Goal: Task Accomplishment & Management: Manage account settings

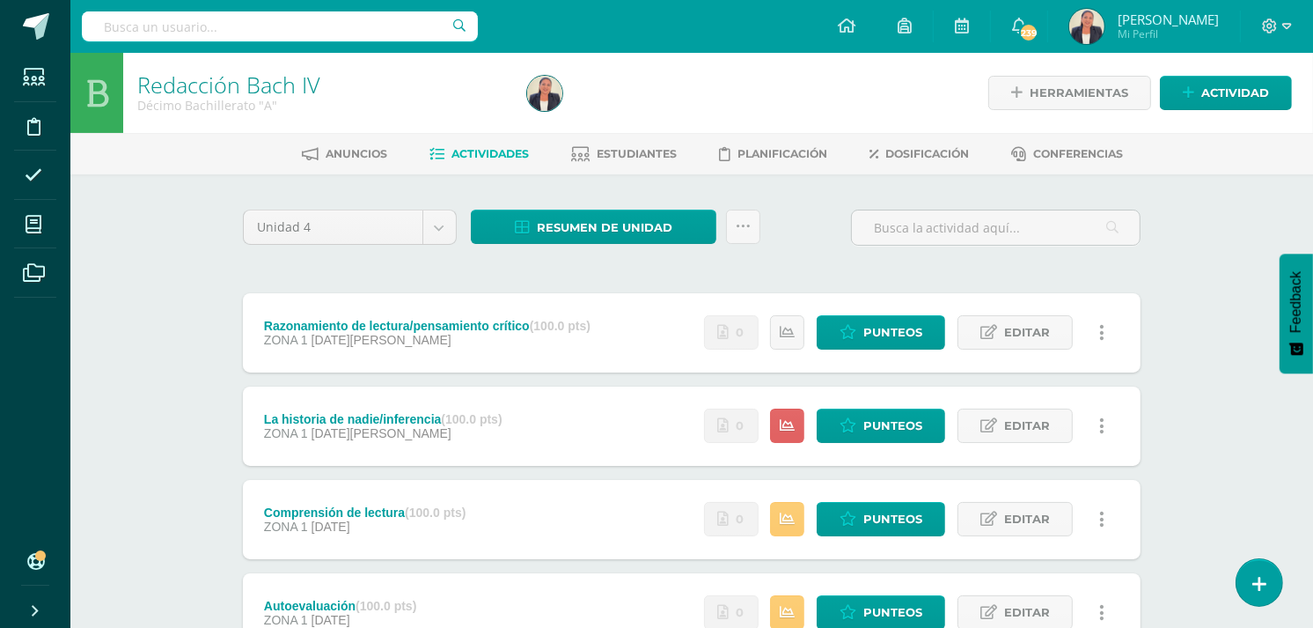
drag, startPoint x: 0, startPoint y: 0, endPoint x: 1008, endPoint y: 206, distance: 1028.6
drag, startPoint x: 1008, startPoint y: 206, endPoint x: 390, endPoint y: 268, distance: 620.9
click at [390, 268] on div "Unidad 4 Unidad 1 Unidad 2 Unidad 3 Unidad 4 Resumen de unidad Descargar como H…" at bounding box center [692, 564] width 912 height 711
click at [866, 426] on span "Punteos" at bounding box center [892, 425] width 59 height 33
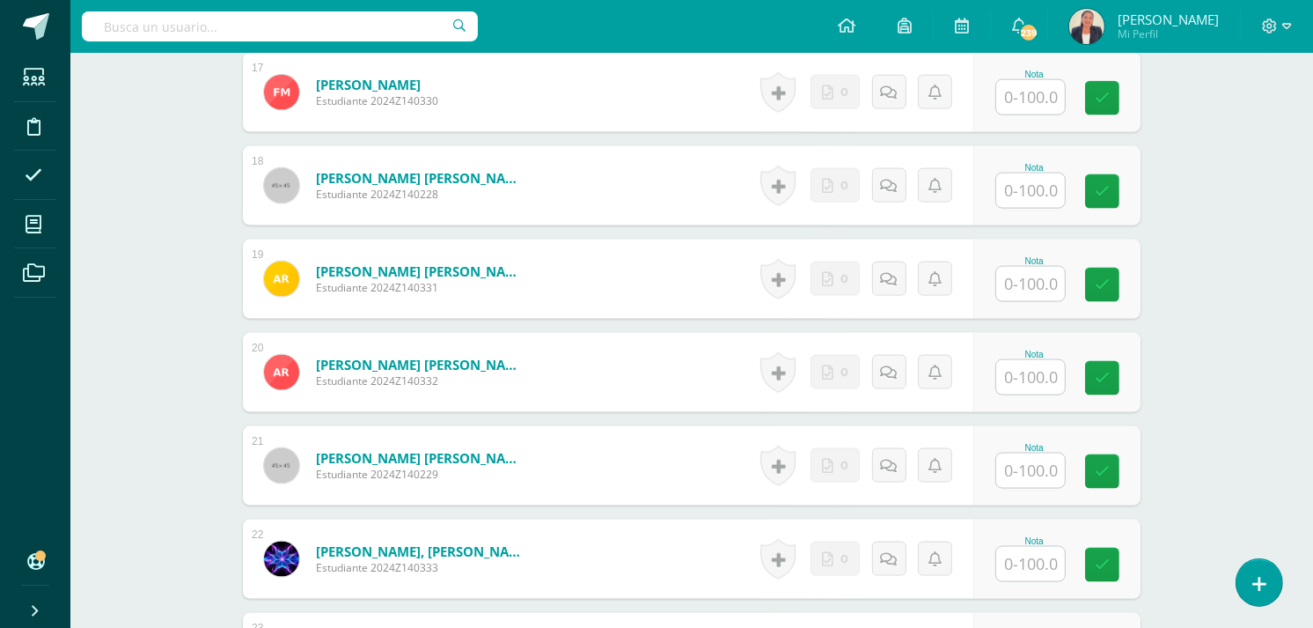
scroll to position [2141, 0]
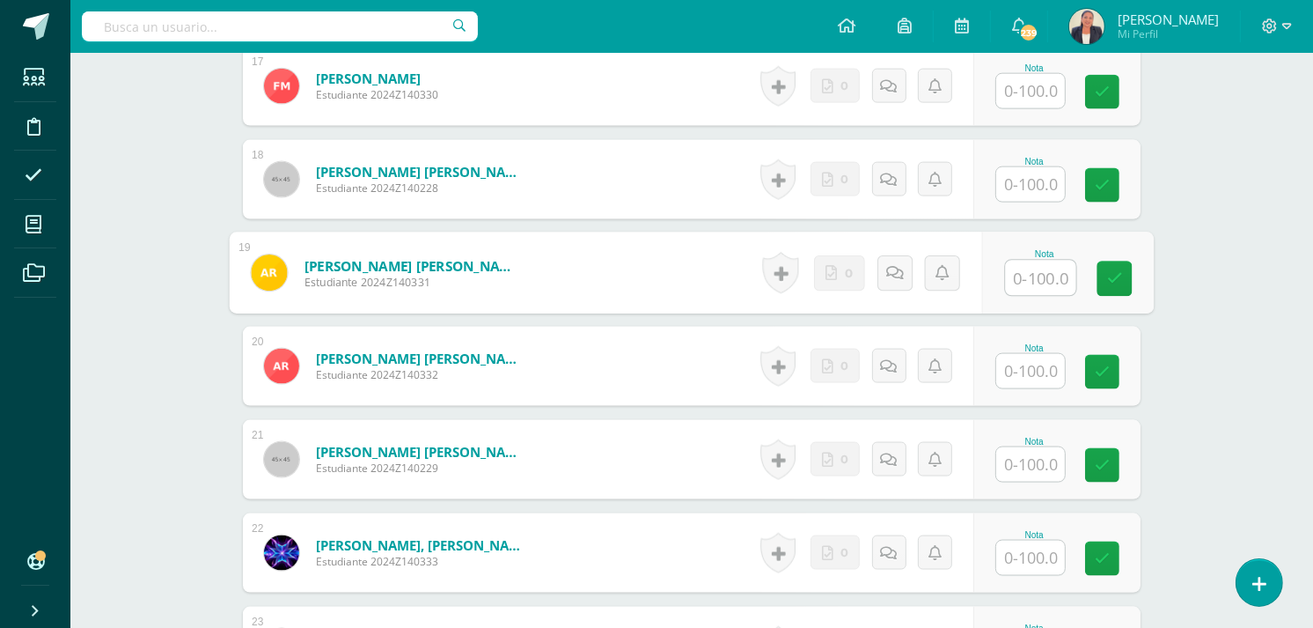
click at [1045, 264] on input "text" at bounding box center [1041, 278] width 70 height 35
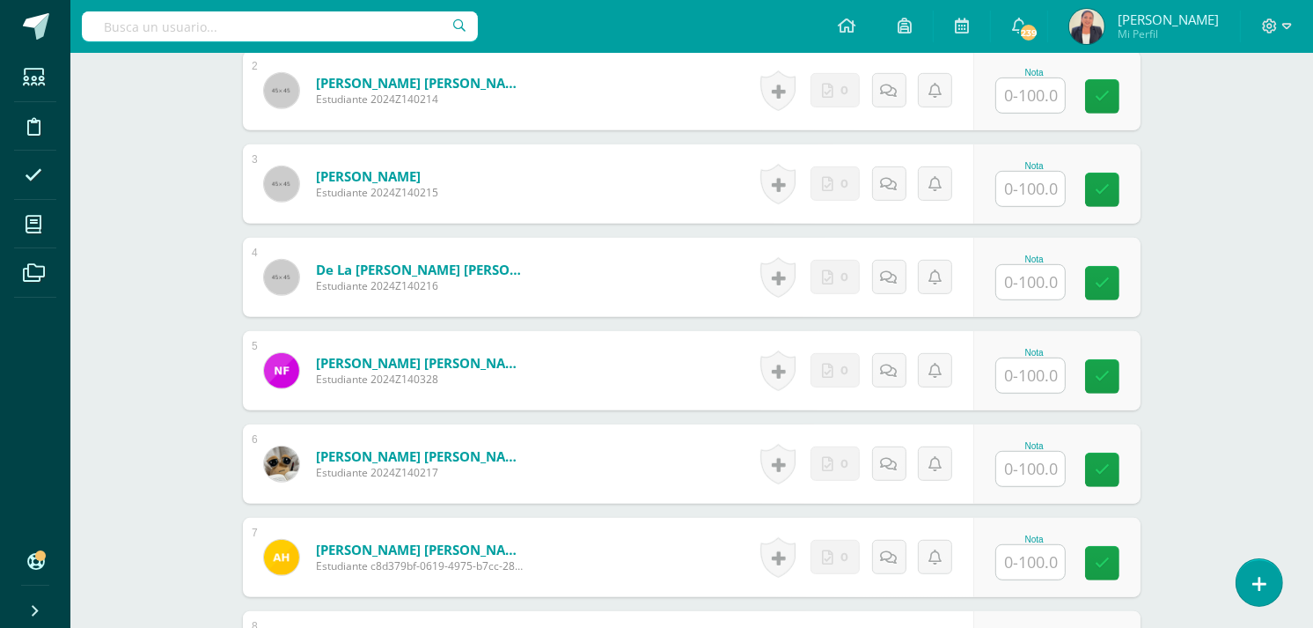
scroll to position [715, 0]
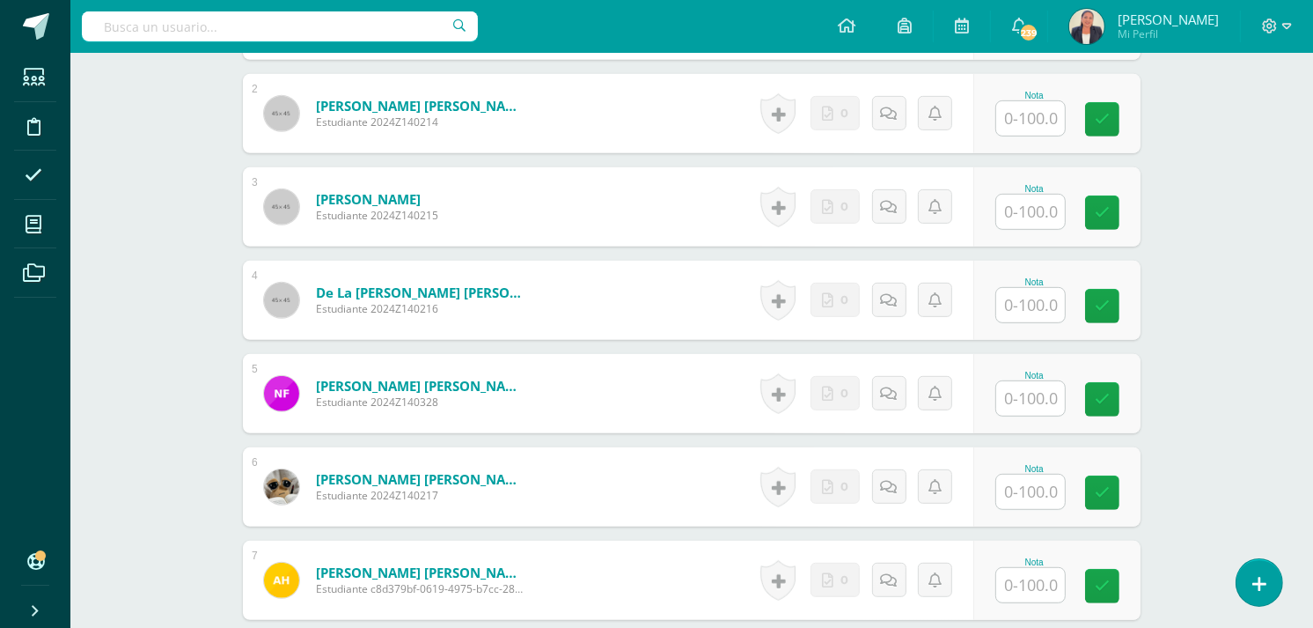
type input "100"
click at [1023, 288] on input "text" at bounding box center [1041, 305] width 70 height 35
type input "0"
click at [887, 292] on icon at bounding box center [895, 299] width 18 height 15
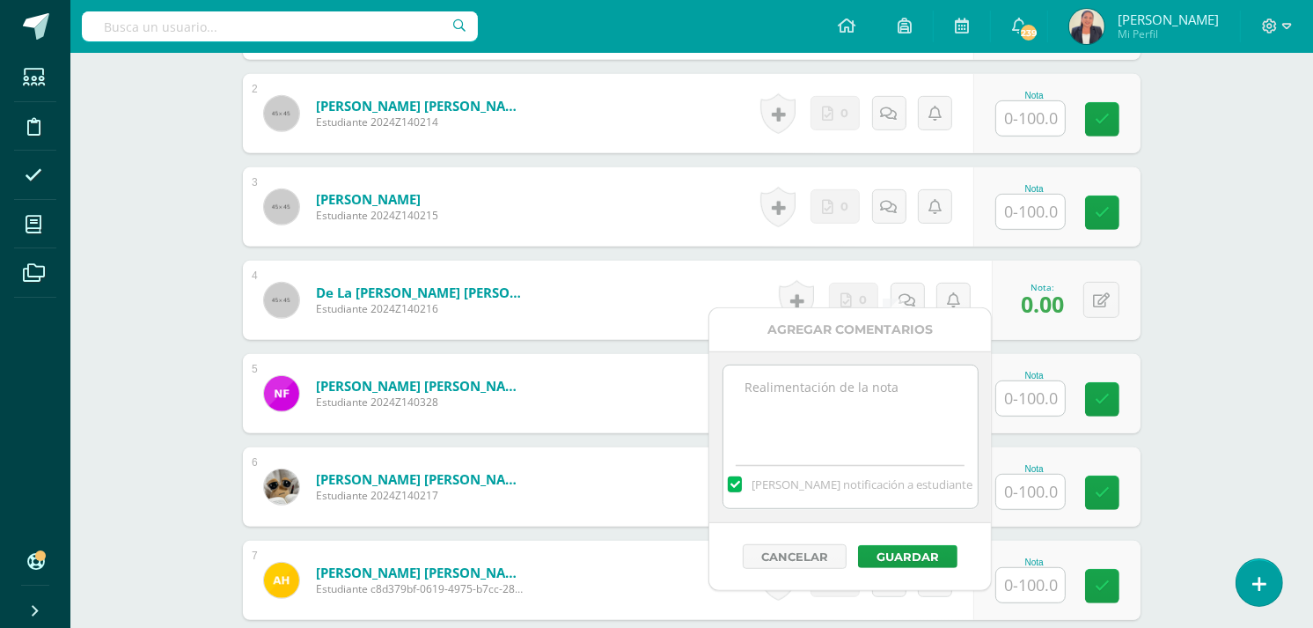
click at [848, 383] on textarea at bounding box center [850, 409] width 254 height 88
drag, startPoint x: 810, startPoint y: 441, endPoint x: 731, endPoint y: 379, distance: 100.4
click at [731, 379] on textarea "12 de agosto. No se encuentra al día de las actividades trabajadas la semana an…" at bounding box center [850, 409] width 254 height 88
type textarea "12 de agosto. No se encuentra al día de las actividades trabajadas la semana an…"
click at [872, 563] on button "Guardar" at bounding box center [907, 556] width 99 height 23
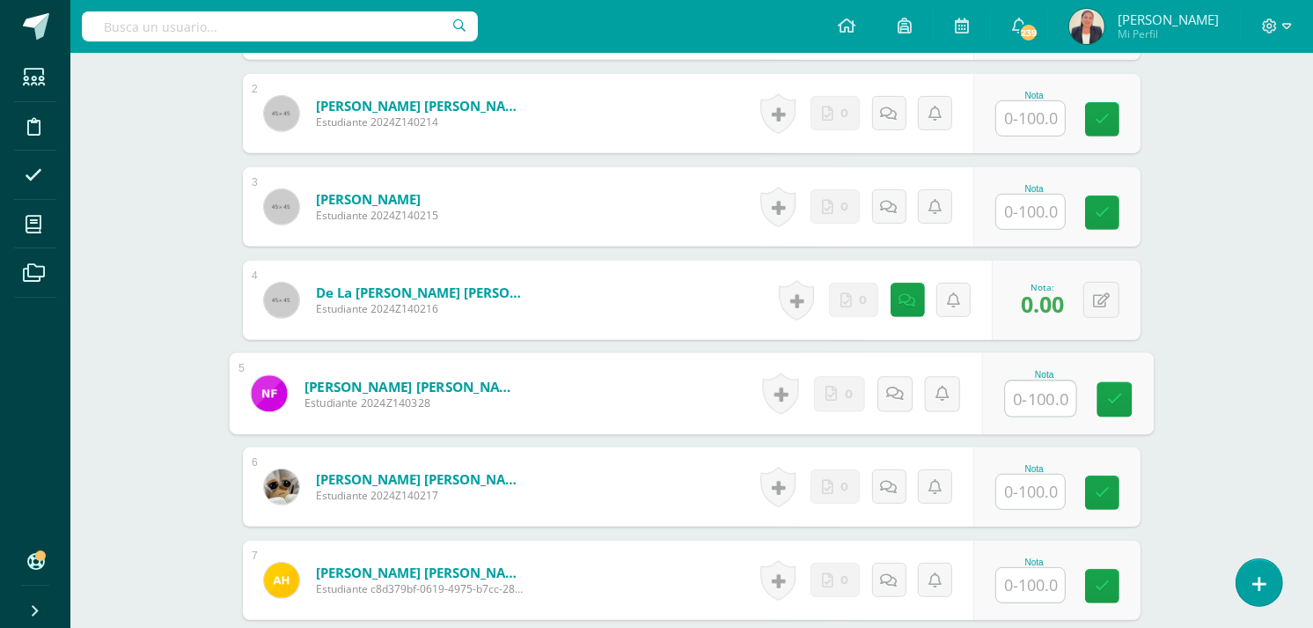
click at [1036, 384] on input "text" at bounding box center [1041, 398] width 70 height 35
type input "0"
click at [894, 385] on icon at bounding box center [895, 392] width 18 height 15
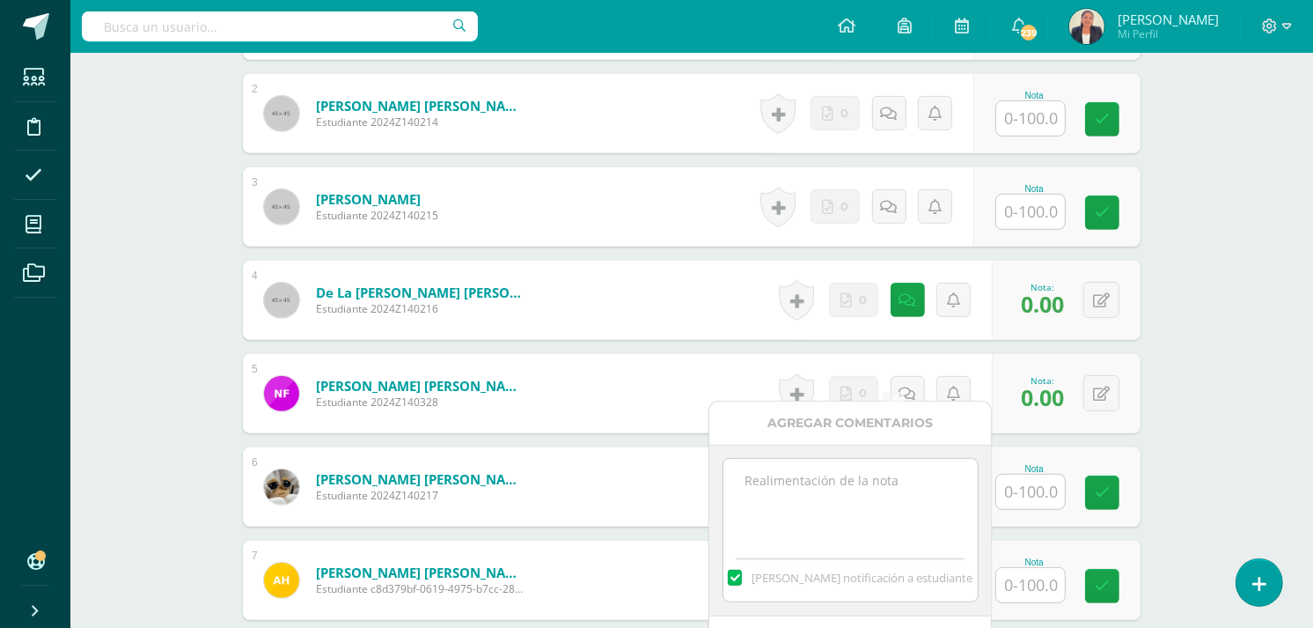
click at [763, 486] on textarea at bounding box center [850, 503] width 254 height 88
paste textarea "12 de agosto. No se encuentra al día de las actividades trabajadas la semana an…"
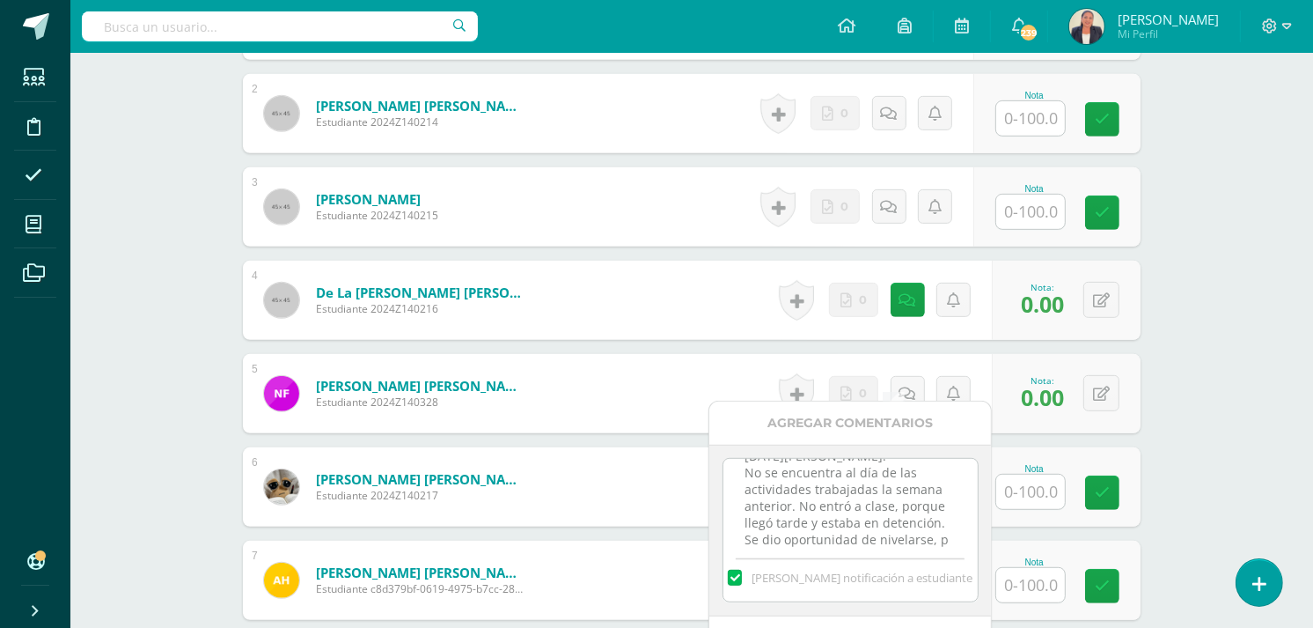
scroll to position [41, 0]
type textarea "12 de agosto. No se encuentra al día de las actividades trabajadas la semana an…"
click at [885, 588] on div "Mandar notificación a estudiante" at bounding box center [850, 574] width 254 height 55
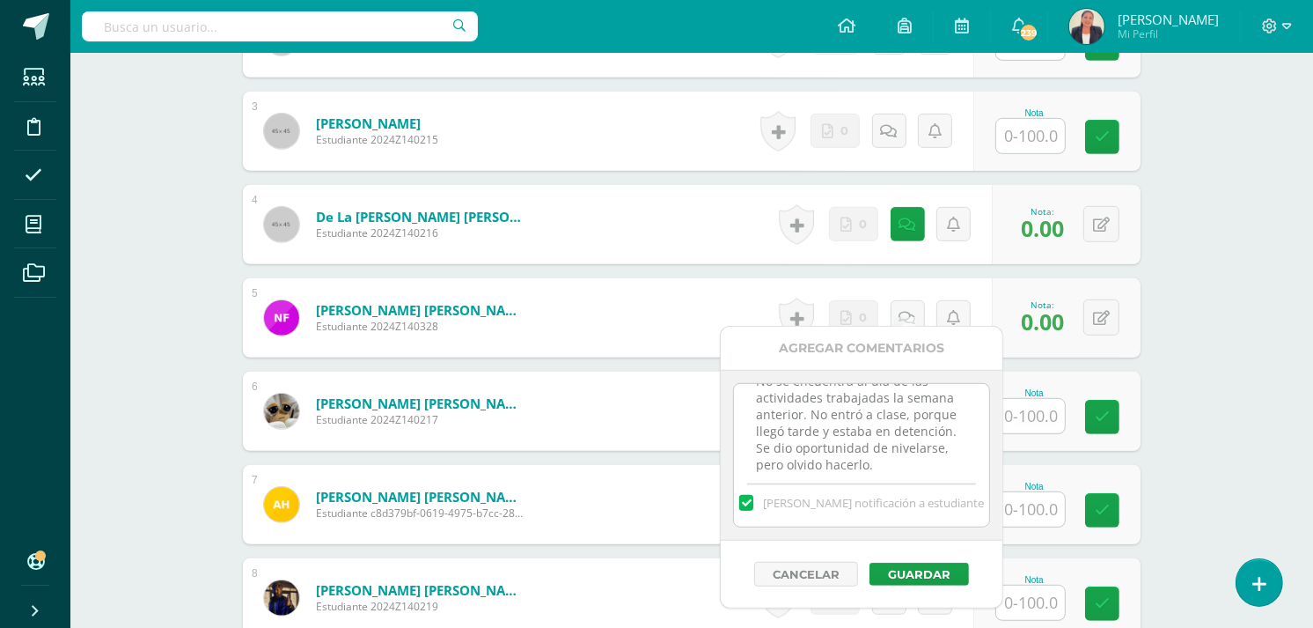
scroll to position [793, 0]
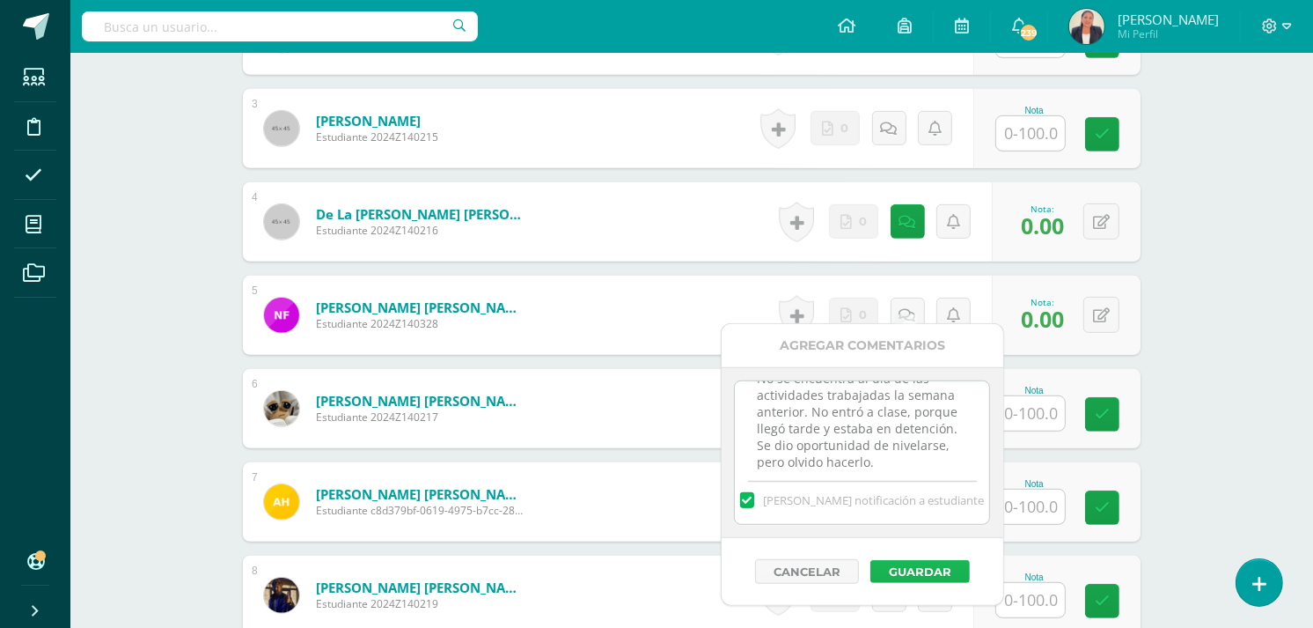
click at [925, 568] on button "Guardar" at bounding box center [919, 571] width 99 height 23
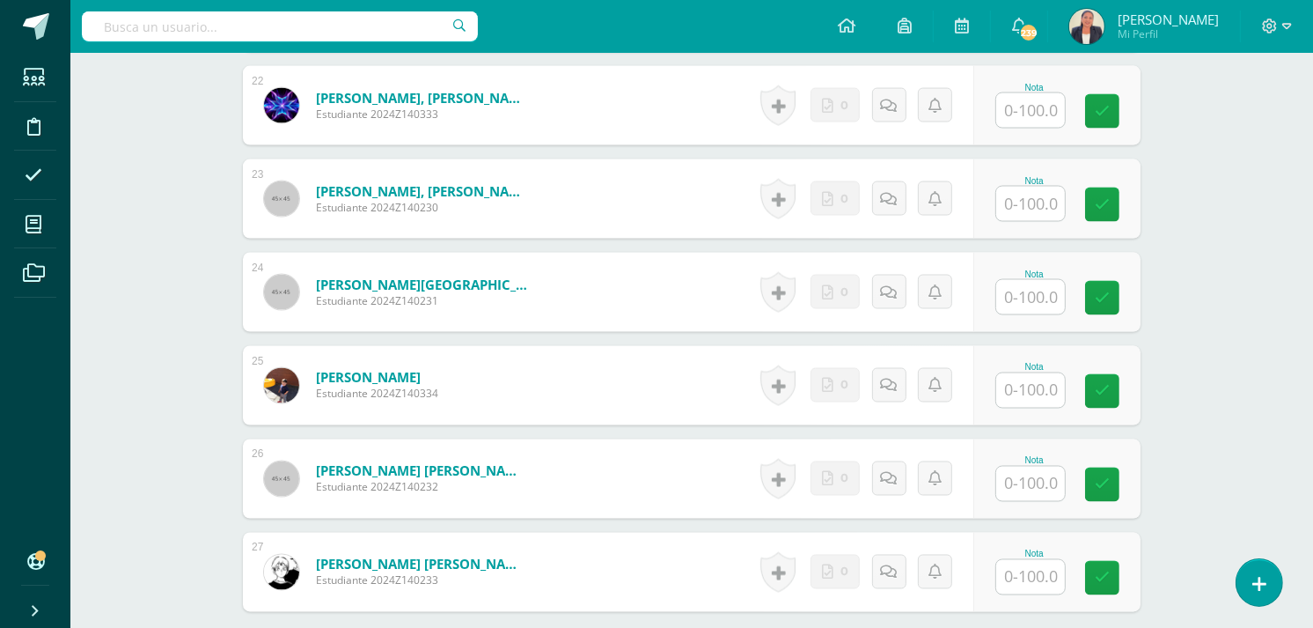
scroll to position [2594, 0]
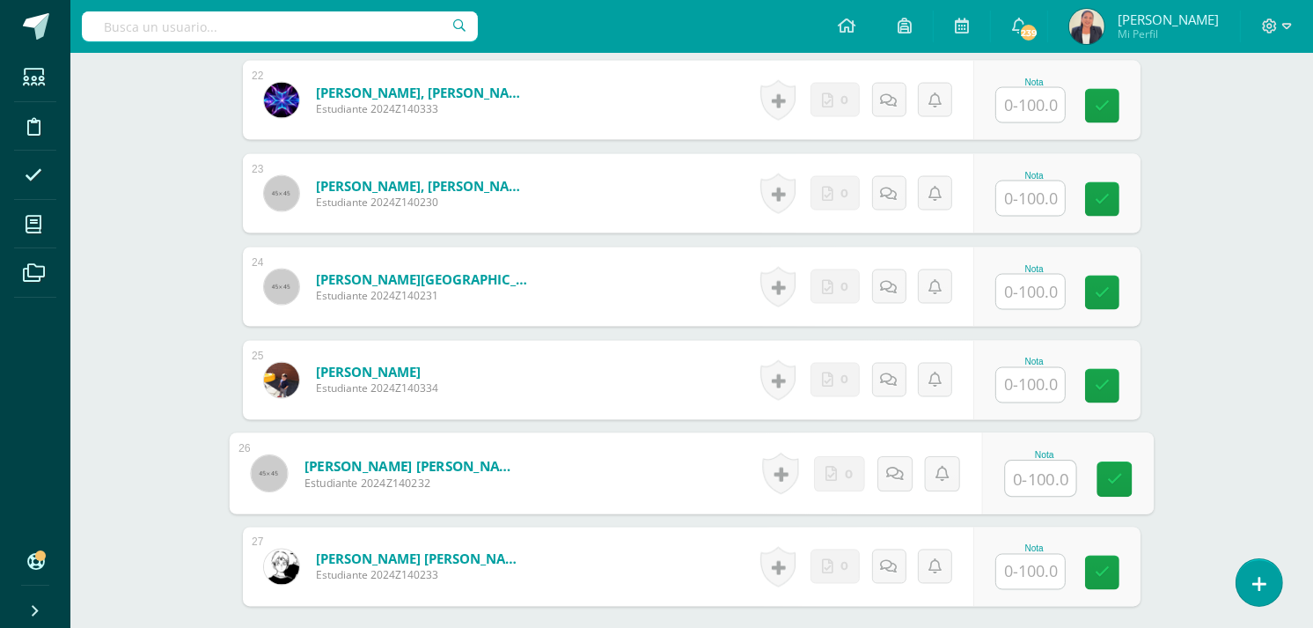
click at [1012, 464] on input "text" at bounding box center [1041, 478] width 70 height 35
type input "100"
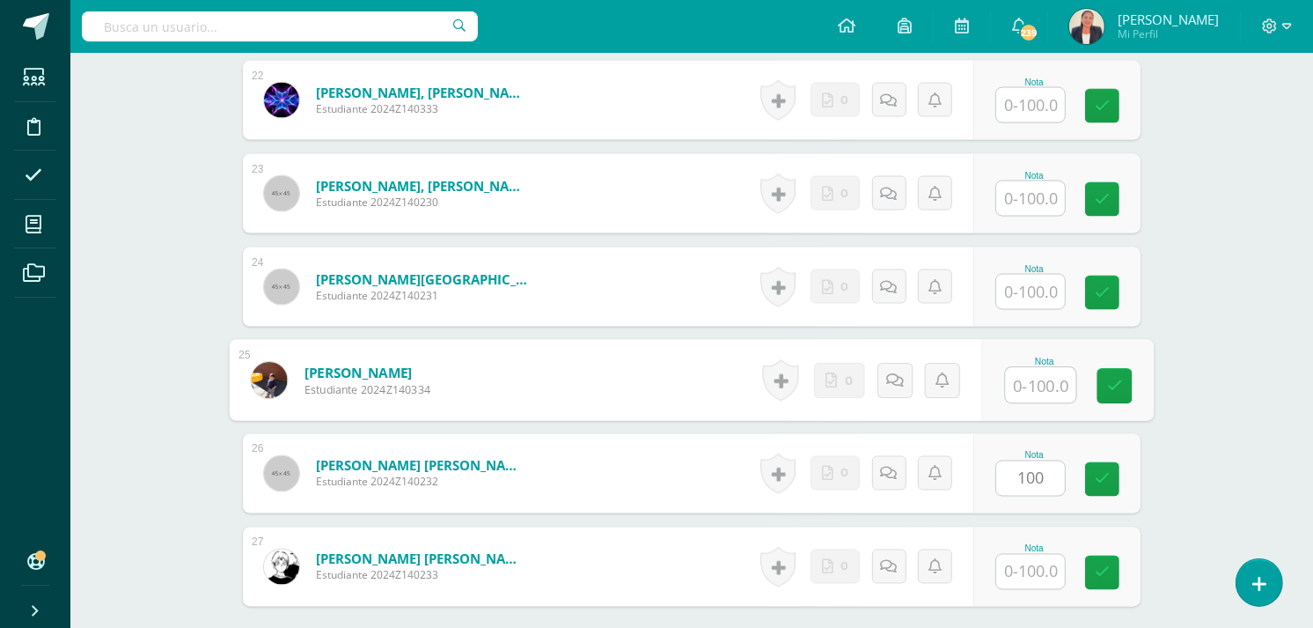
click at [1033, 368] on input "text" at bounding box center [1041, 385] width 70 height 35
type input "100"
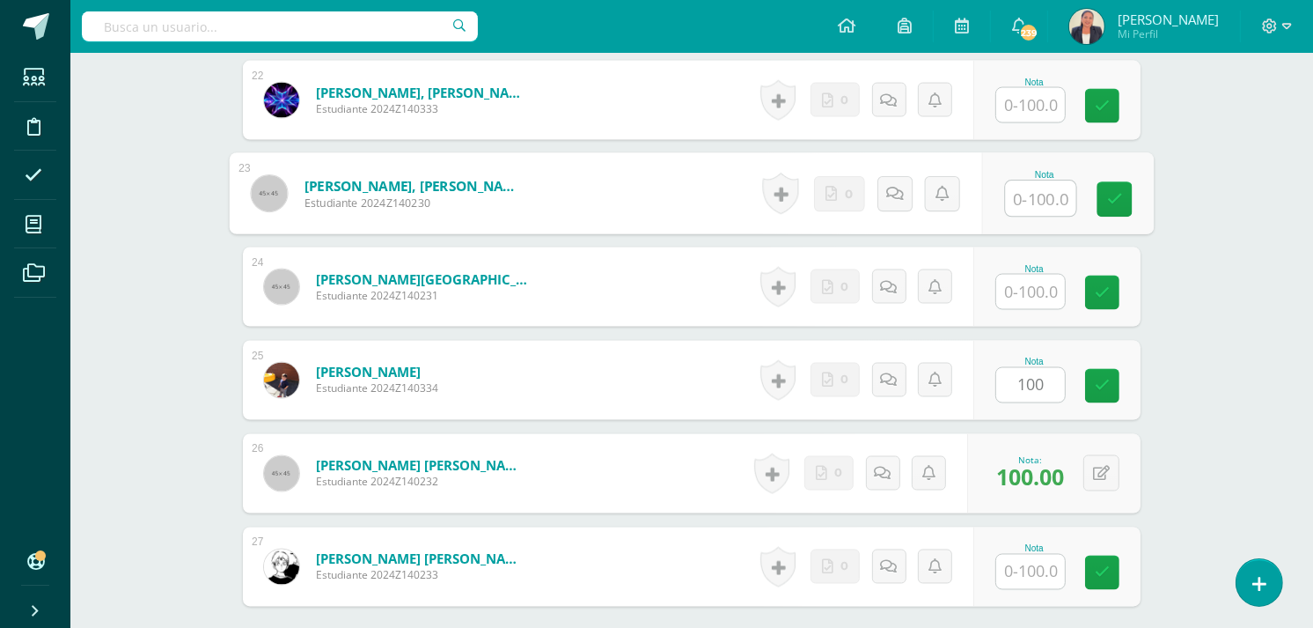
click at [1036, 181] on input "text" at bounding box center [1041, 198] width 70 height 35
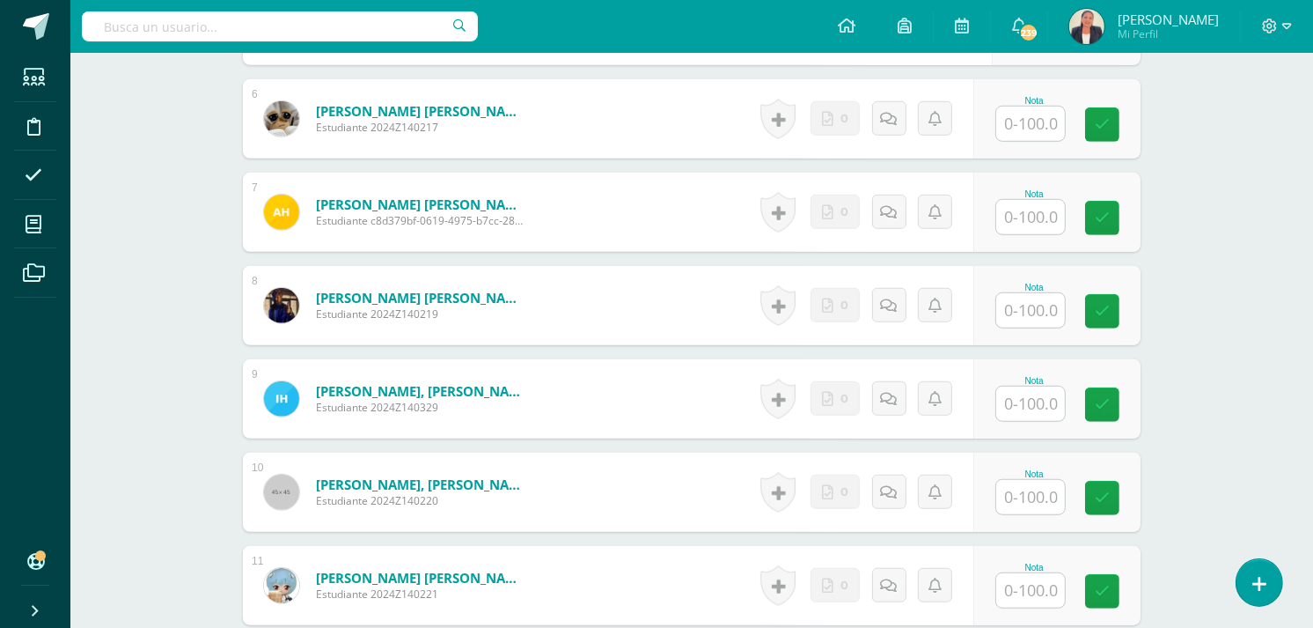
scroll to position [1066, 0]
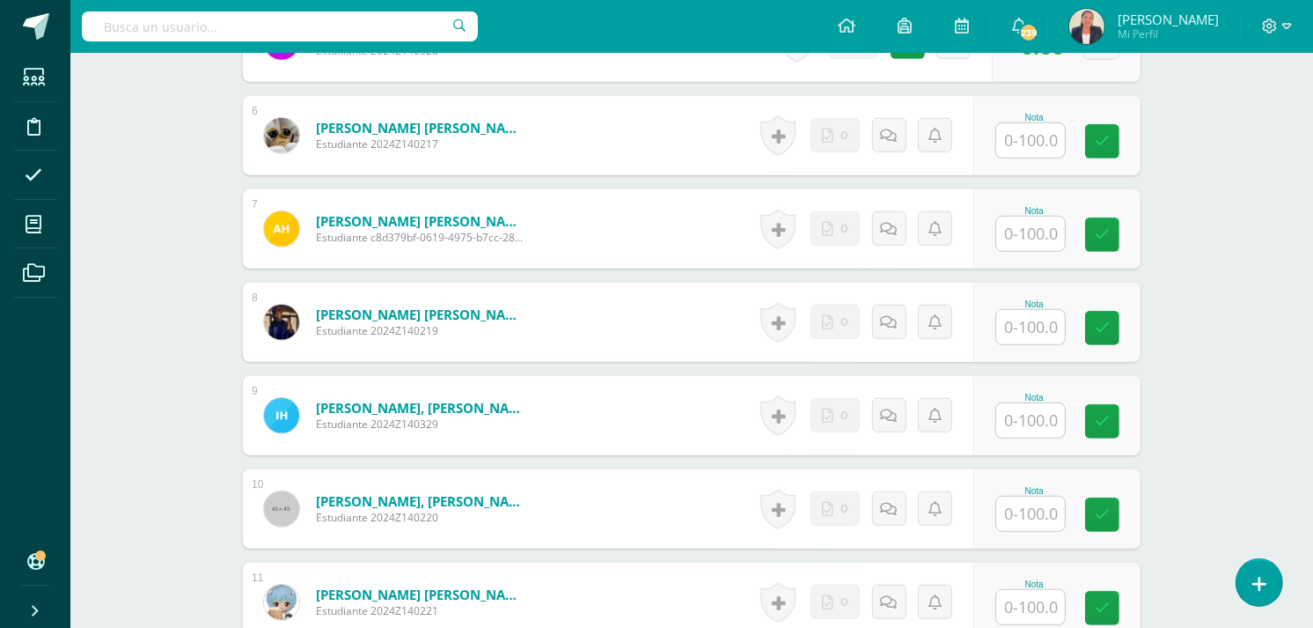
type input "100"
click at [1039, 403] on input "text" at bounding box center [1041, 420] width 70 height 35
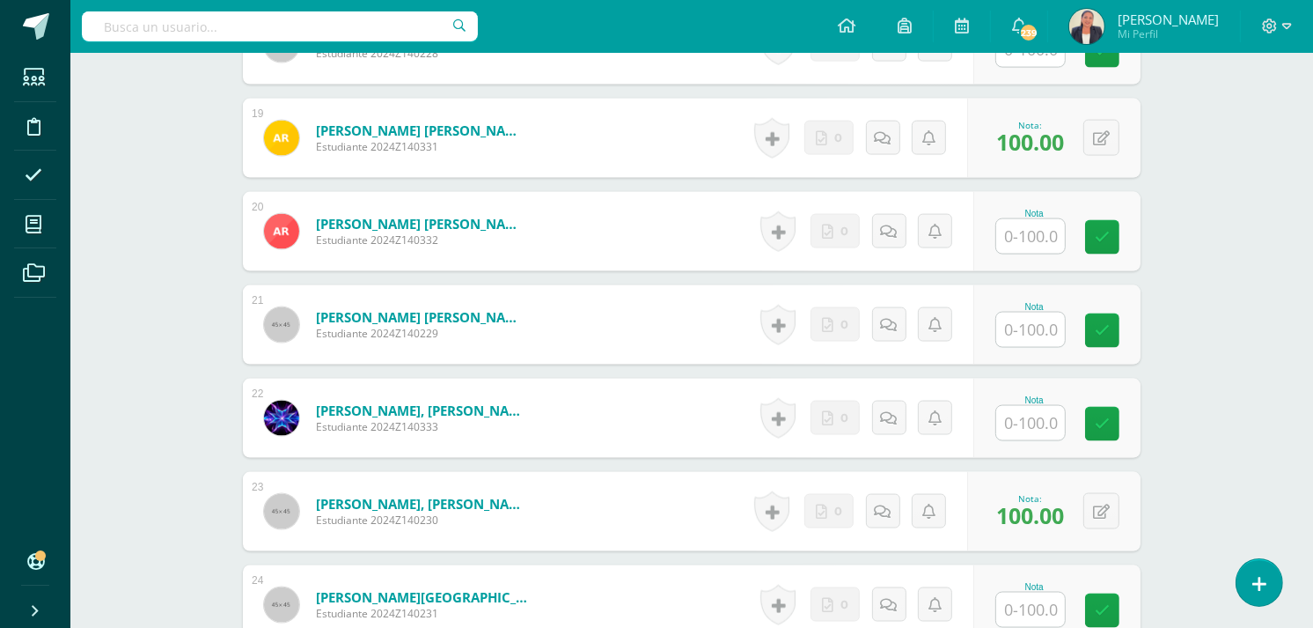
scroll to position [2293, 0]
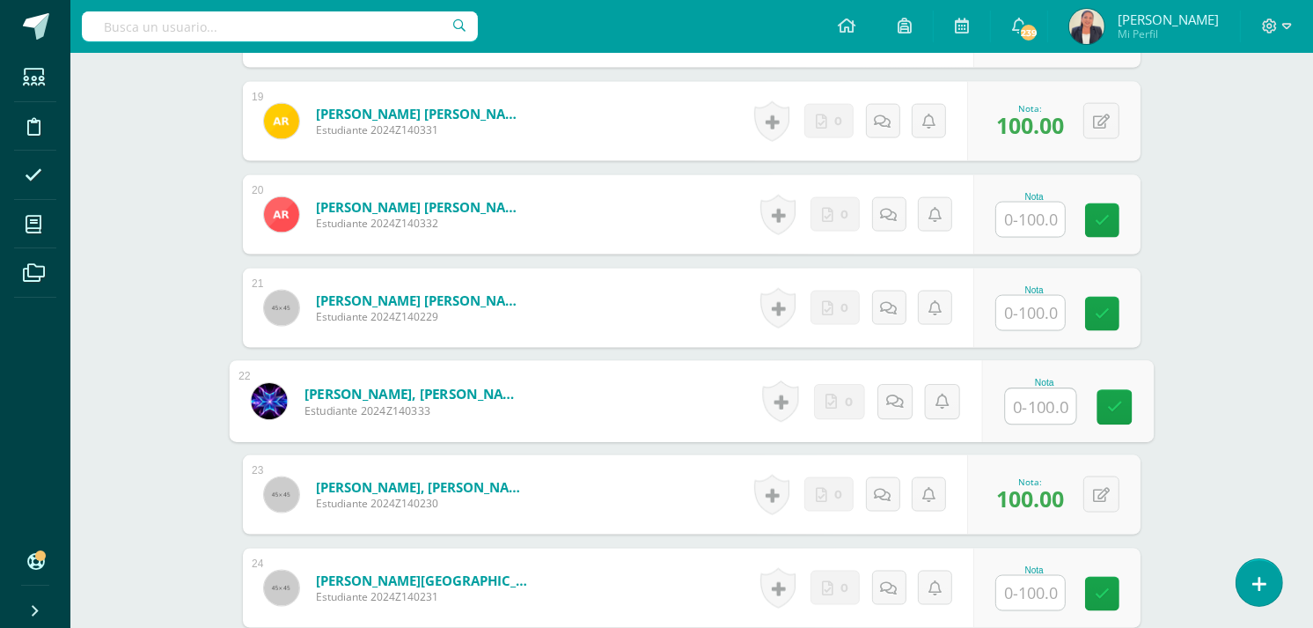
click at [1042, 397] on input "text" at bounding box center [1041, 406] width 70 height 35
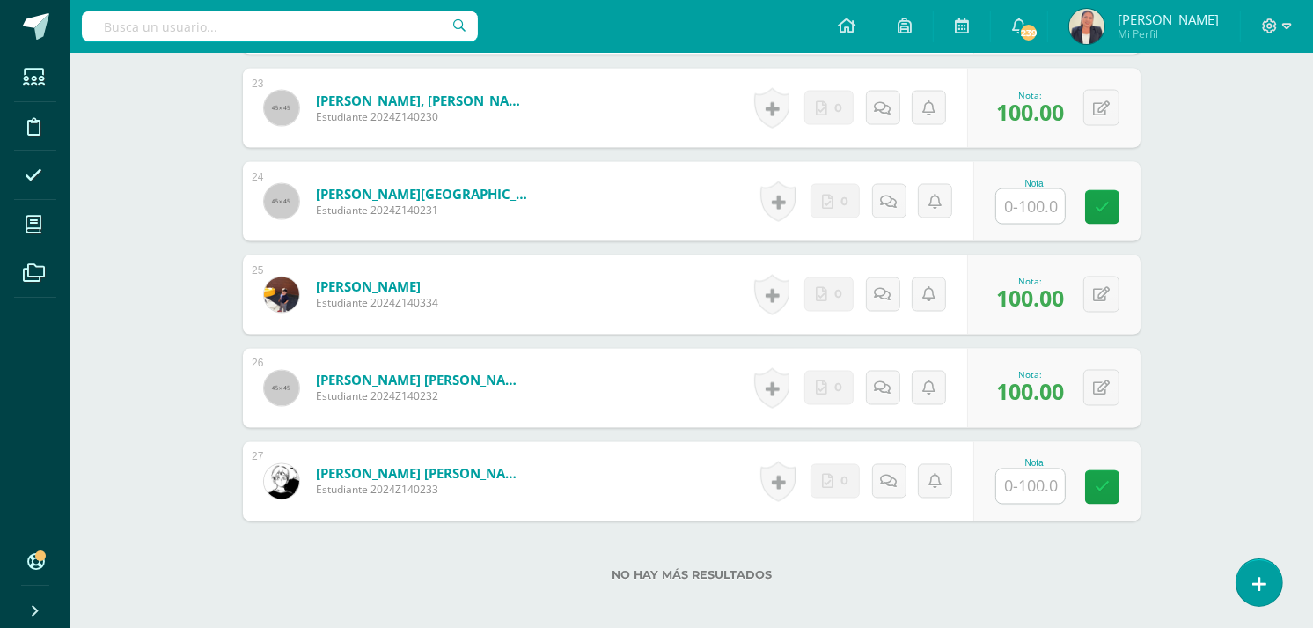
scroll to position [2707, 0]
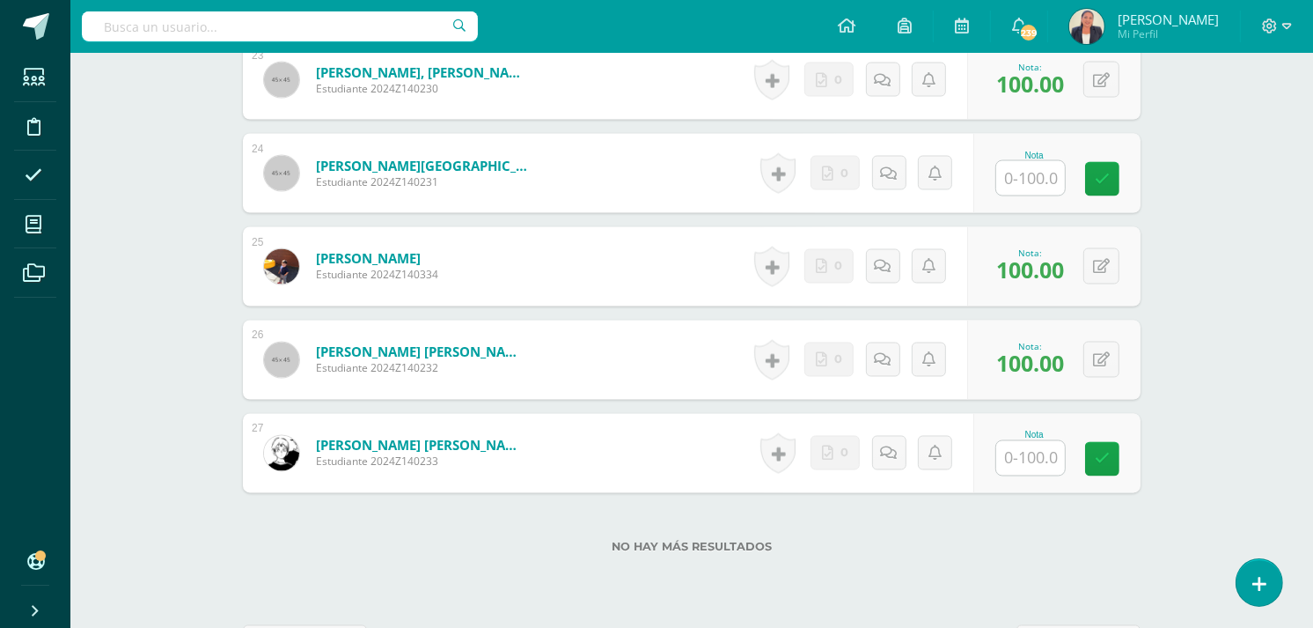
type input "1"
click at [1024, 164] on input "text" at bounding box center [1041, 178] width 70 height 35
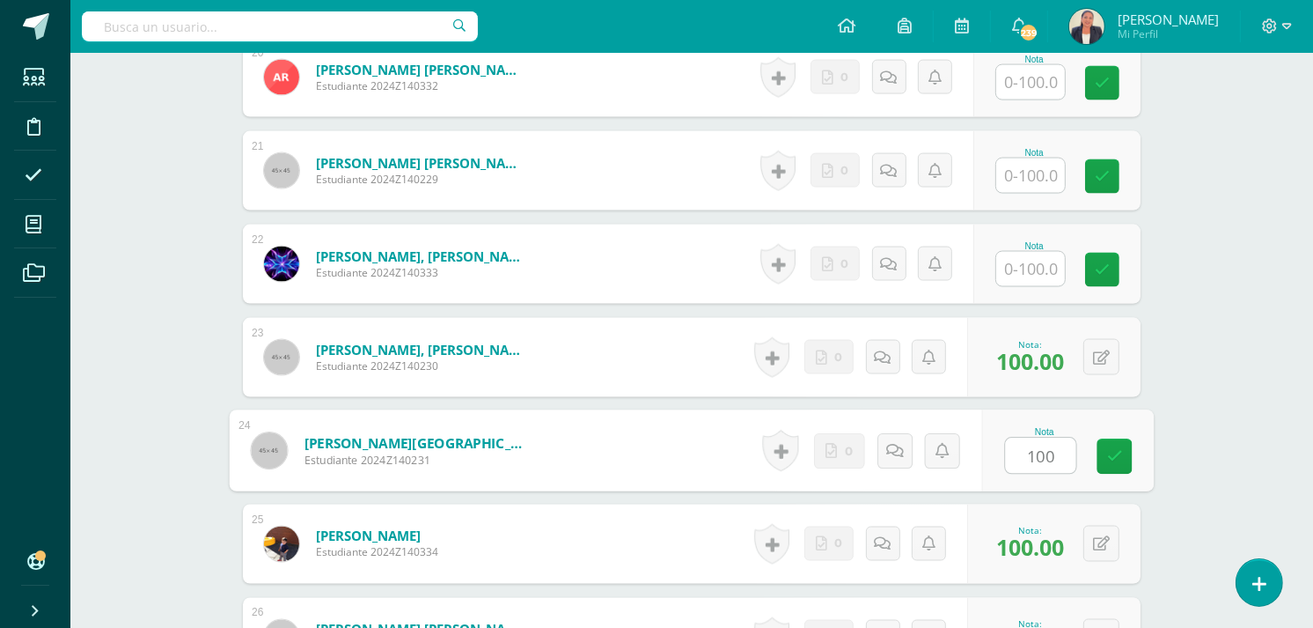
scroll to position [2383, 0]
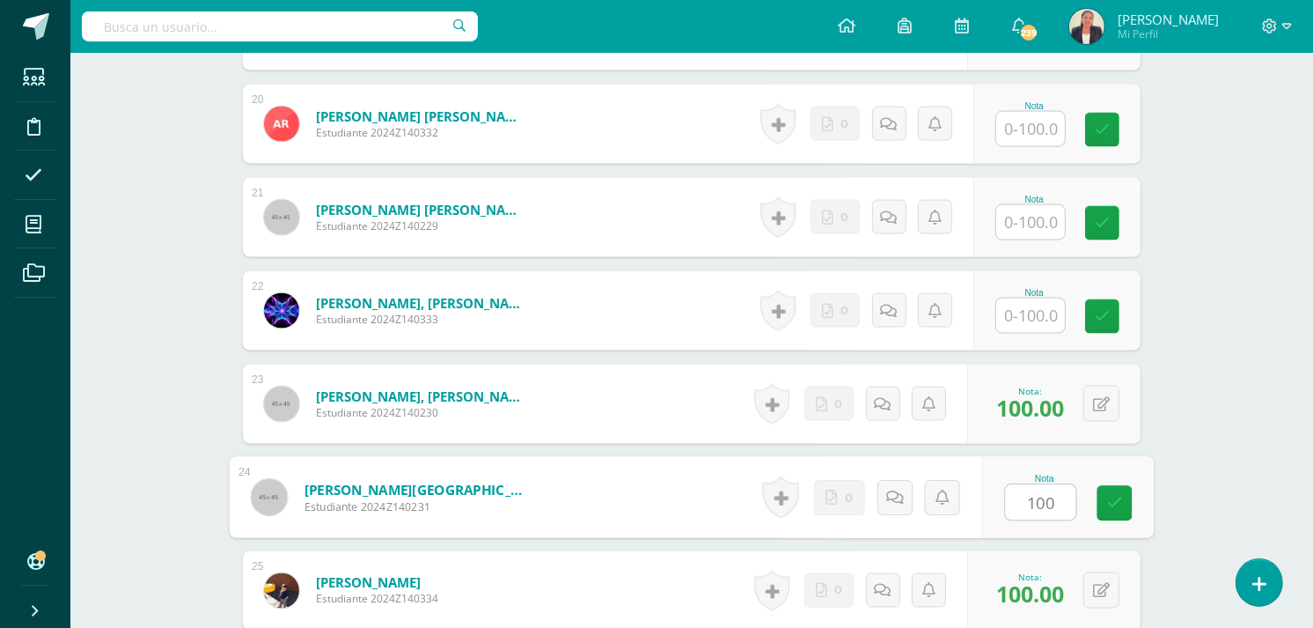
type input "100"
click at [1025, 298] on input "text" at bounding box center [1030, 315] width 69 height 34
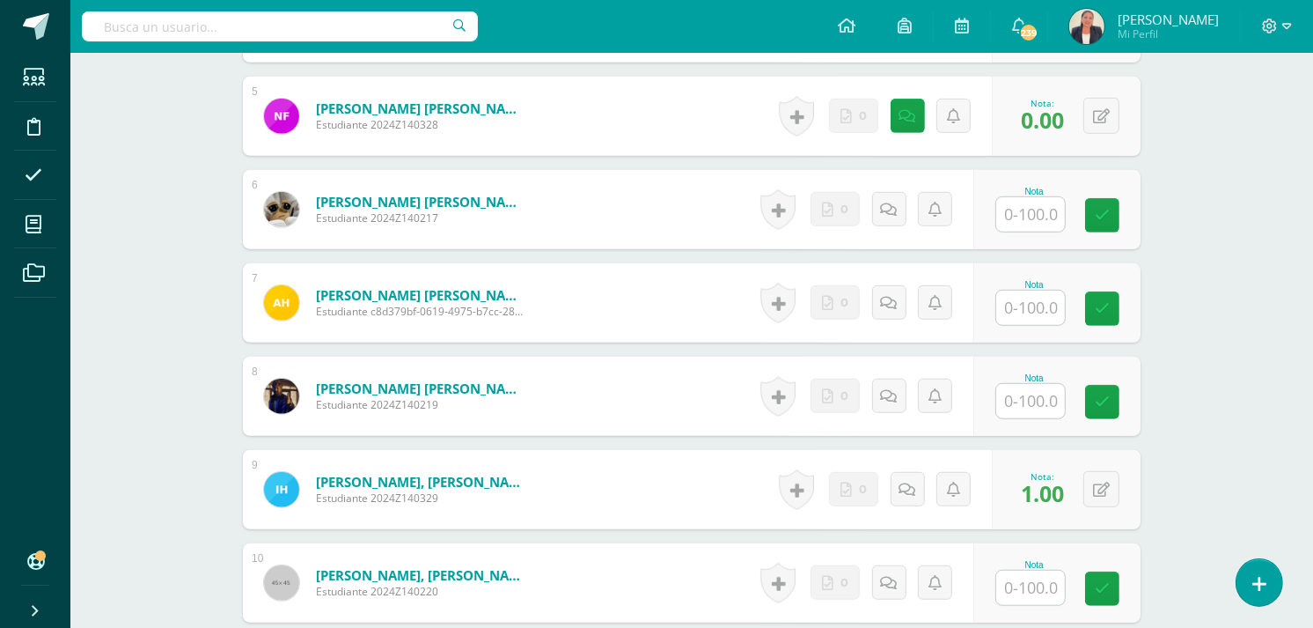
scroll to position [1066, 0]
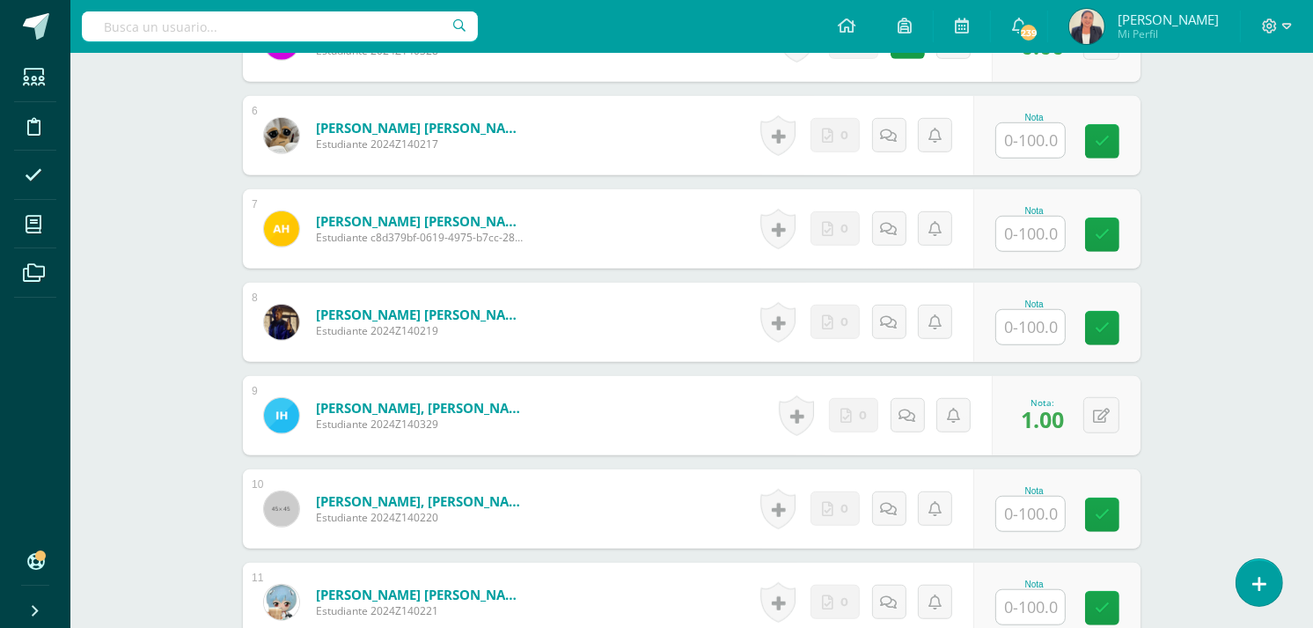
type input "100"
click at [1022, 496] on input "text" at bounding box center [1041, 513] width 70 height 35
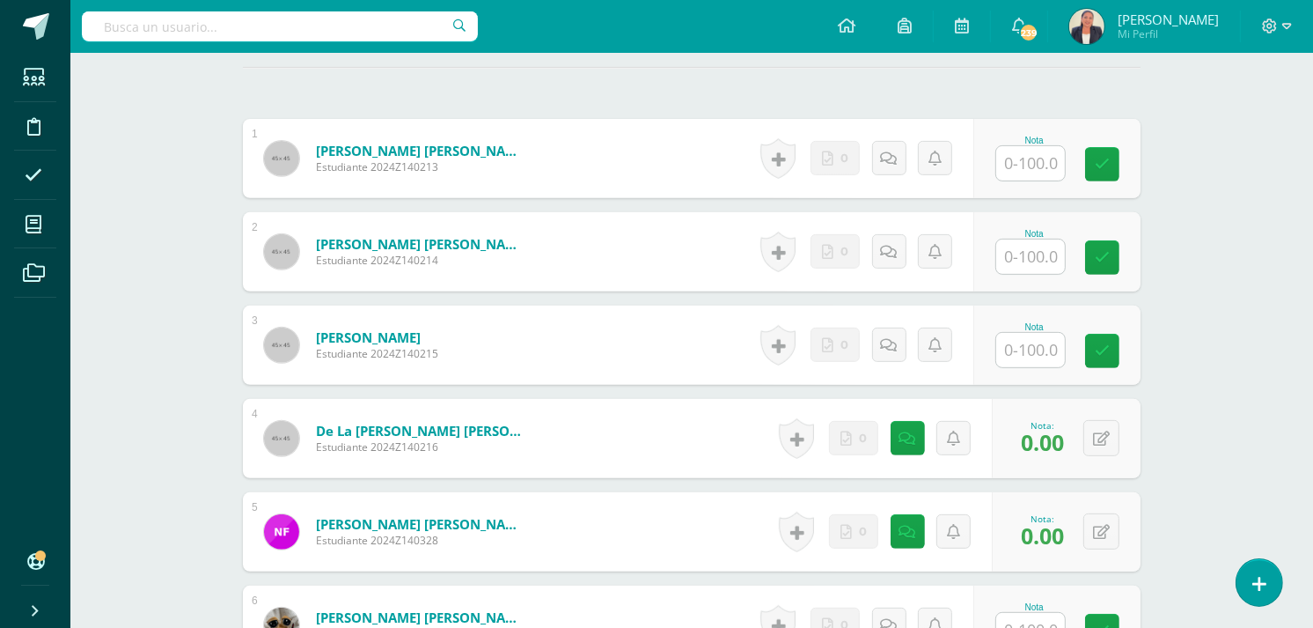
scroll to position [560, 0]
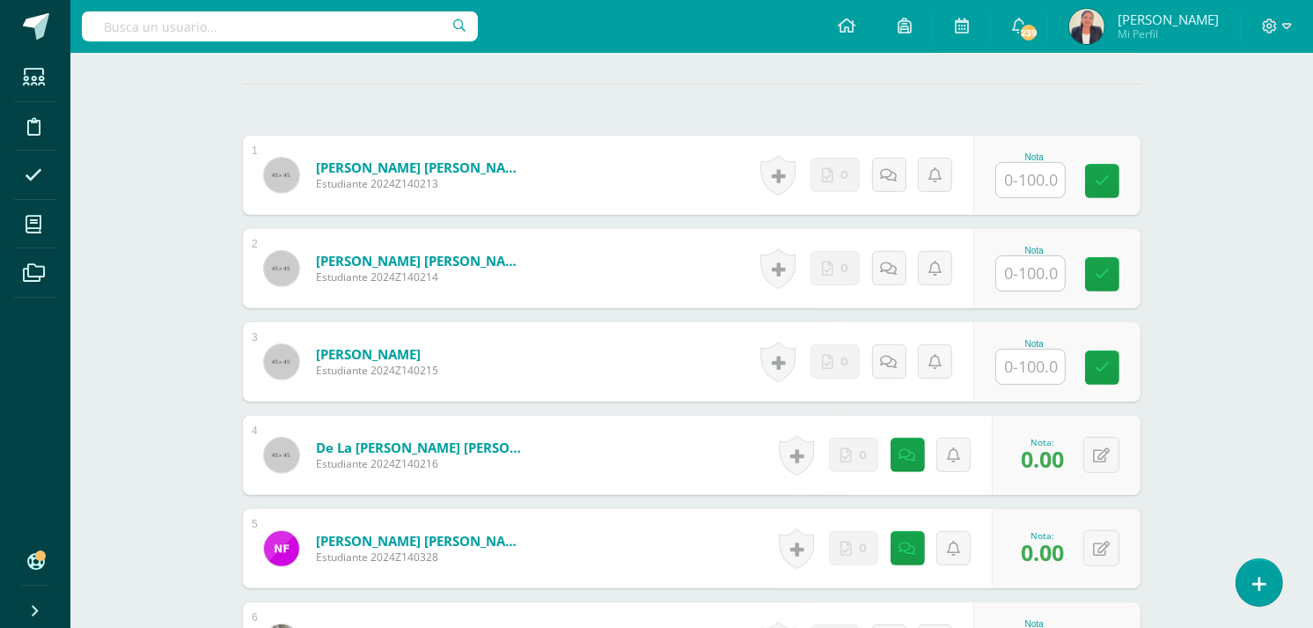
type input "100"
click at [1032, 349] on input "text" at bounding box center [1041, 366] width 70 height 35
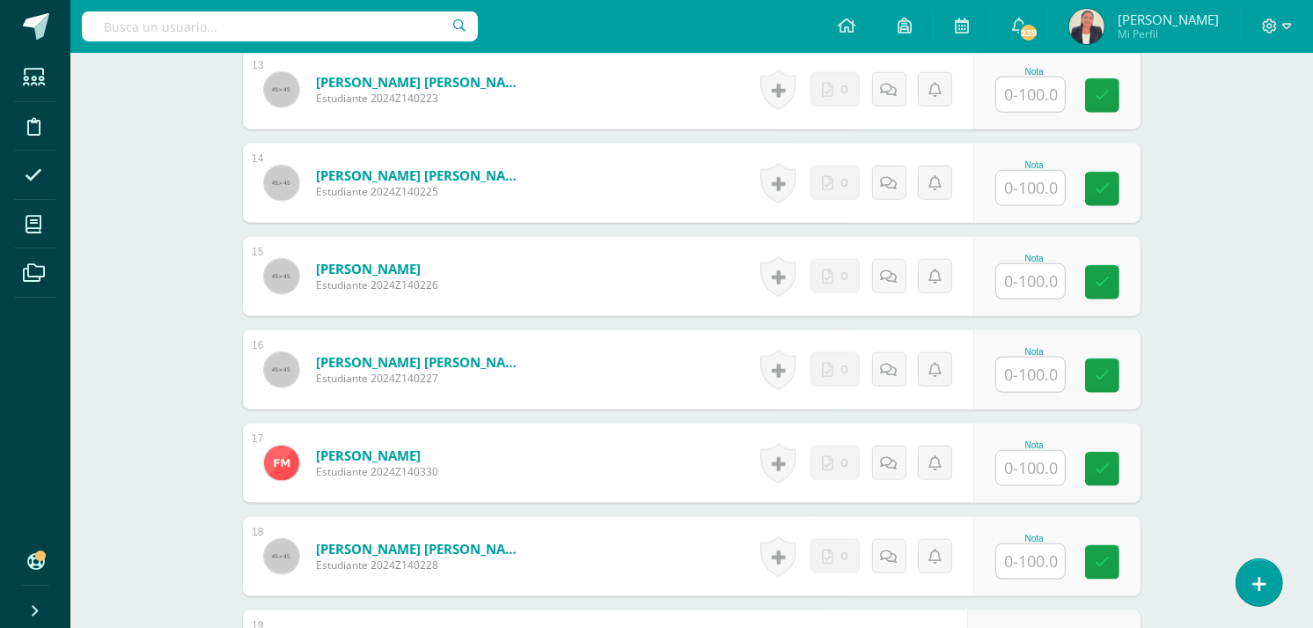
scroll to position [1781, 0]
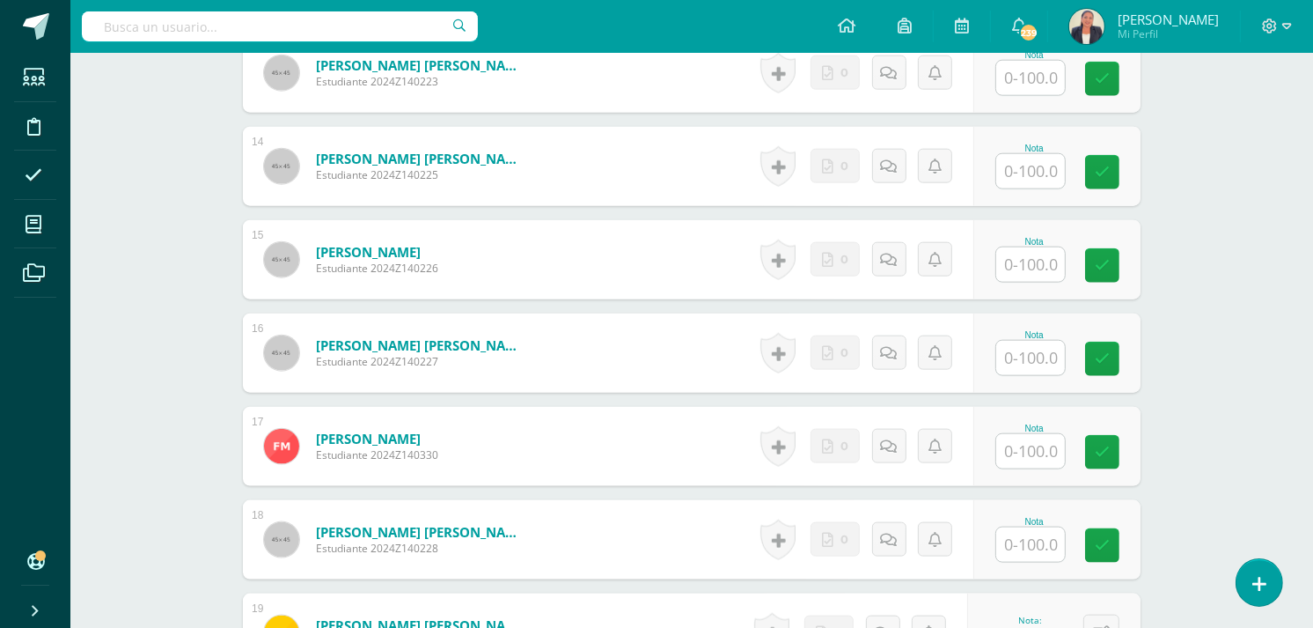
type input "100"
click at [1032, 527] on input "text" at bounding box center [1041, 544] width 70 height 35
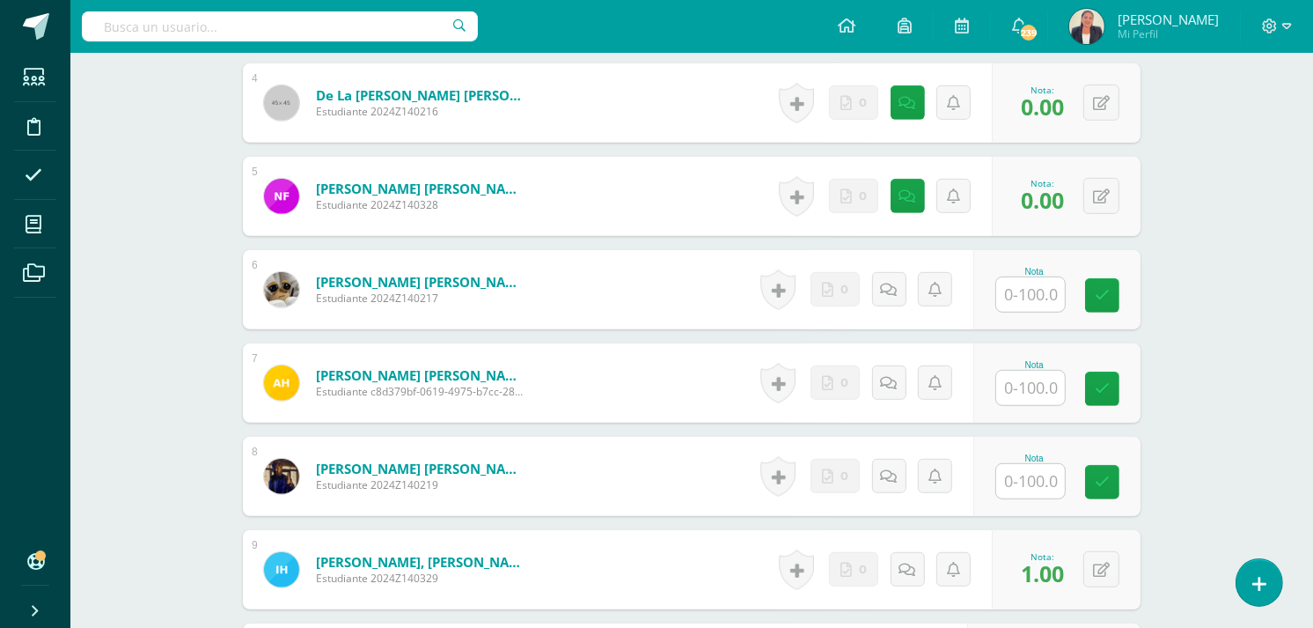
scroll to position [907, 0]
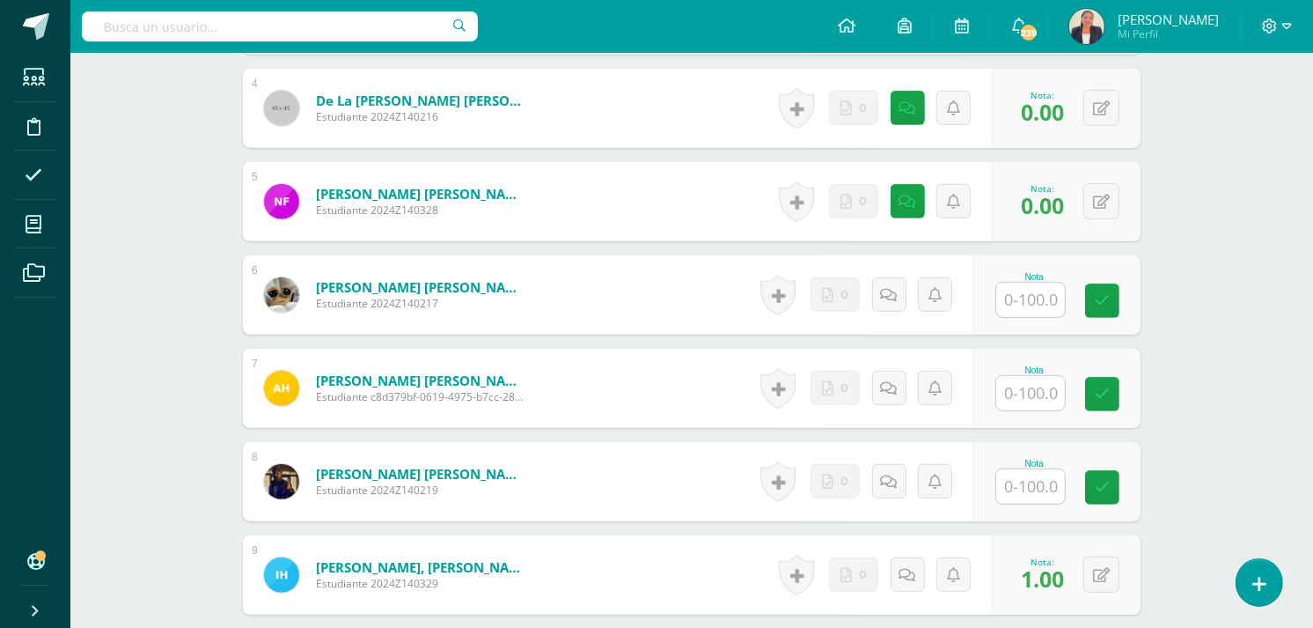
type input "100"
click at [1032, 285] on input "text" at bounding box center [1041, 300] width 70 height 35
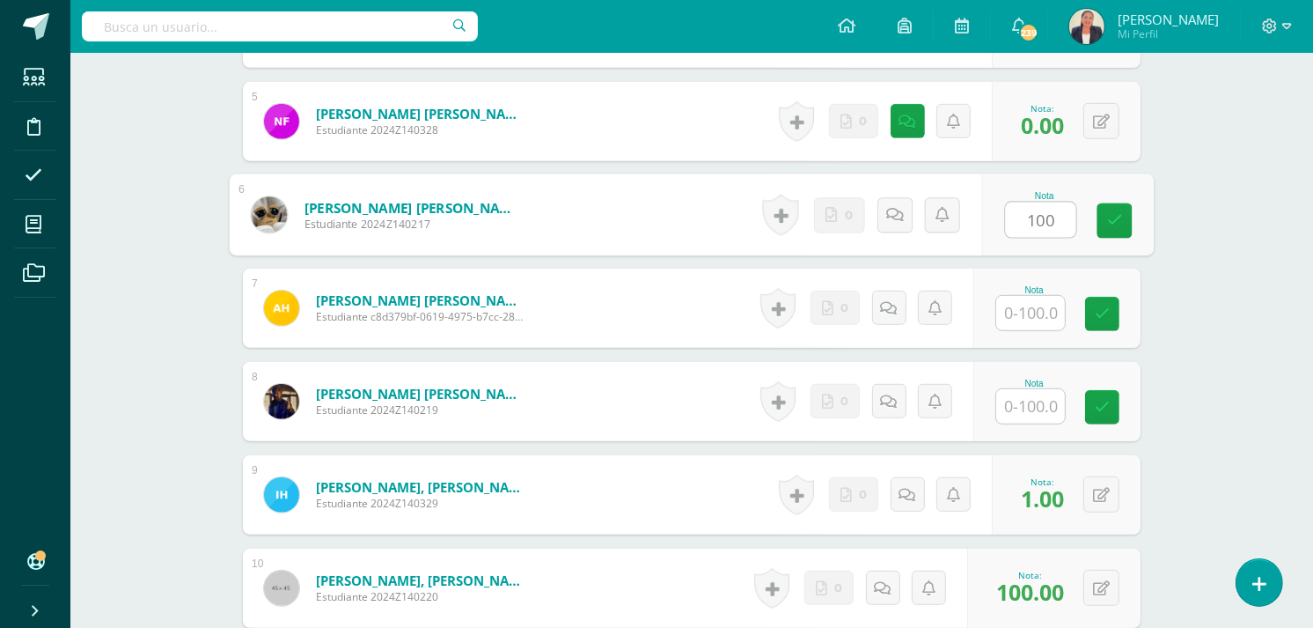
scroll to position [992, 0]
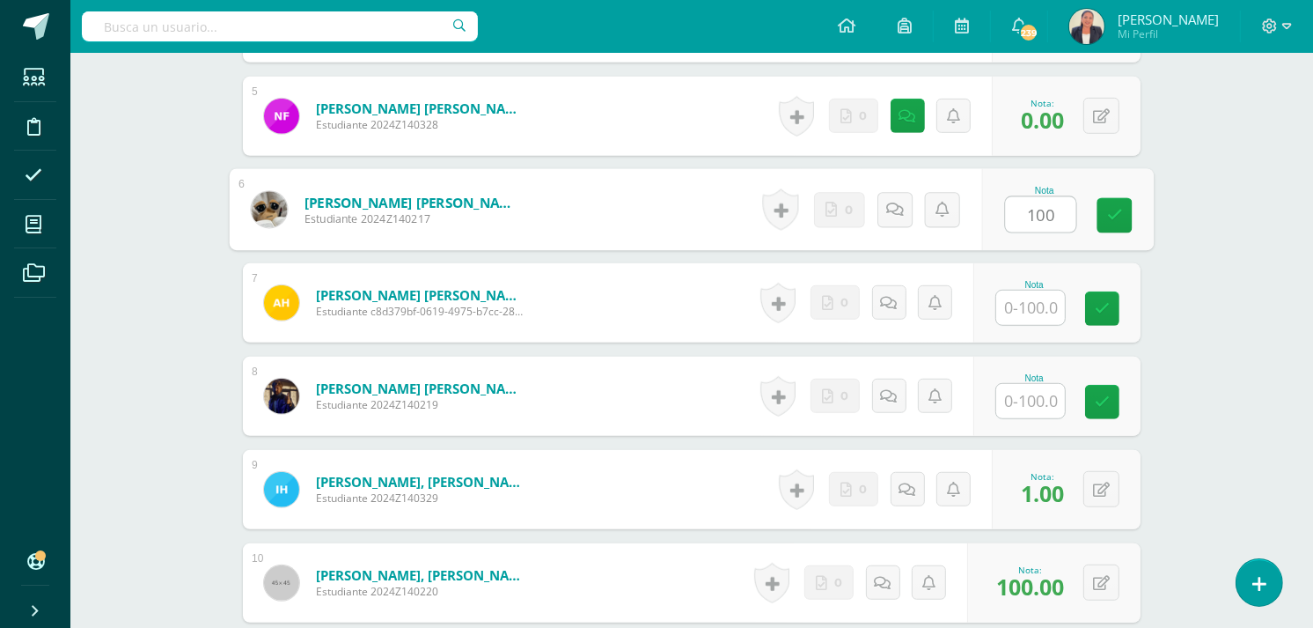
type input "100"
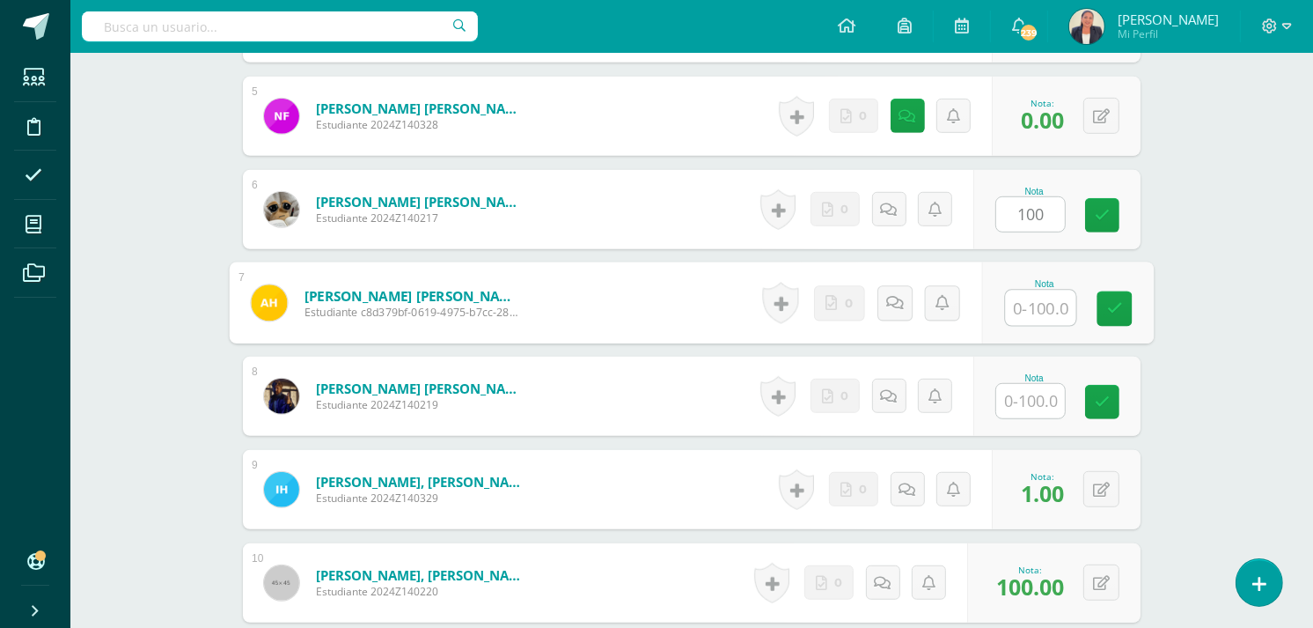
click at [1006, 290] on input "text" at bounding box center [1041, 307] width 70 height 35
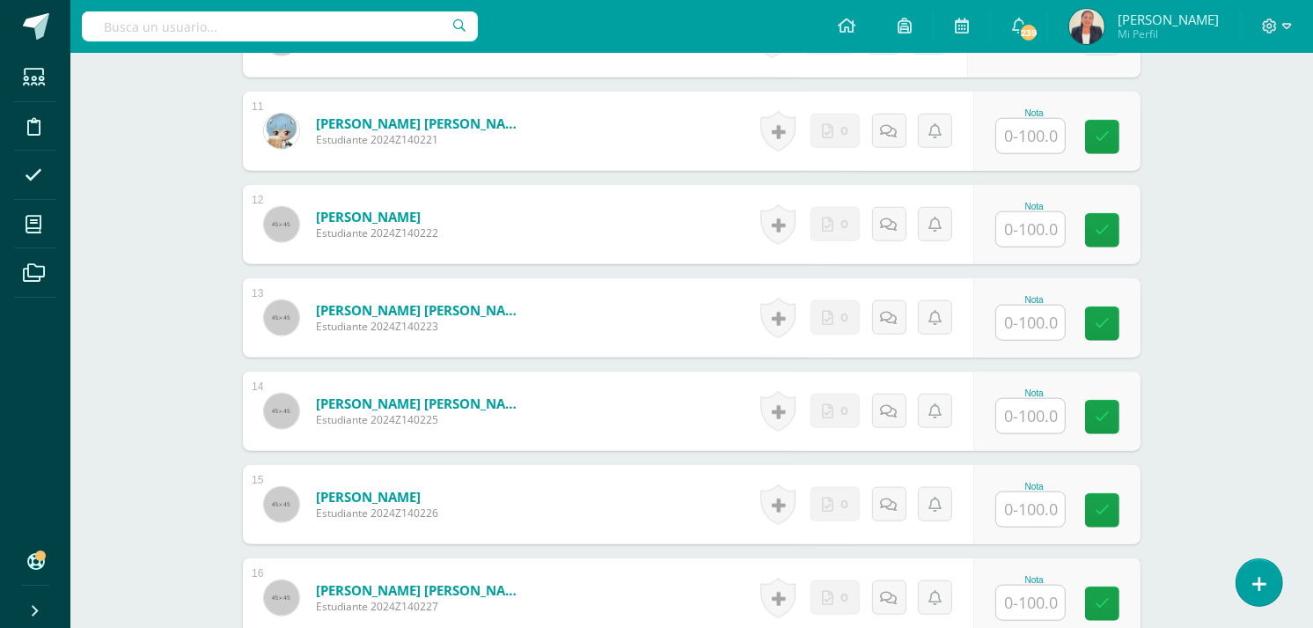
scroll to position [1549, 0]
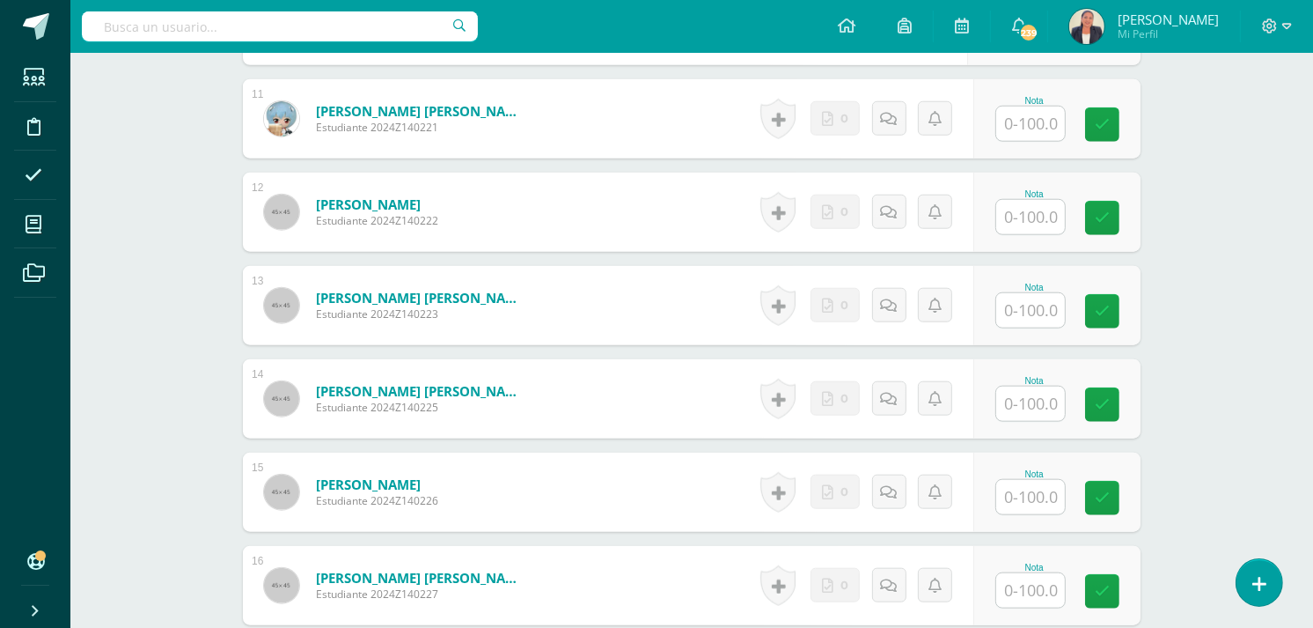
type input "100"
click at [1017, 200] on input "text" at bounding box center [1030, 217] width 69 height 34
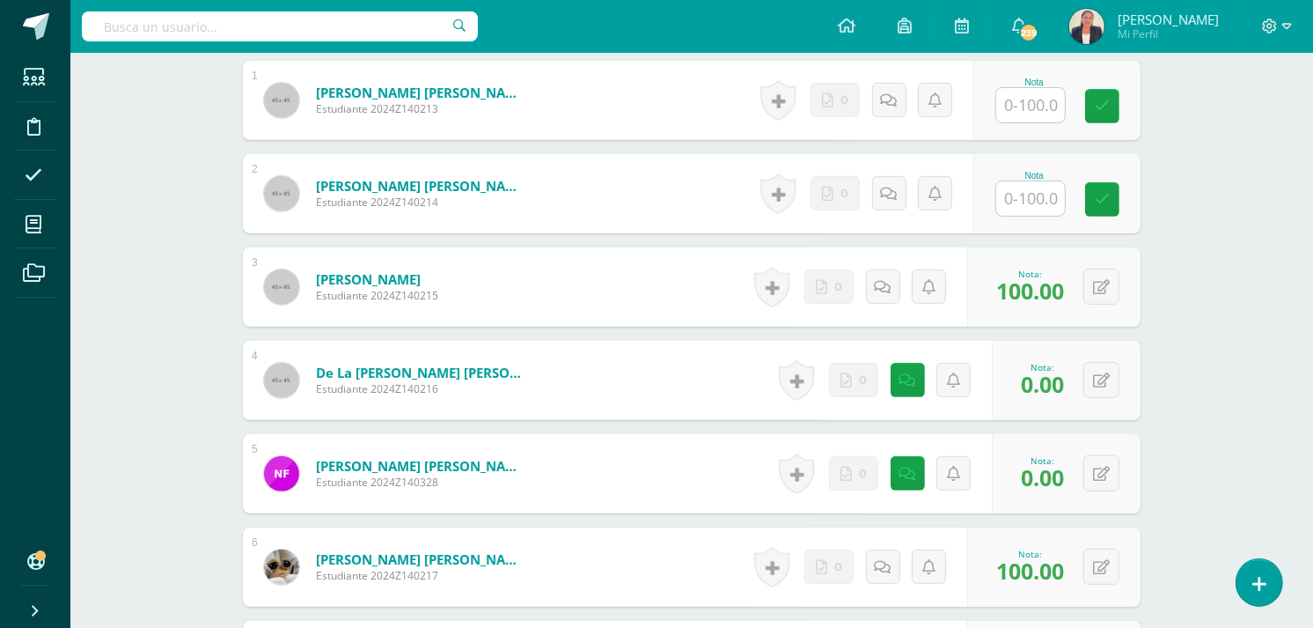
scroll to position [366, 0]
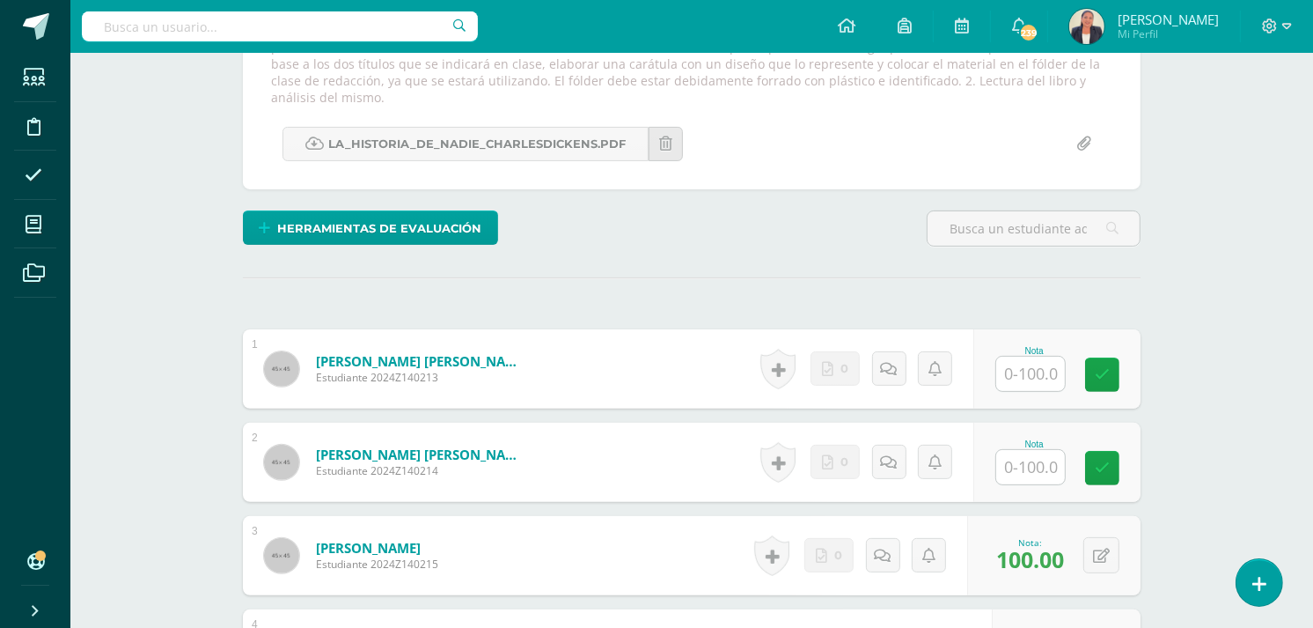
type input "100"
click at [1035, 356] on input "text" at bounding box center [1030, 373] width 69 height 34
type input "100"
click at [1028, 450] on input "text" at bounding box center [1041, 467] width 70 height 35
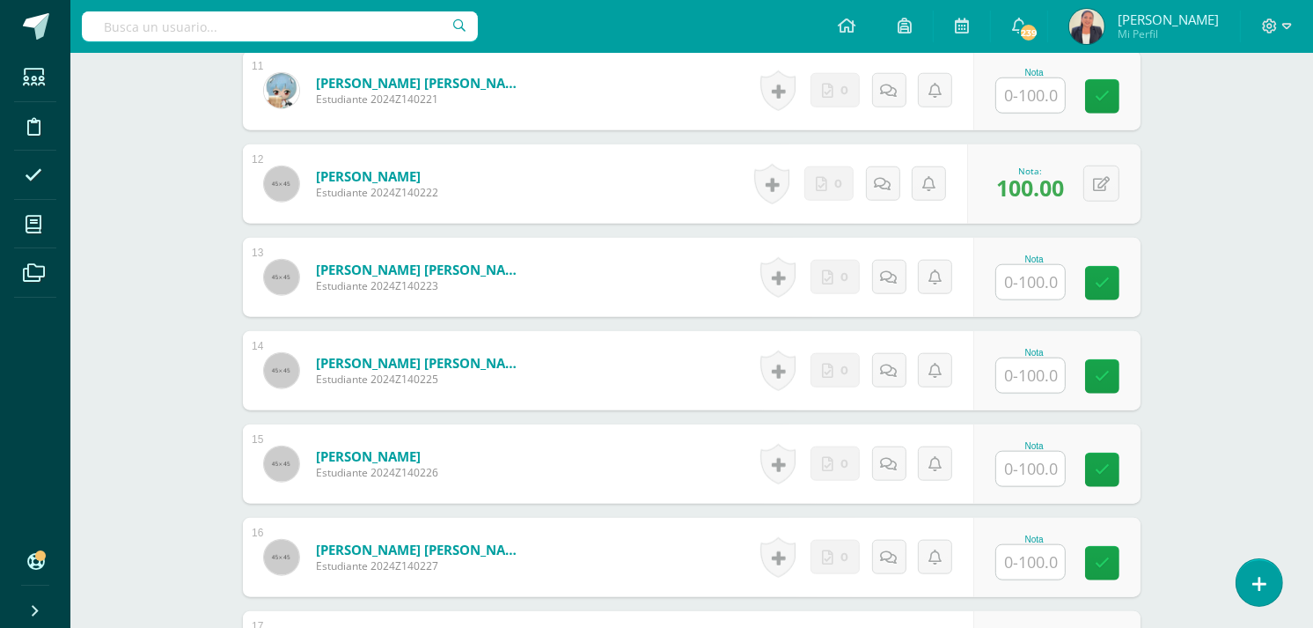
scroll to position [1582, 0]
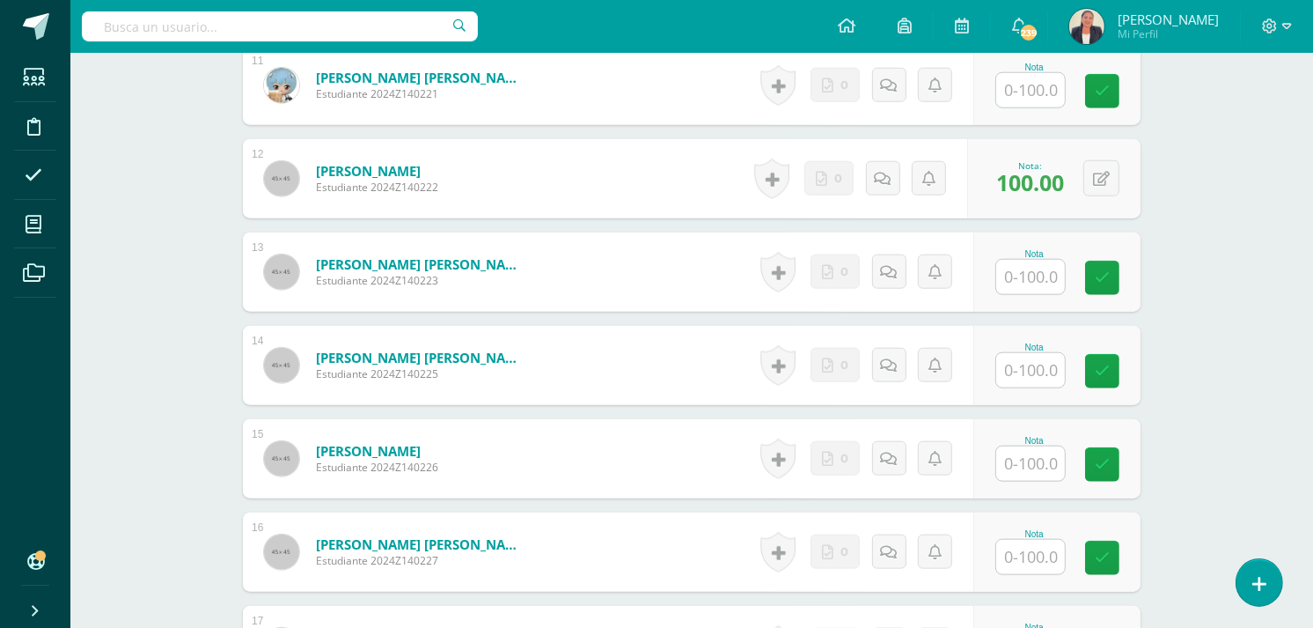
type input "100"
click at [1026, 353] on input "text" at bounding box center [1041, 370] width 70 height 35
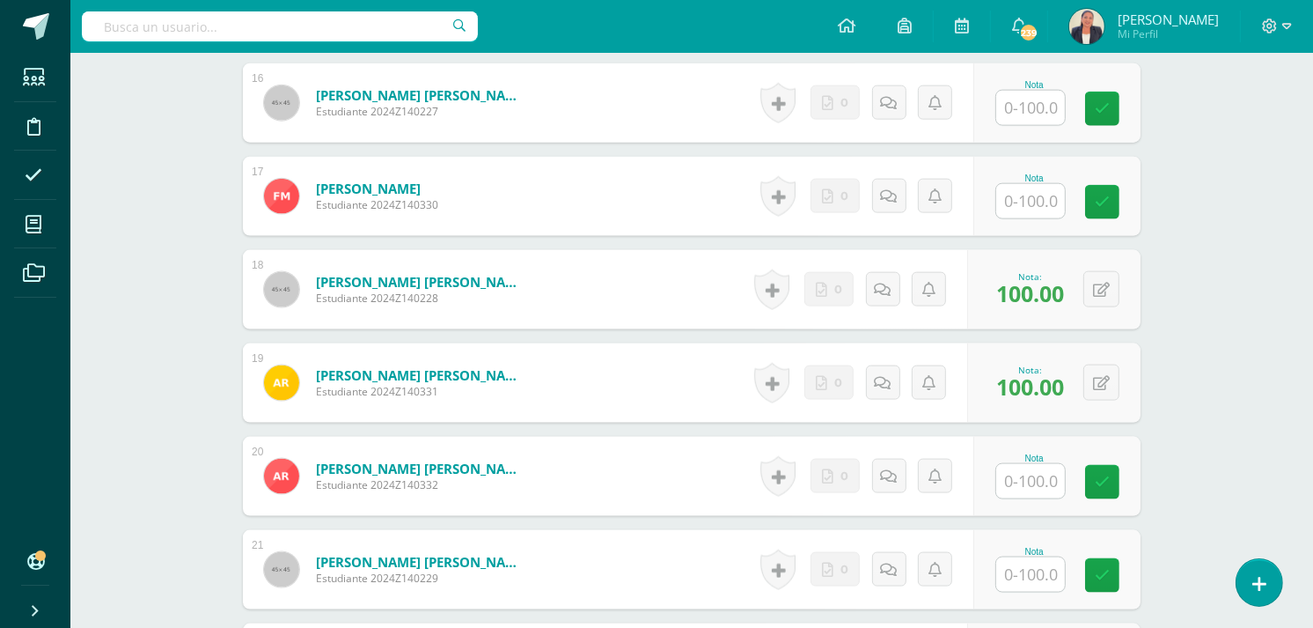
scroll to position [2048, 0]
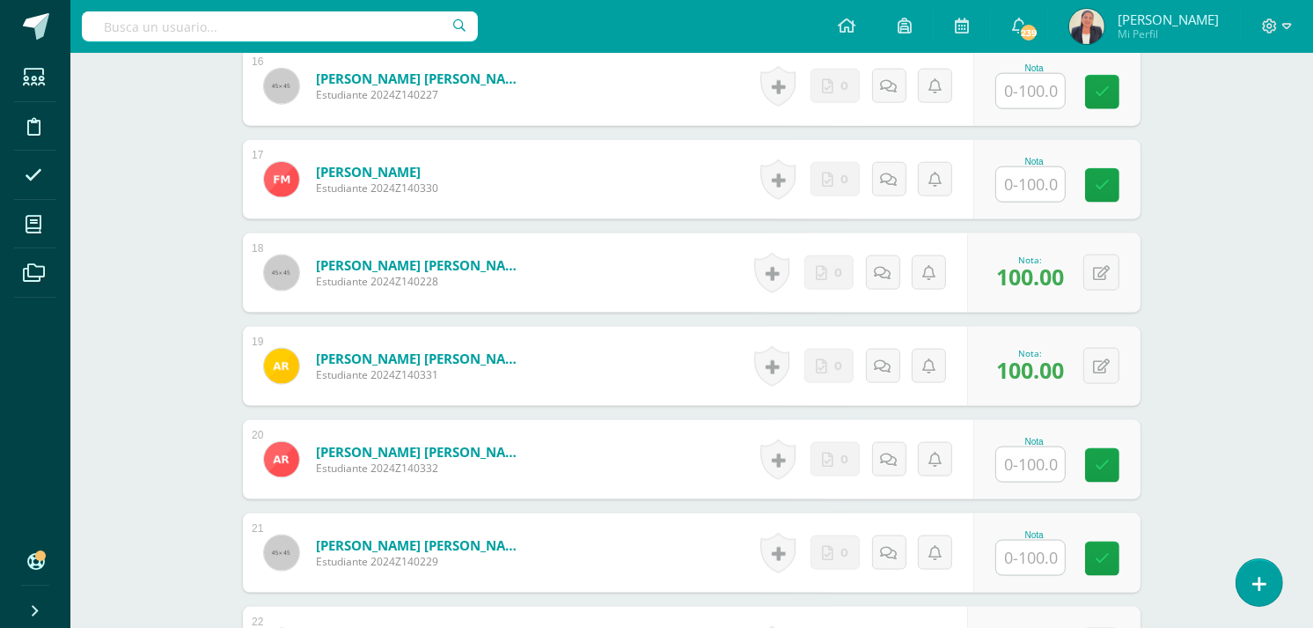
type input "100"
click at [1022, 447] on input "text" at bounding box center [1041, 464] width 70 height 35
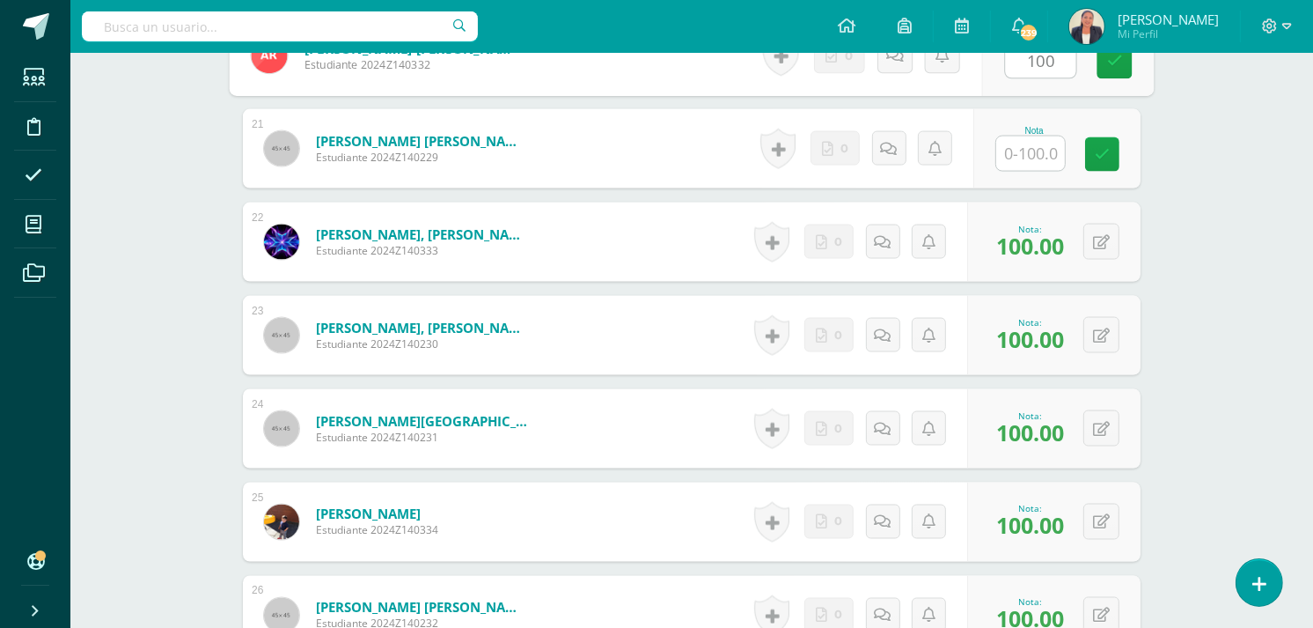
scroll to position [2756, 0]
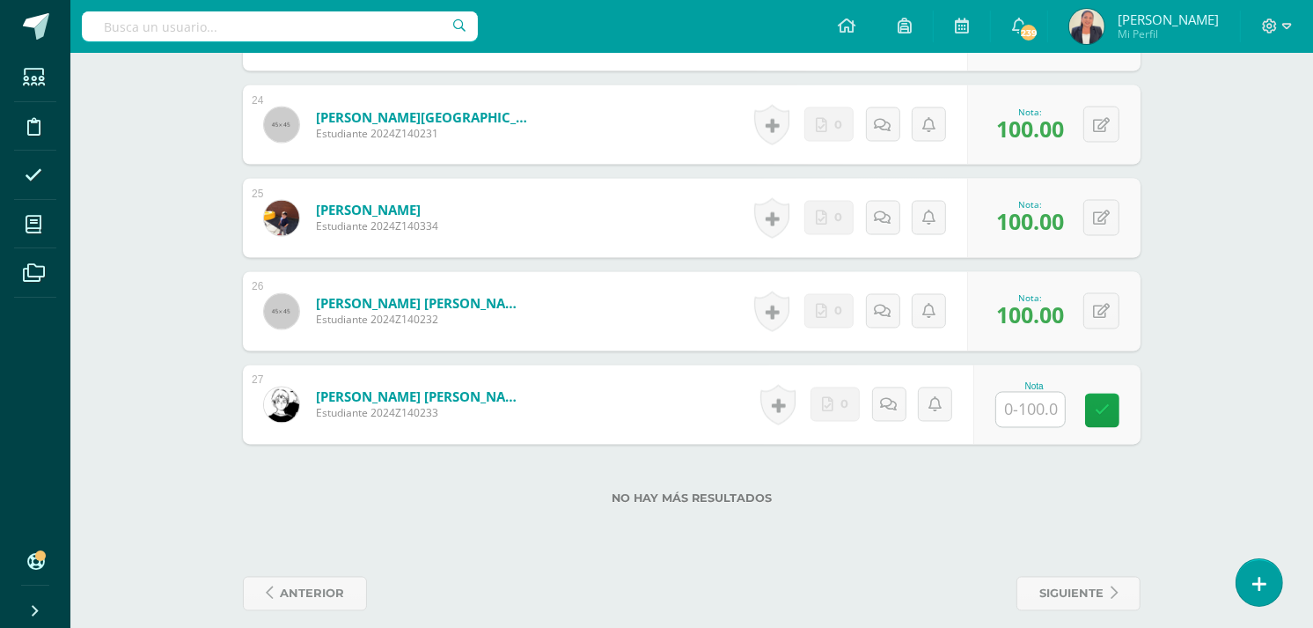
type input "100"
click at [1016, 396] on input "text" at bounding box center [1030, 410] width 69 height 34
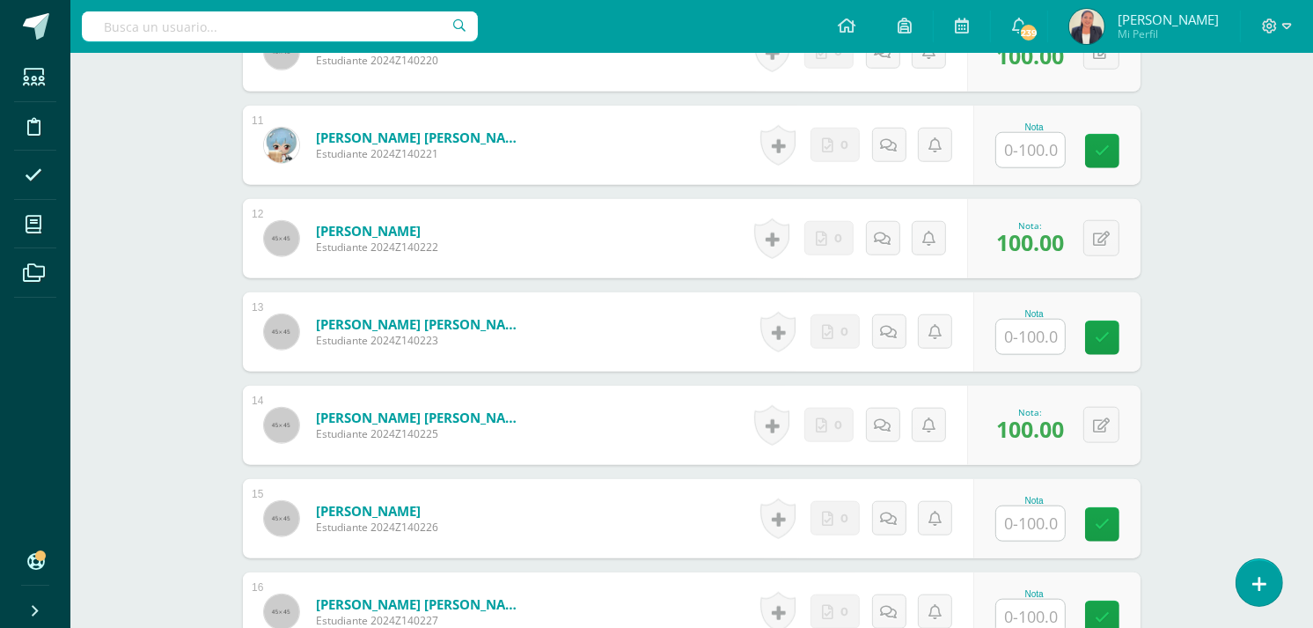
scroll to position [1516, 0]
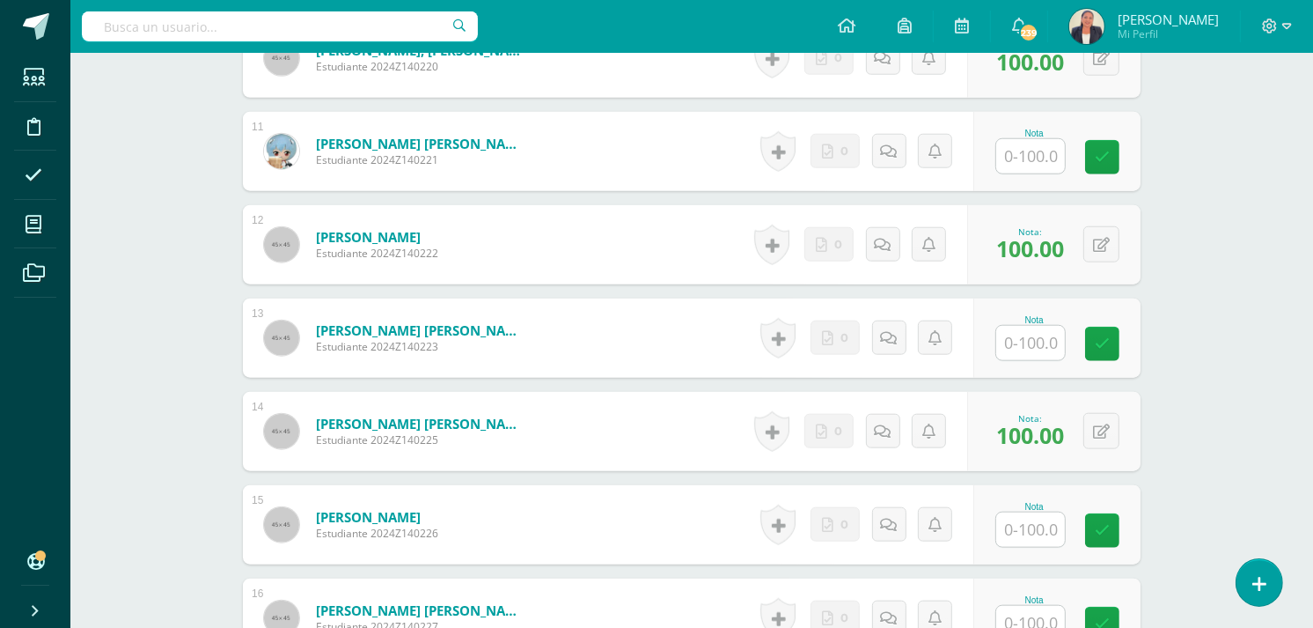
type input "100"
click at [1033, 139] on input "text" at bounding box center [1041, 156] width 70 height 35
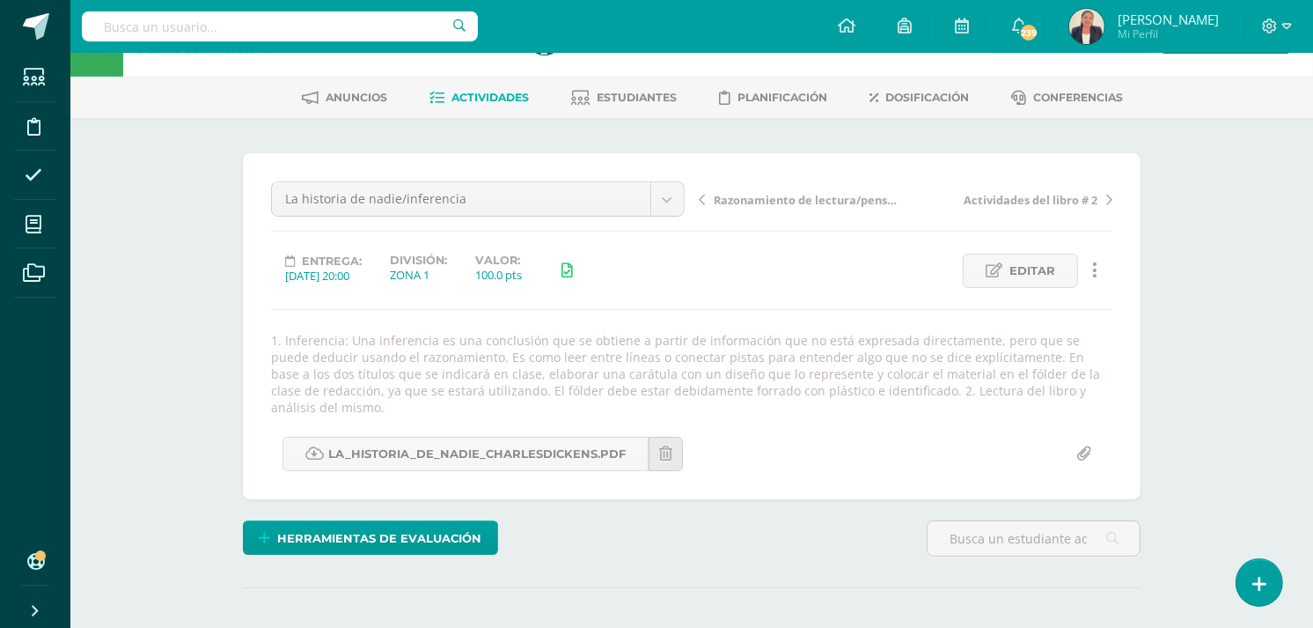
scroll to position [0, 0]
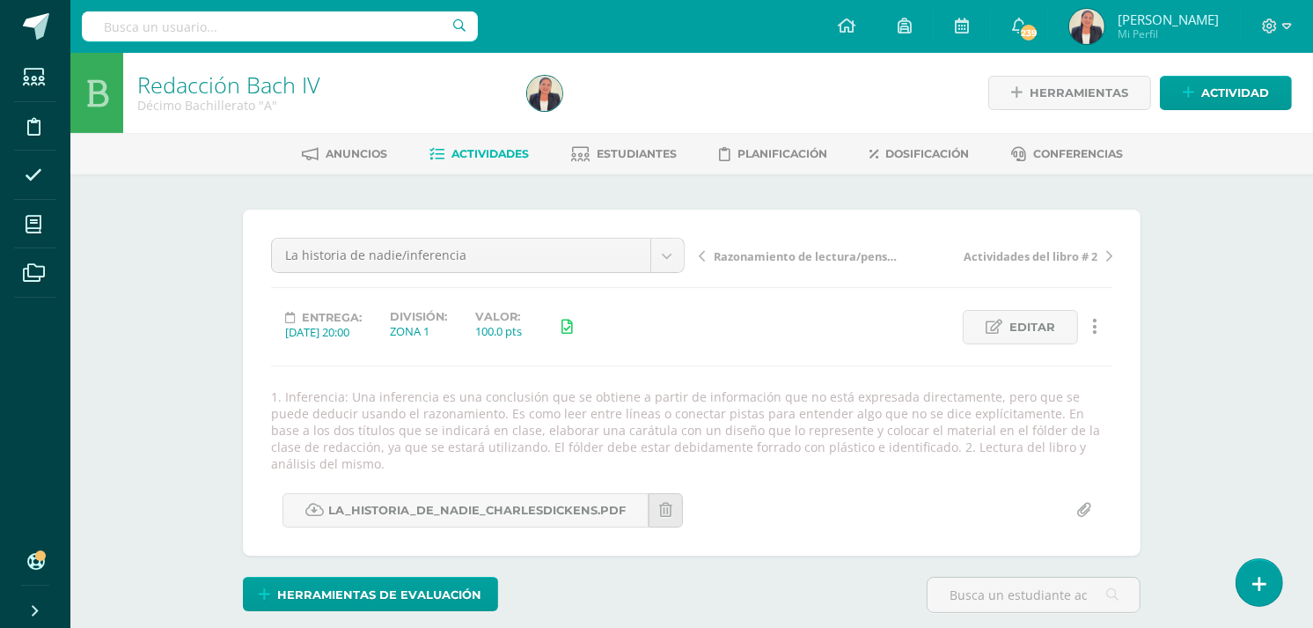
type input "100"
click at [494, 154] on span "Actividades" at bounding box center [490, 153] width 77 height 13
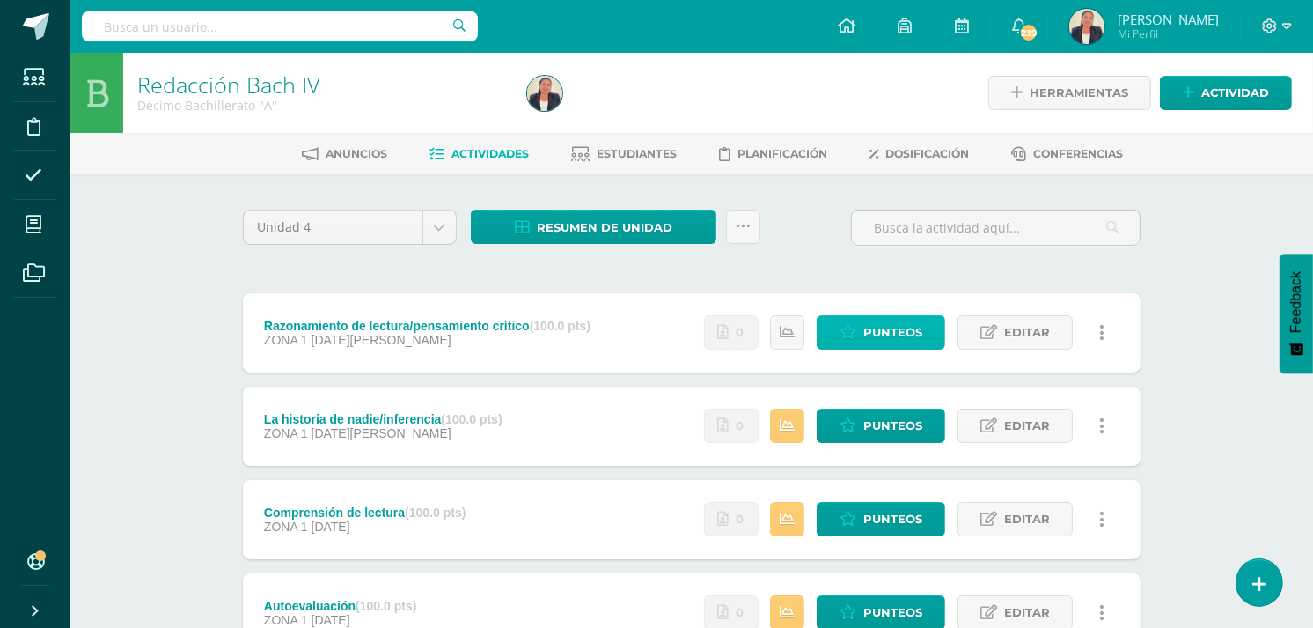
click at [889, 329] on span "Punteos" at bounding box center [892, 332] width 59 height 33
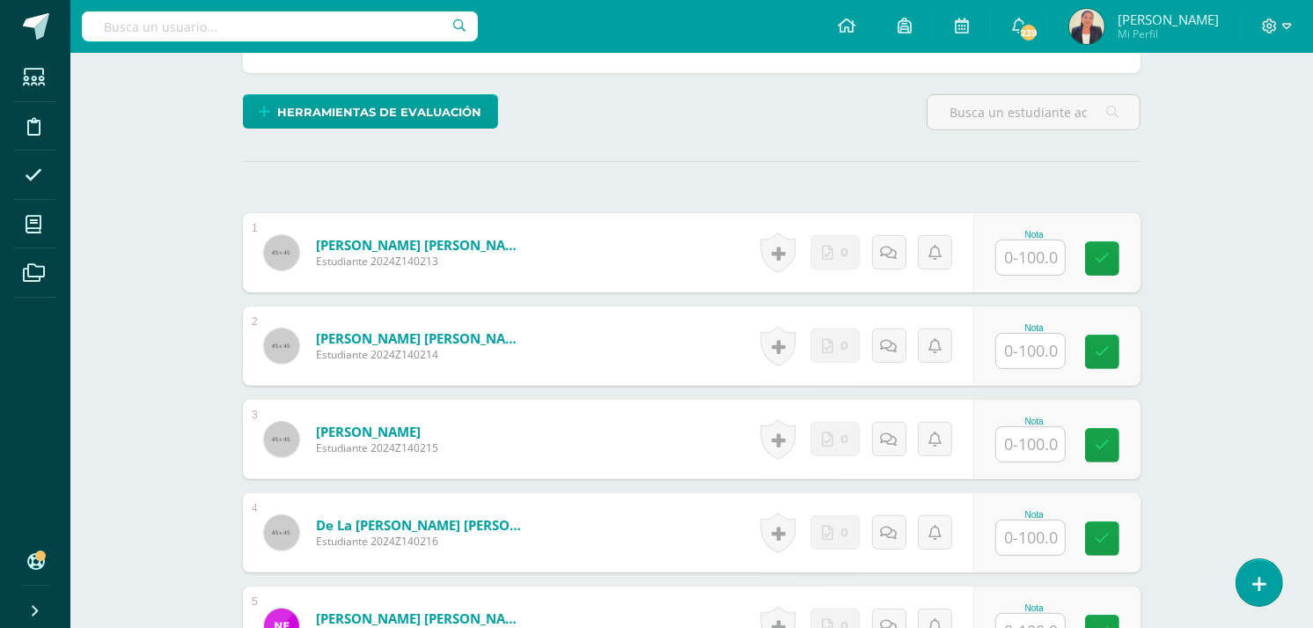
scroll to position [416, 0]
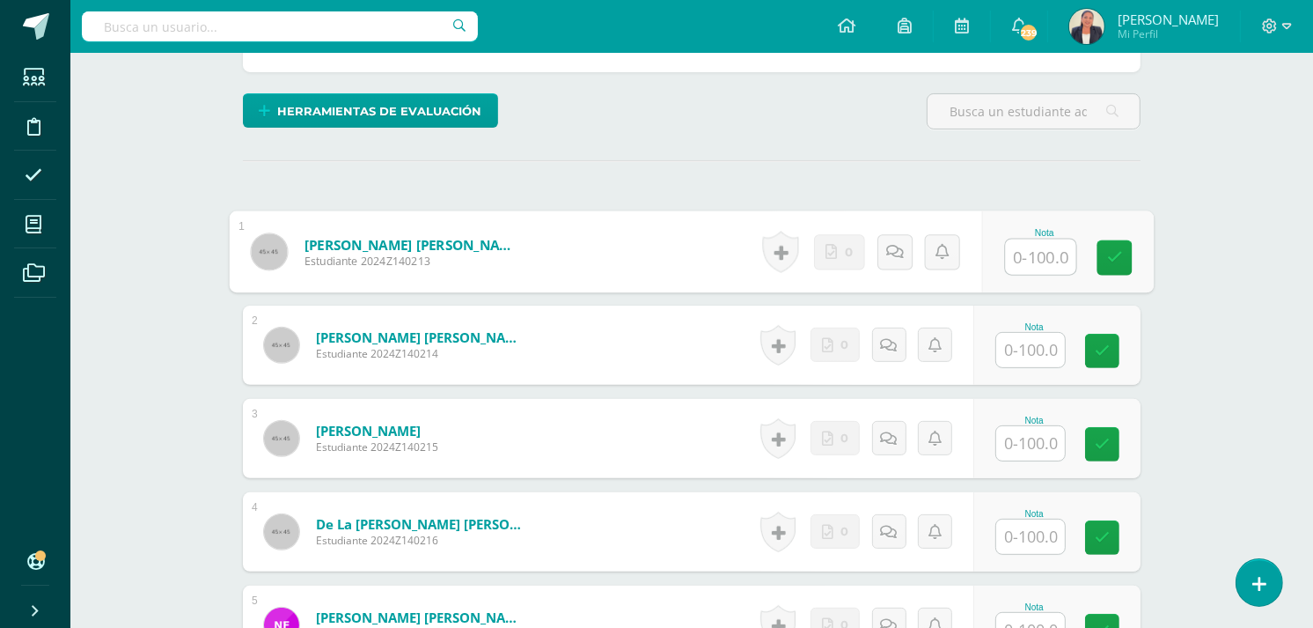
click at [1032, 260] on input "text" at bounding box center [1041, 256] width 70 height 35
type input "80"
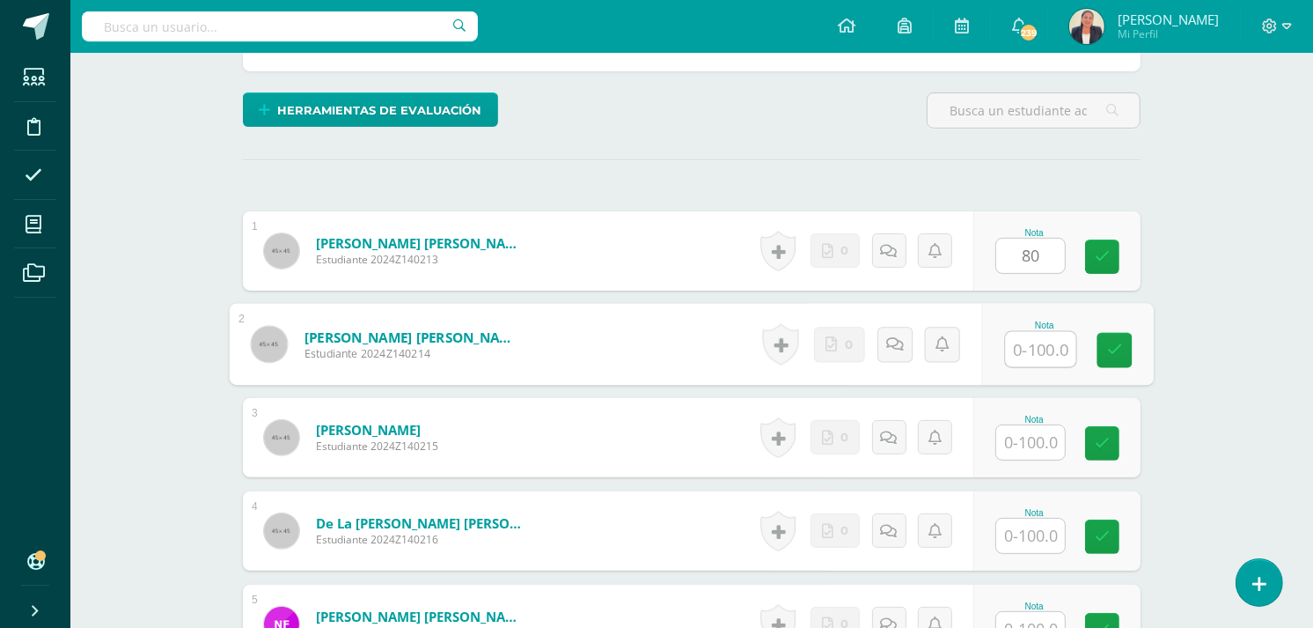
click at [1037, 356] on input "text" at bounding box center [1041, 349] width 70 height 35
type input "80"
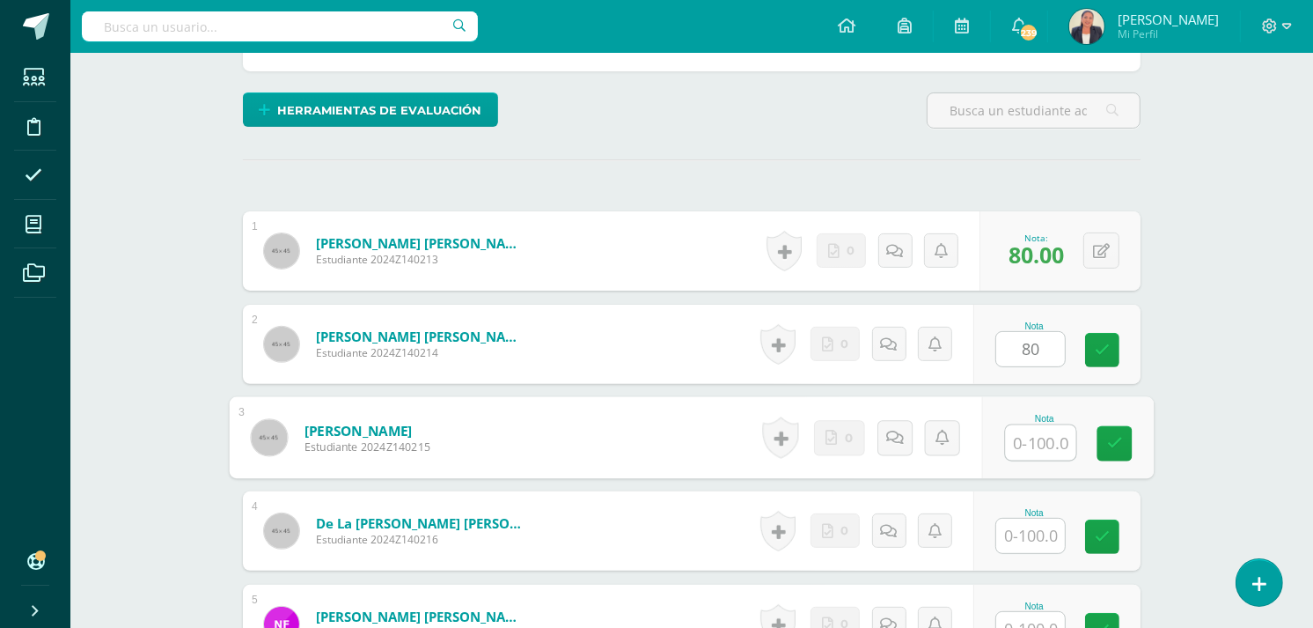
click at [1032, 445] on input "text" at bounding box center [1041, 442] width 70 height 35
type input "100"
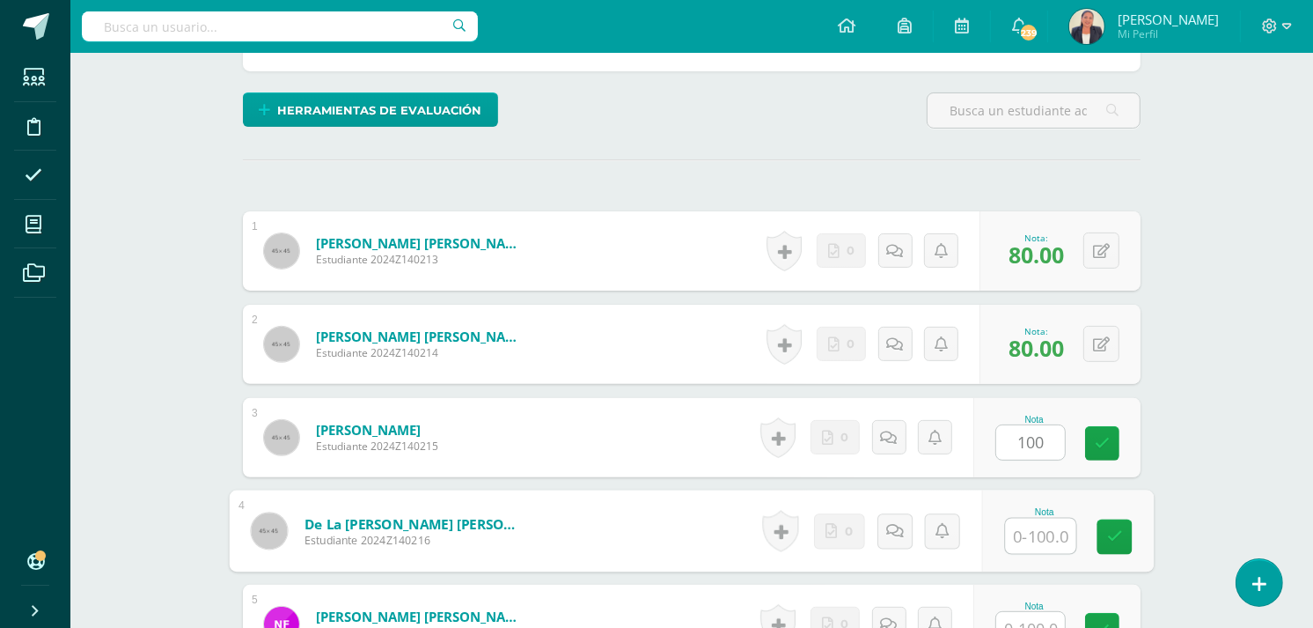
click at [1041, 540] on input "text" at bounding box center [1041, 535] width 70 height 35
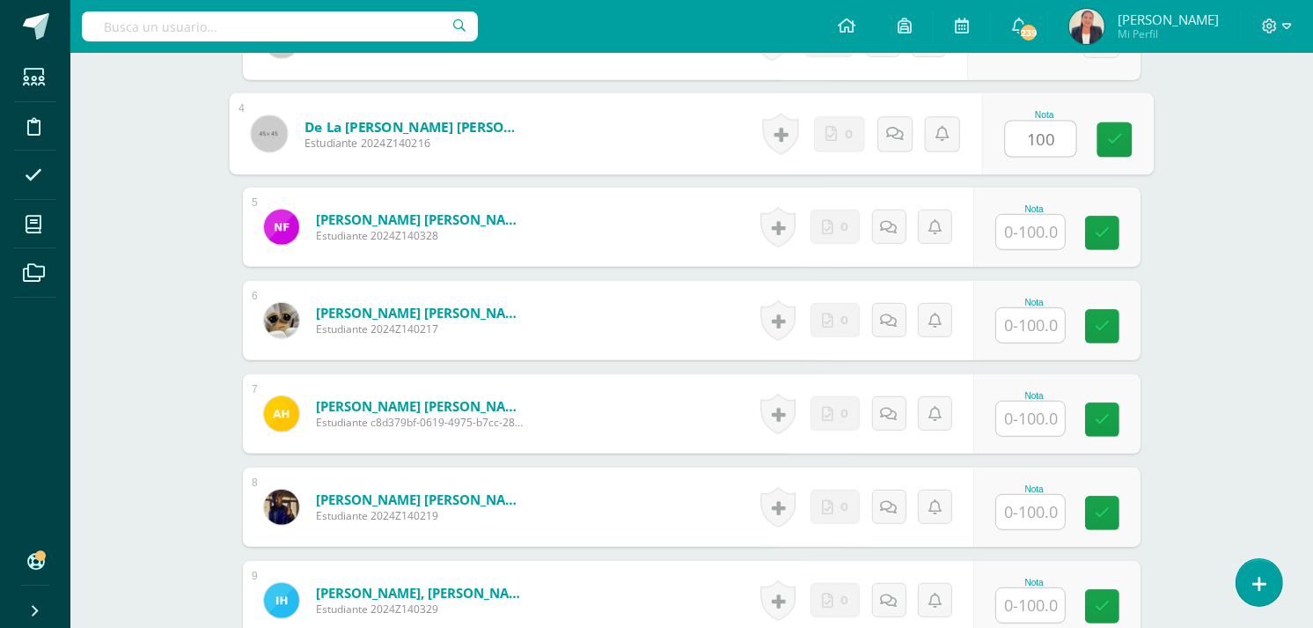
scroll to position [825, 0]
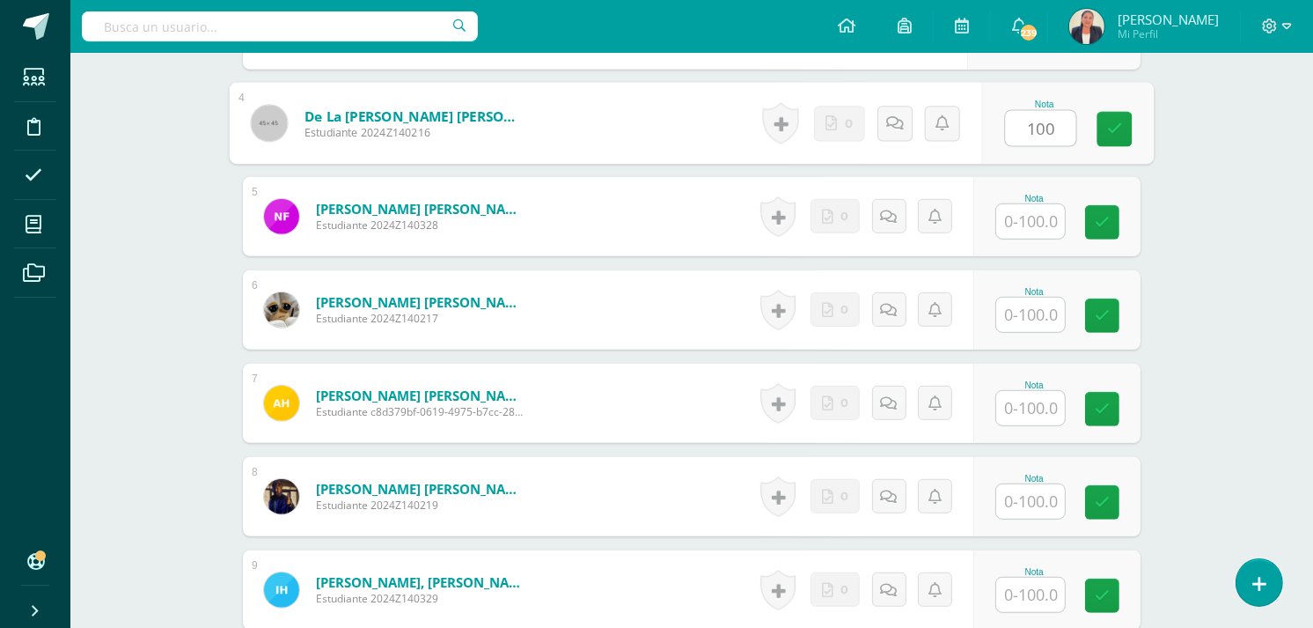
type input "100"
click at [1035, 214] on input "text" at bounding box center [1030, 221] width 69 height 34
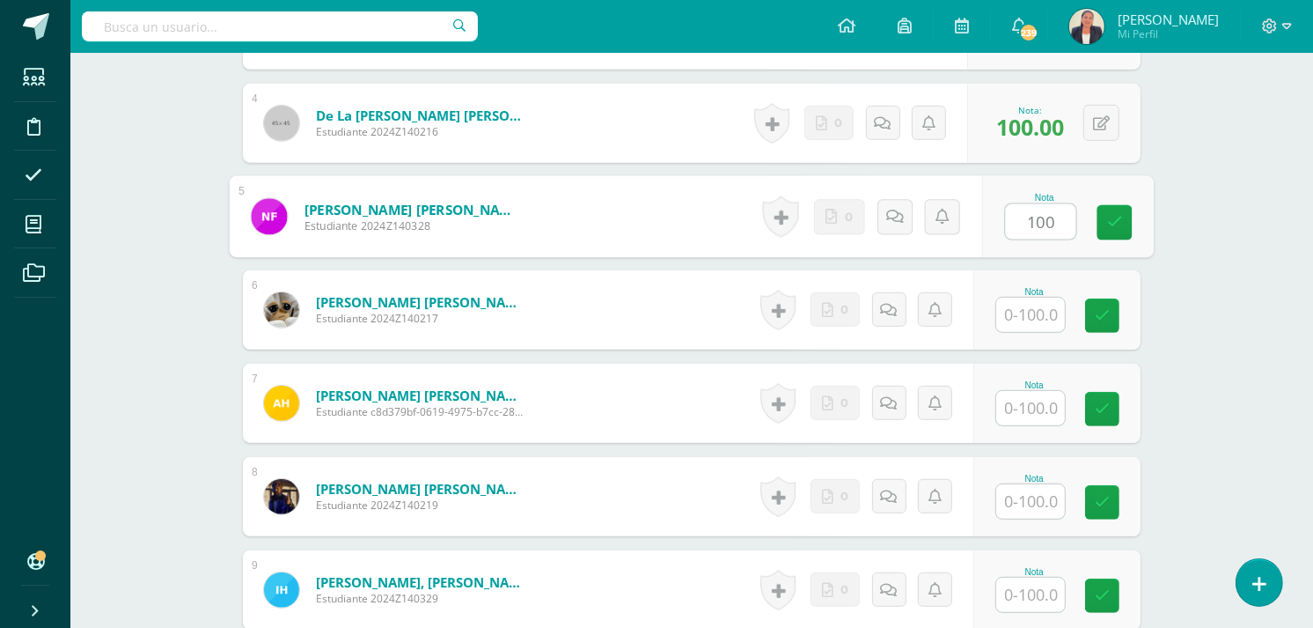
type input "100"
click at [1032, 312] on input "text" at bounding box center [1030, 314] width 69 height 34
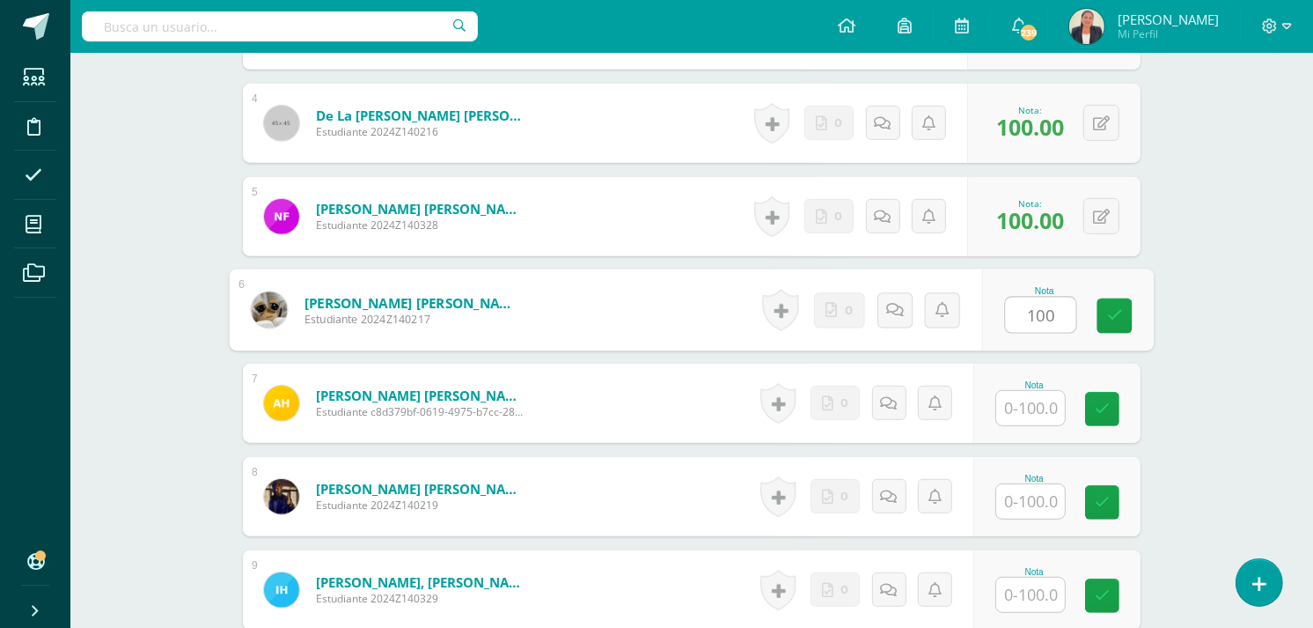
type input "100"
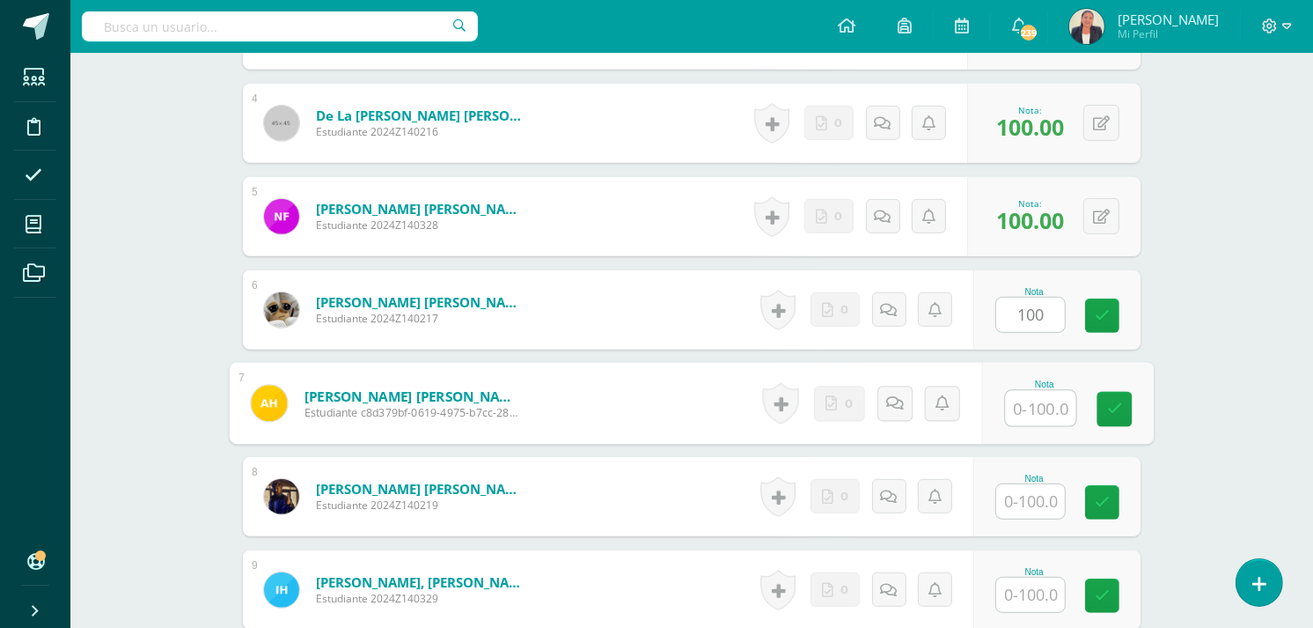
click at [1017, 406] on input "text" at bounding box center [1041, 408] width 70 height 35
type input "100"
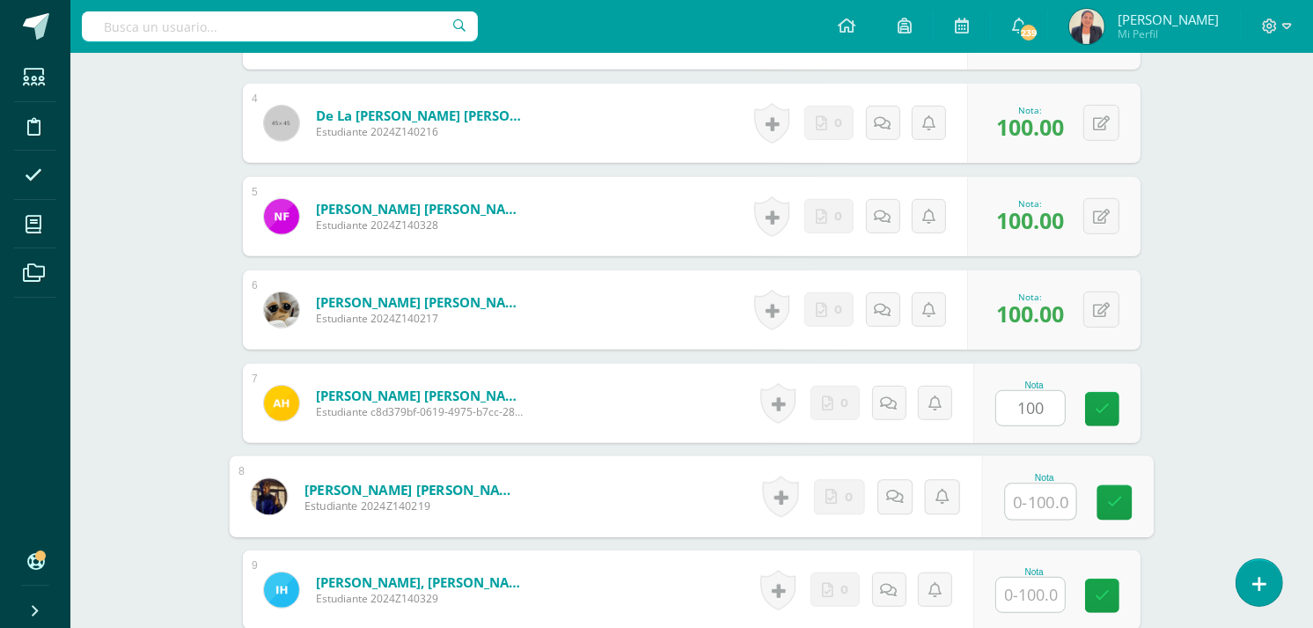
click at [1013, 506] on input "text" at bounding box center [1041, 501] width 70 height 35
type input "50"
click at [896, 505] on link at bounding box center [894, 496] width 35 height 35
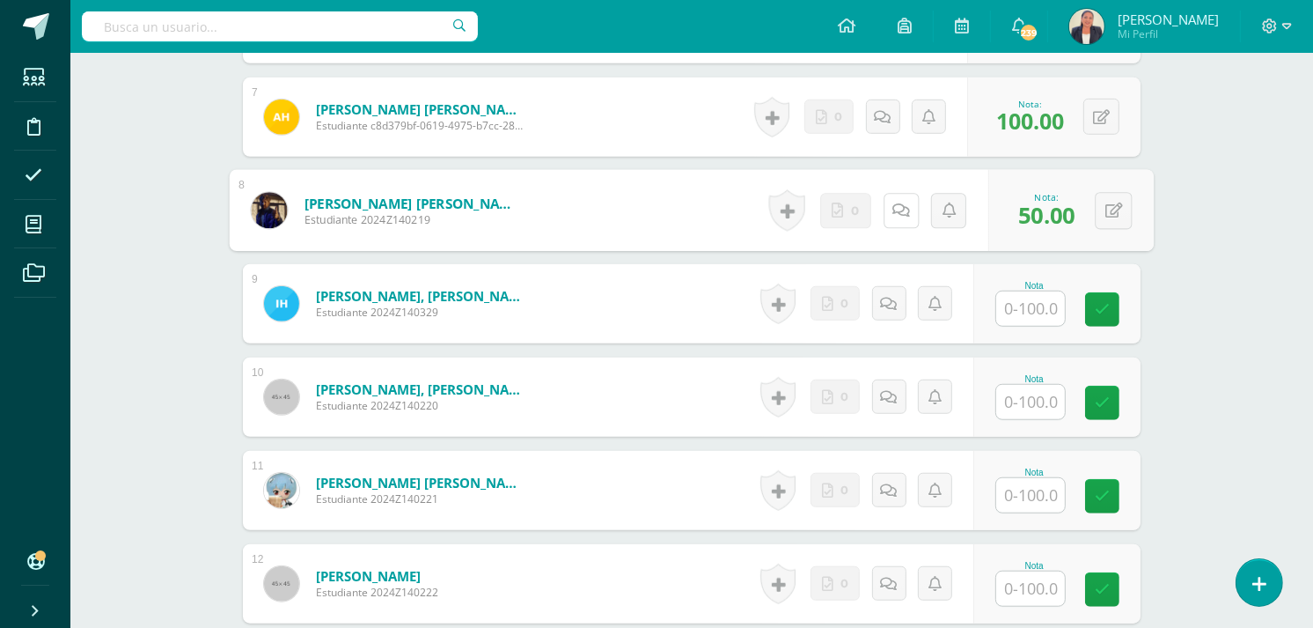
scroll to position [1098, 0]
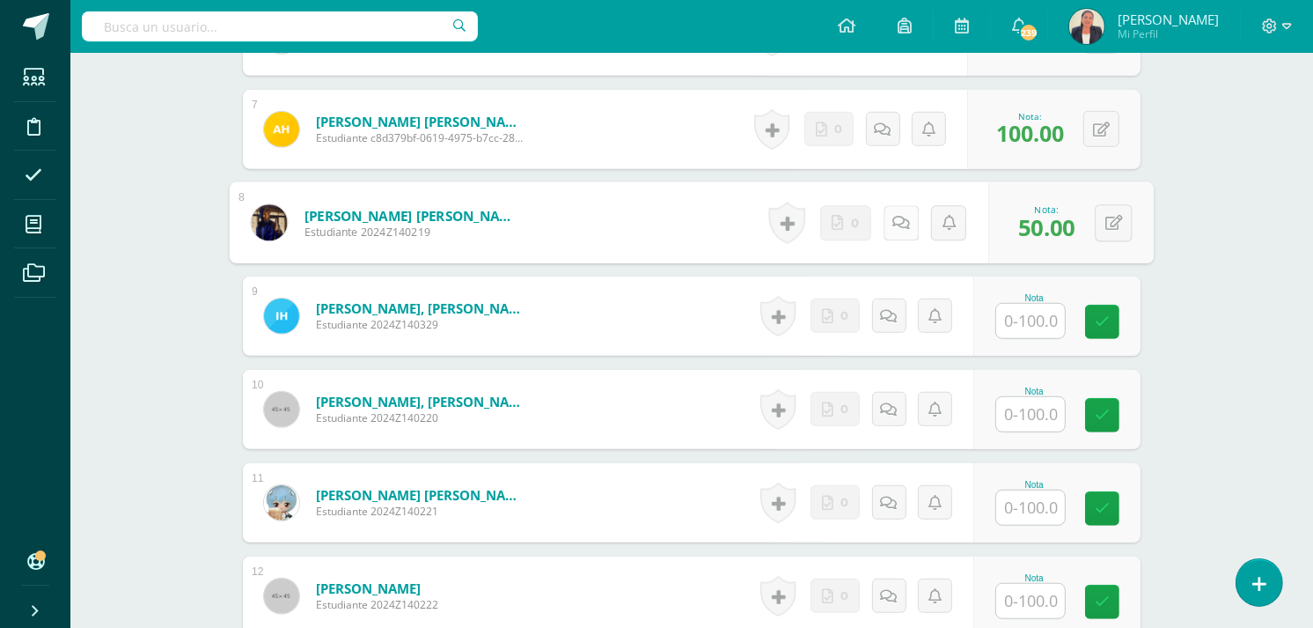
click at [896, 218] on icon at bounding box center [901, 222] width 18 height 15
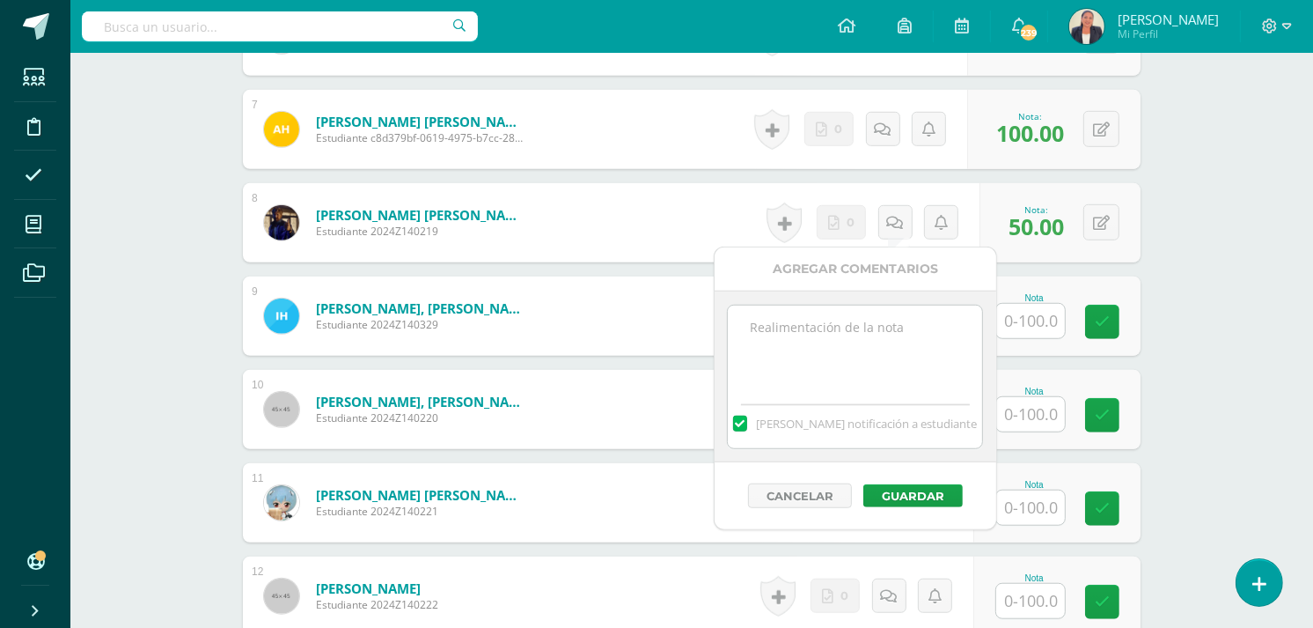
click at [863, 340] on textarea at bounding box center [855, 349] width 254 height 88
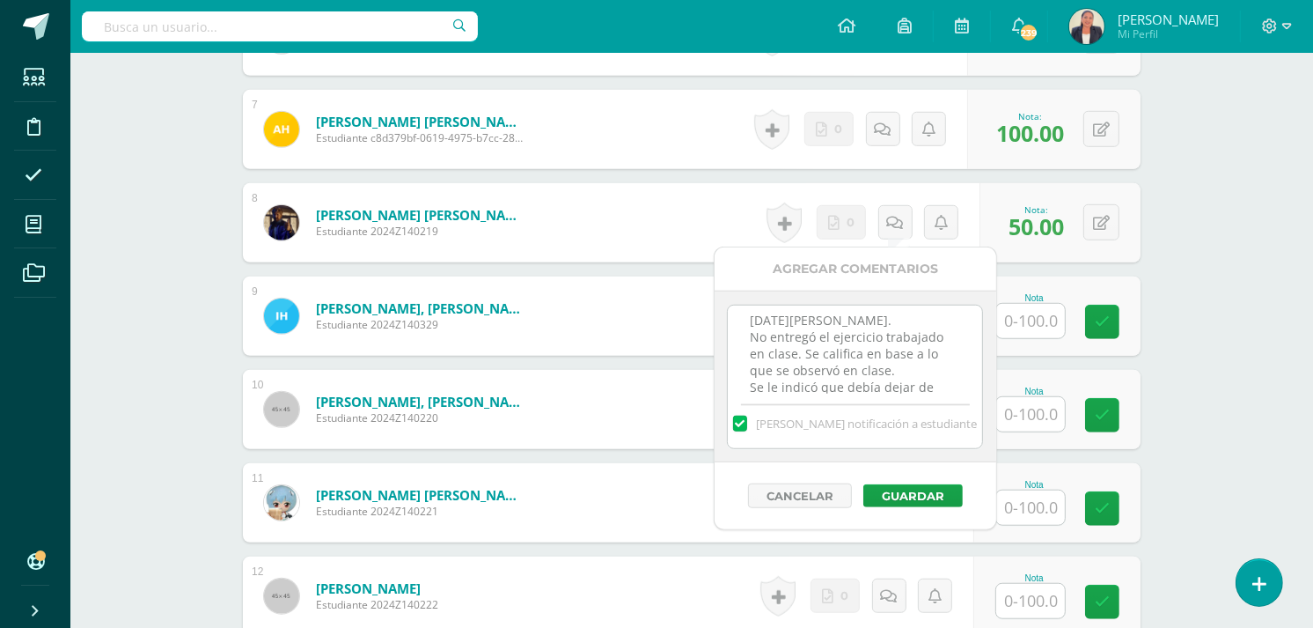
scroll to position [0, 0]
drag, startPoint x: 934, startPoint y: 391, endPoint x: 732, endPoint y: 315, distance: 215.3
click at [732, 315] on textarea "12 de agosto. No entregó el ejercicio trabajado en clase. Se califica en base a…" at bounding box center [855, 349] width 254 height 88
type textarea "12 de agosto. No entregó el ejercicio trabajado en clase. Se califica en base a…"
click at [890, 494] on button "Guardar" at bounding box center [912, 495] width 99 height 23
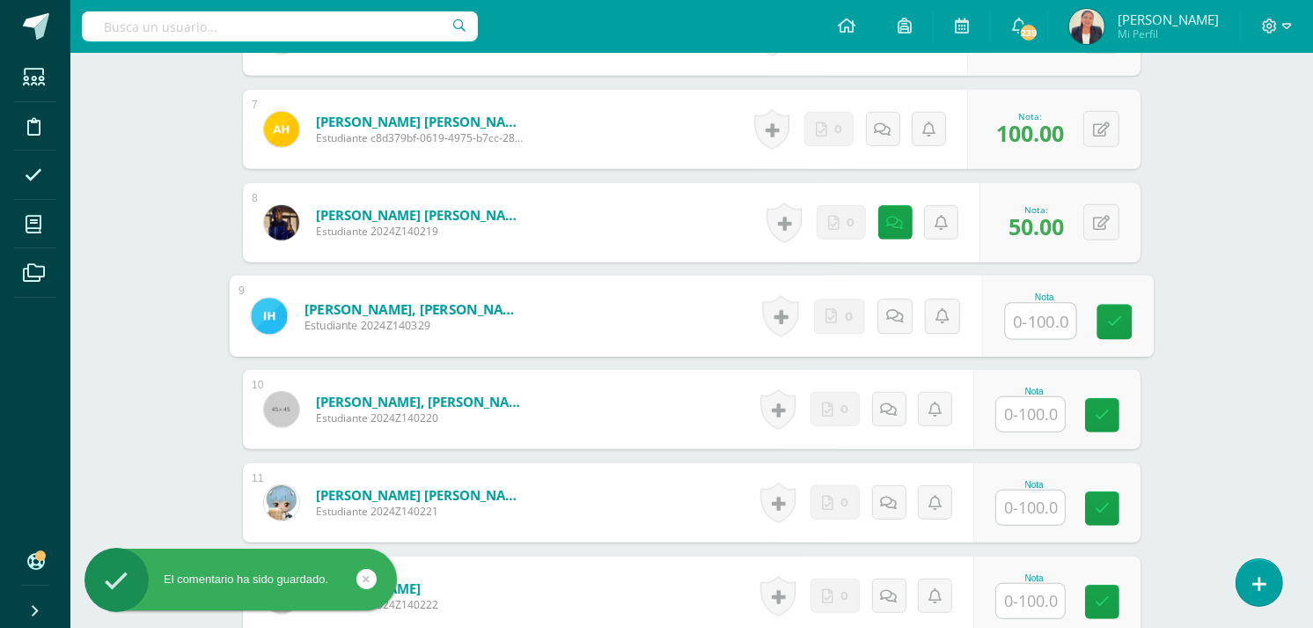
click at [1036, 327] on input "text" at bounding box center [1041, 321] width 70 height 35
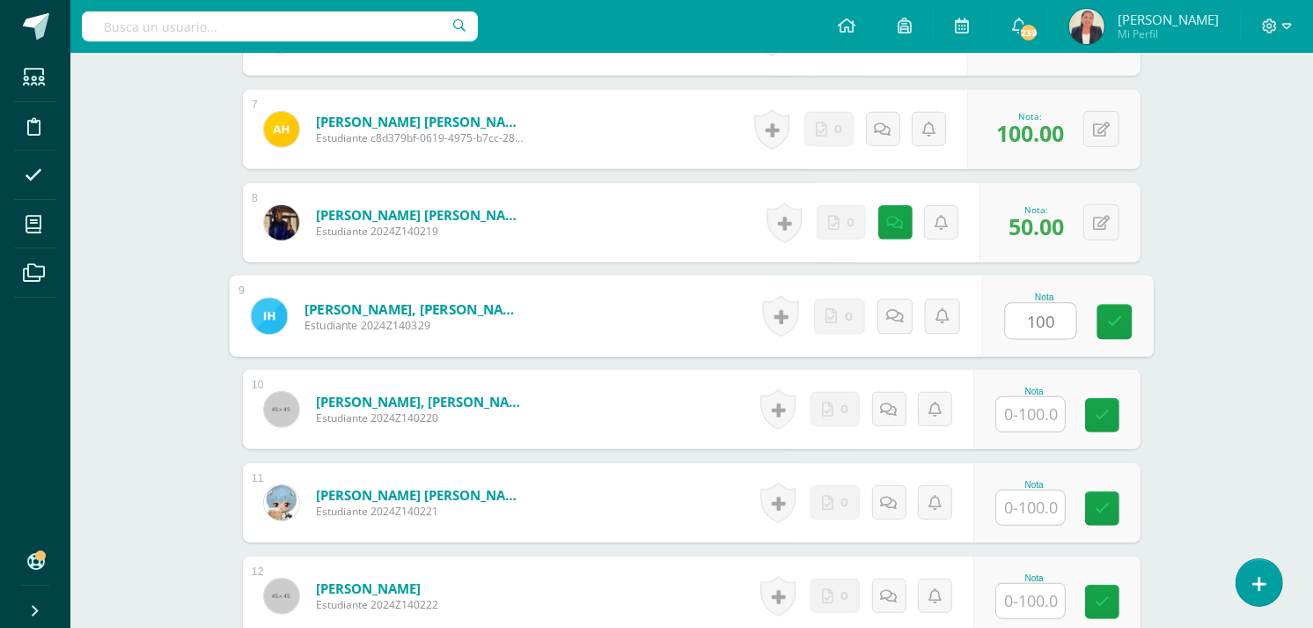
type input "100"
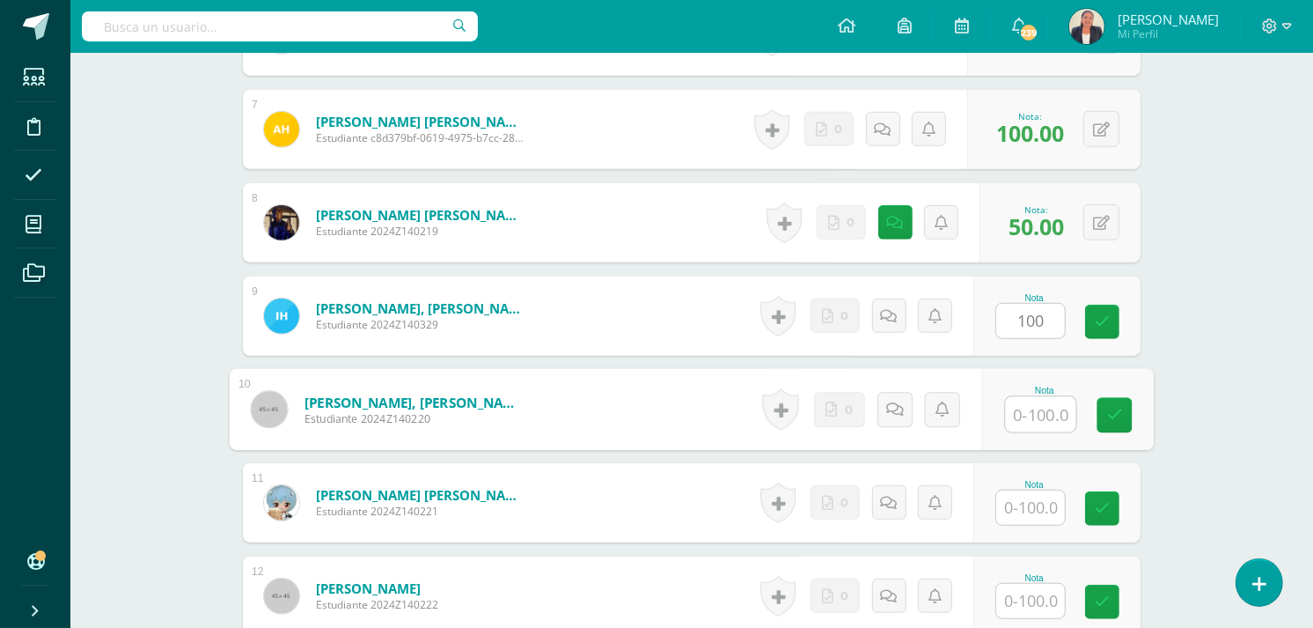
click at [1025, 415] on input "text" at bounding box center [1041, 414] width 70 height 35
type input "100"
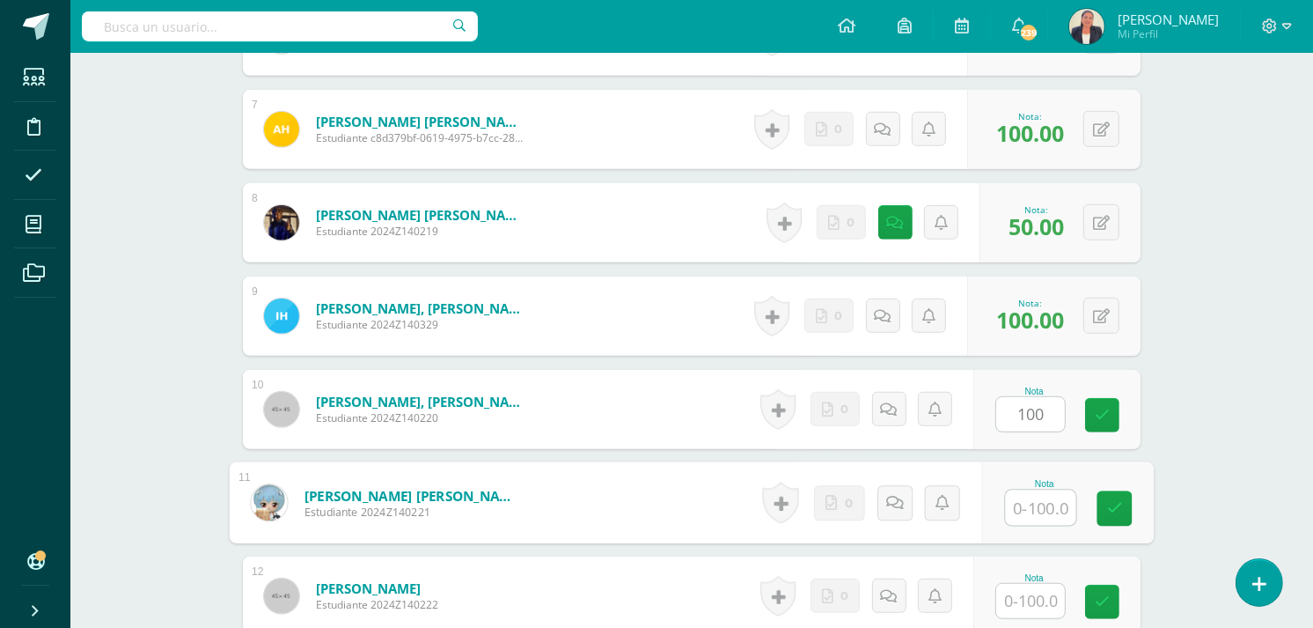
click at [1025, 503] on input "text" at bounding box center [1041, 507] width 70 height 35
type input "100"
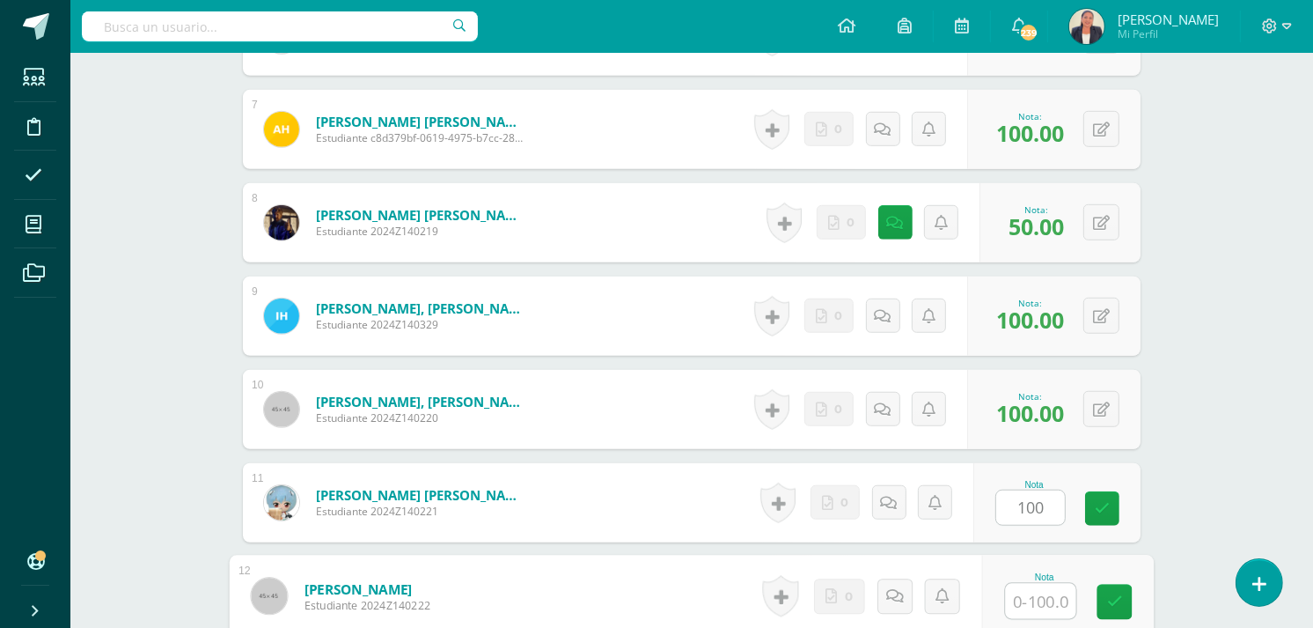
click at [1035, 606] on input "text" at bounding box center [1041, 601] width 70 height 35
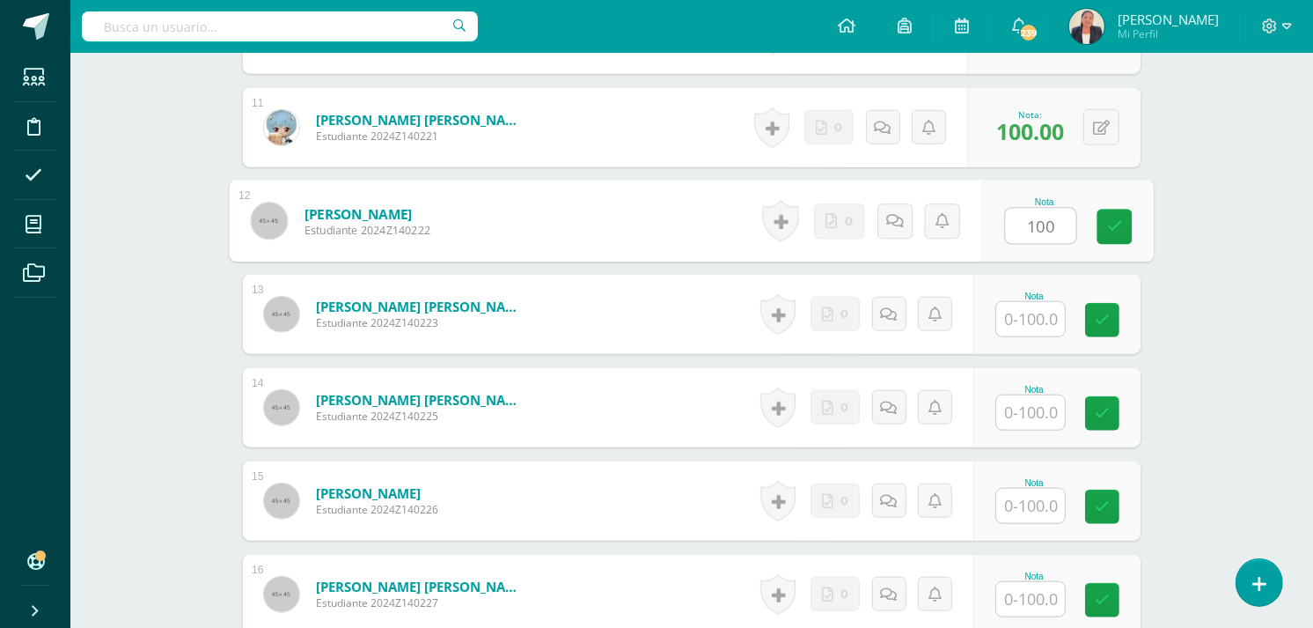
scroll to position [1558, 0]
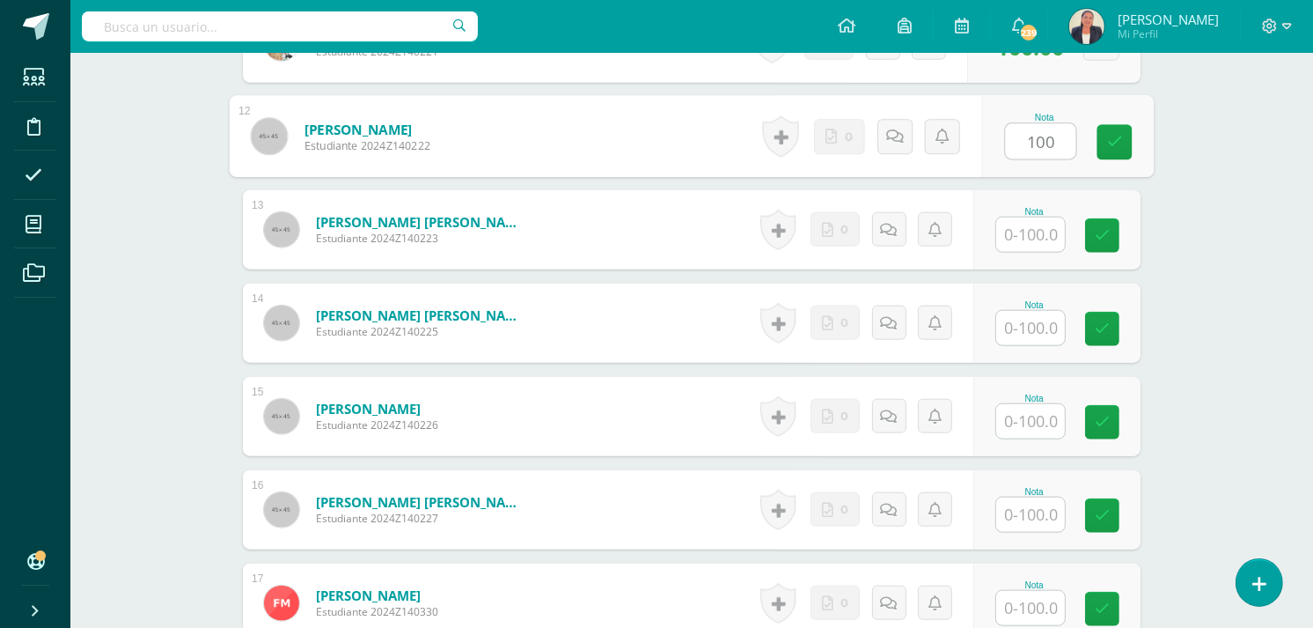
type input "100"
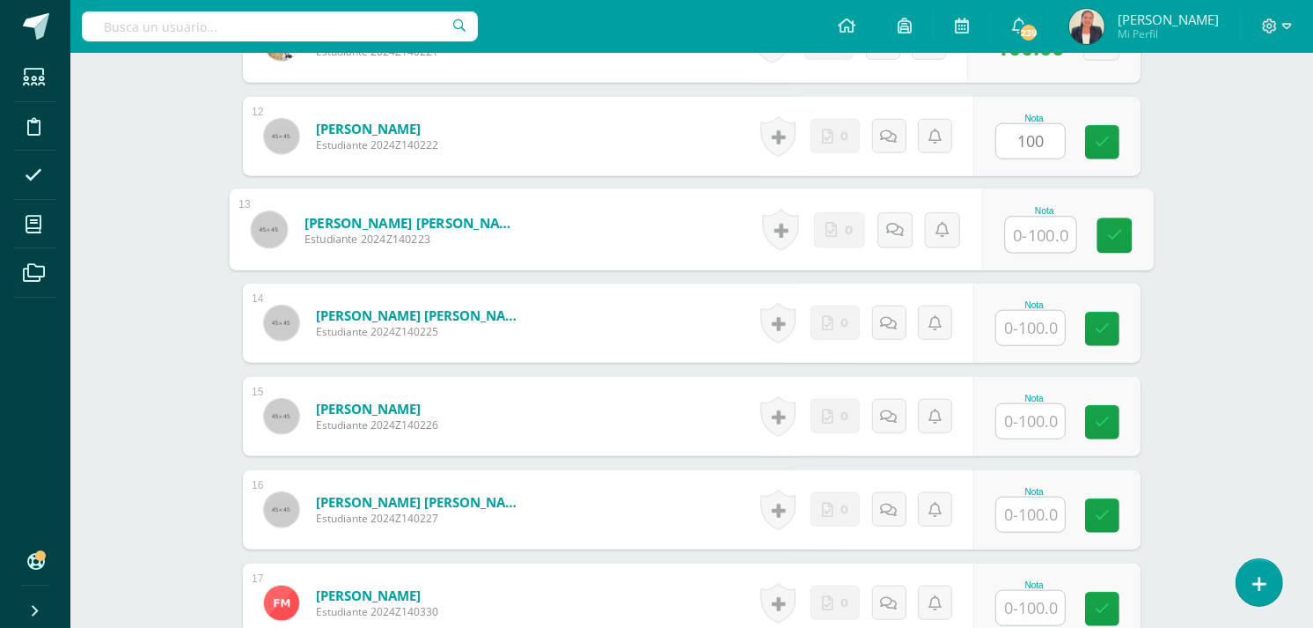
click at [1036, 236] on input "text" at bounding box center [1041, 234] width 70 height 35
type input "0"
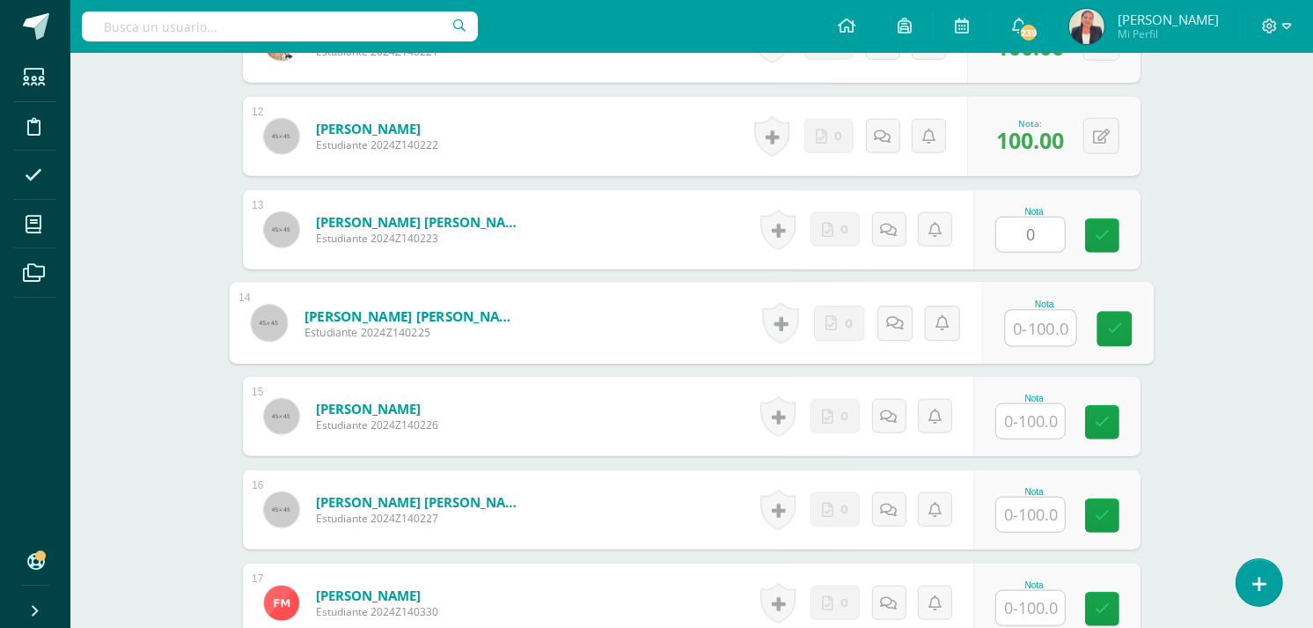
click at [1025, 323] on input "text" at bounding box center [1041, 328] width 70 height 35
type input "80"
click at [1035, 419] on input "text" at bounding box center [1030, 421] width 69 height 34
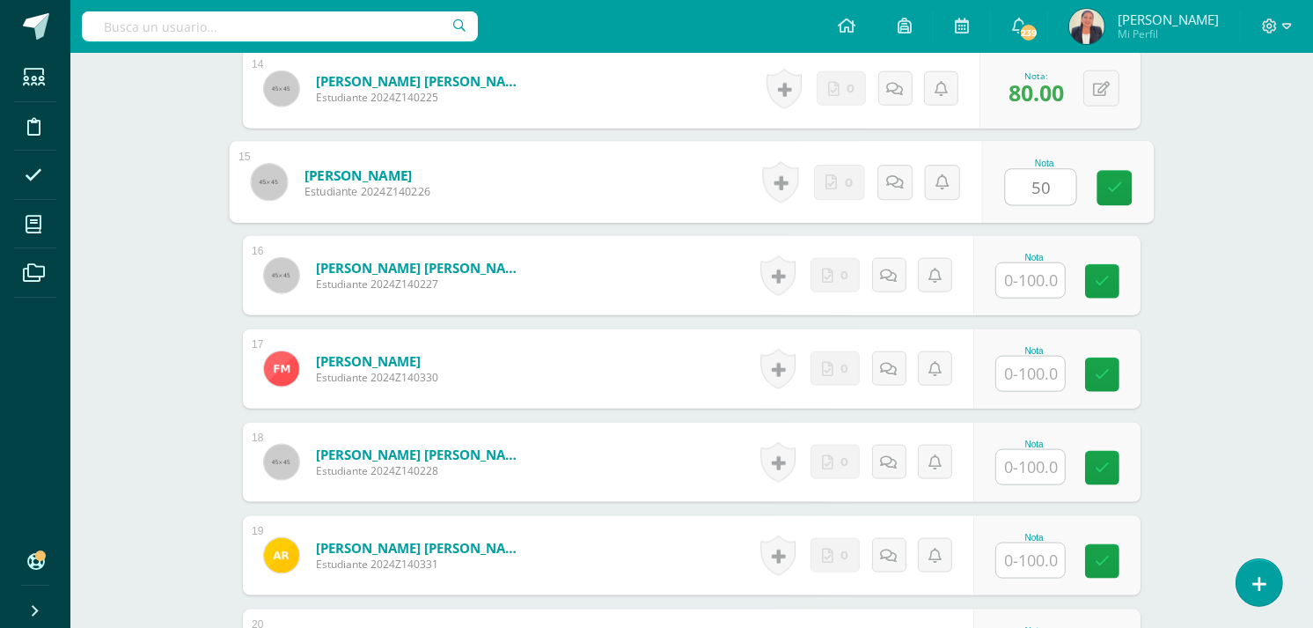
scroll to position [1804, 0]
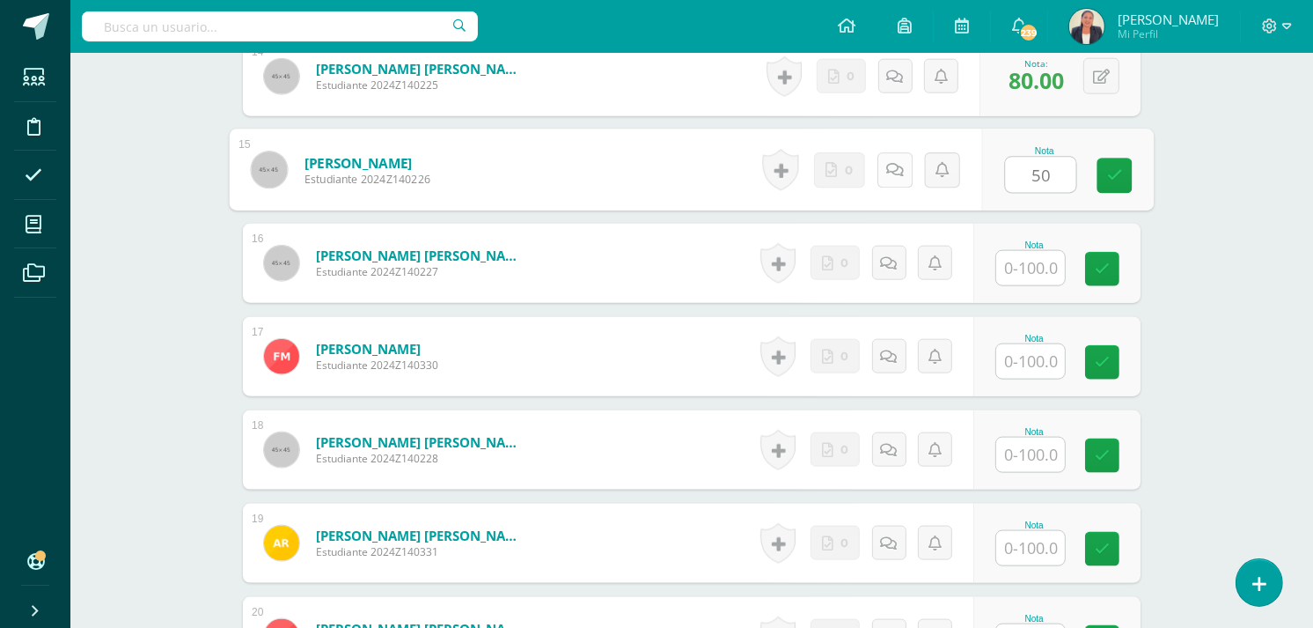
type input "50"
click at [894, 173] on icon at bounding box center [895, 169] width 18 height 15
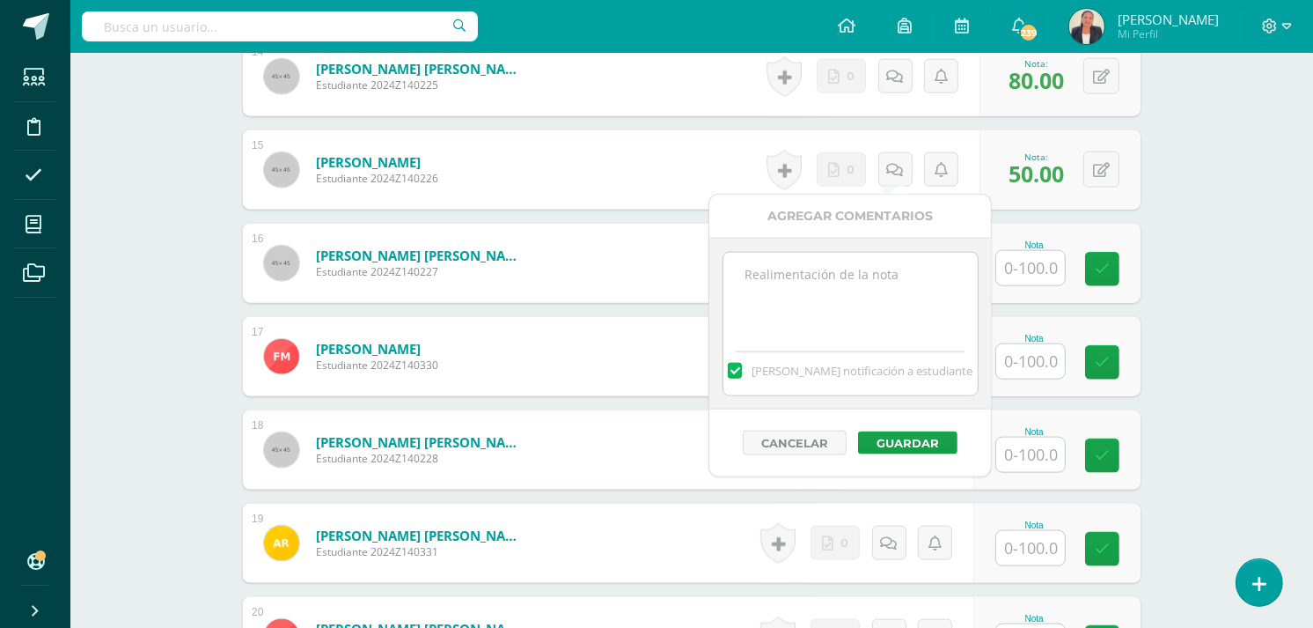
click at [781, 278] on textarea at bounding box center [850, 297] width 254 height 88
paste textarea "12 de agosto. No entregó el ejercicio trabajado en clase. Se califica en base a…"
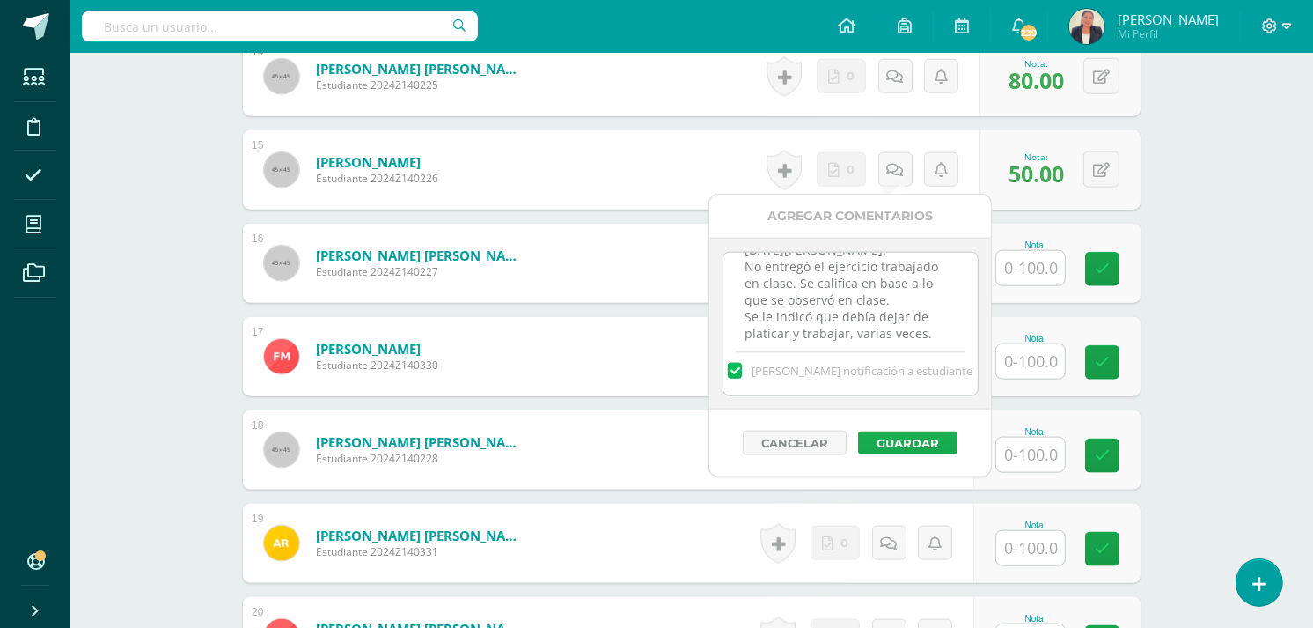
type textarea "12 de agosto. No entregó el ejercicio trabajado en clase. Se califica en base a…"
click at [876, 442] on button "Guardar" at bounding box center [907, 442] width 99 height 23
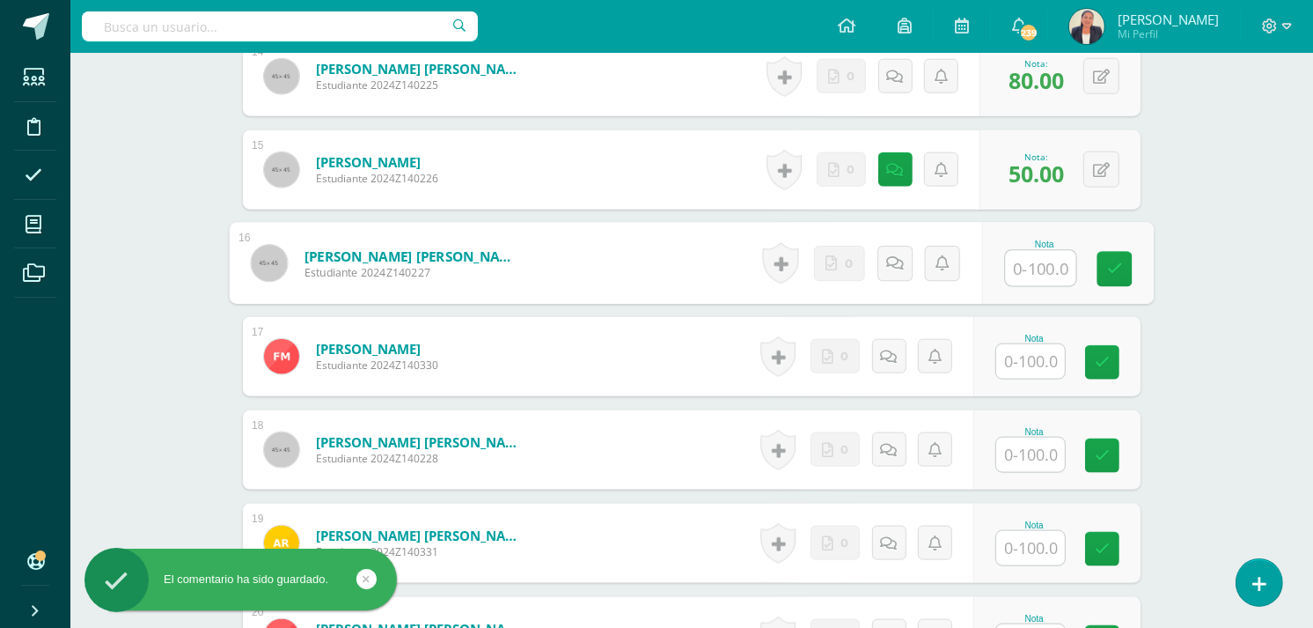
click at [1016, 268] on input "text" at bounding box center [1041, 268] width 70 height 35
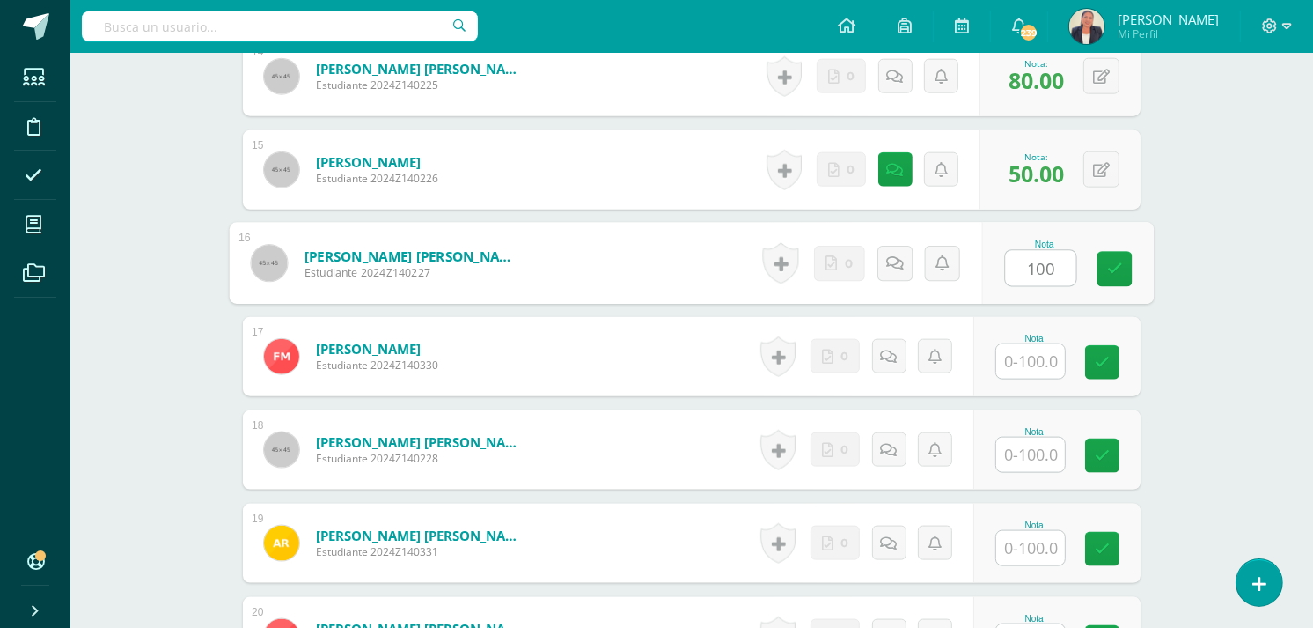
type input "100"
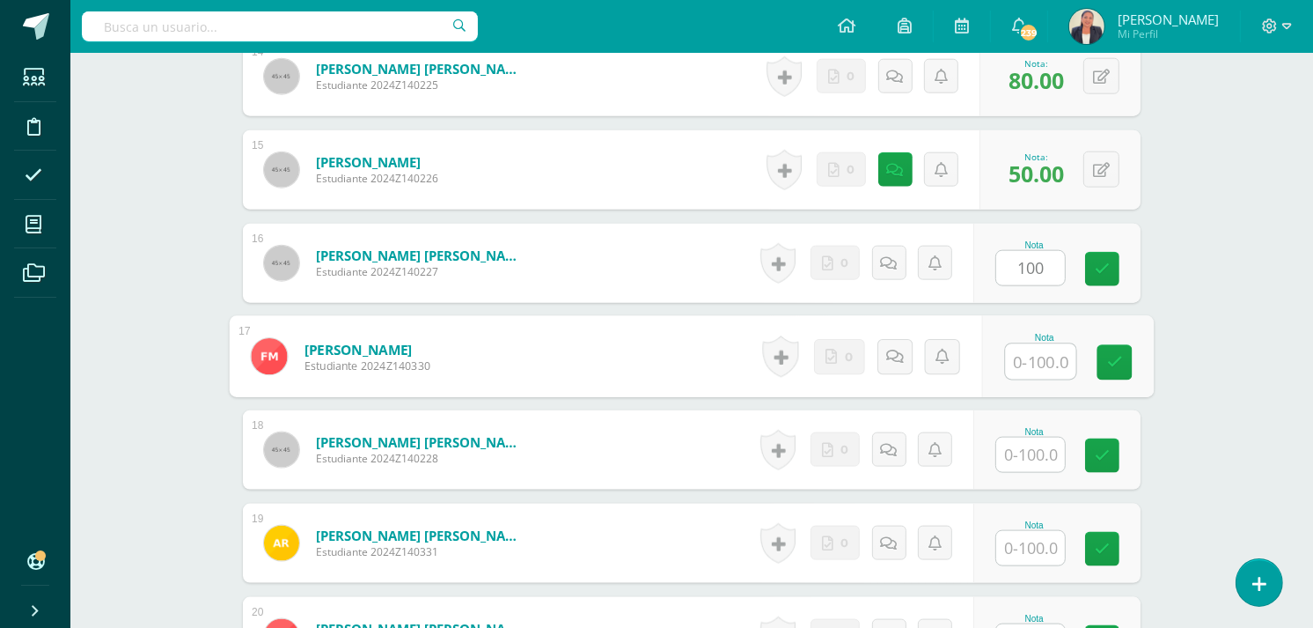
click at [1032, 364] on input "text" at bounding box center [1041, 361] width 70 height 35
type input "0"
click at [1032, 447] on input "text" at bounding box center [1030, 454] width 69 height 34
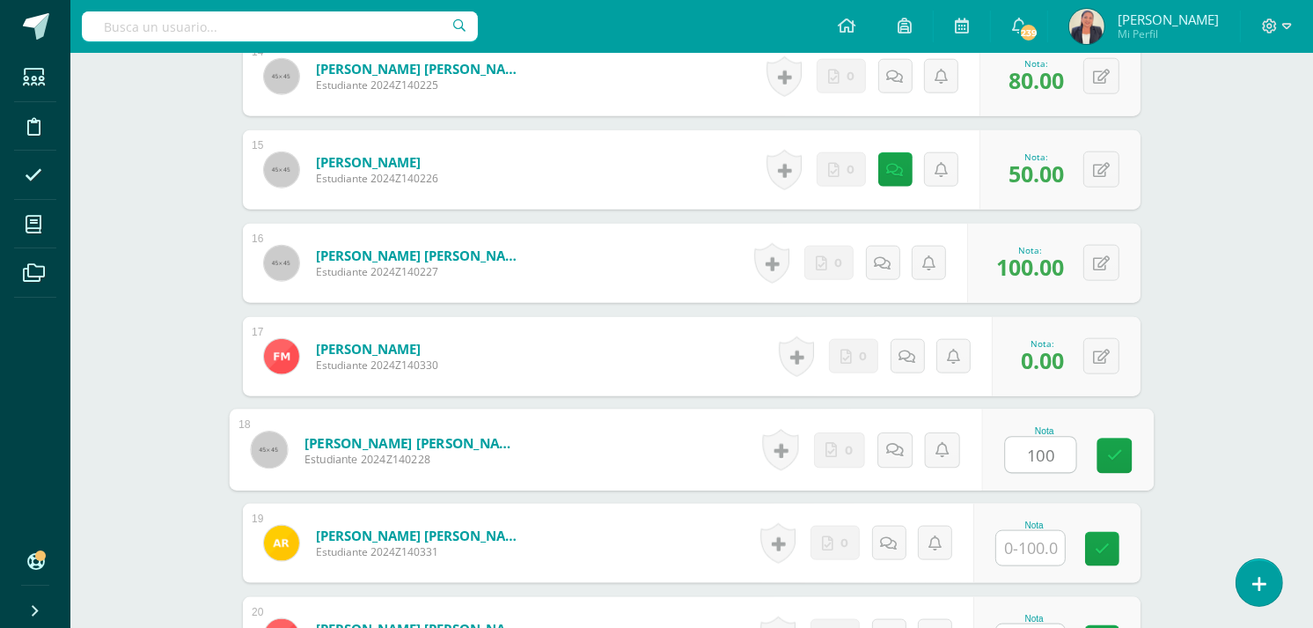
type input "100"
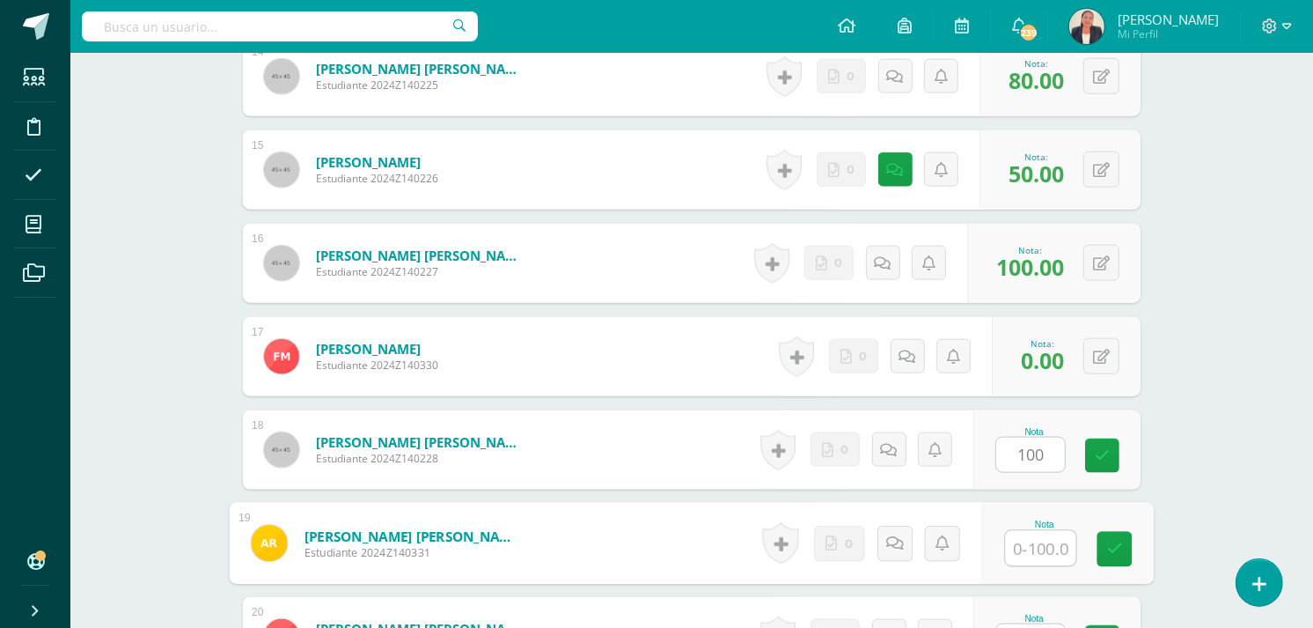
click at [1035, 550] on input "text" at bounding box center [1041, 548] width 70 height 35
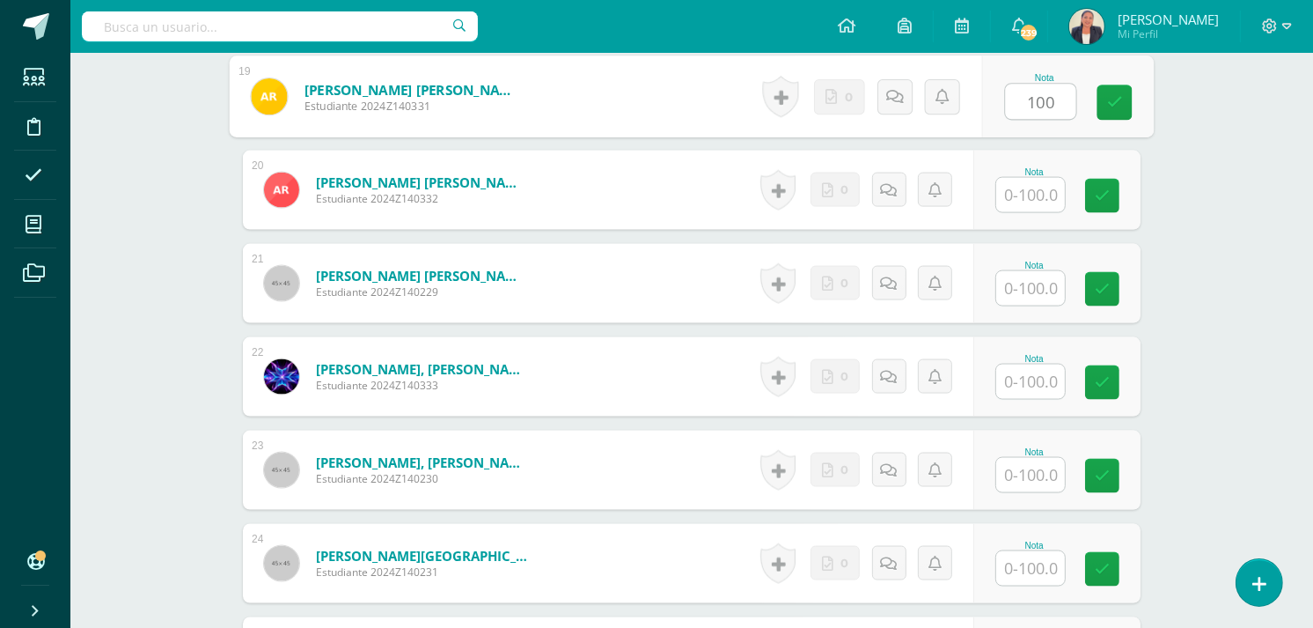
scroll to position [2257, 0]
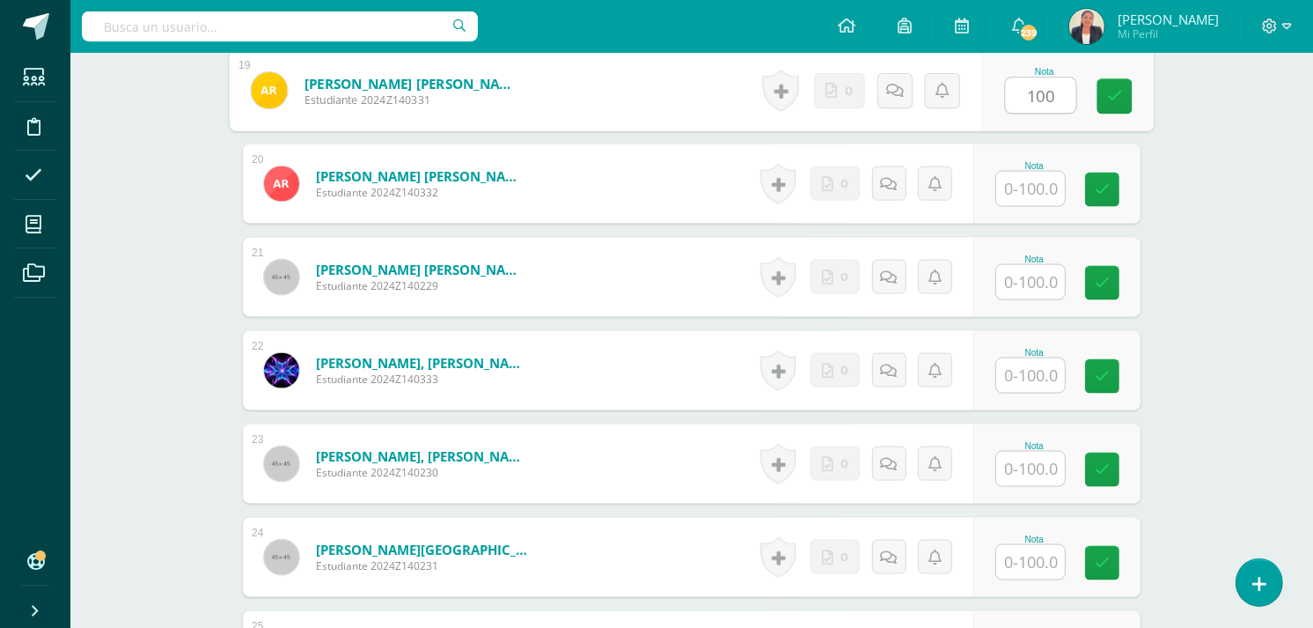
type input "100"
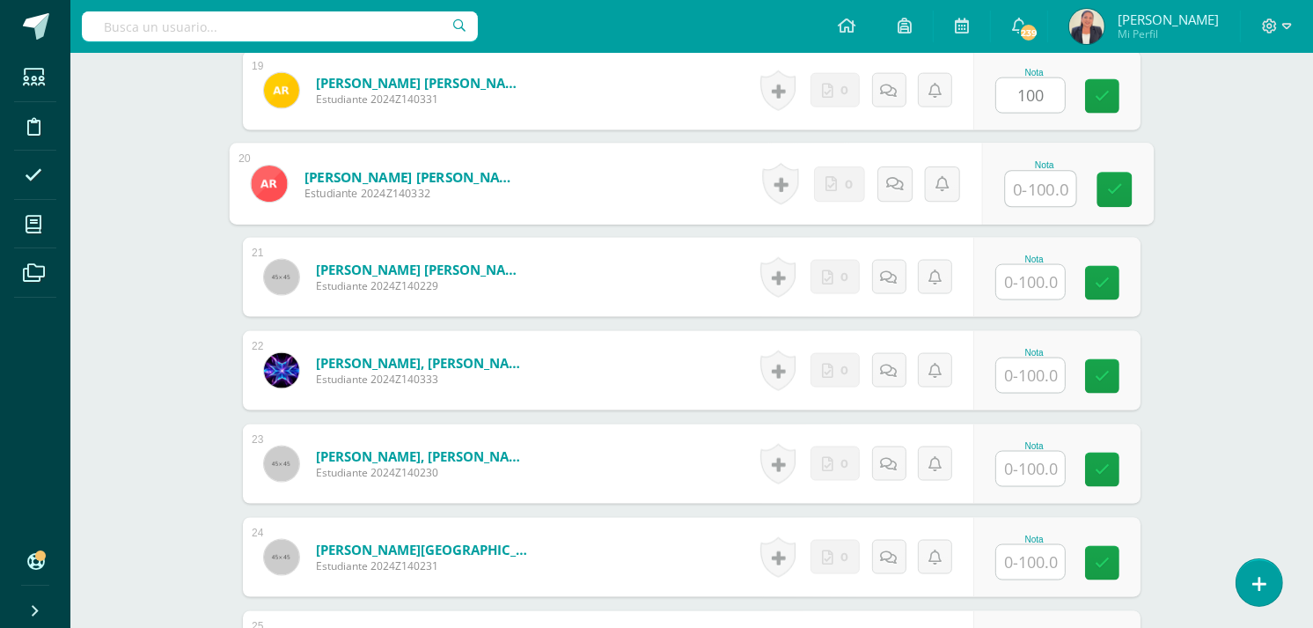
click at [1051, 188] on input "text" at bounding box center [1041, 189] width 70 height 35
type input "100"
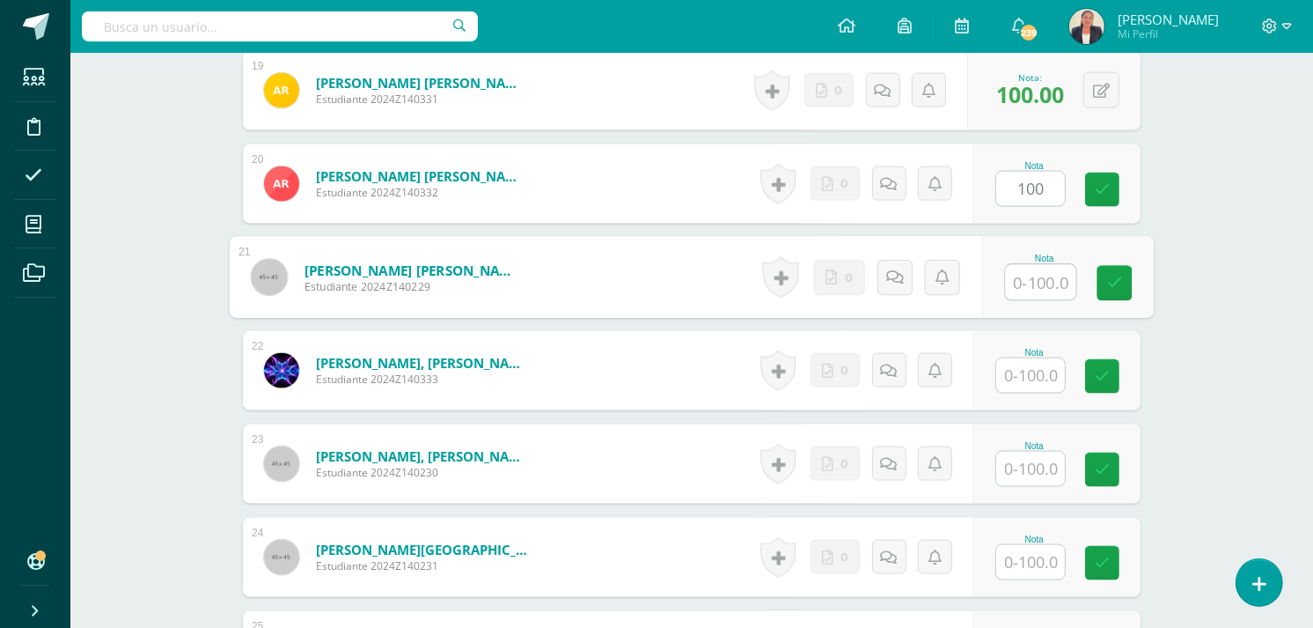
click at [1021, 275] on input "text" at bounding box center [1041, 282] width 70 height 35
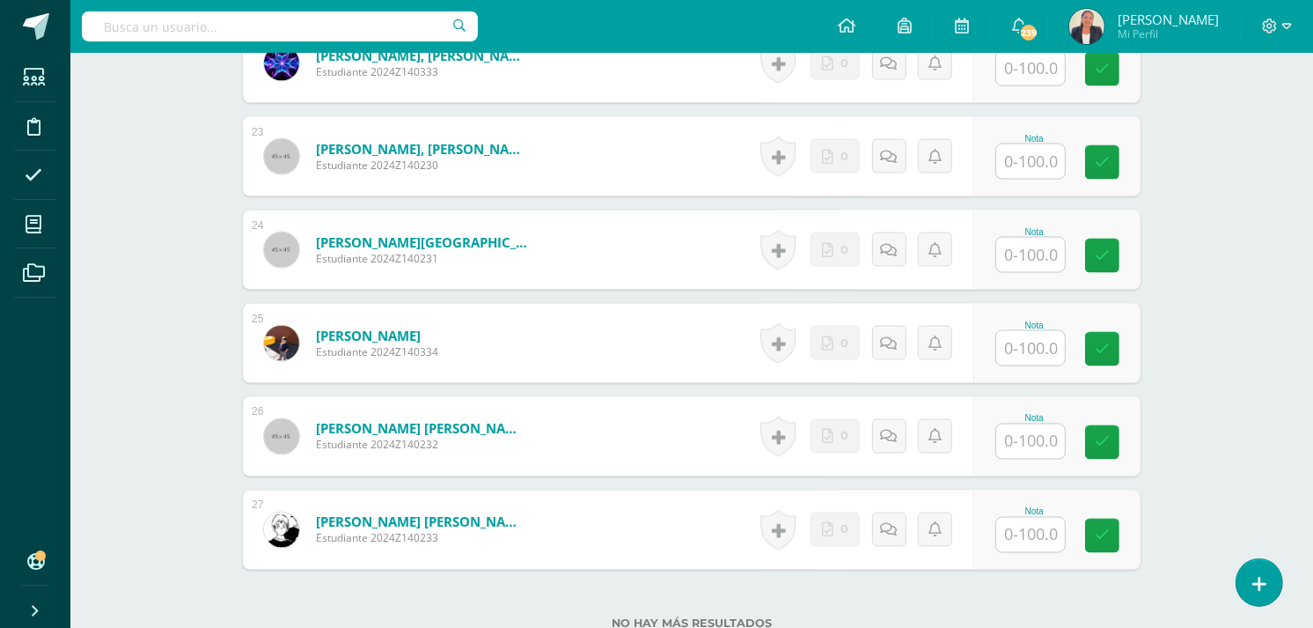
scroll to position [2575, 0]
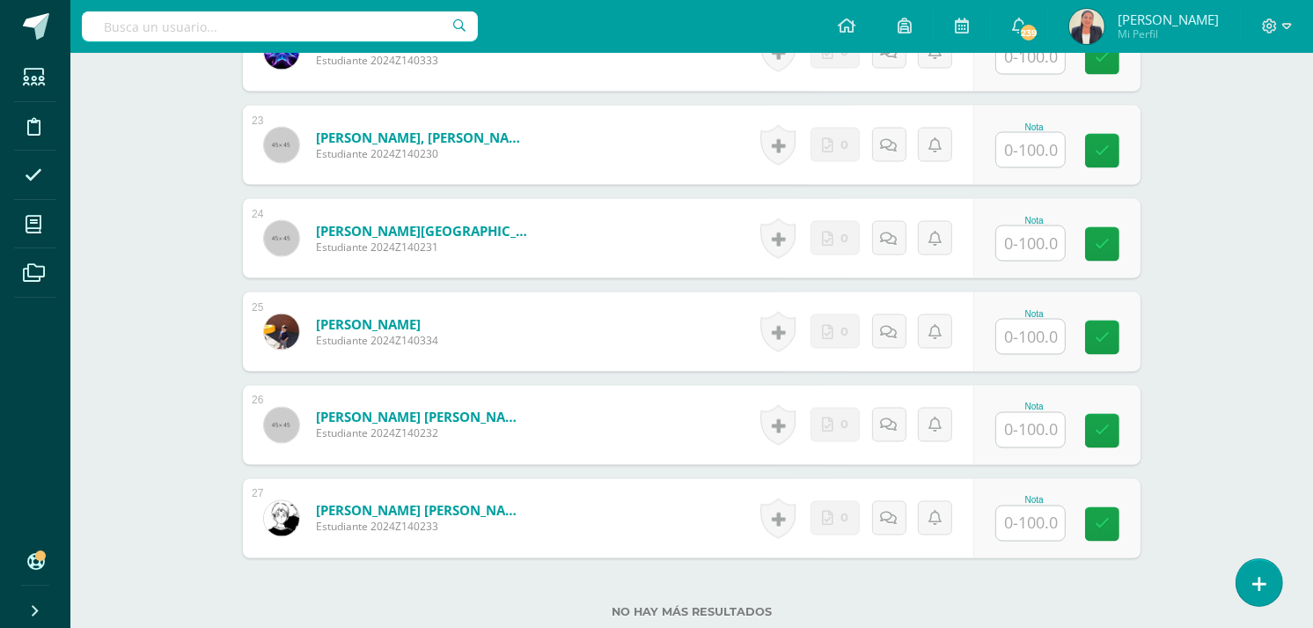
type input "0"
click at [1028, 525] on input "text" at bounding box center [1041, 523] width 70 height 35
type input "100"
click at [1032, 430] on input "text" at bounding box center [1041, 430] width 70 height 35
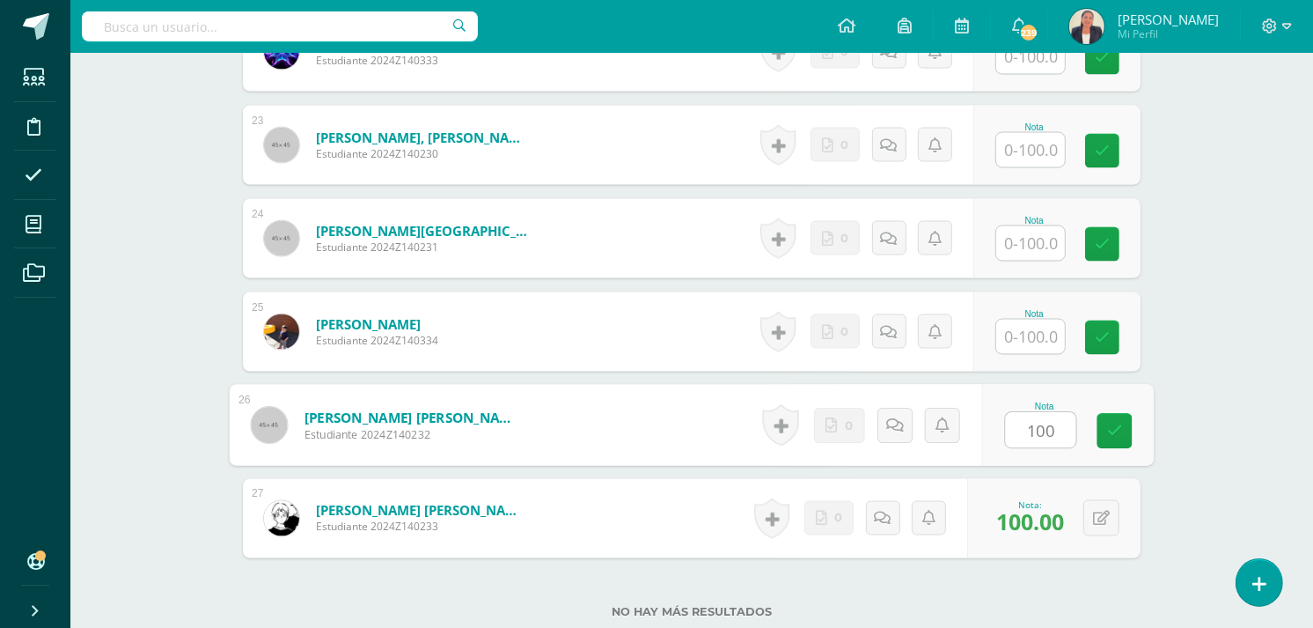
type input "100"
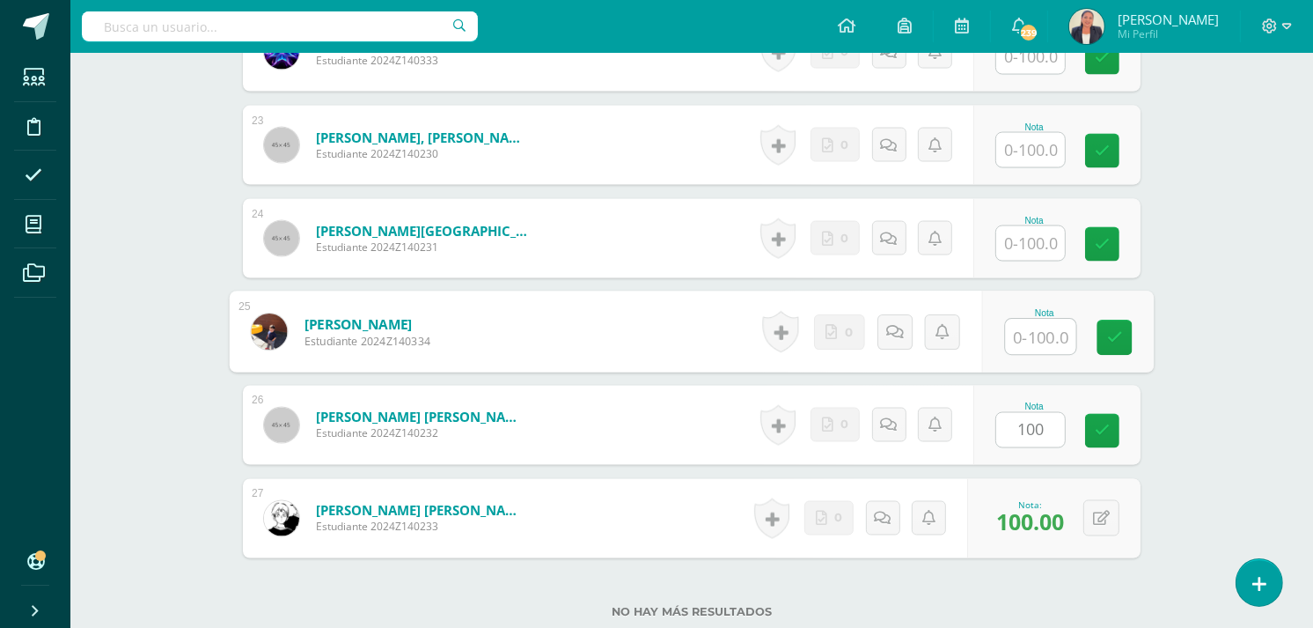
click at [1024, 333] on input "text" at bounding box center [1041, 336] width 70 height 35
type input "100"
click at [1034, 245] on input "text" at bounding box center [1030, 243] width 69 height 34
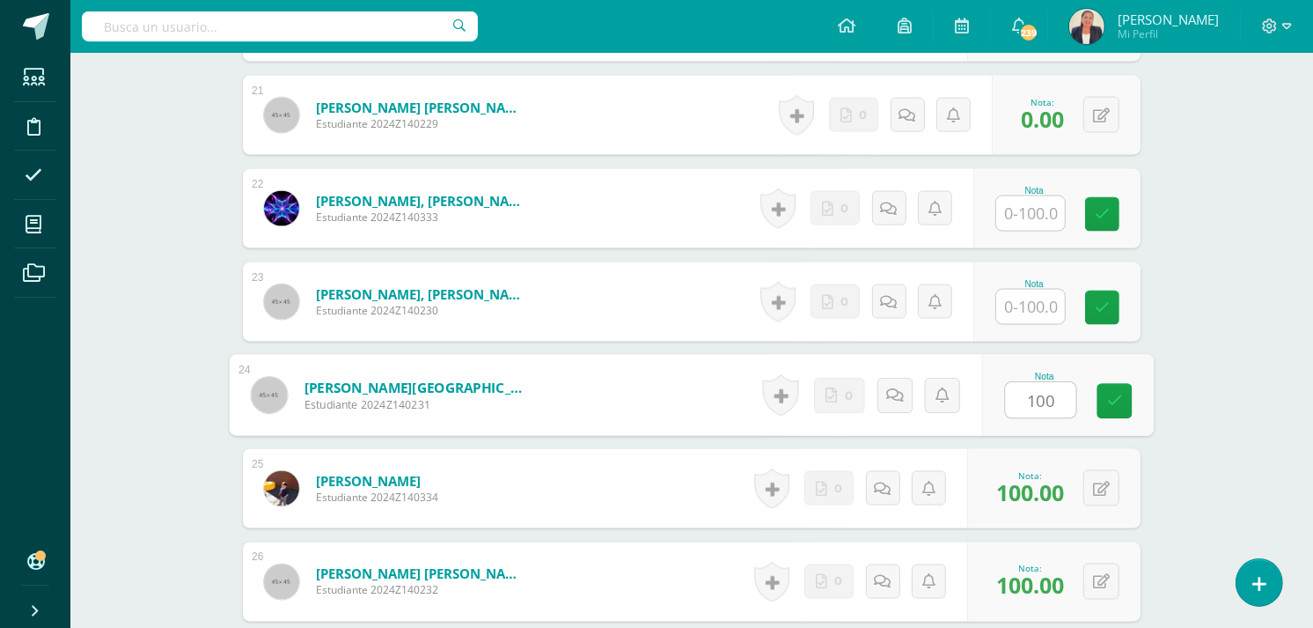
scroll to position [2413, 0]
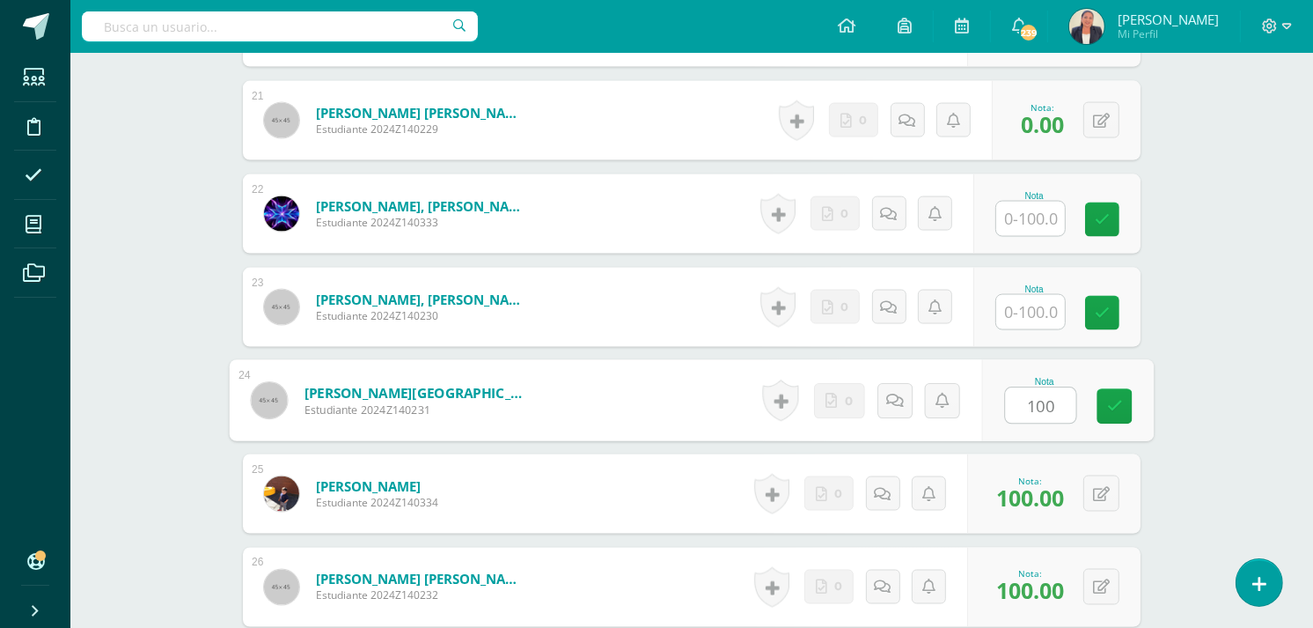
type input "100"
click at [1019, 211] on input "text" at bounding box center [1030, 219] width 69 height 34
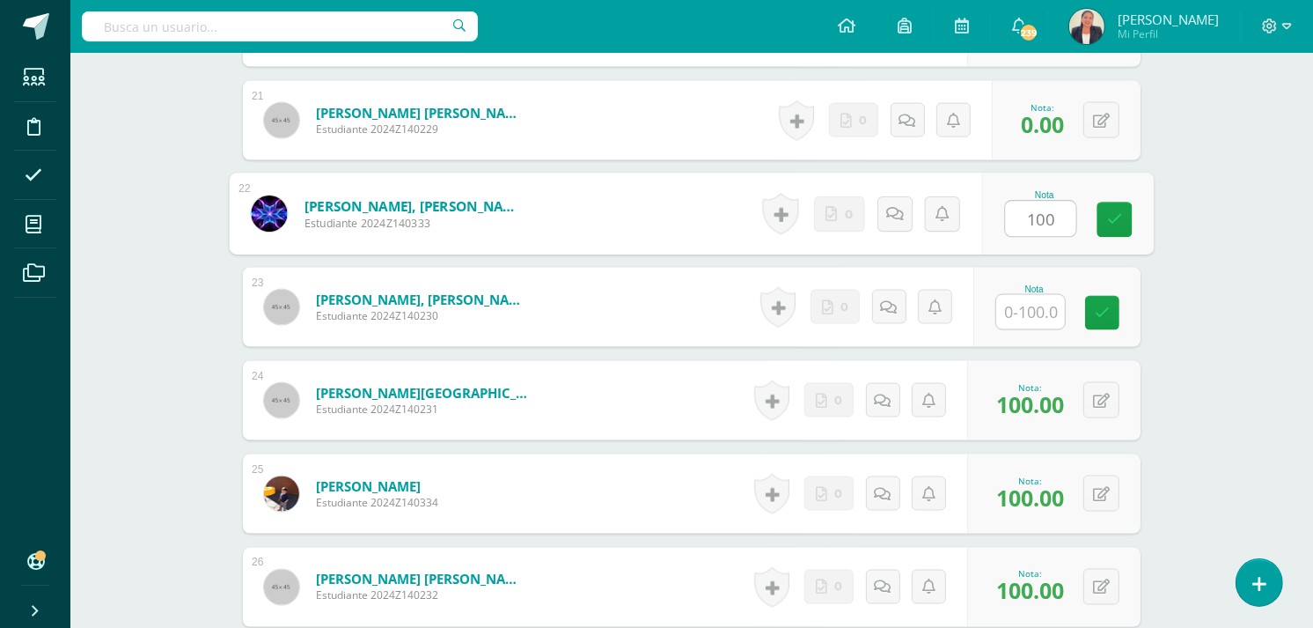
type input "100"
click at [1039, 311] on input "text" at bounding box center [1030, 312] width 69 height 34
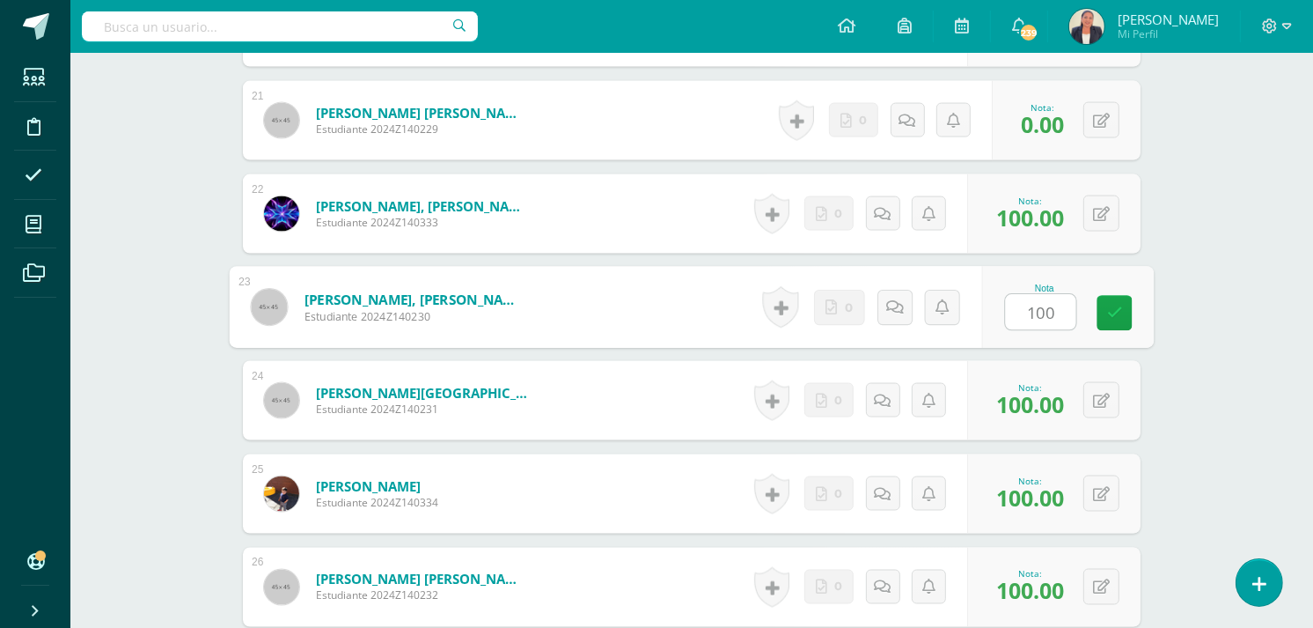
type input "100"
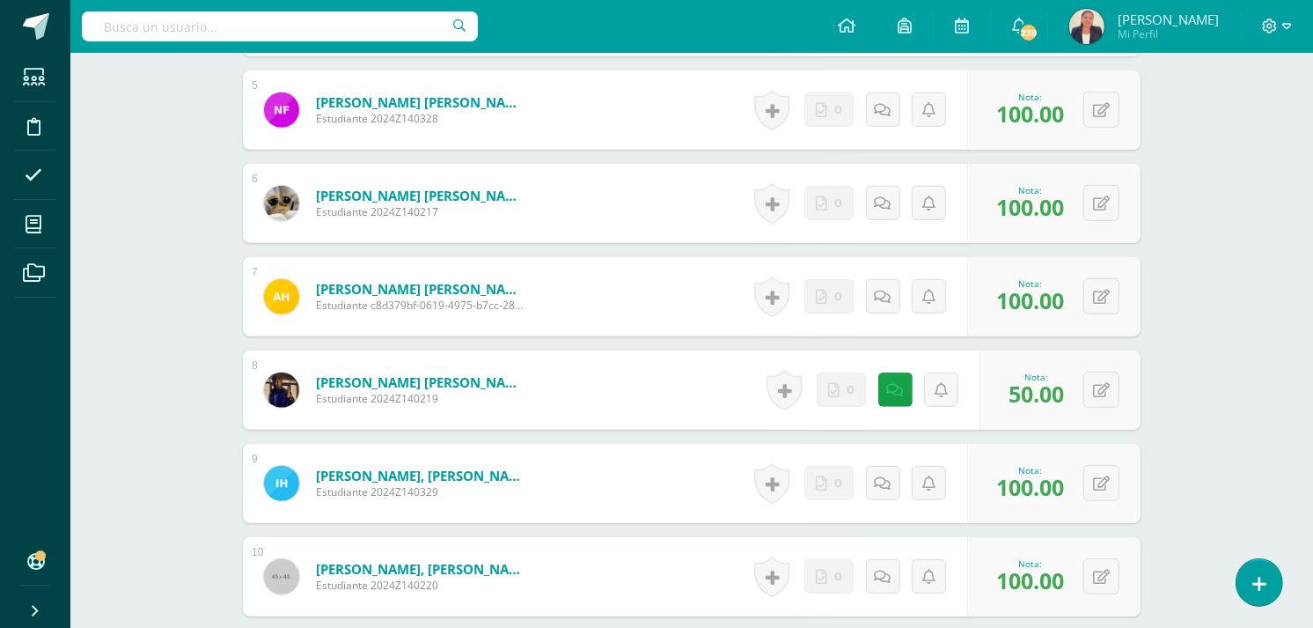
scroll to position [937, 0]
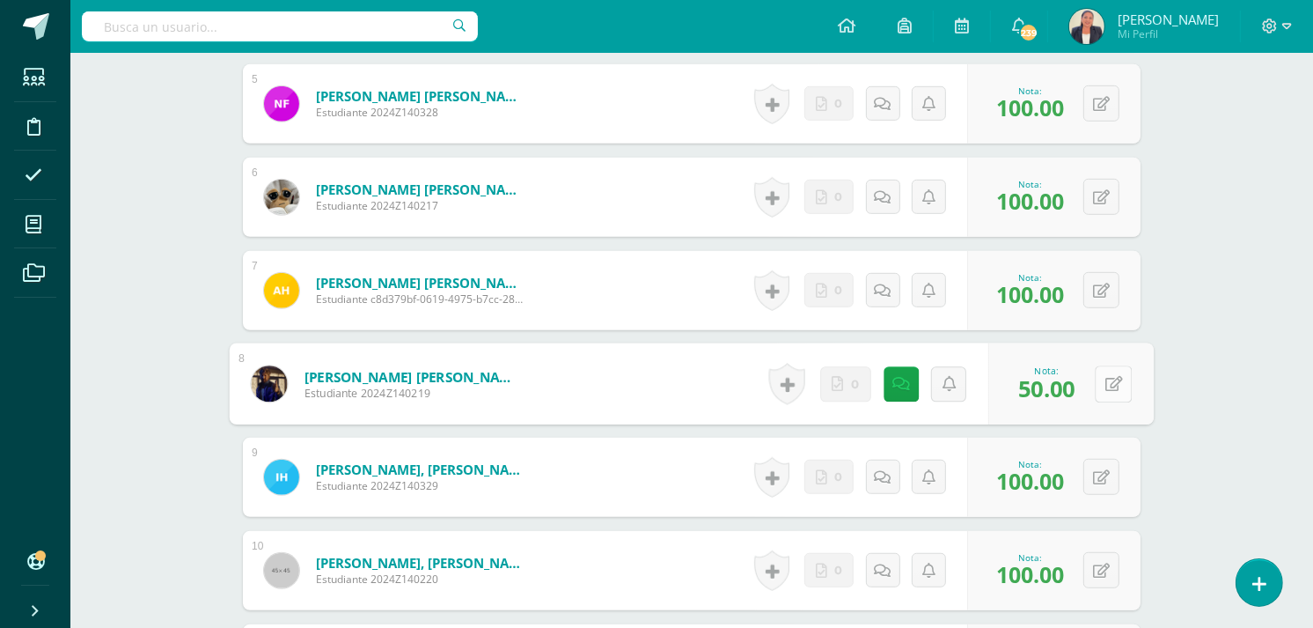
click at [1105, 385] on icon at bounding box center [1114, 383] width 18 height 15
type input "100"
click at [839, 389] on icon at bounding box center [848, 383] width 18 height 15
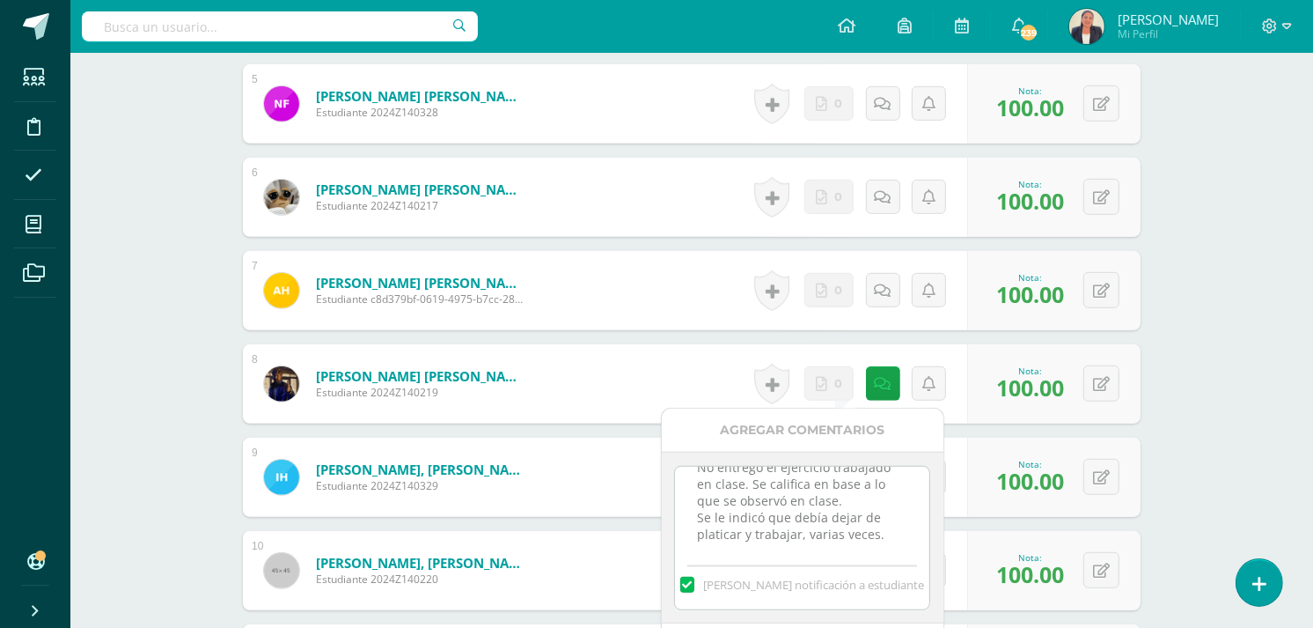
scroll to position [0, 0]
drag, startPoint x: 878, startPoint y: 537, endPoint x: 690, endPoint y: 459, distance: 204.0
click at [690, 459] on div "12 de agosto. No entregó el ejercicio trabajado en clase. Se califica en base a…" at bounding box center [803, 538] width 282 height 172
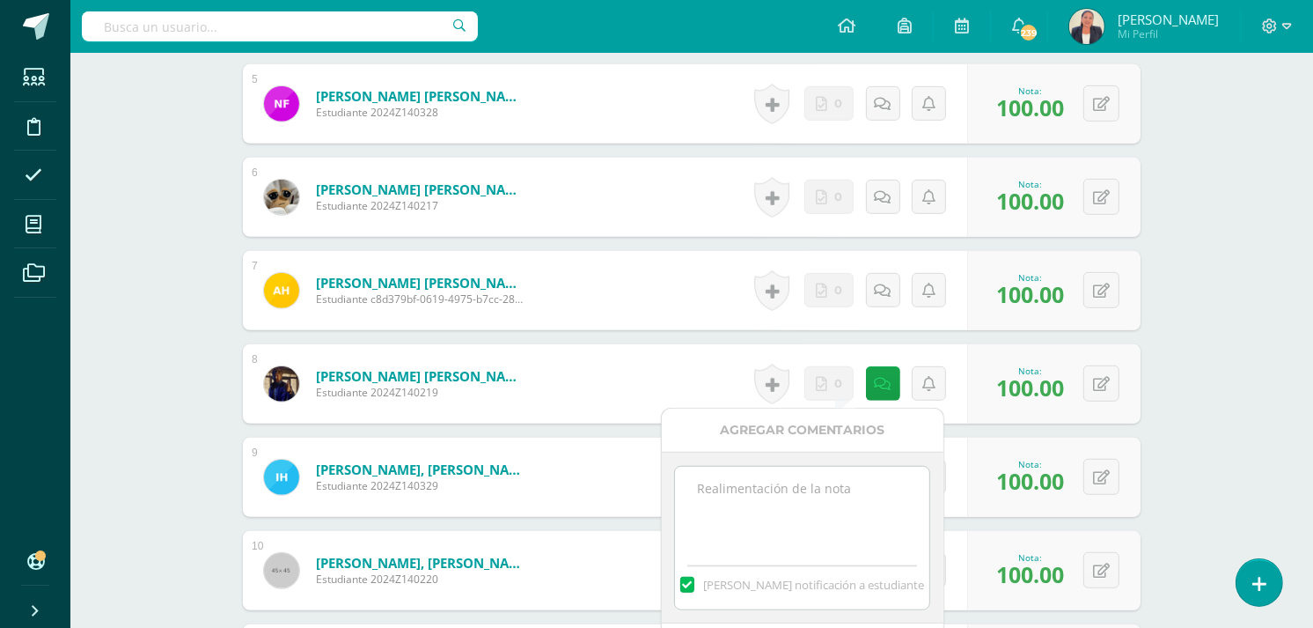
click at [852, 594] on div "[PERSON_NAME] notificación a estudiante" at bounding box center [802, 581] width 254 height 55
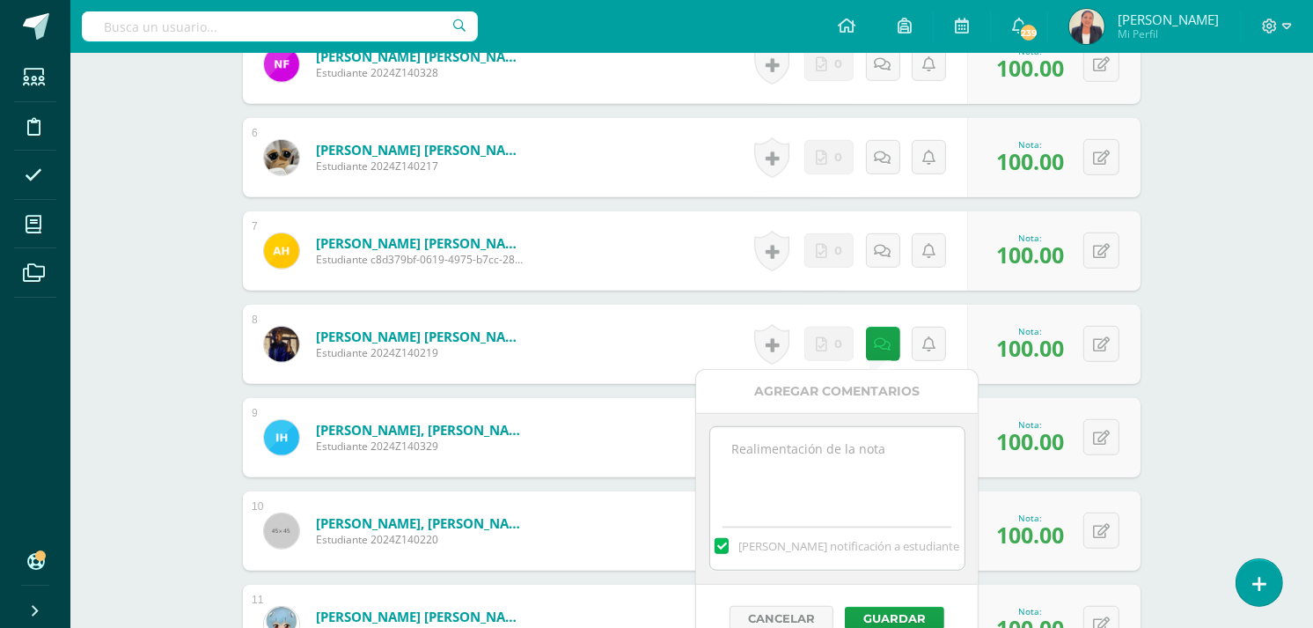
scroll to position [1016, 0]
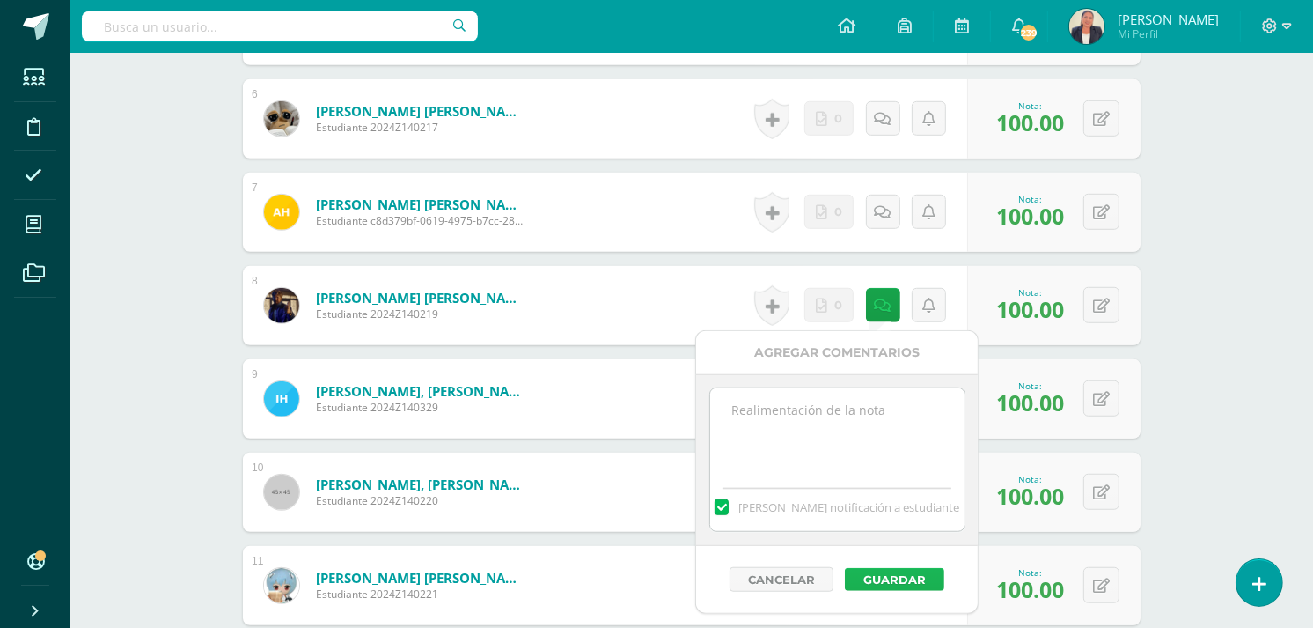
click at [870, 577] on button "Guardar" at bounding box center [894, 579] width 99 height 23
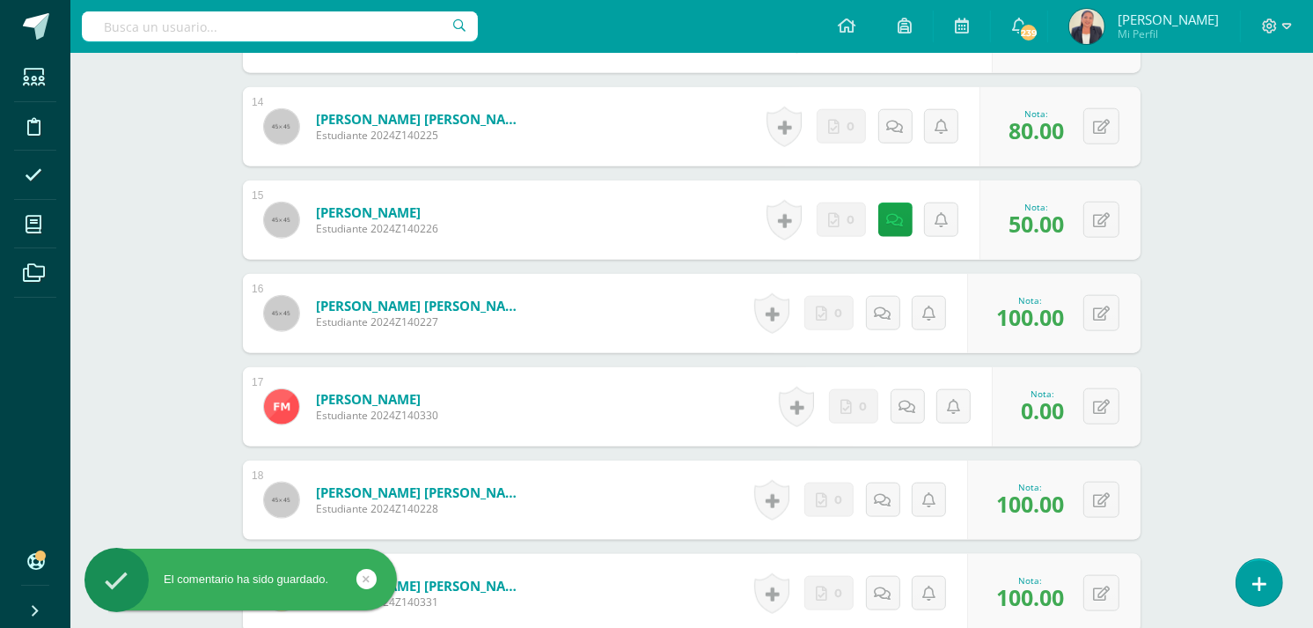
scroll to position [1771, 0]
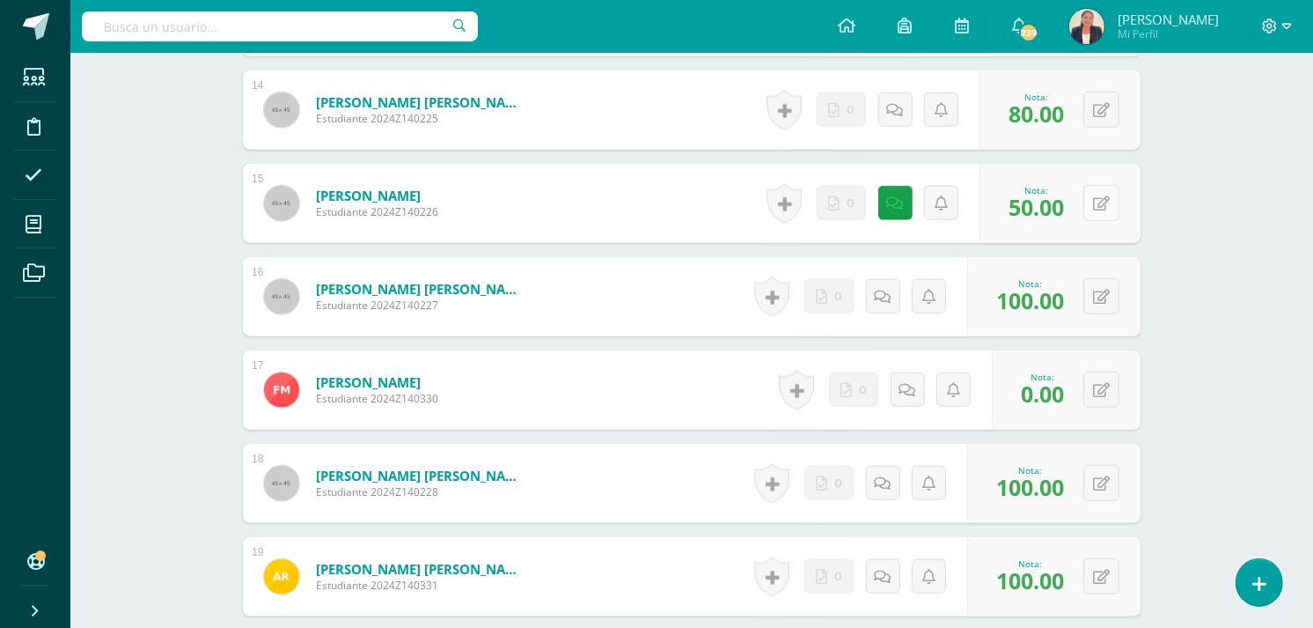
click at [1104, 203] on button at bounding box center [1101, 203] width 36 height 36
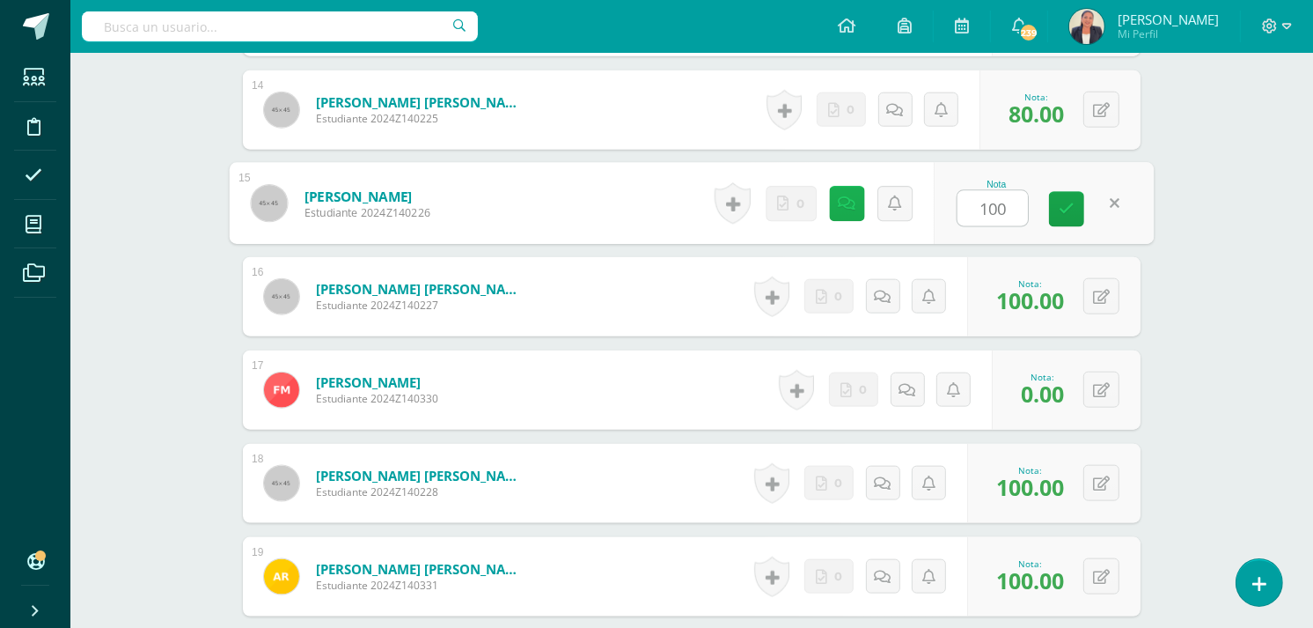
type input "100"
click at [841, 200] on icon at bounding box center [848, 202] width 18 height 15
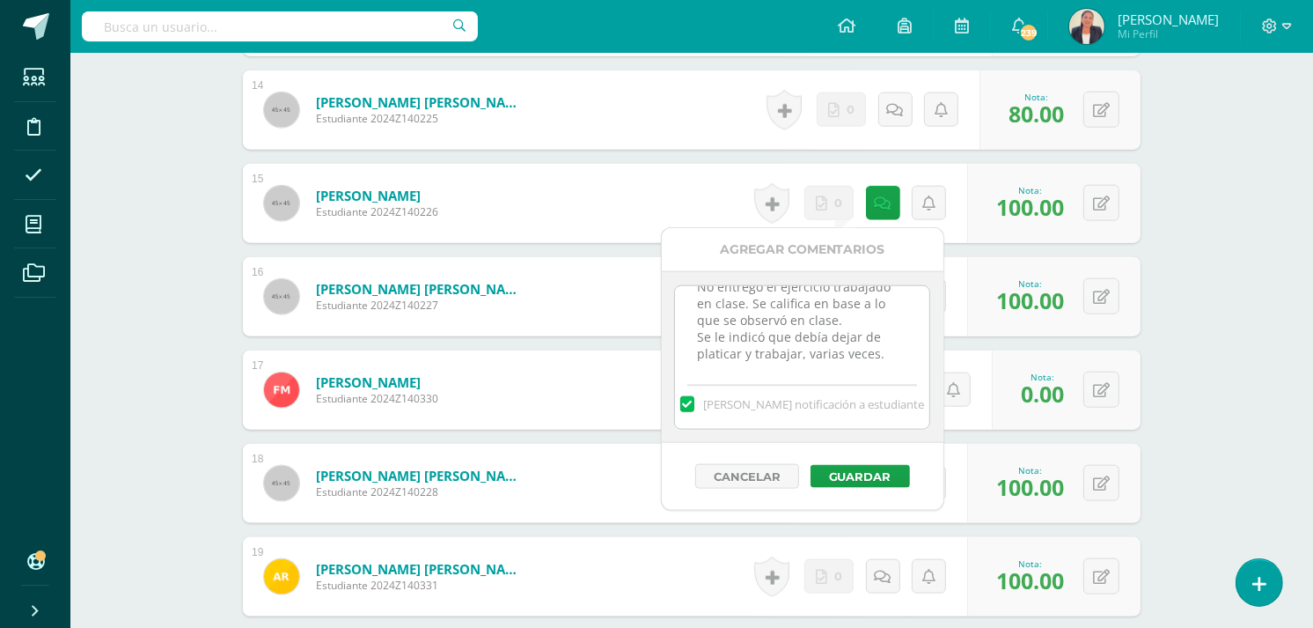
scroll to position [0, 0]
drag, startPoint x: 885, startPoint y: 363, endPoint x: 676, endPoint y: 283, distance: 223.8
click at [676, 283] on div "12 de agosto. No entregó el ejercicio trabajado en clase. Se califica en base a…" at bounding box center [803, 357] width 282 height 172
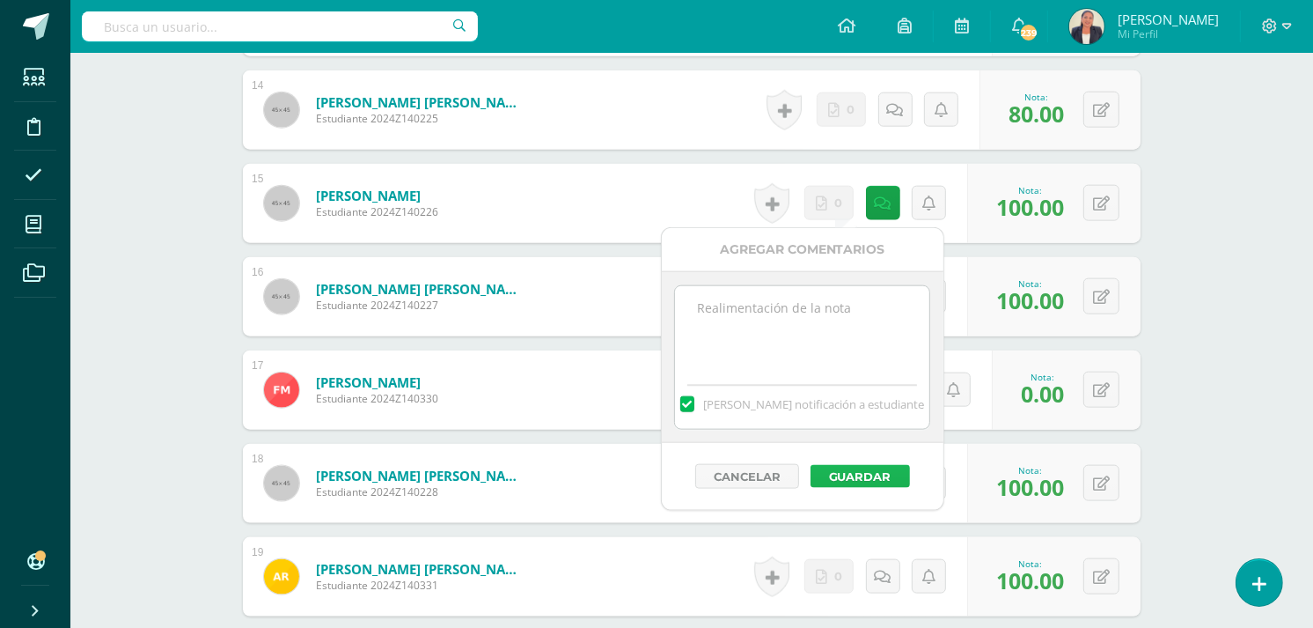
click at [883, 476] on button "Guardar" at bounding box center [860, 476] width 99 height 23
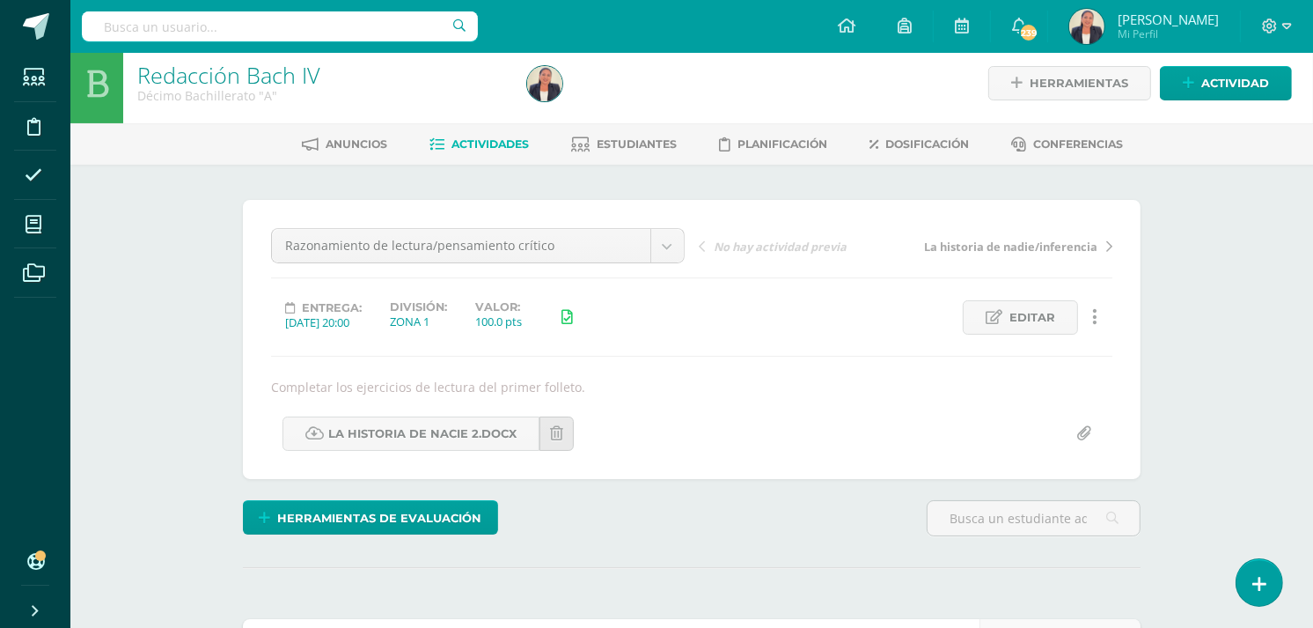
scroll to position [4, 0]
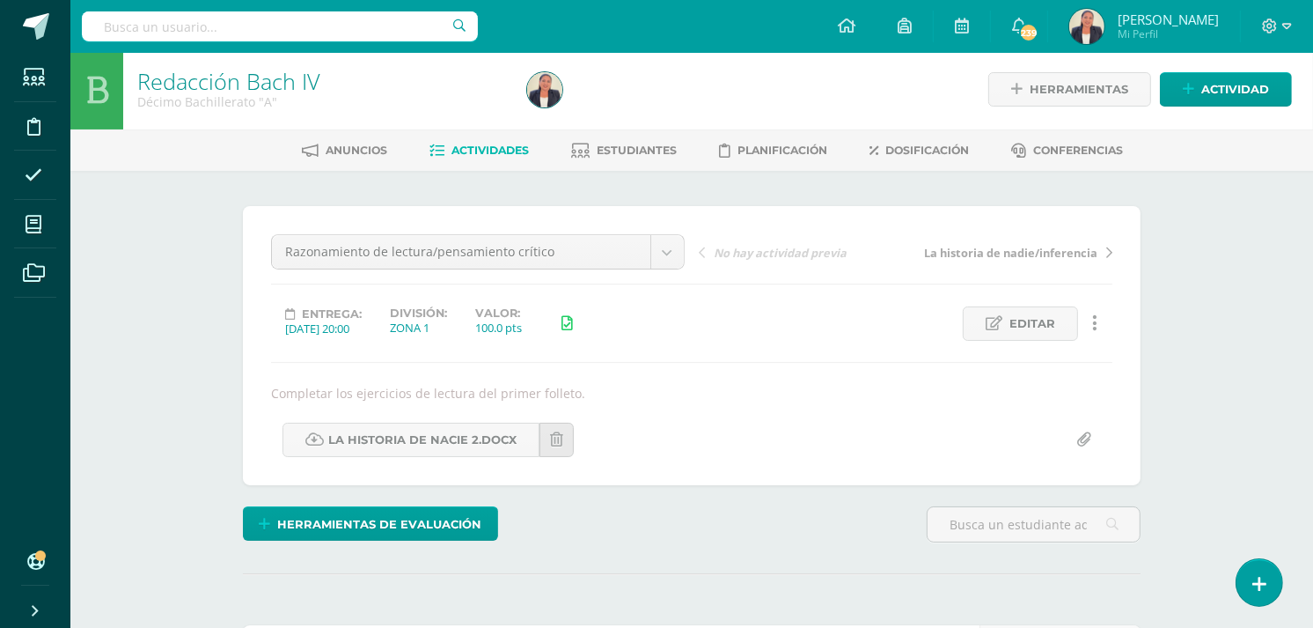
click at [1103, 252] on link "La historia de nadie/inferencia" at bounding box center [1009, 252] width 207 height 18
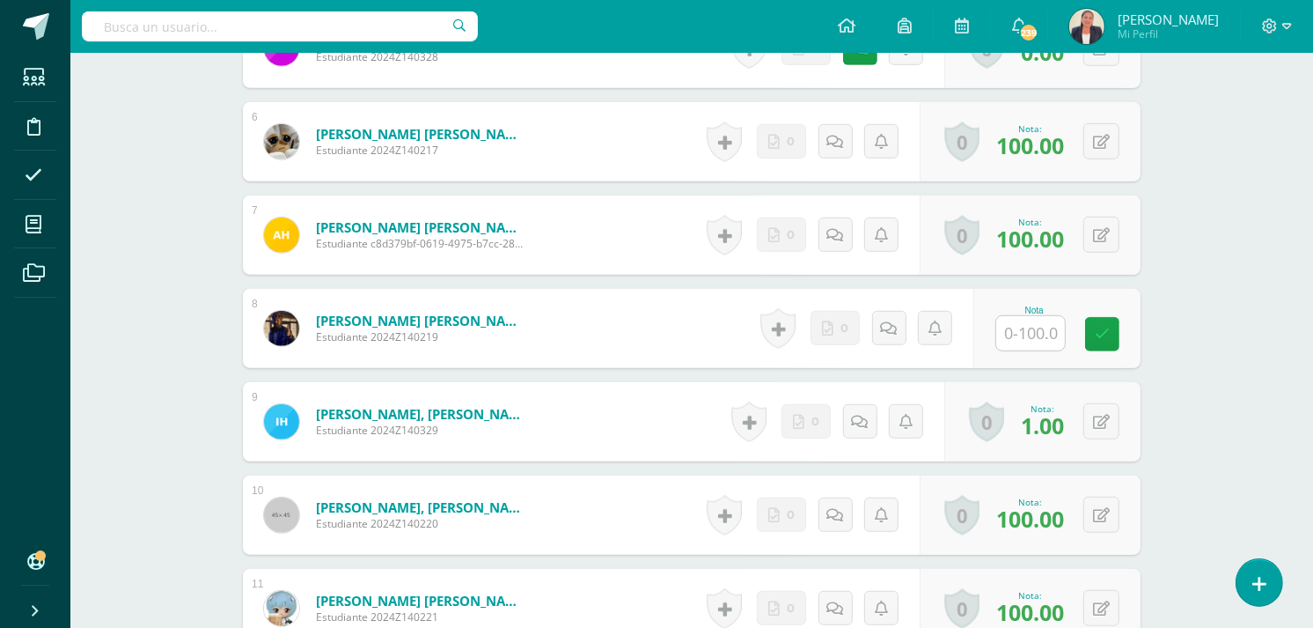
scroll to position [1065, 0]
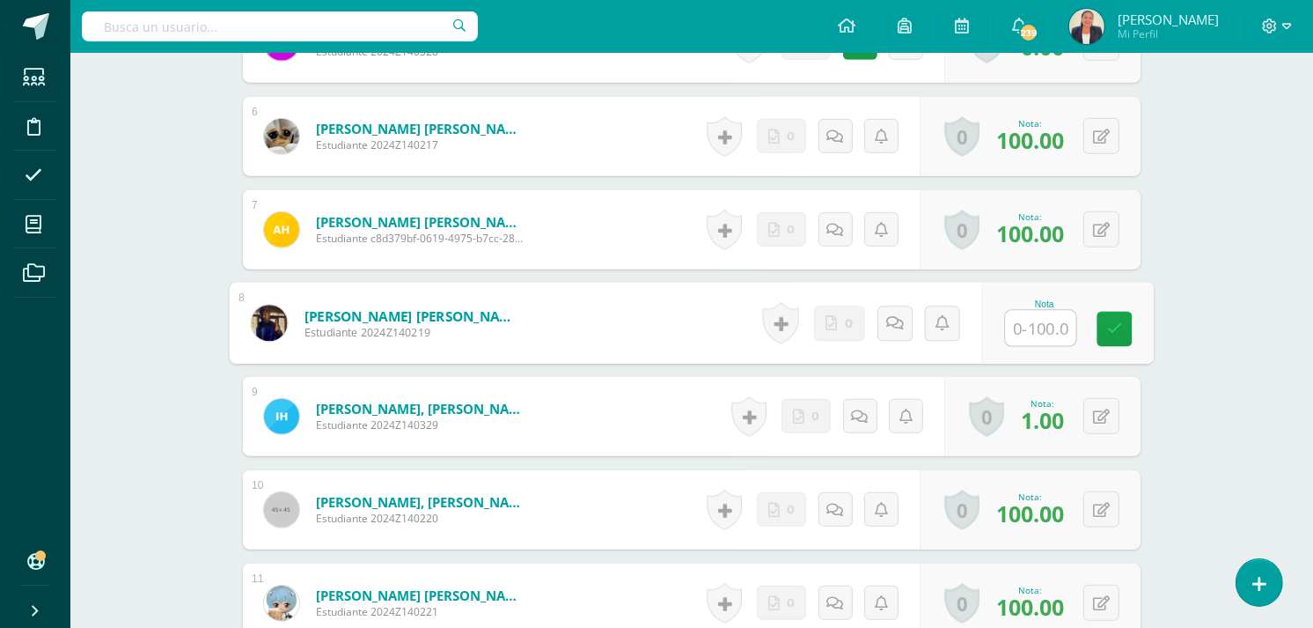
click at [1016, 311] on input "text" at bounding box center [1041, 328] width 70 height 35
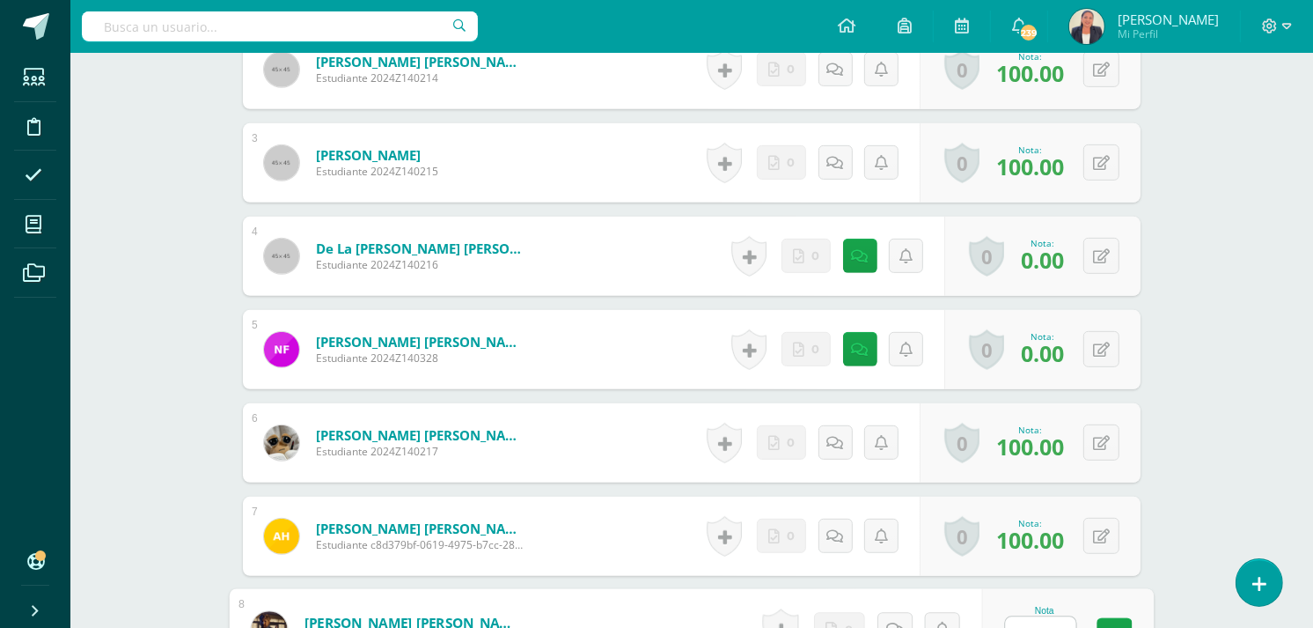
scroll to position [753, 0]
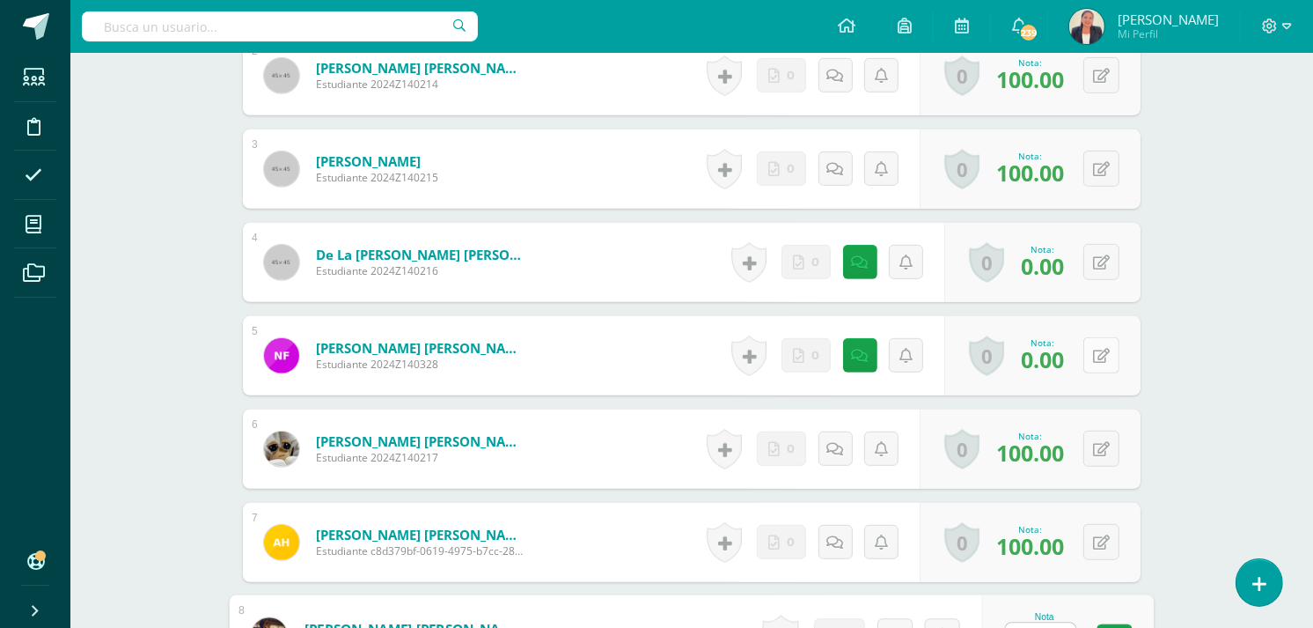
type input "100"
click at [1097, 340] on button at bounding box center [1101, 355] width 36 height 36
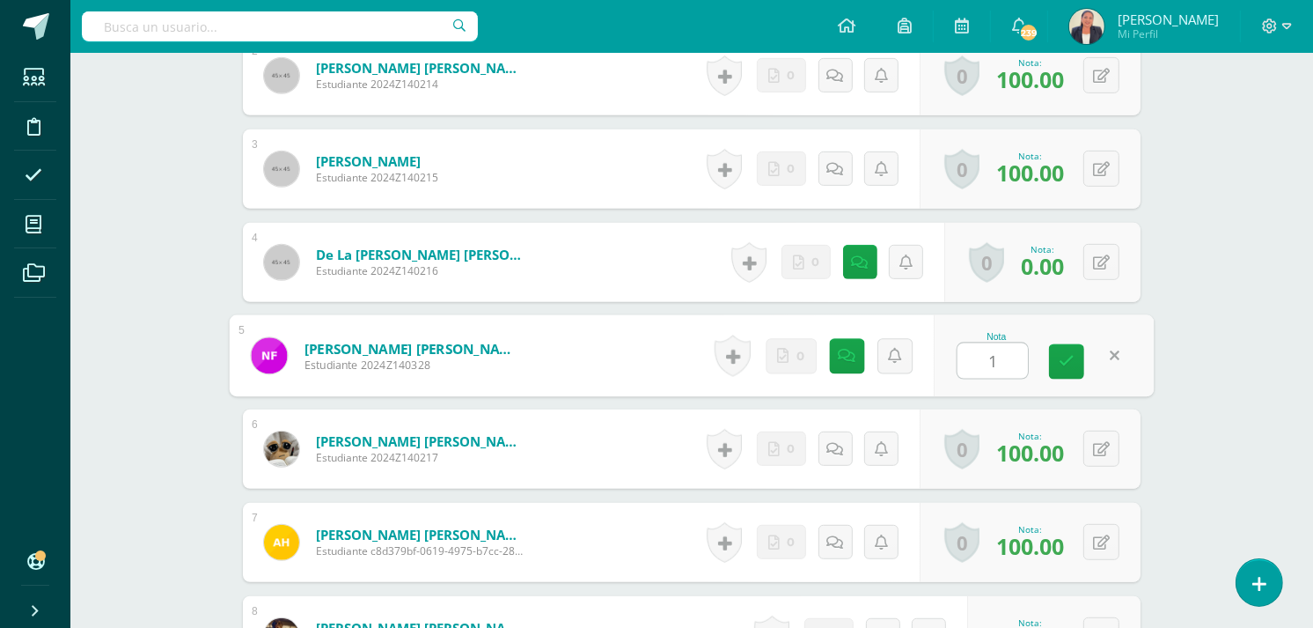
type input "15"
click at [1057, 353] on link at bounding box center [1066, 361] width 35 height 35
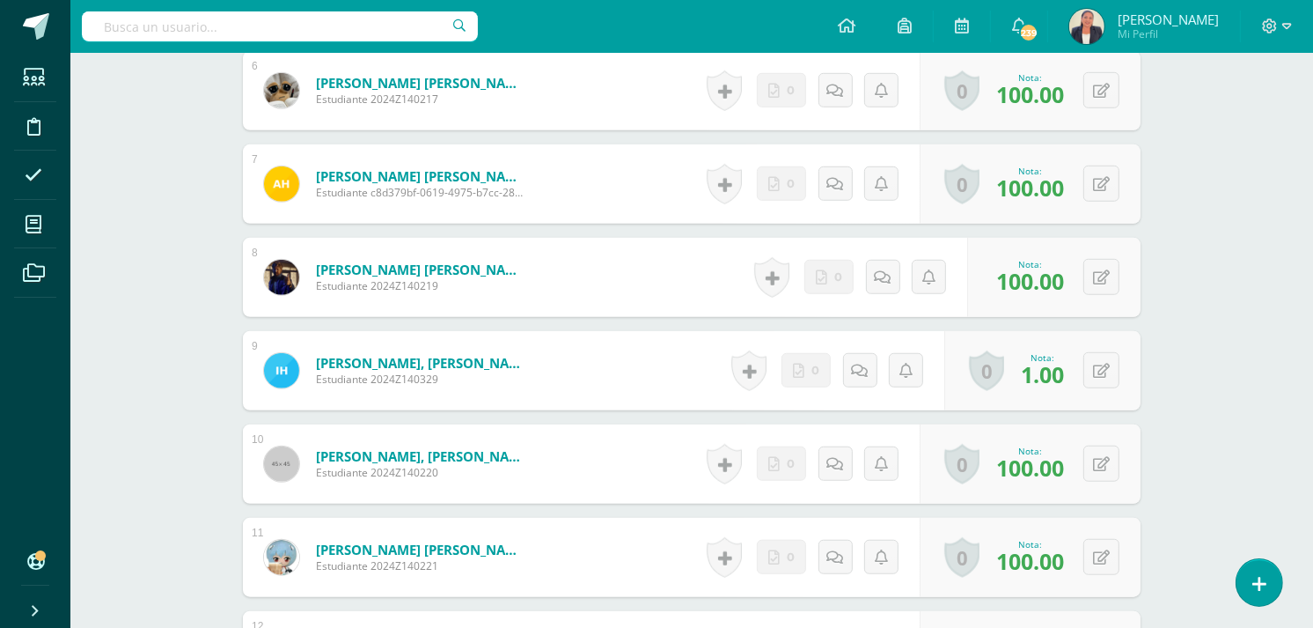
scroll to position [1116, 0]
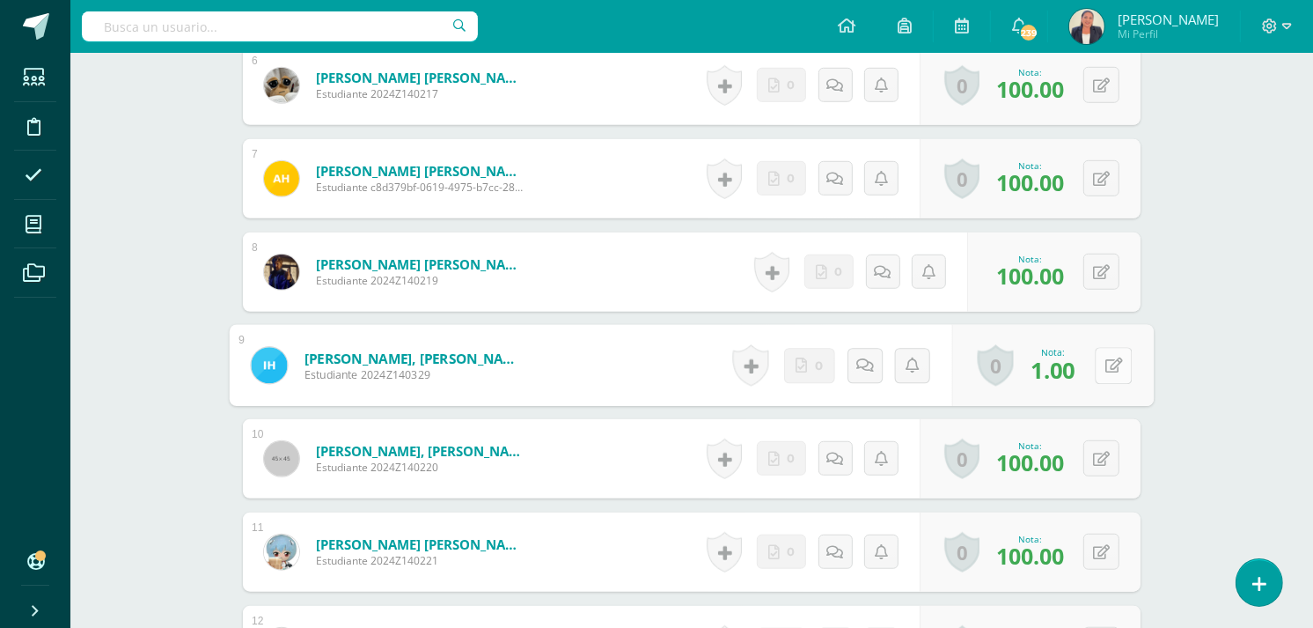
click at [1106, 357] on icon at bounding box center [1114, 364] width 18 height 15
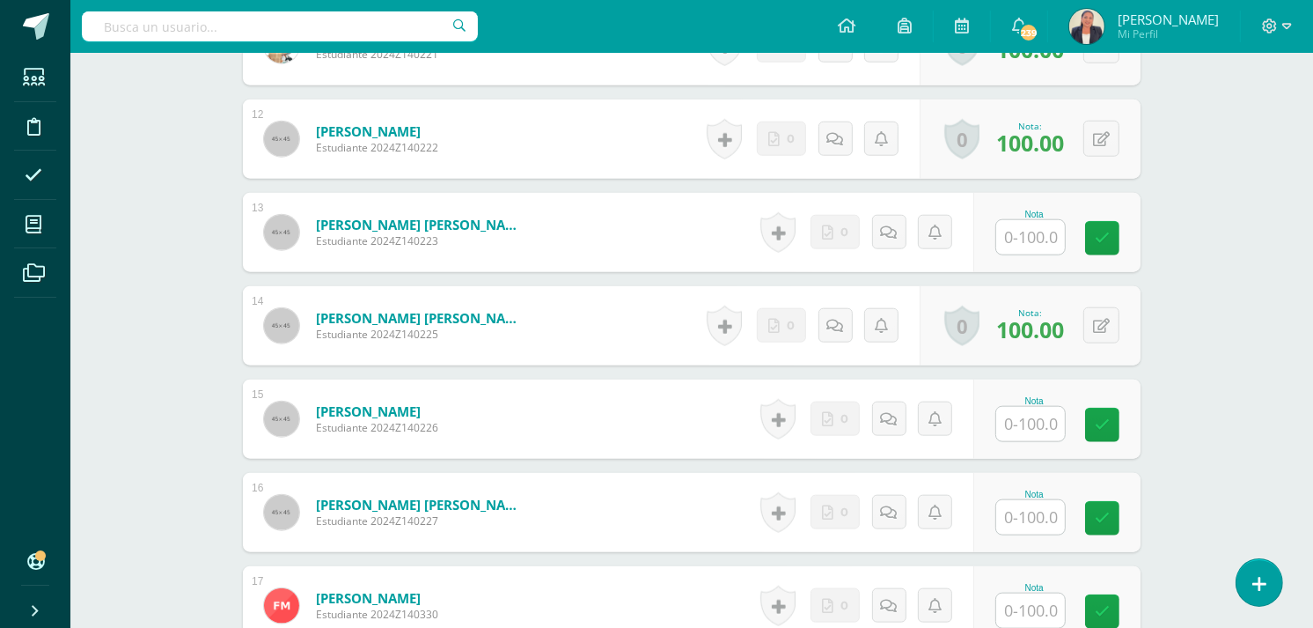
scroll to position [1628, 0]
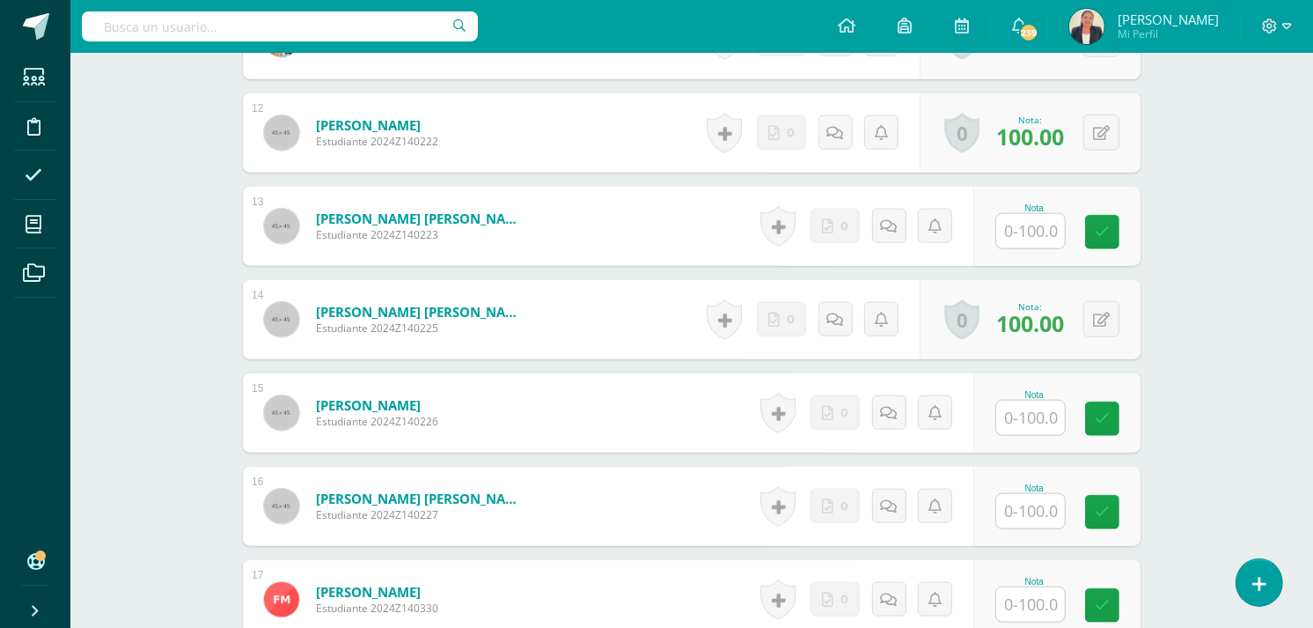
type input "100"
click at [1034, 400] on input "text" at bounding box center [1041, 417] width 70 height 35
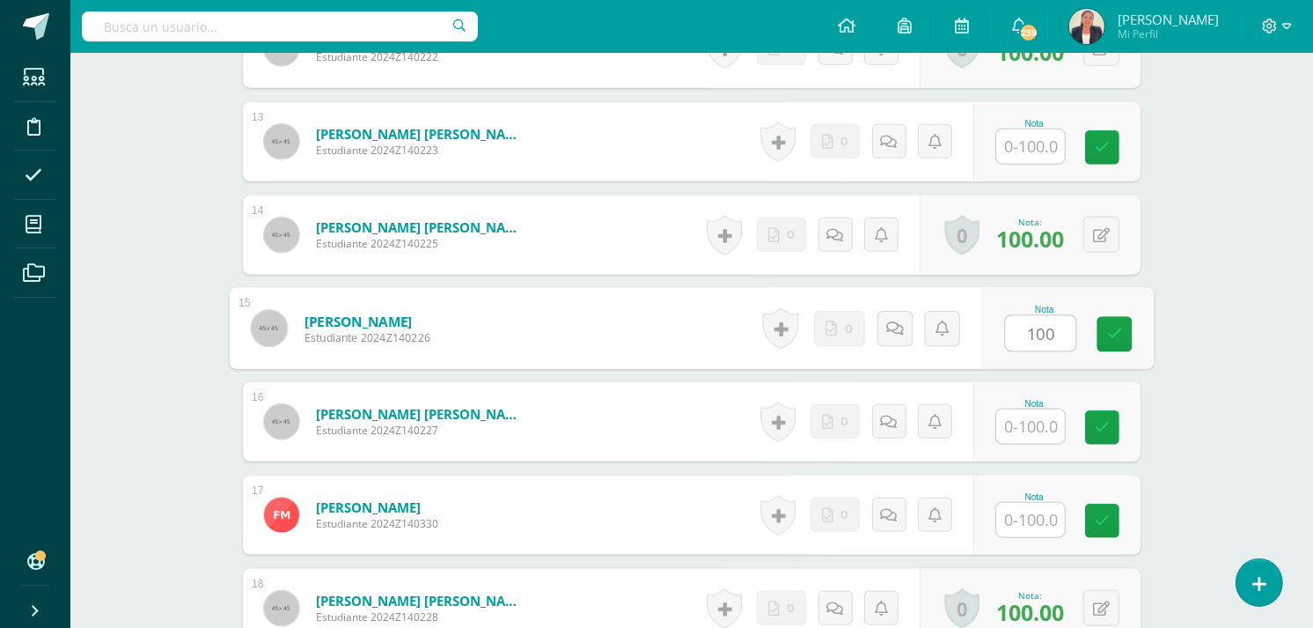
scroll to position [1719, 0]
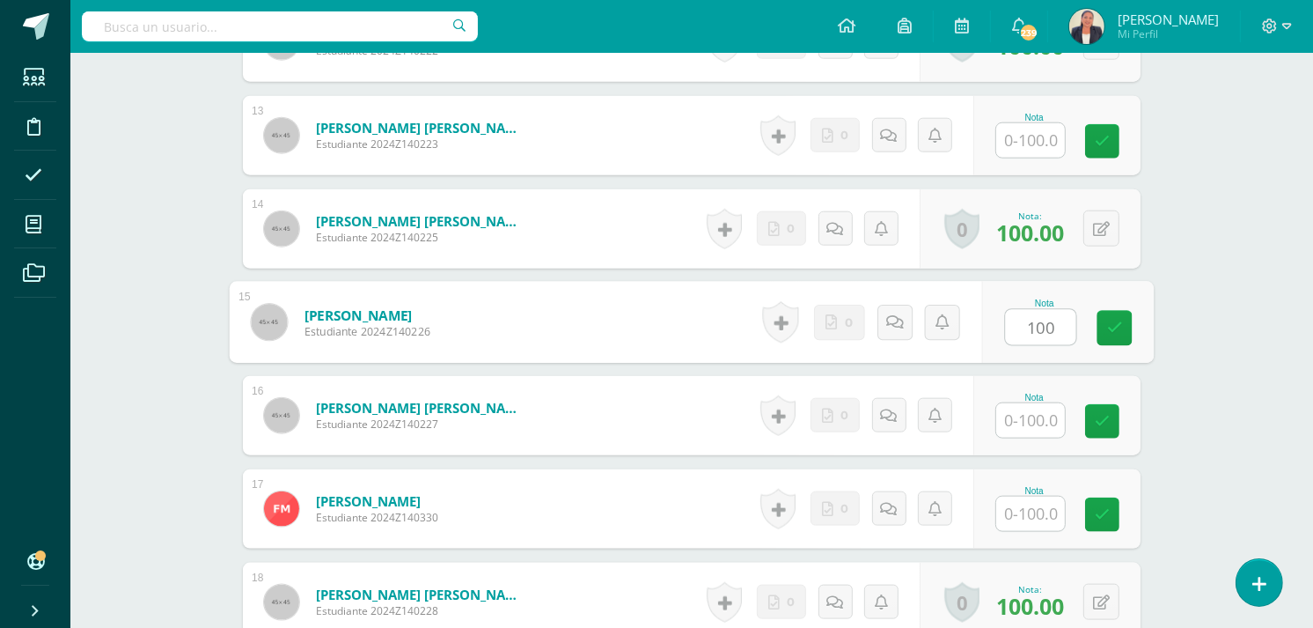
type input "100"
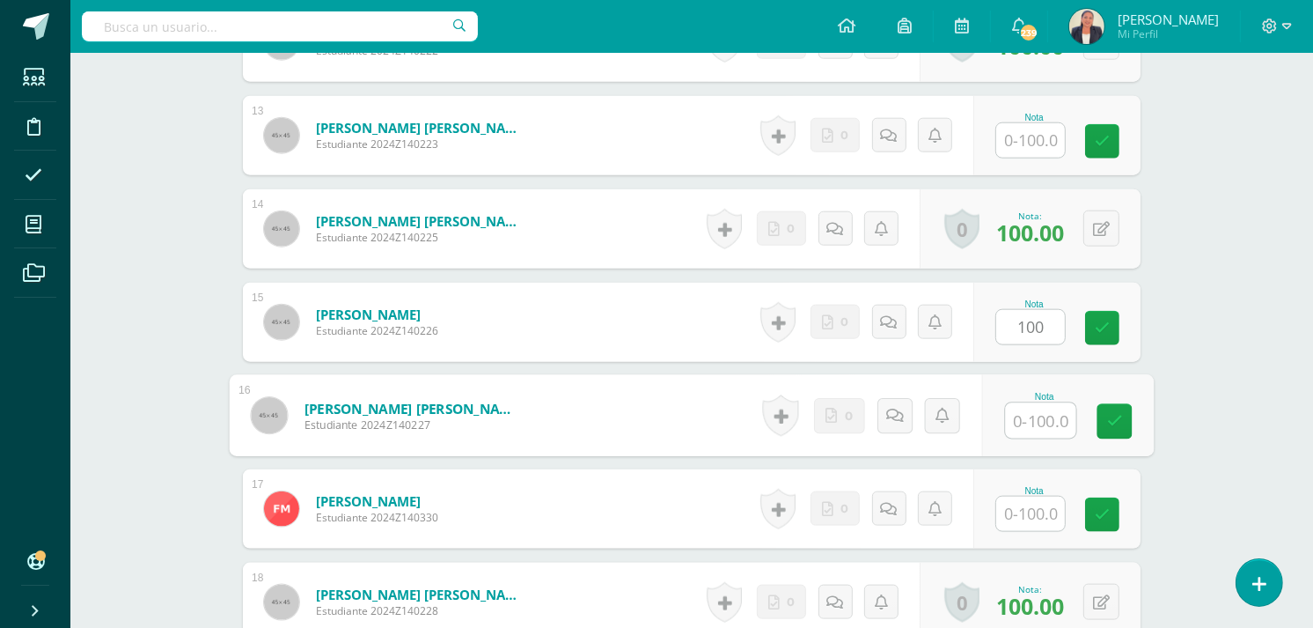
click at [1022, 405] on input "text" at bounding box center [1041, 420] width 70 height 35
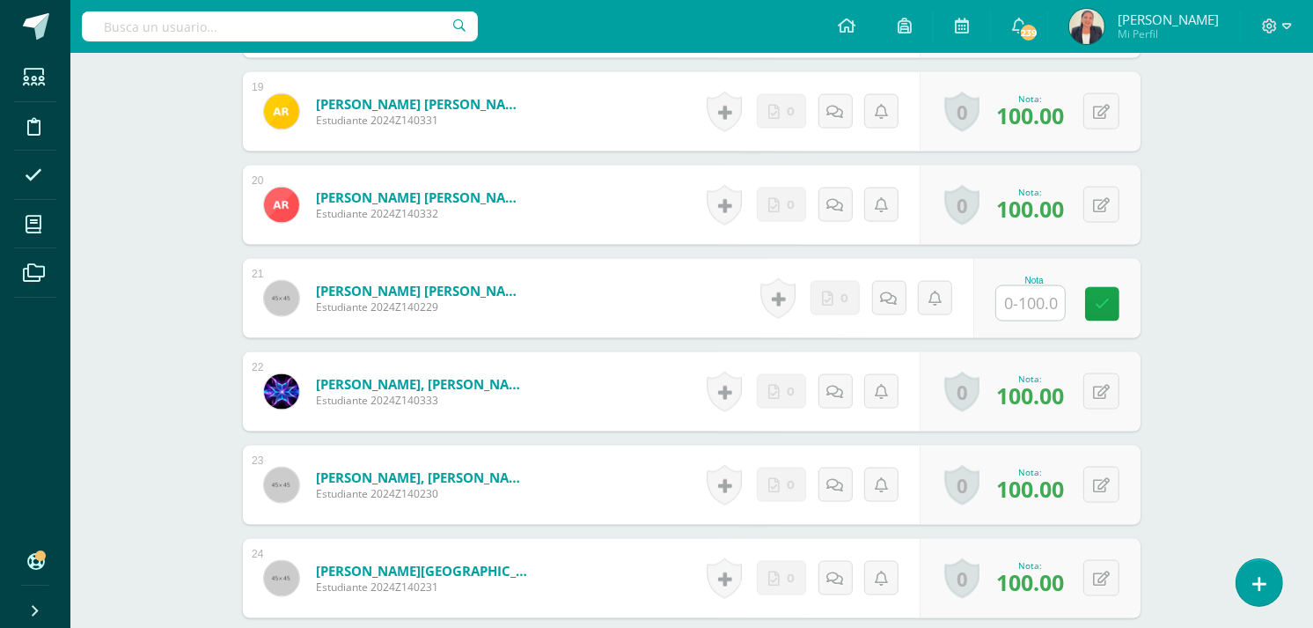
scroll to position [2306, 0]
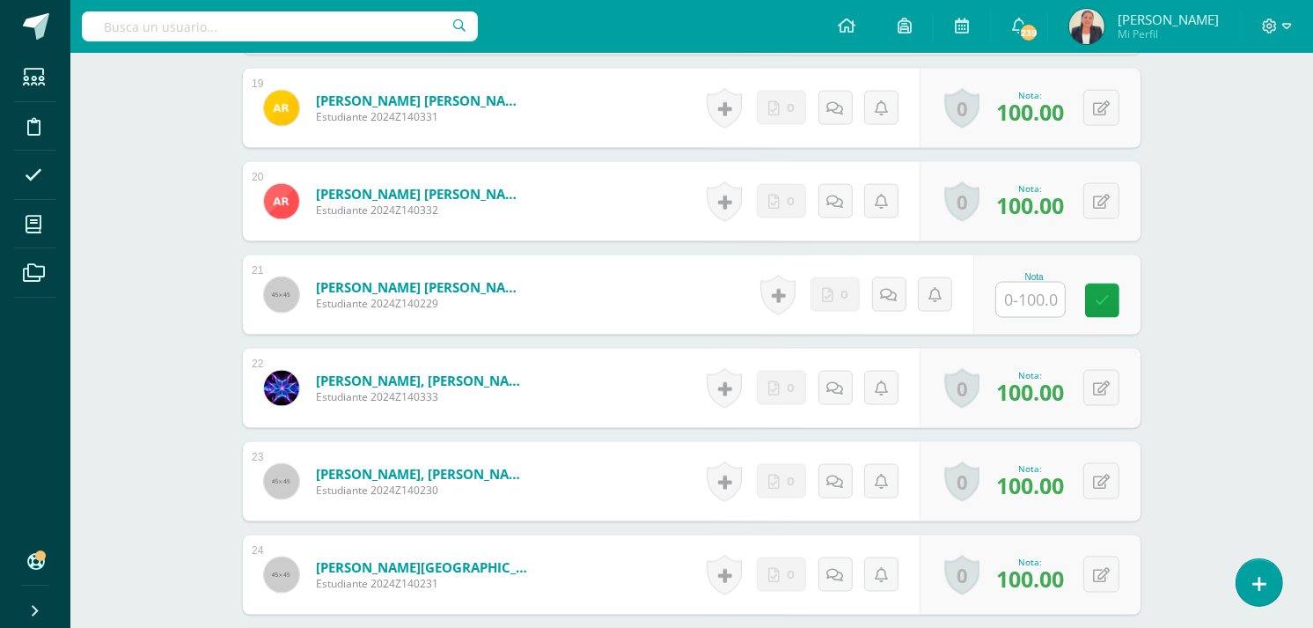
type input "100"
click at [1025, 283] on input "text" at bounding box center [1030, 300] width 69 height 34
type input "0"
click at [893, 287] on icon at bounding box center [895, 294] width 18 height 15
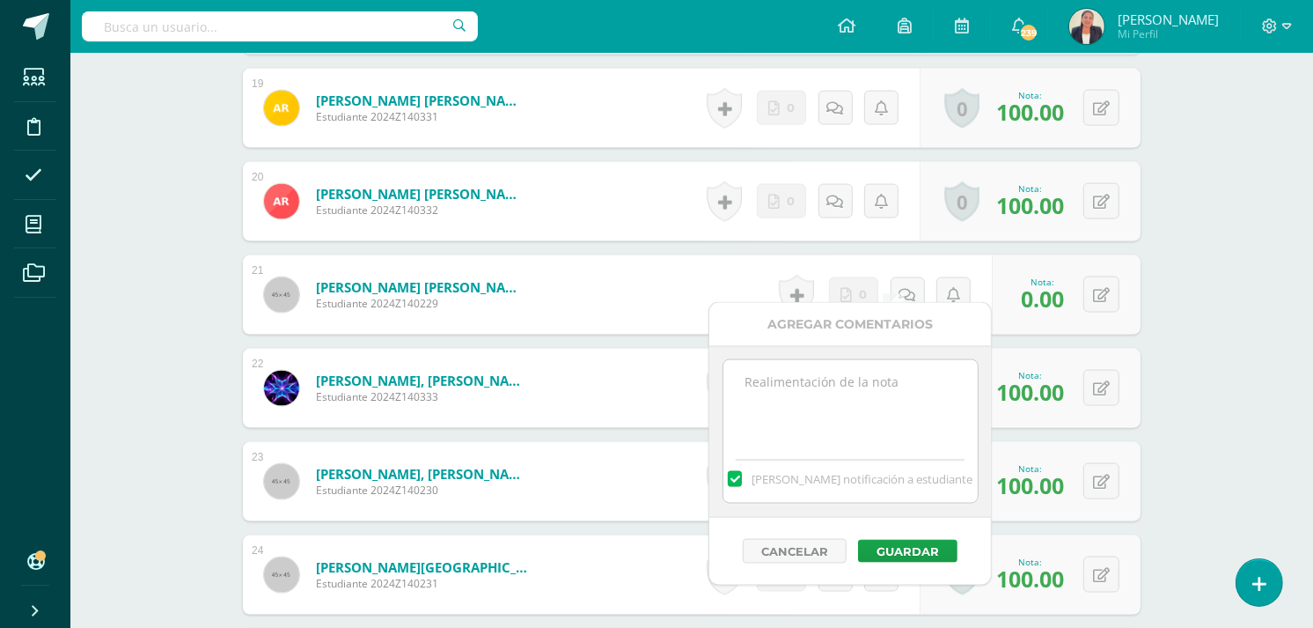
click at [746, 390] on textarea at bounding box center [850, 404] width 254 height 88
type textarea "12 agosto. Pendiente de entregar."
click at [915, 551] on button "Guardar" at bounding box center [907, 551] width 99 height 23
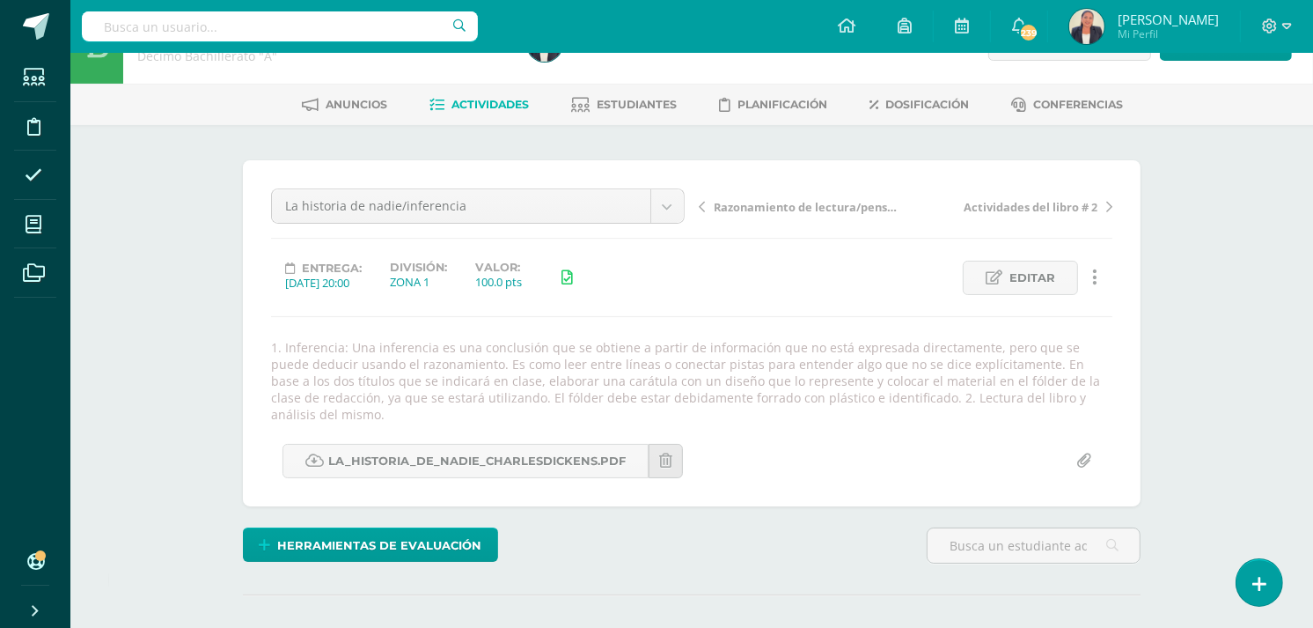
scroll to position [0, 0]
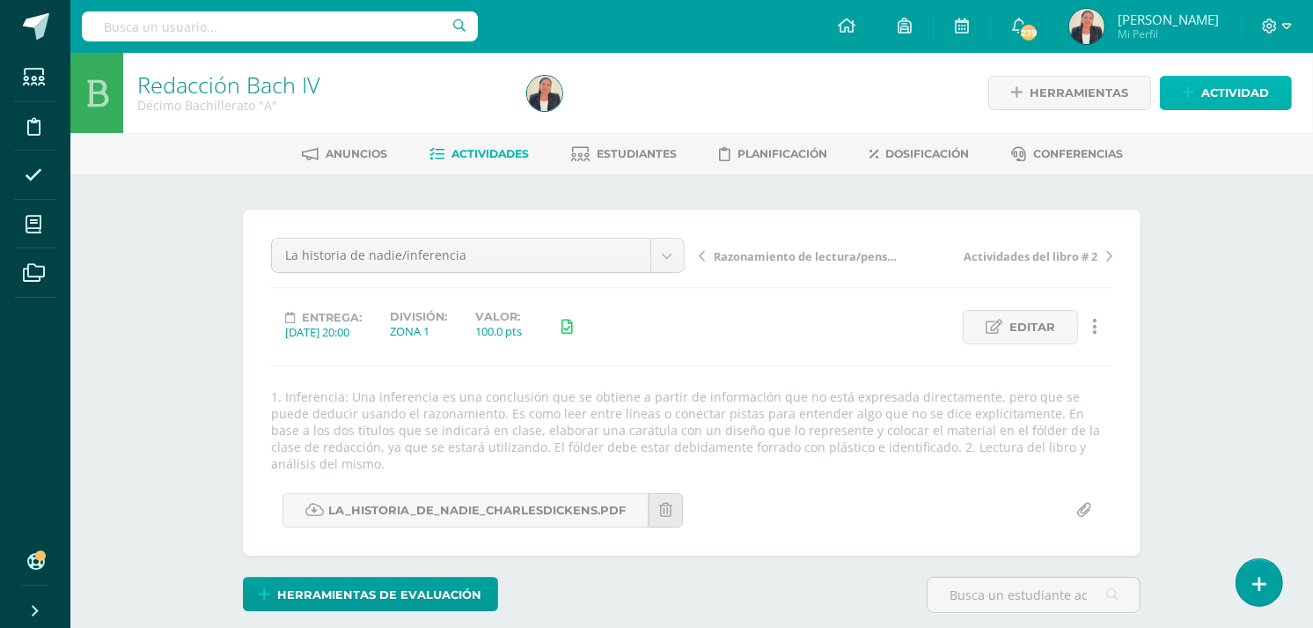
click at [1193, 93] on icon at bounding box center [1188, 92] width 11 height 15
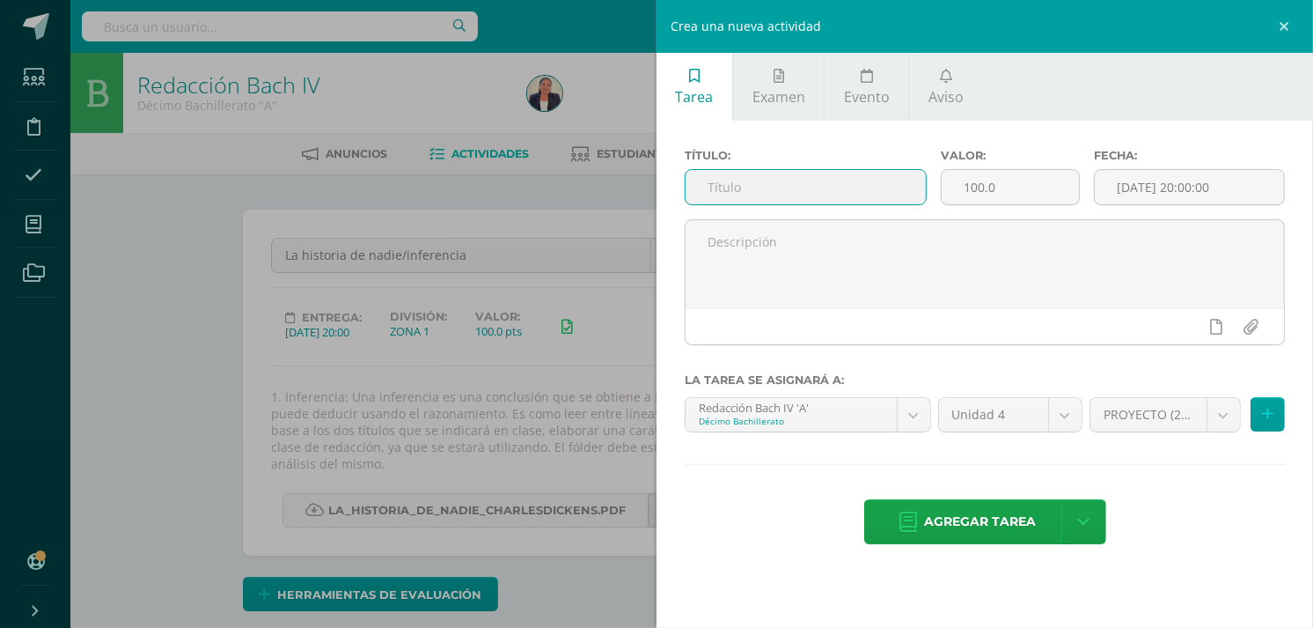
click at [763, 189] on input "text" at bounding box center [806, 187] width 240 height 34
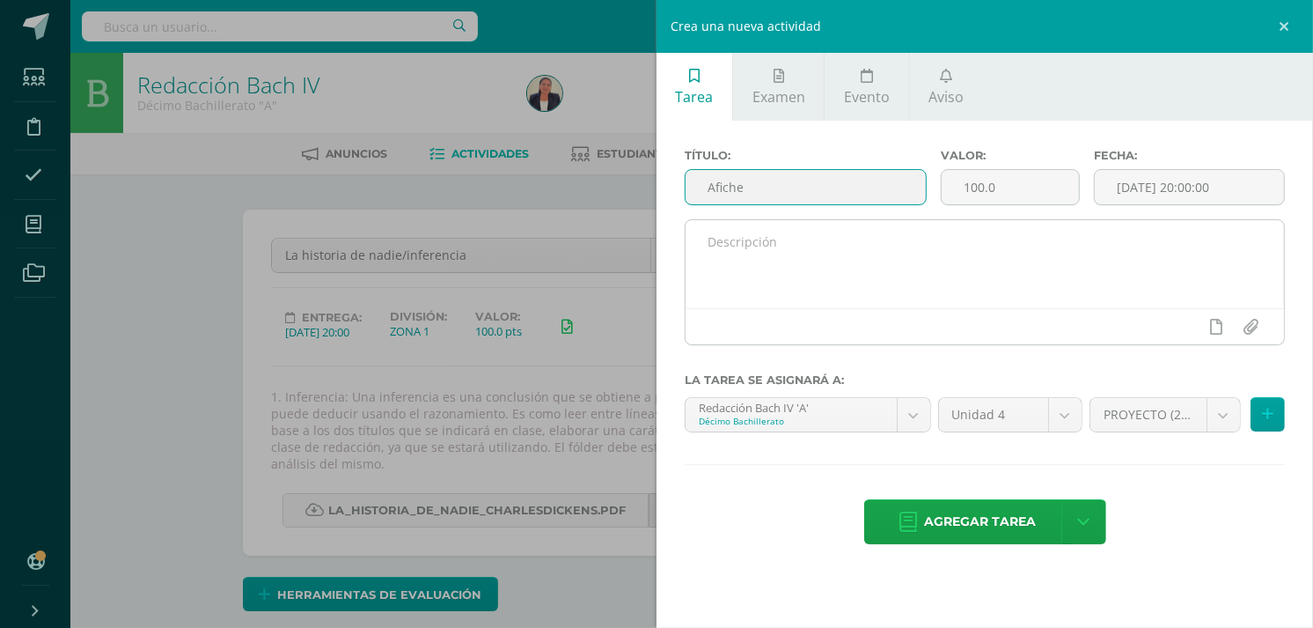
type input "Afiche"
click at [745, 241] on textarea at bounding box center [985, 264] width 598 height 88
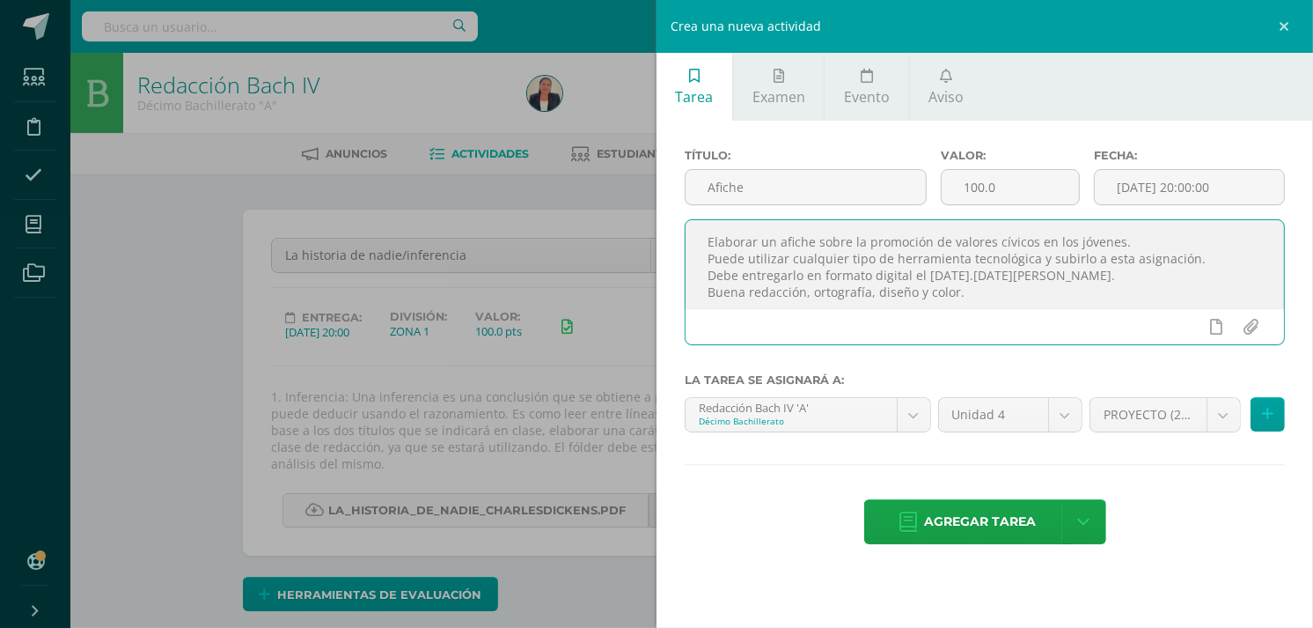
scroll to position [4, 0]
drag, startPoint x: 962, startPoint y: 294, endPoint x: 707, endPoint y: 239, distance: 261.2
click at [707, 239] on textarea "Elaborar un afiche sobre la promoción de valores cívicos en los jóvenes. Puede …" at bounding box center [985, 264] width 598 height 88
type textarea "Elaborar un afiche sobre la promoción de valores cívicos en los jóvenes. Puede …"
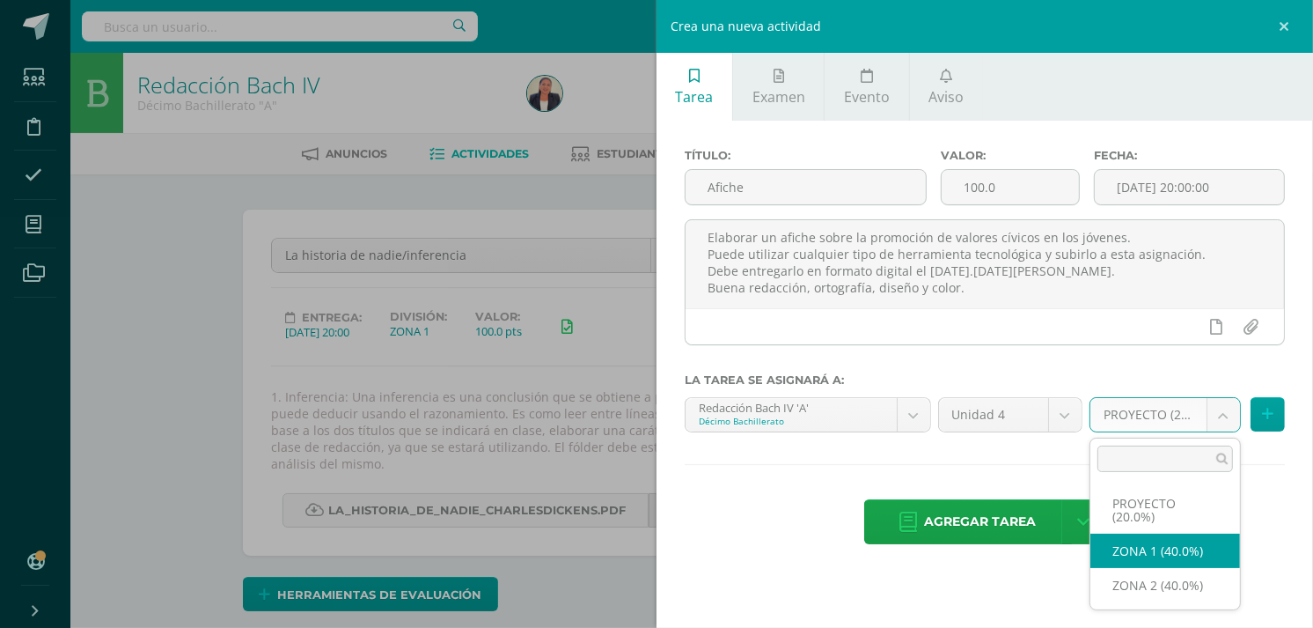
select select "30532"
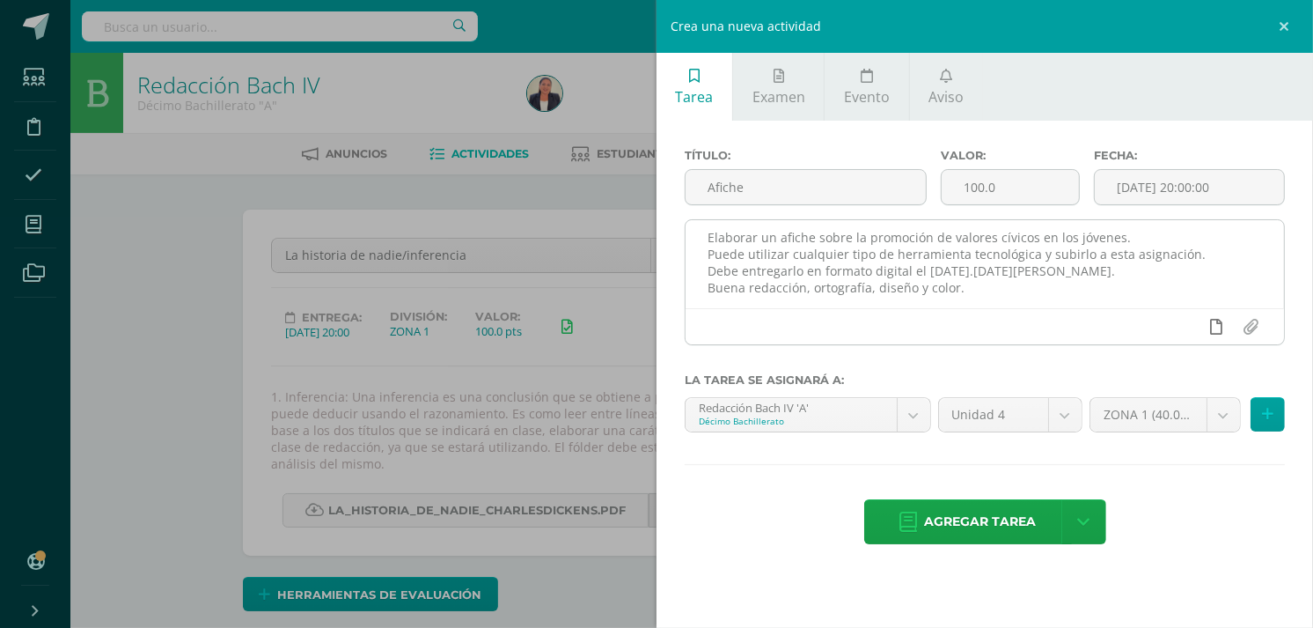
click at [1217, 324] on icon at bounding box center [1217, 327] width 12 height 16
click at [1186, 323] on icon at bounding box center [1183, 327] width 16 height 16
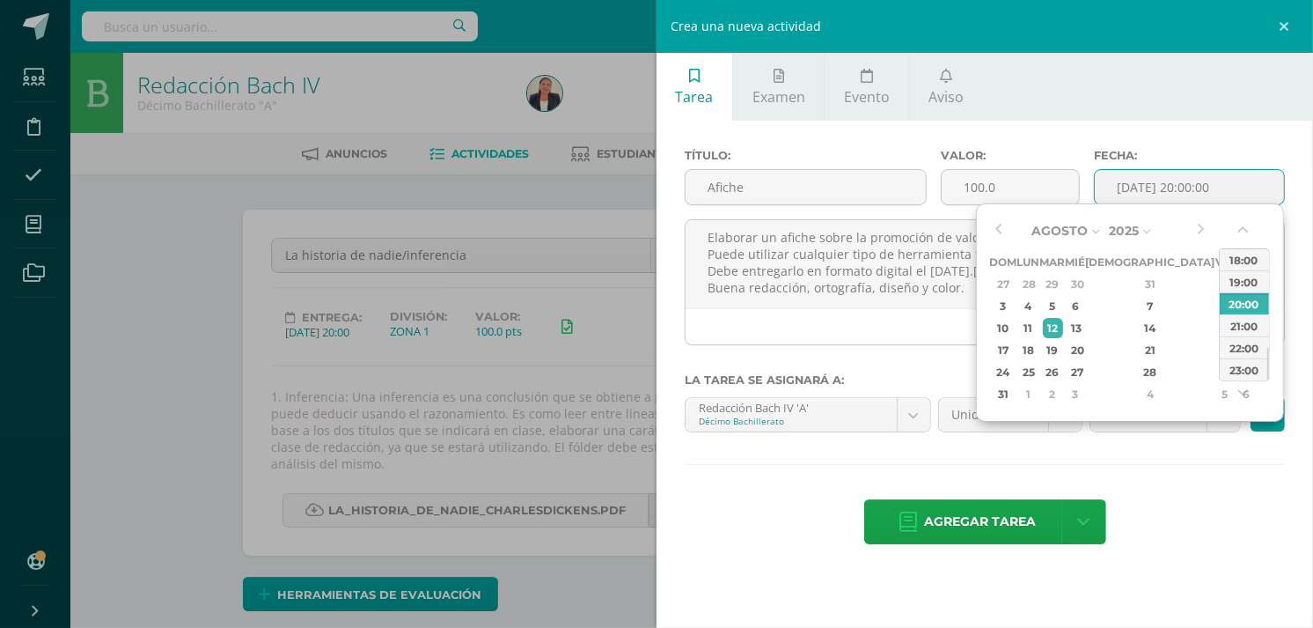
click at [1208, 191] on input "[DATE] 20:00:00" at bounding box center [1189, 187] width 189 height 34
click at [1063, 345] on div "19" at bounding box center [1053, 350] width 20 height 20
type input "[DATE] 20:00"
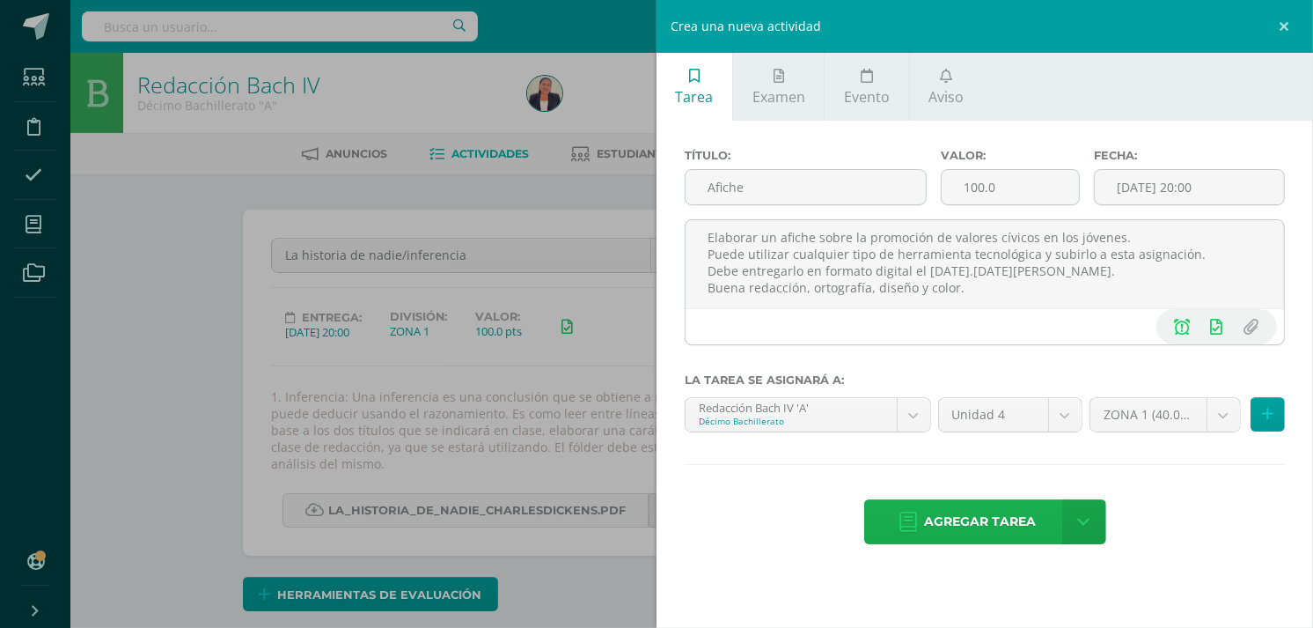
click at [989, 525] on span "Agregar tarea" at bounding box center [981, 521] width 112 height 43
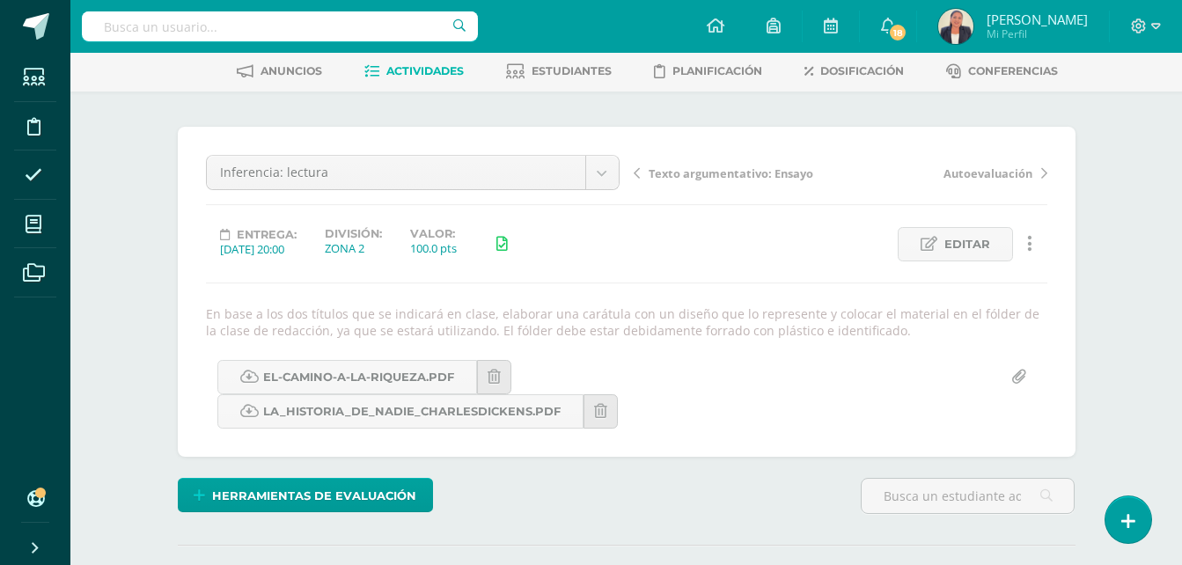
click at [448, 68] on span "Actividades" at bounding box center [424, 70] width 77 height 13
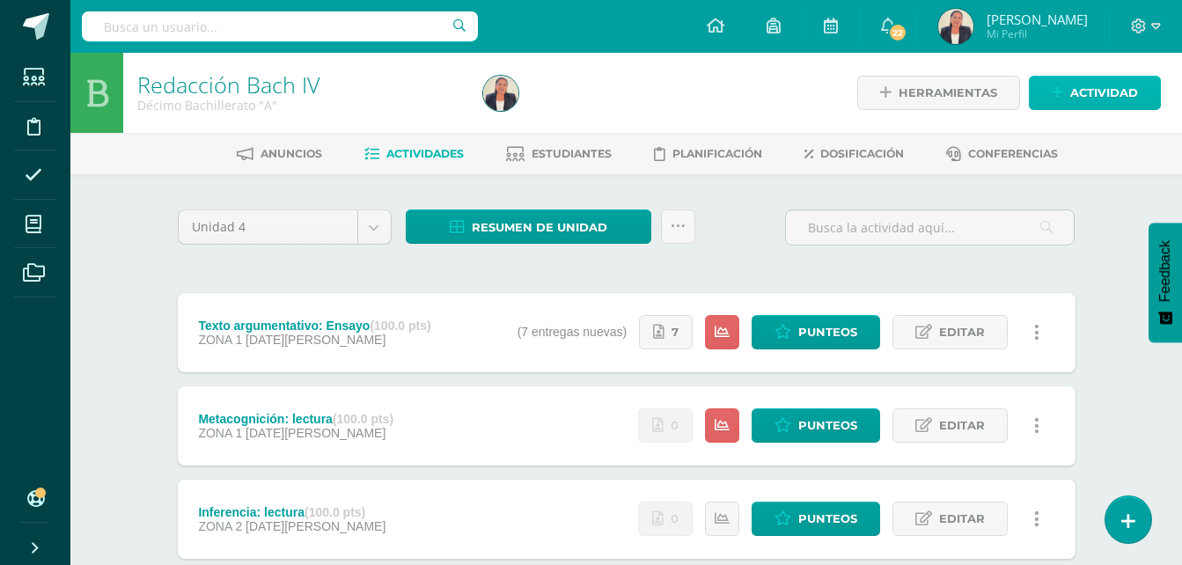
click at [1096, 90] on span "Actividad" at bounding box center [1104, 93] width 68 height 33
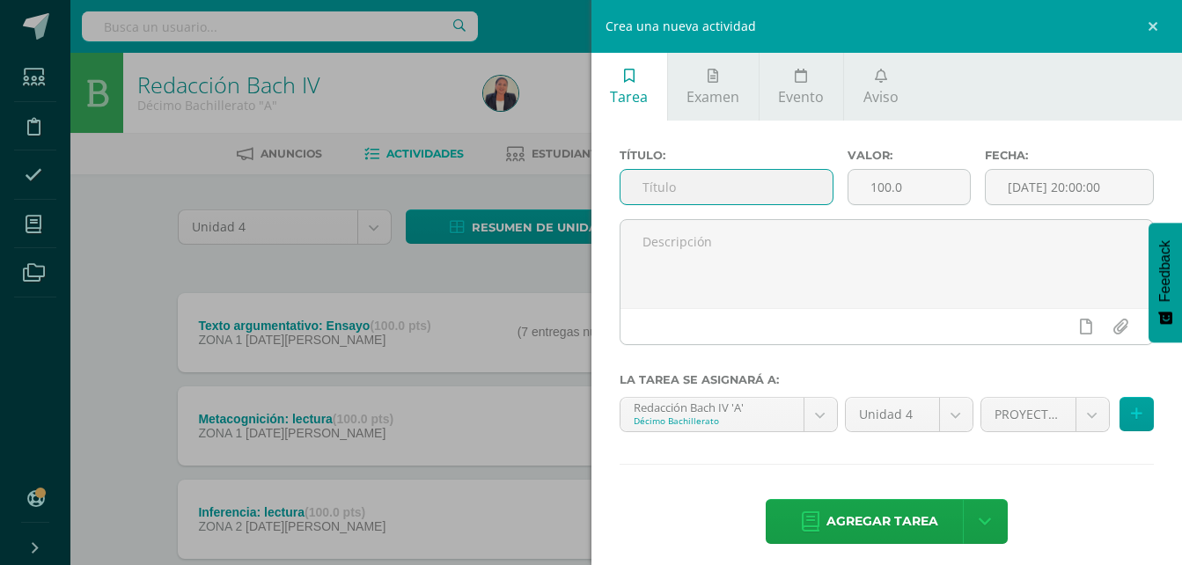
click at [751, 183] on input "text" at bounding box center [726, 187] width 213 height 34
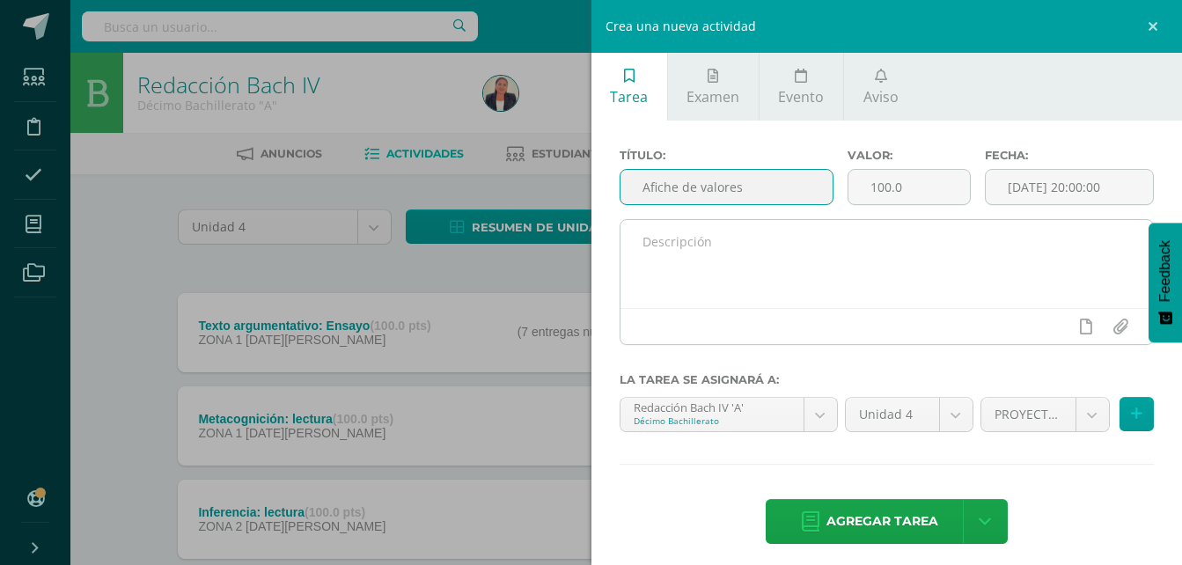
type input "Afiche de valores"
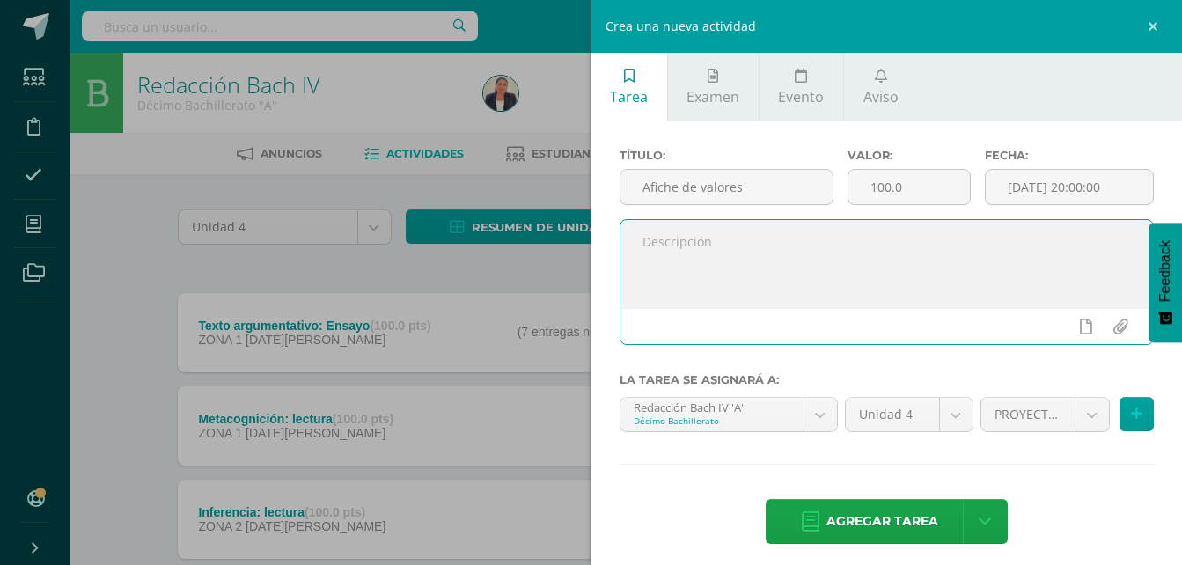
click at [727, 249] on textarea at bounding box center [886, 264] width 533 height 88
paste textarea "Elaborar un afiche sobre la promoción de valores cívicos en los jóvenes. Puede …"
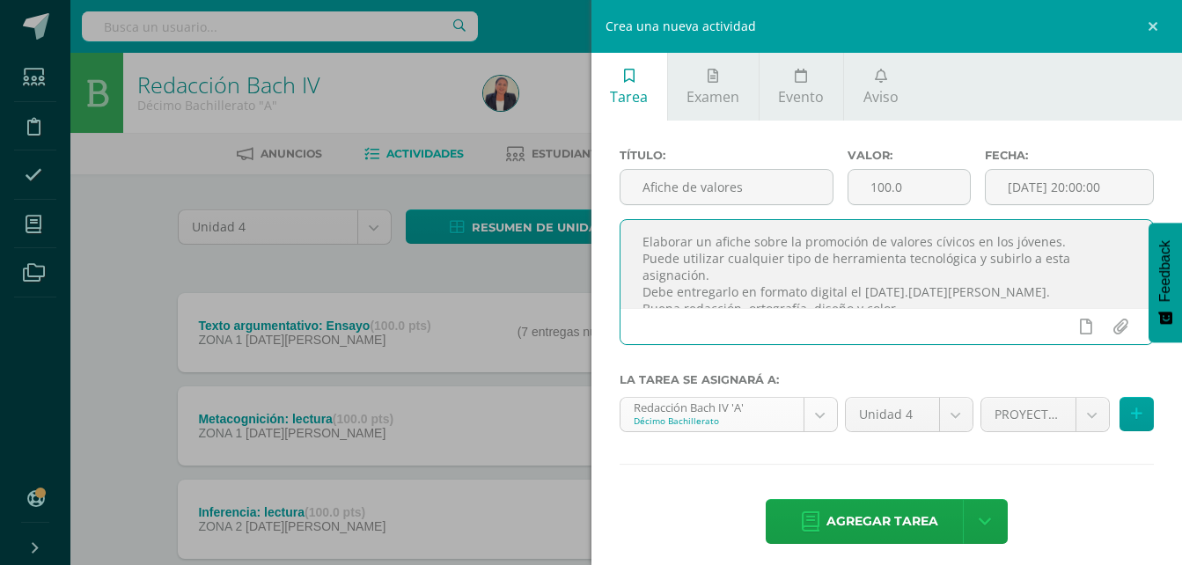
scroll to position [10, 0]
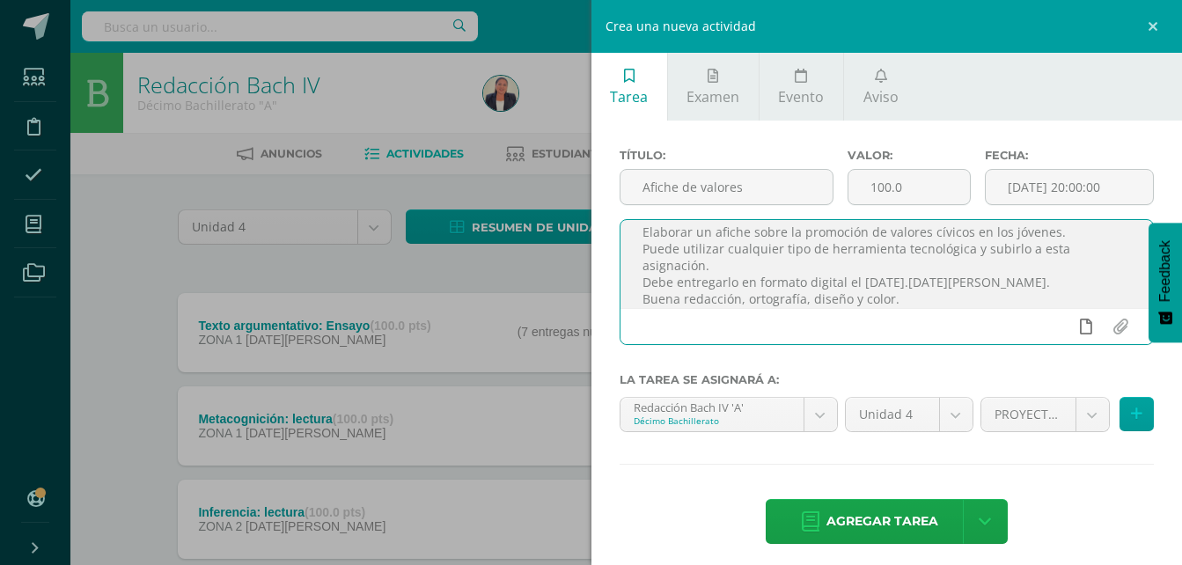
type textarea "Elaborar un afiche sobre la promoción de valores cívicos en los jóvenes. Puede …"
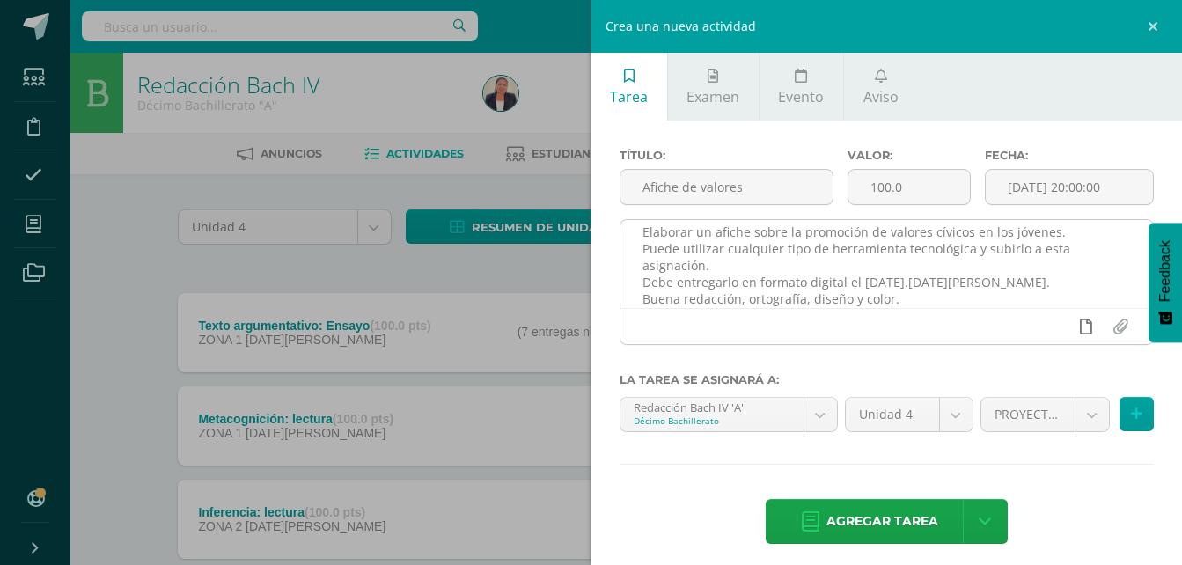
click at [1080, 327] on icon at bounding box center [1086, 327] width 12 height 16
click at [1044, 326] on icon at bounding box center [1052, 327] width 16 height 16
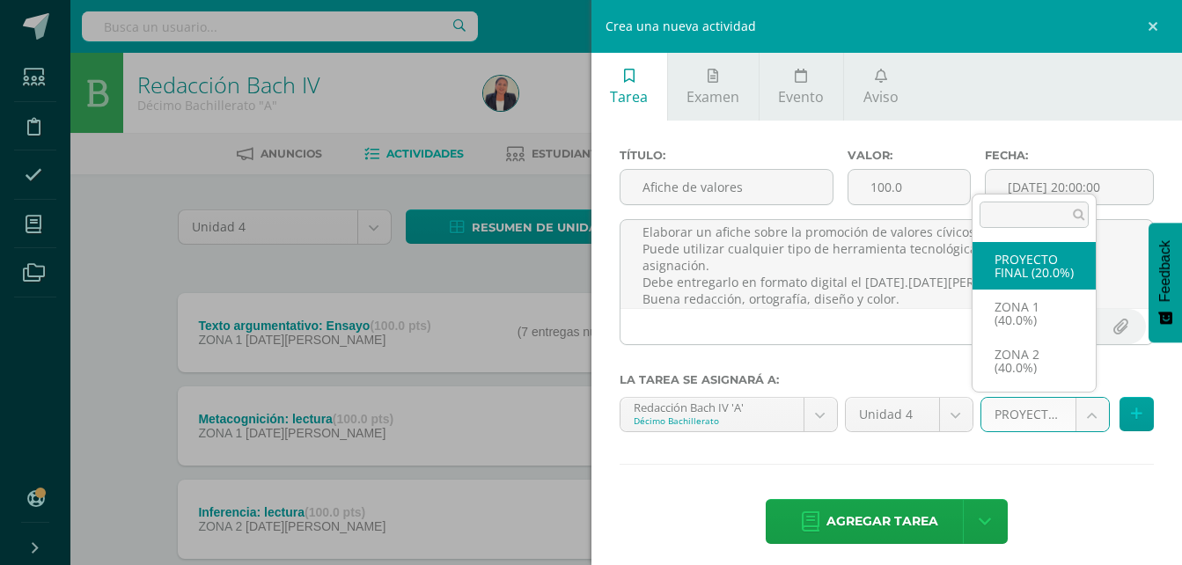
click at [1083, 408] on body "Estudiantes Disciplina Asistencia Mis cursos Archivos Soporte Ayuda Reportar un…" at bounding box center [591, 478] width 1182 height 956
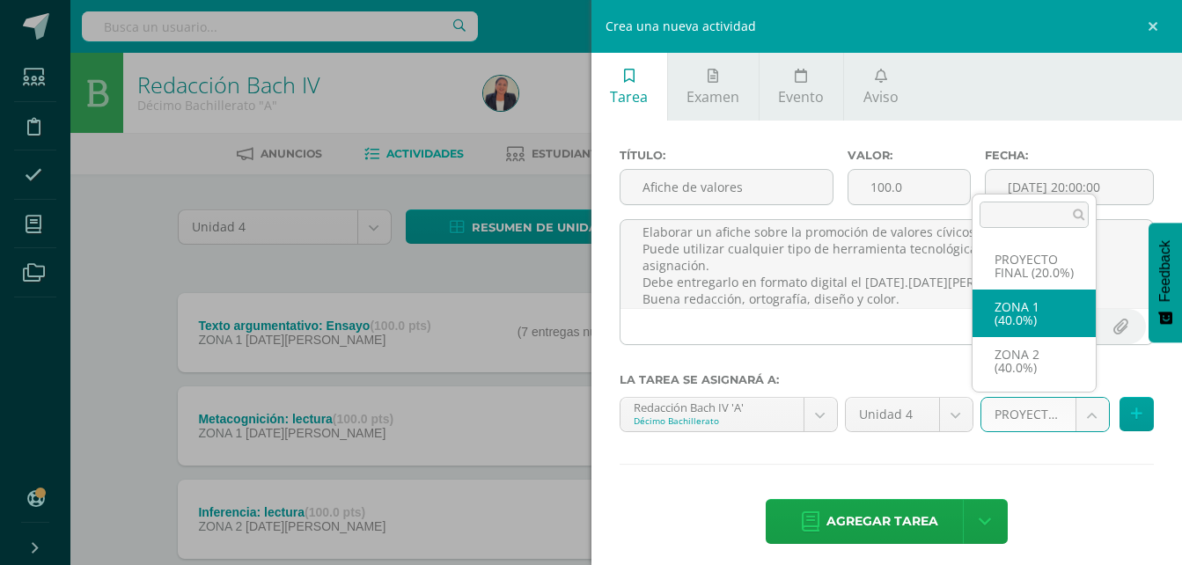
select select "29296"
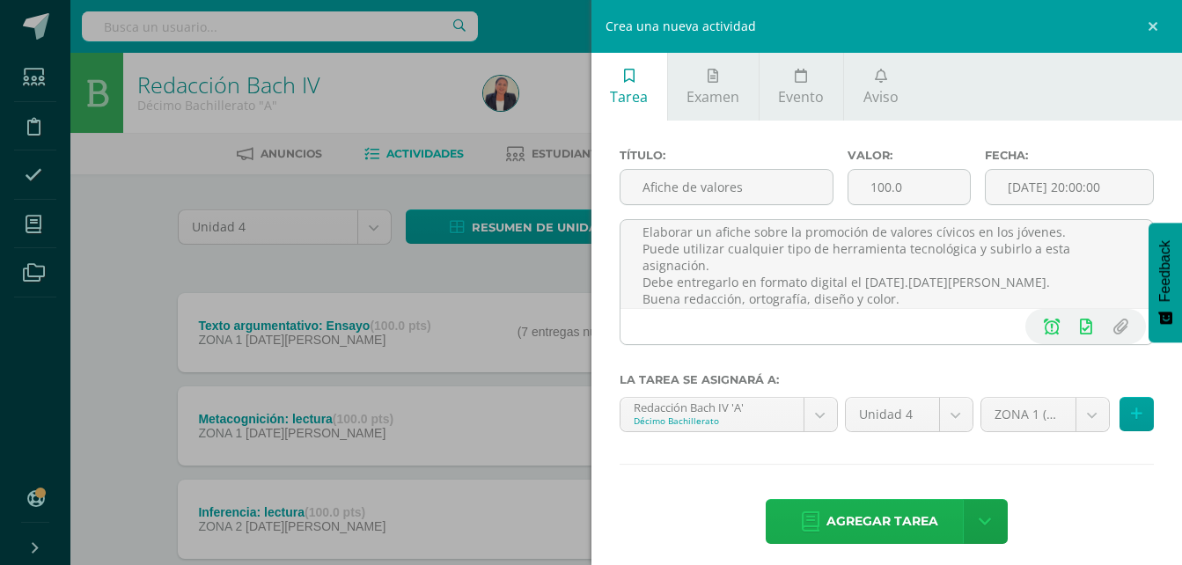
click at [886, 520] on span "Agregar tarea" at bounding box center [882, 521] width 112 height 43
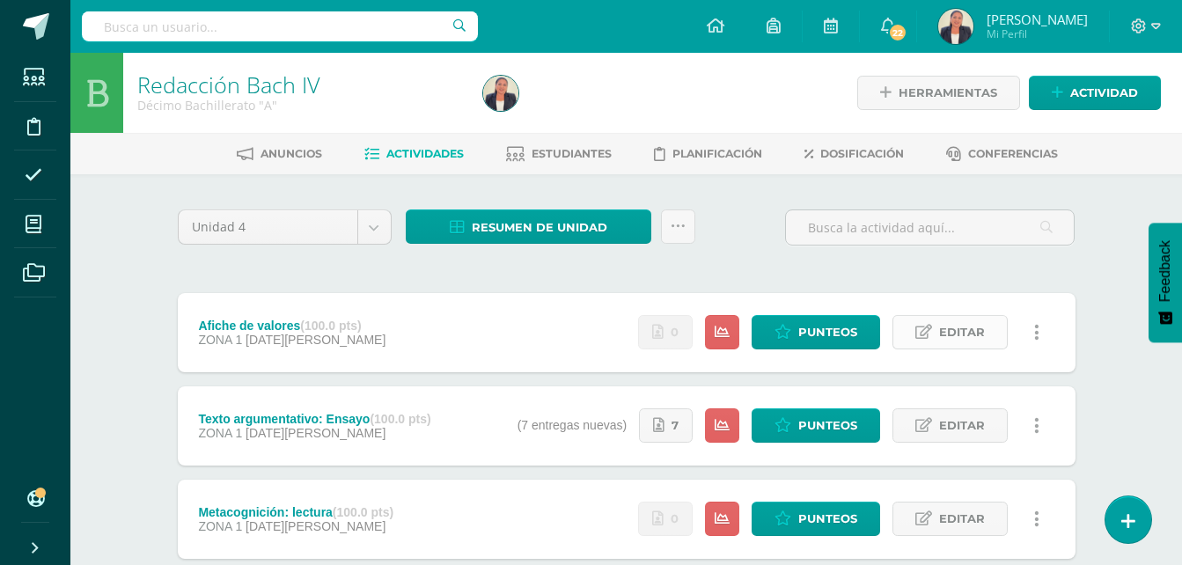
click at [955, 322] on span "Editar" at bounding box center [962, 332] width 46 height 33
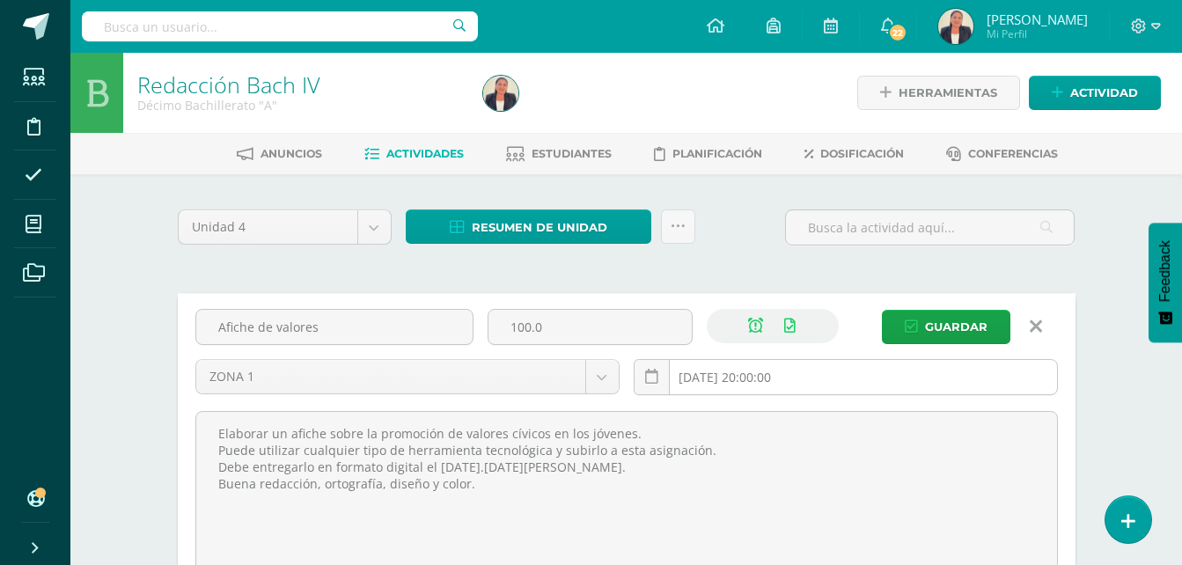
click at [767, 371] on input "[DATE] 20:00:00" at bounding box center [846, 377] width 422 height 34
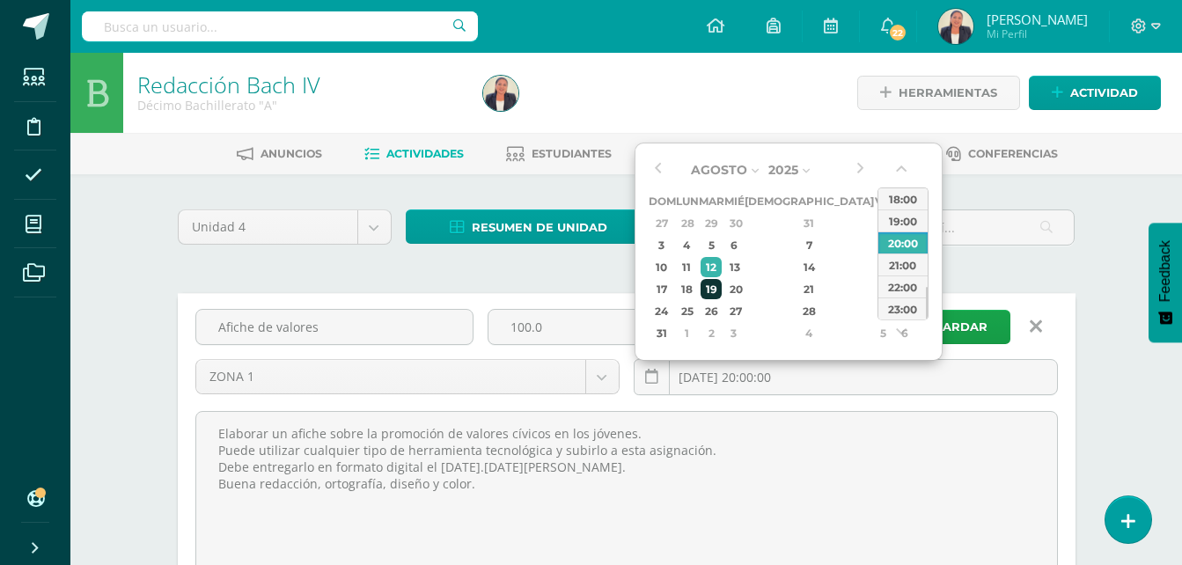
click at [721, 283] on div "19" at bounding box center [711, 289] width 20 height 20
type input "[DATE] 20:00"
click at [978, 321] on span "Guardar" at bounding box center [956, 327] width 62 height 33
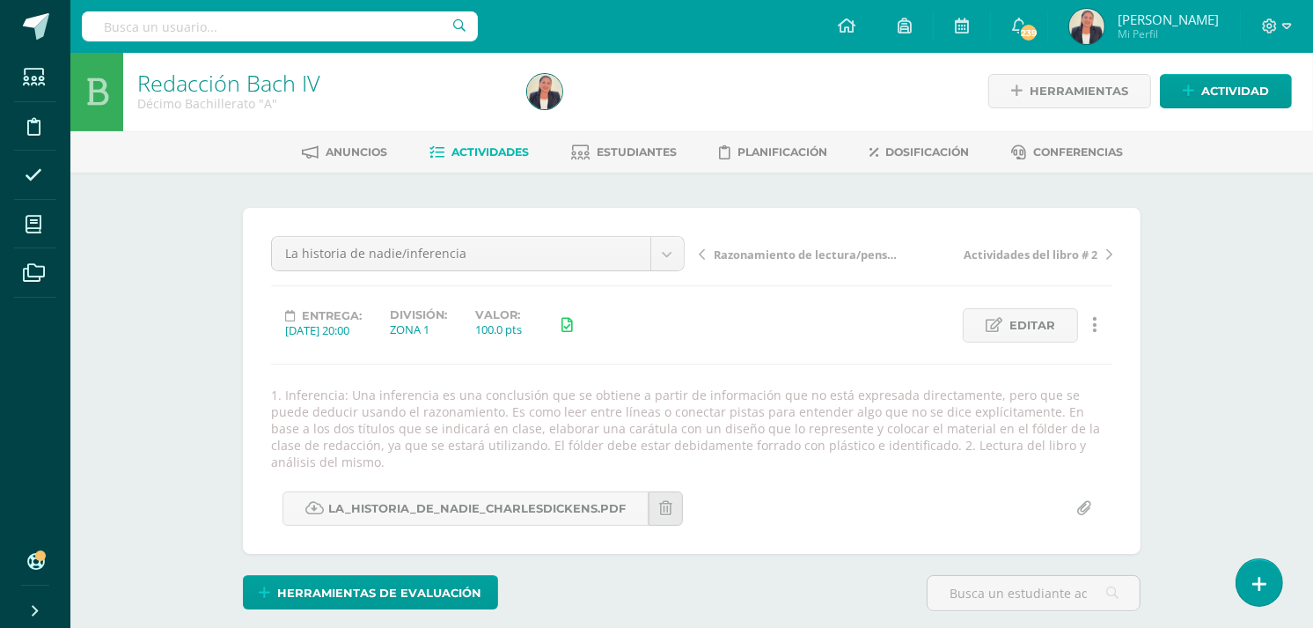
scroll to position [3, 0]
click at [452, 153] on span "Actividades" at bounding box center [490, 150] width 77 height 13
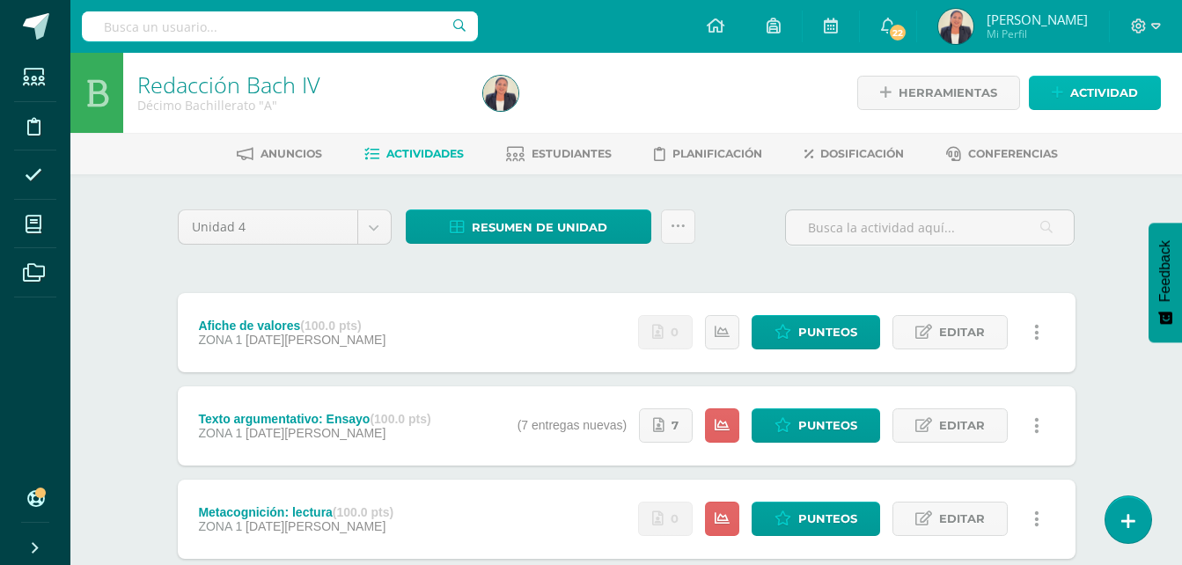
click at [1083, 95] on span "Actividad" at bounding box center [1104, 93] width 68 height 33
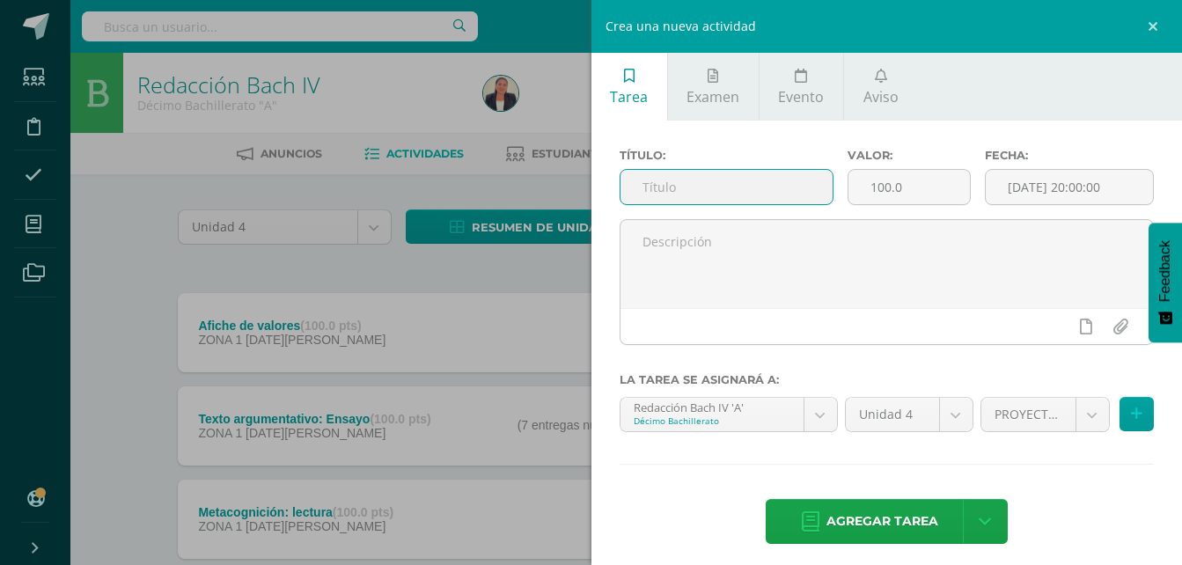
click at [745, 184] on input "text" at bounding box center [726, 187] width 213 height 34
type input "Guía de trabajo"
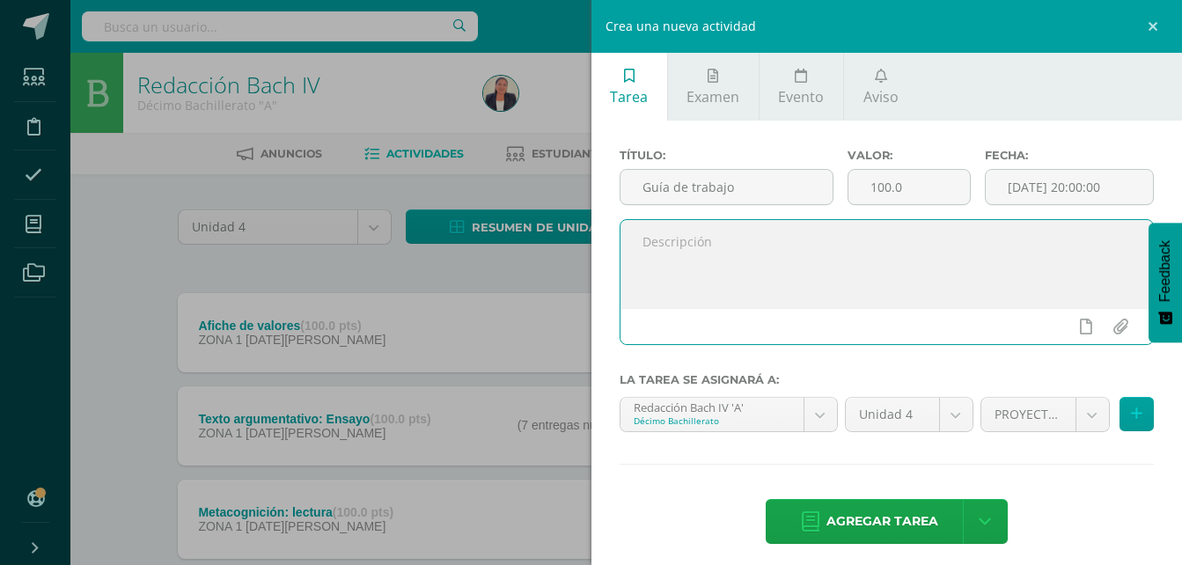
click at [705, 249] on textarea at bounding box center [886, 264] width 533 height 88
paste textarea "Consultar el libro de texto y resolver la guía de trabajo que se le entregará i…"
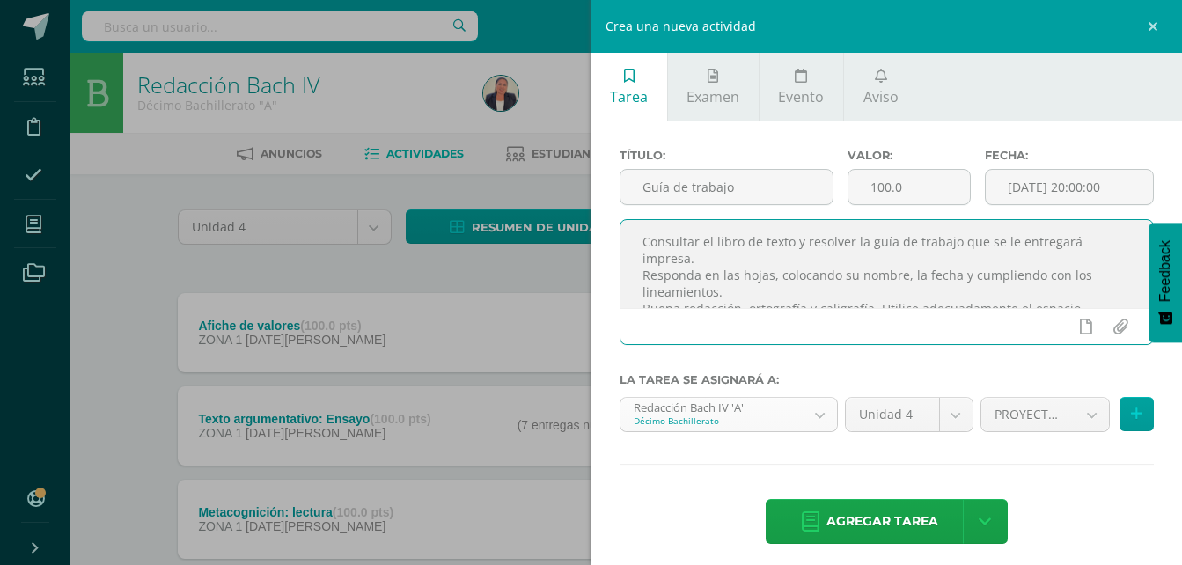
scroll to position [10, 0]
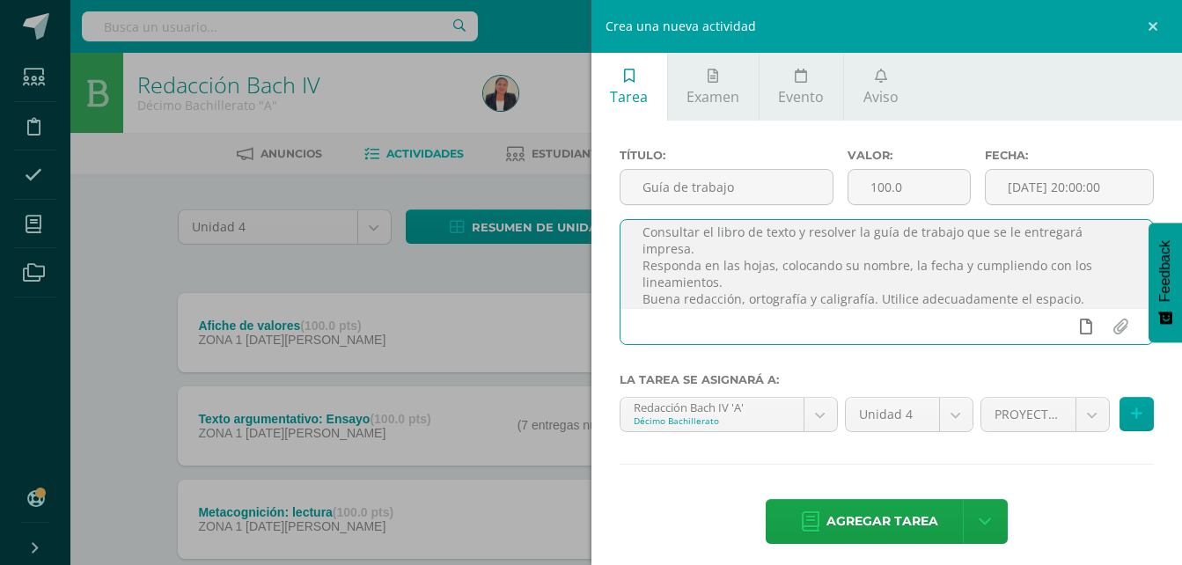
type textarea "Consultar el libro de texto y resolver la guía de trabajo que se le entregará i…"
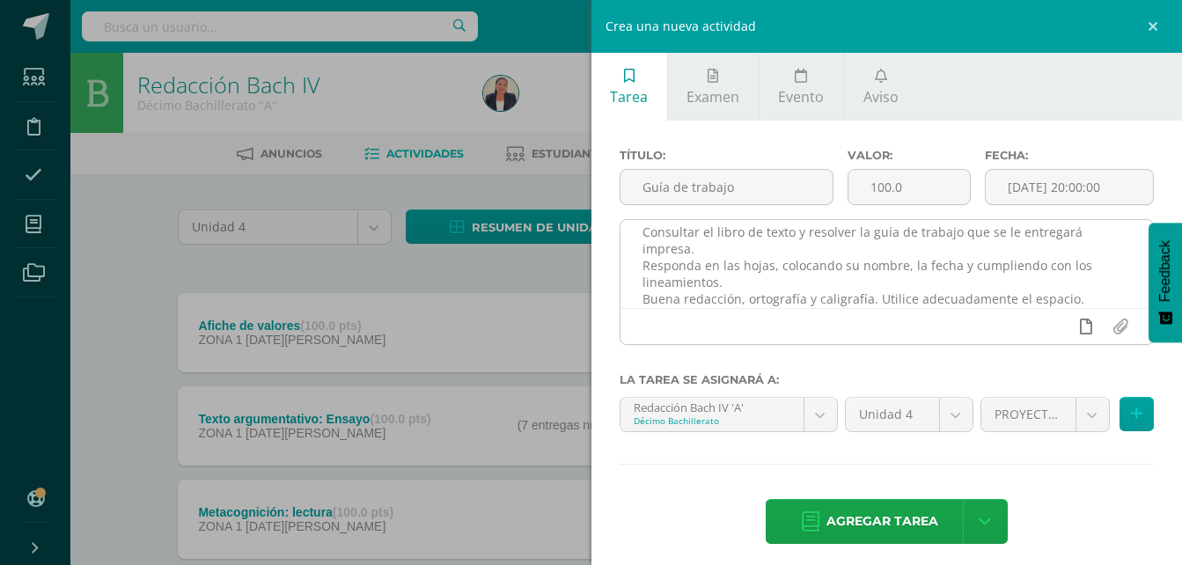
click at [1080, 325] on icon at bounding box center [1086, 327] width 12 height 16
click at [1045, 329] on icon at bounding box center [1052, 327] width 16 height 16
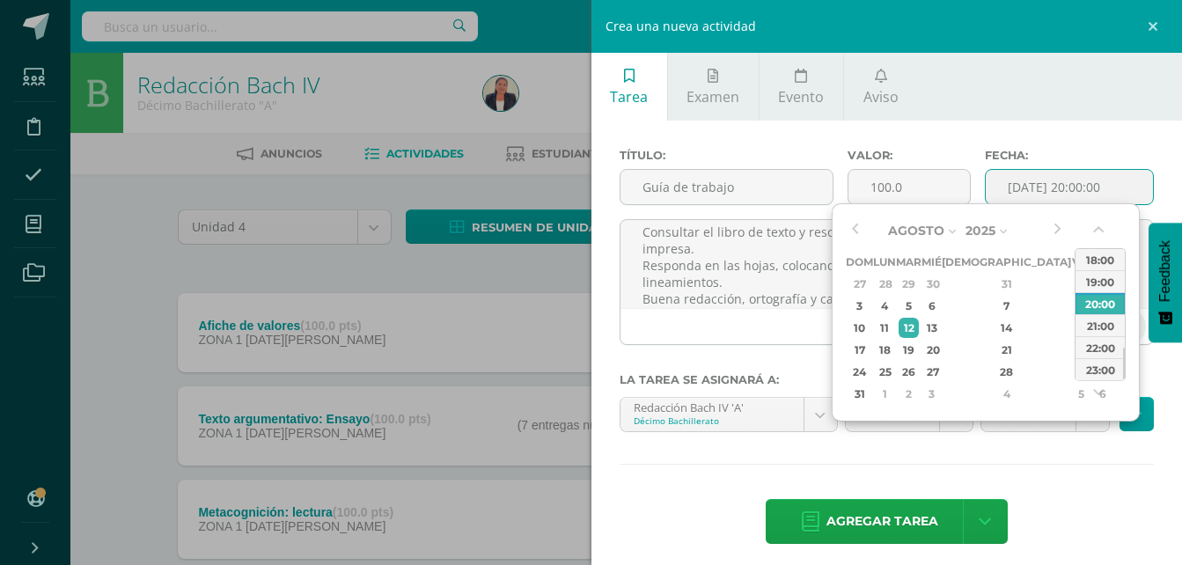
click at [1076, 182] on input "[DATE] 20:00:00" at bounding box center [1069, 187] width 167 height 34
click at [939, 366] on div "27" at bounding box center [931, 372] width 16 height 20
type input "2025-08-27 20:00"
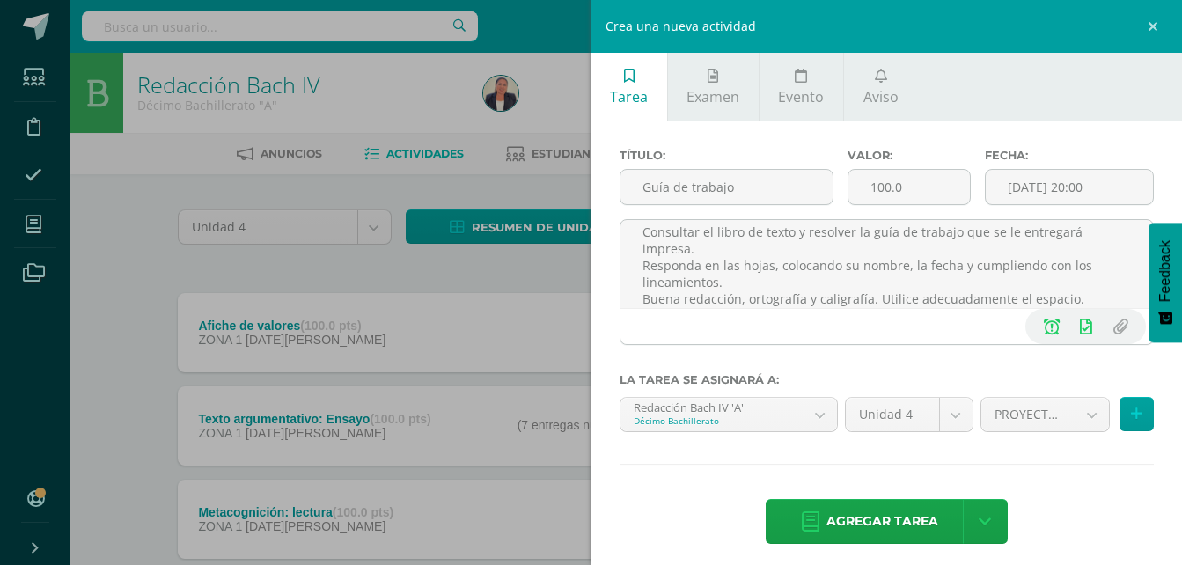
click at [1046, 472] on div "Título: Guía de trabajo Valor: 100.0 Fecha: 2025-08-27 20:00 Consultar el libro…" at bounding box center [886, 348] width 591 height 455
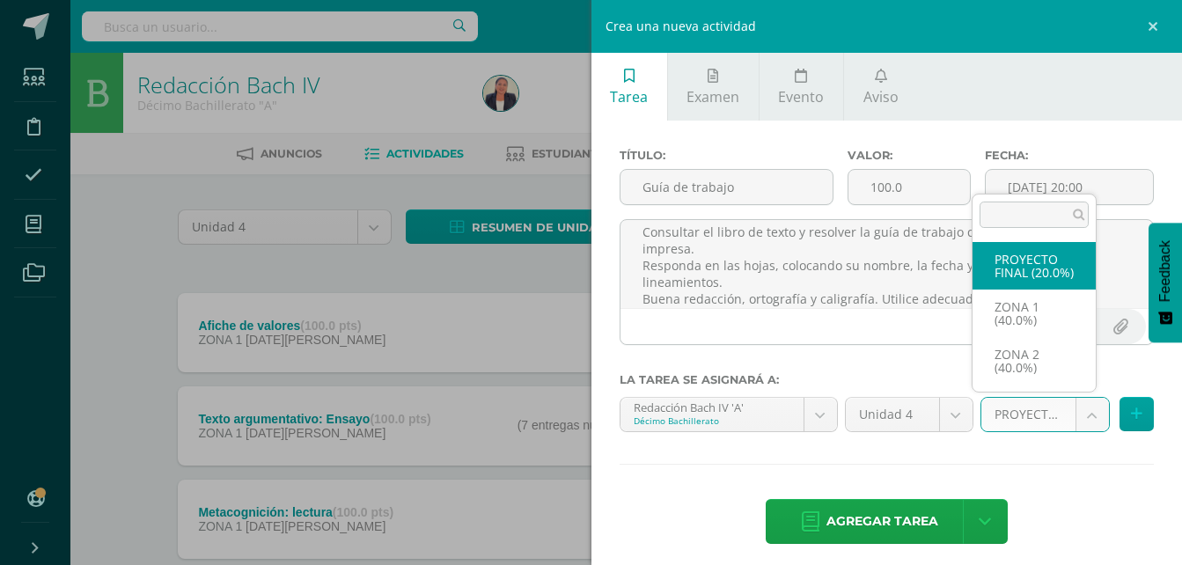
click at [1074, 416] on body "La tarea Afiche de valores fue editada exitosamente. Estudiantes Disciplina Asi…" at bounding box center [591, 524] width 1182 height 1049
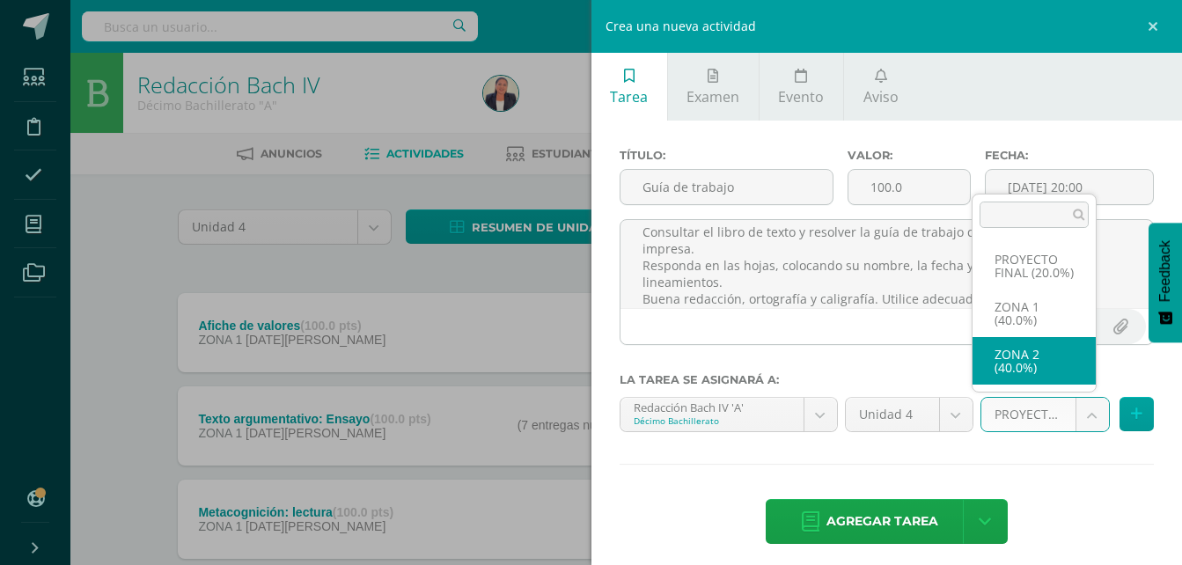
select select "29297"
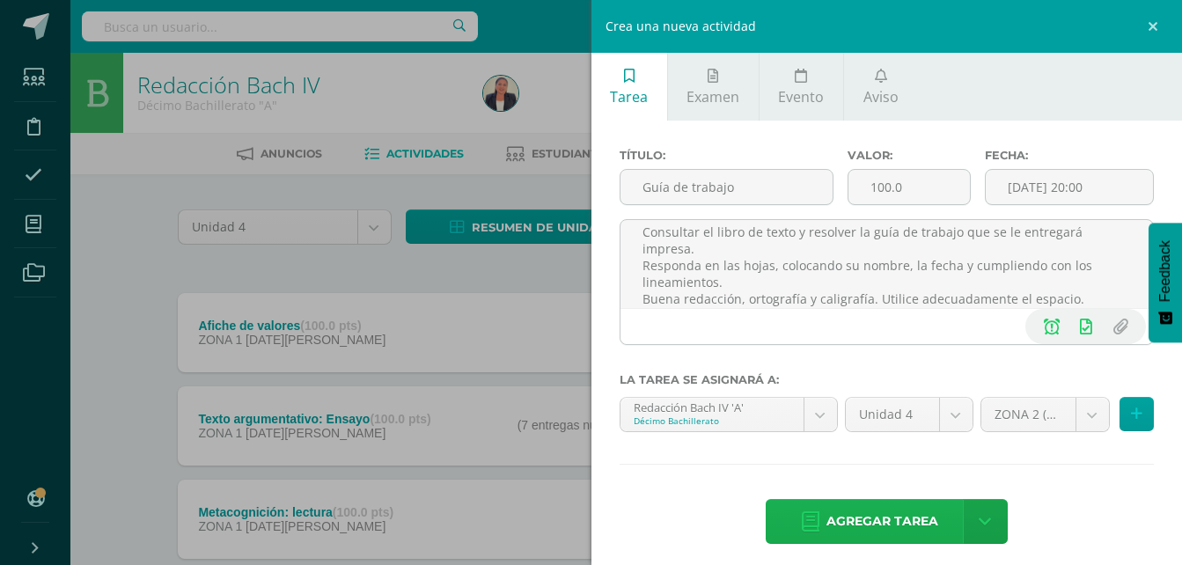
click at [896, 521] on span "Agregar tarea" at bounding box center [882, 521] width 112 height 43
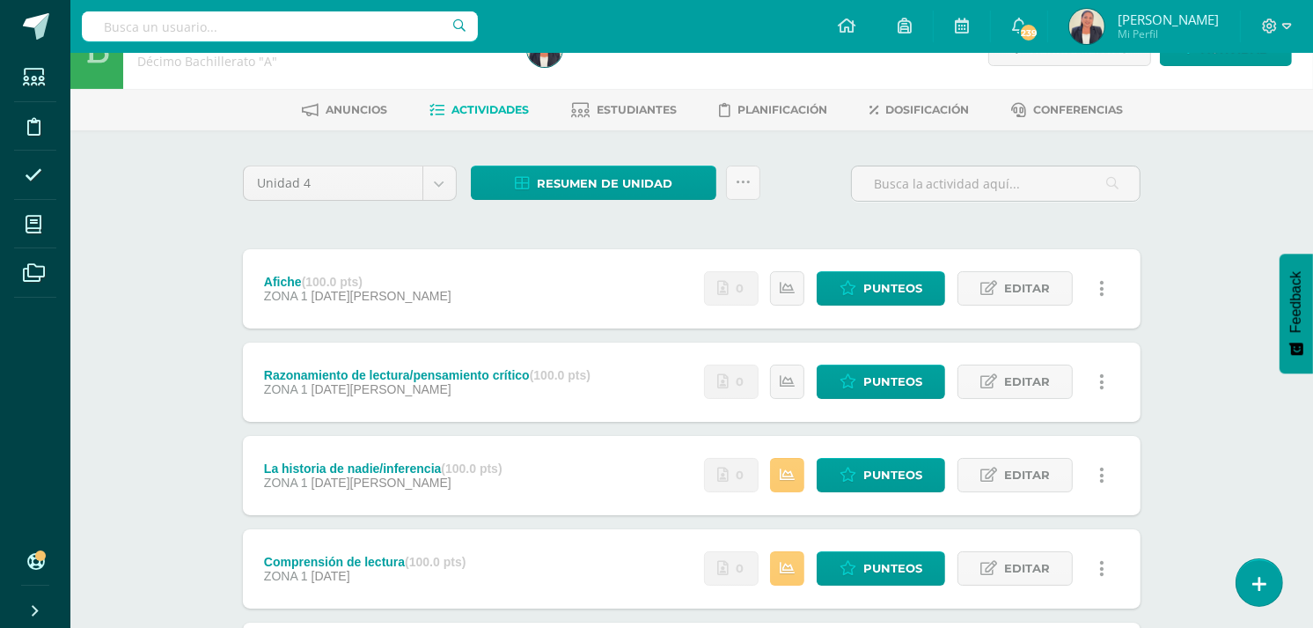
scroll to position [31, 0]
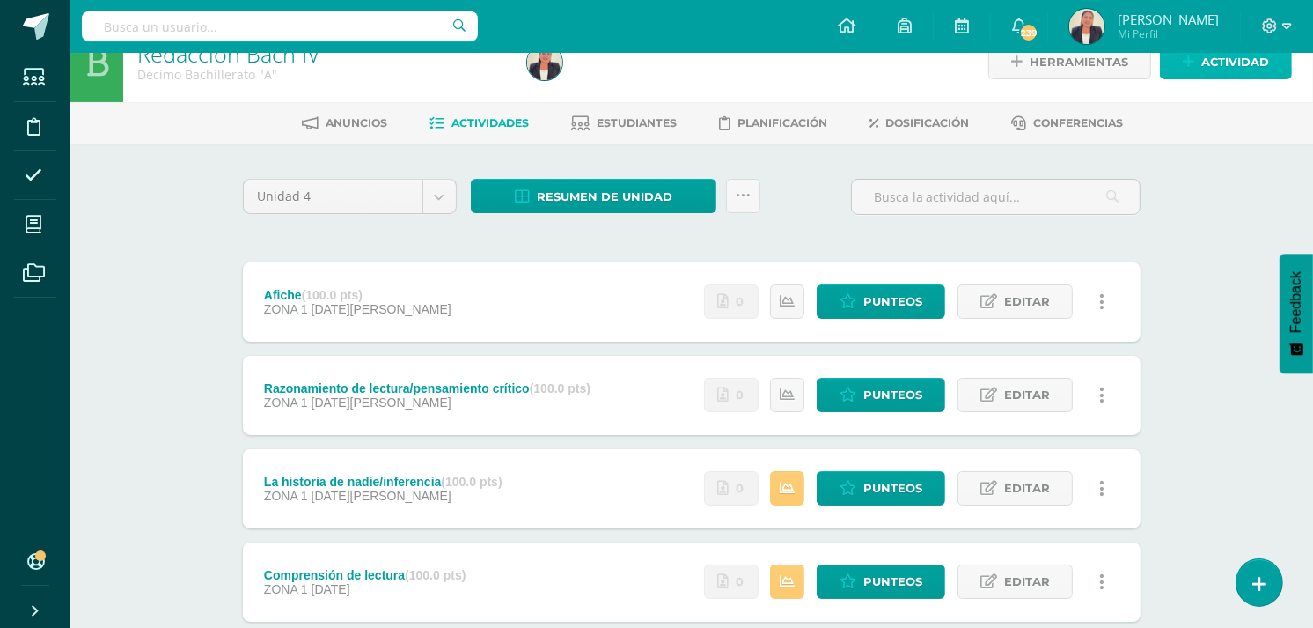
click at [1248, 60] on span "Actividad" at bounding box center [1235, 62] width 68 height 33
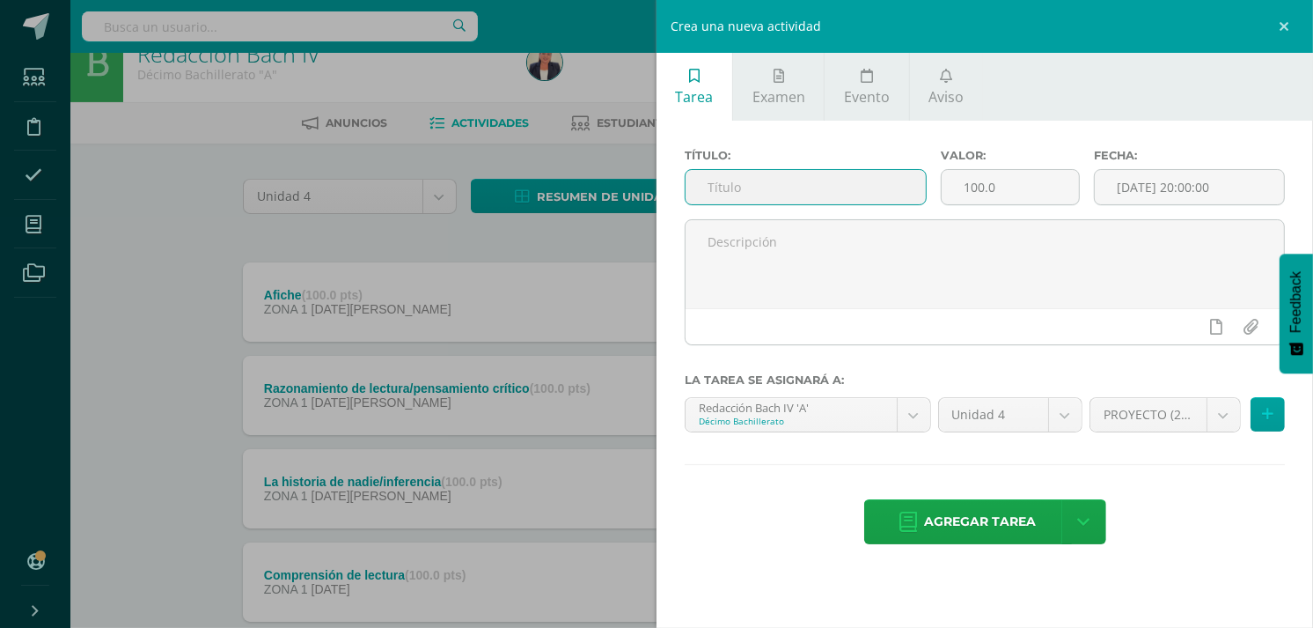
click at [753, 185] on input "text" at bounding box center [806, 187] width 240 height 34
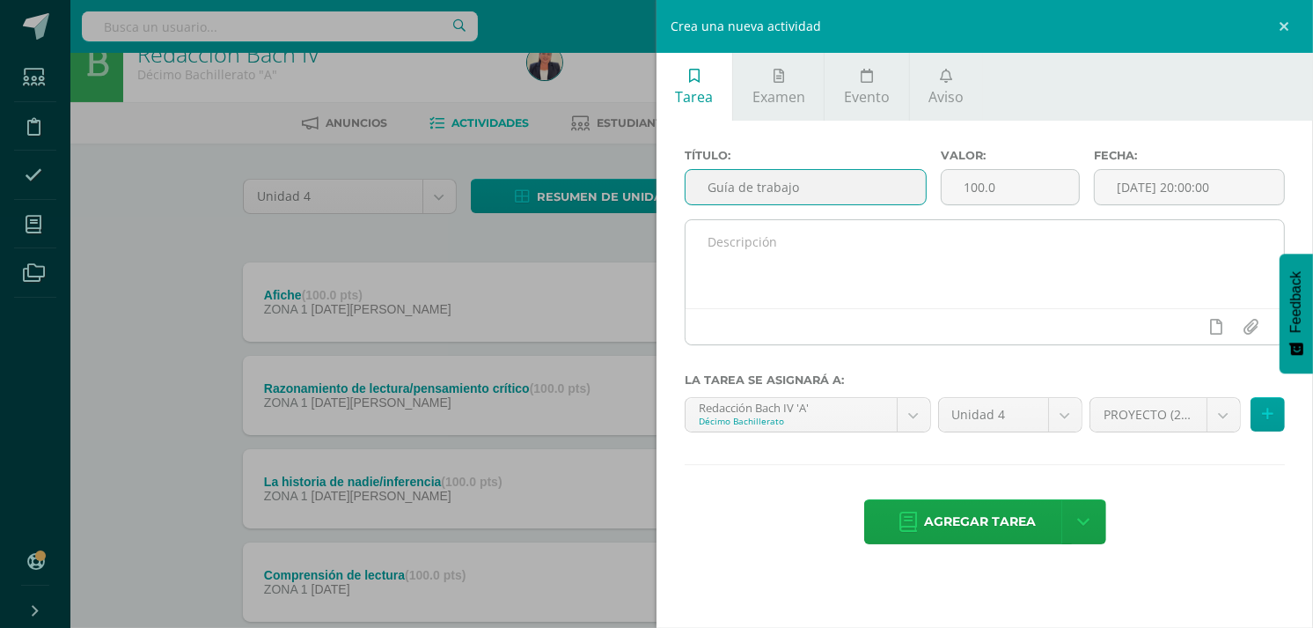
type input "Guía de trabajo"
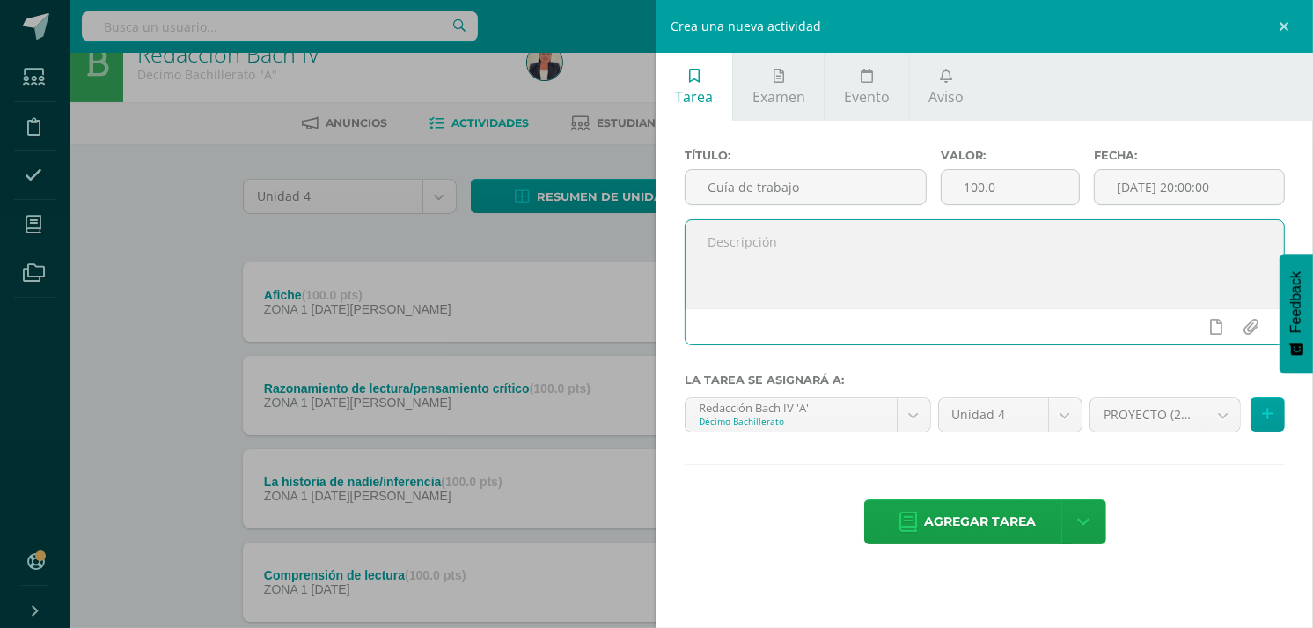
click at [748, 239] on textarea at bounding box center [985, 264] width 598 height 88
type textarea "C"
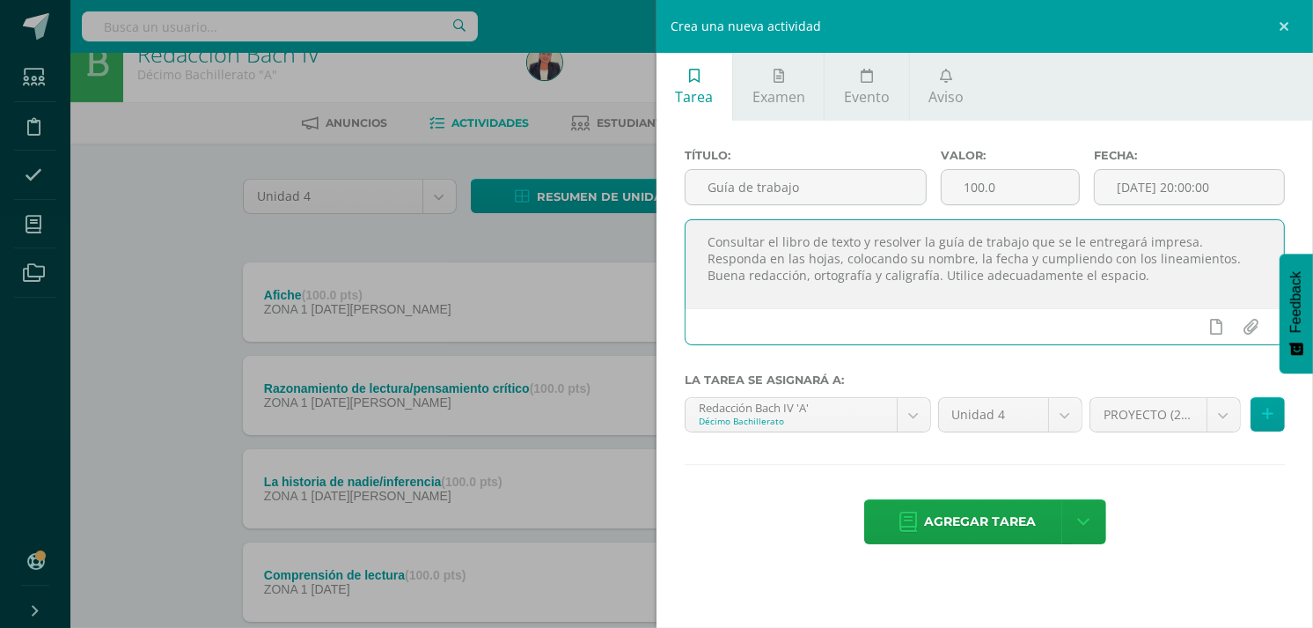
drag, startPoint x: 1155, startPoint y: 275, endPoint x: 701, endPoint y: 243, distance: 455.3
click at [701, 243] on textarea "Consultar el libro de texto y resolver la guía de trabajo que se le entregará i…" at bounding box center [985, 264] width 598 height 88
type textarea "Consultar el libro de texto y resolver la guía de trabajo que se le entregará i…"
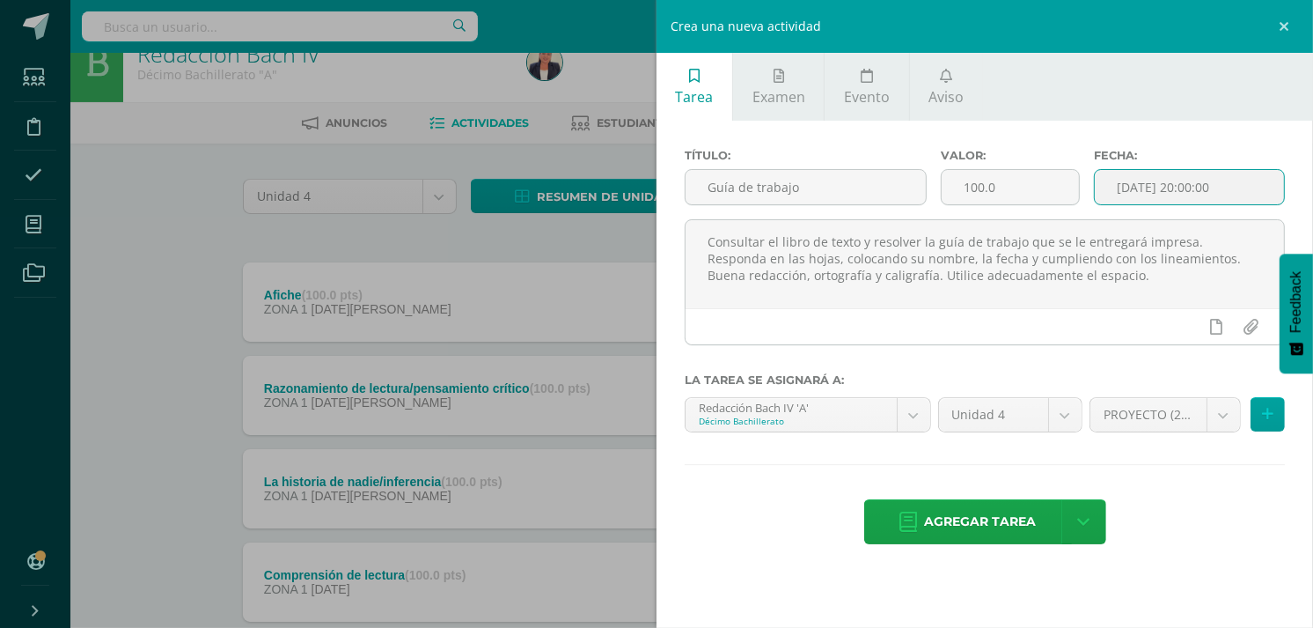
click at [1207, 181] on input "[DATE] 20:00:00" at bounding box center [1189, 187] width 189 height 34
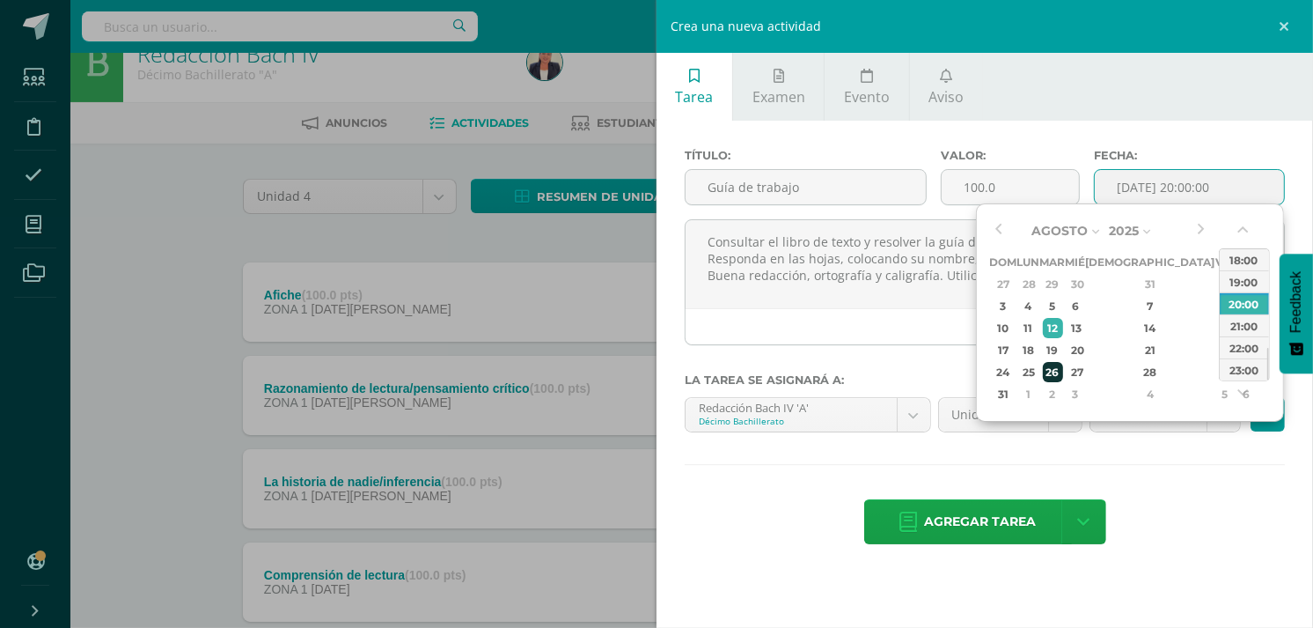
click at [1062, 367] on div "26" at bounding box center [1053, 372] width 20 height 20
type input "[DATE] 20:00"
click at [909, 347] on div "Consultar el libro de texto y resolver la guía de trabajo que se le entregará i…" at bounding box center [985, 289] width 614 height 140
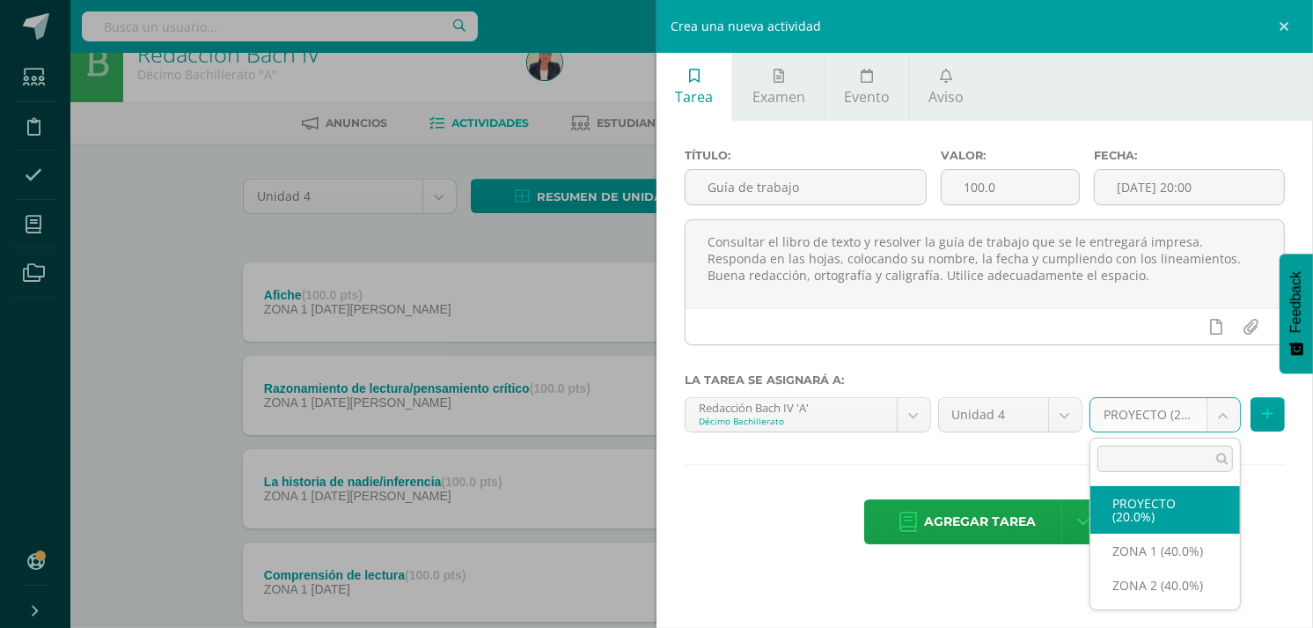
click at [1218, 414] on body "Estudiantes Disciplina Asistencia Mis cursos Archivos Soporte Ayuda Reportar un…" at bounding box center [656, 493] width 1313 height 1049
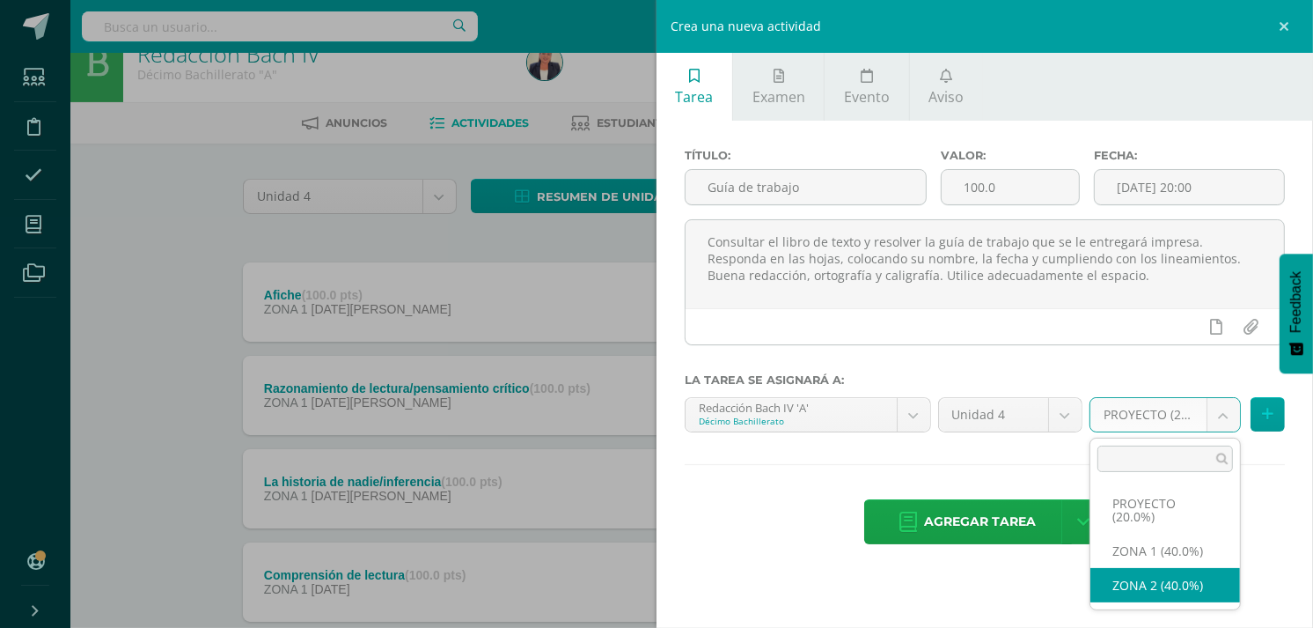
select select "30533"
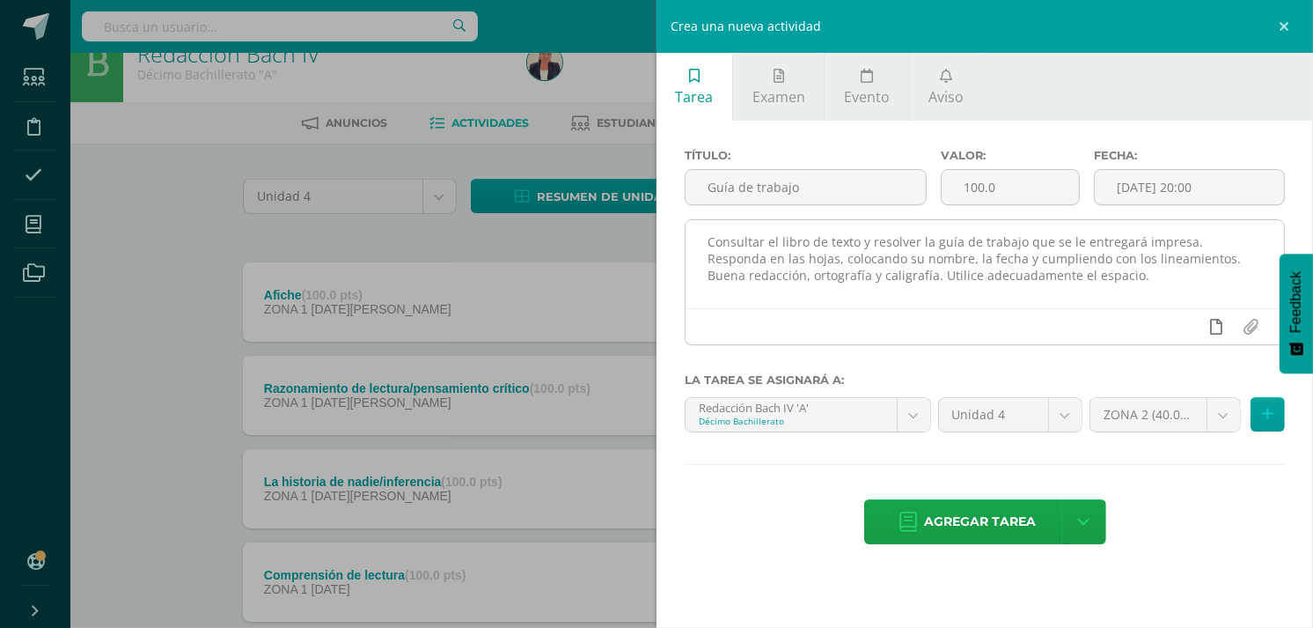
click at [1223, 327] on link at bounding box center [1217, 326] width 34 height 33
click at [1179, 327] on icon at bounding box center [1183, 327] width 16 height 16
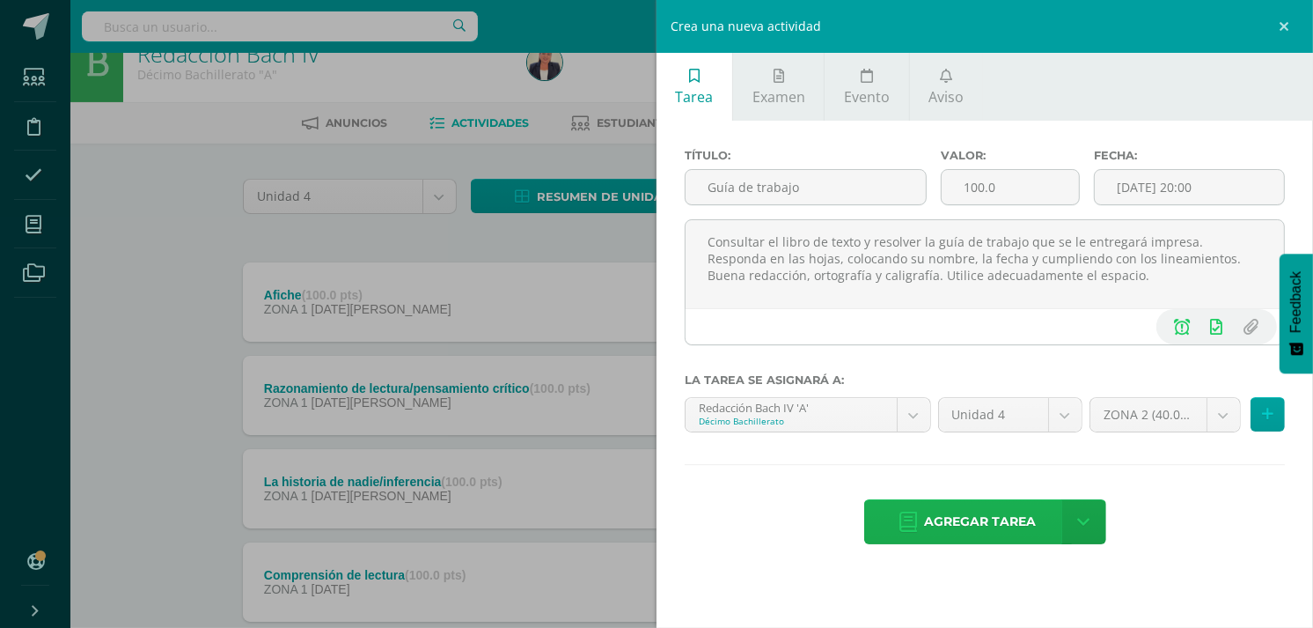
click at [982, 521] on span "Agregar tarea" at bounding box center [981, 521] width 112 height 43
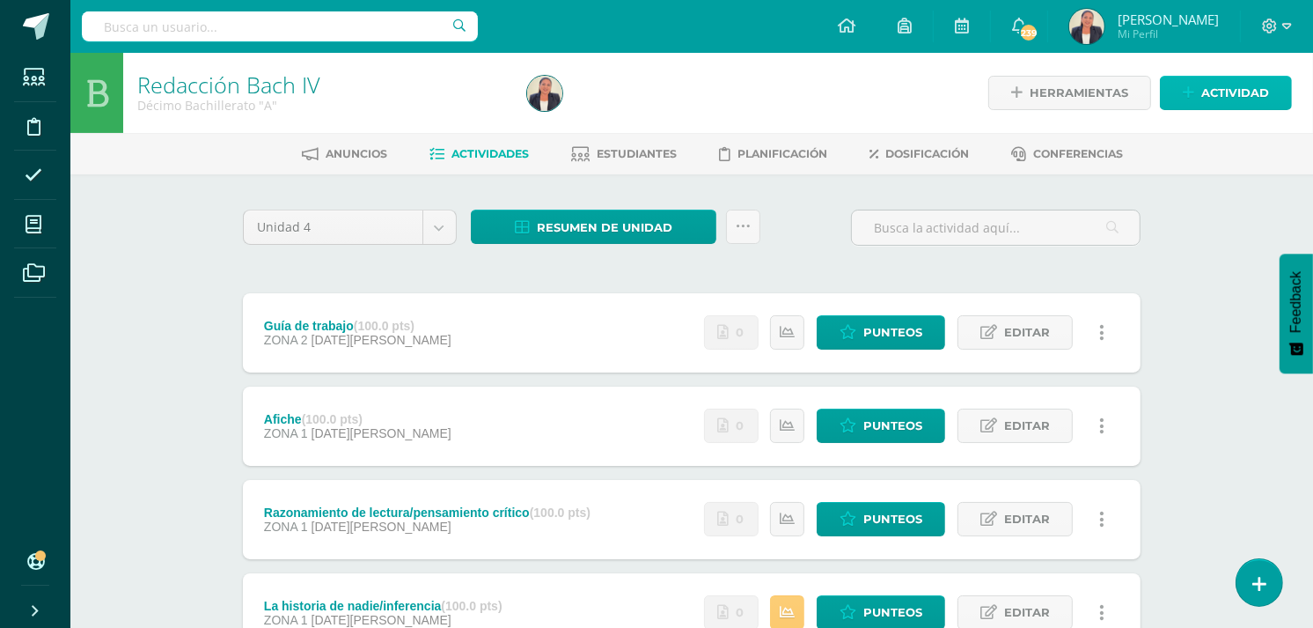
click at [1236, 92] on span "Actividad" at bounding box center [1235, 93] width 68 height 33
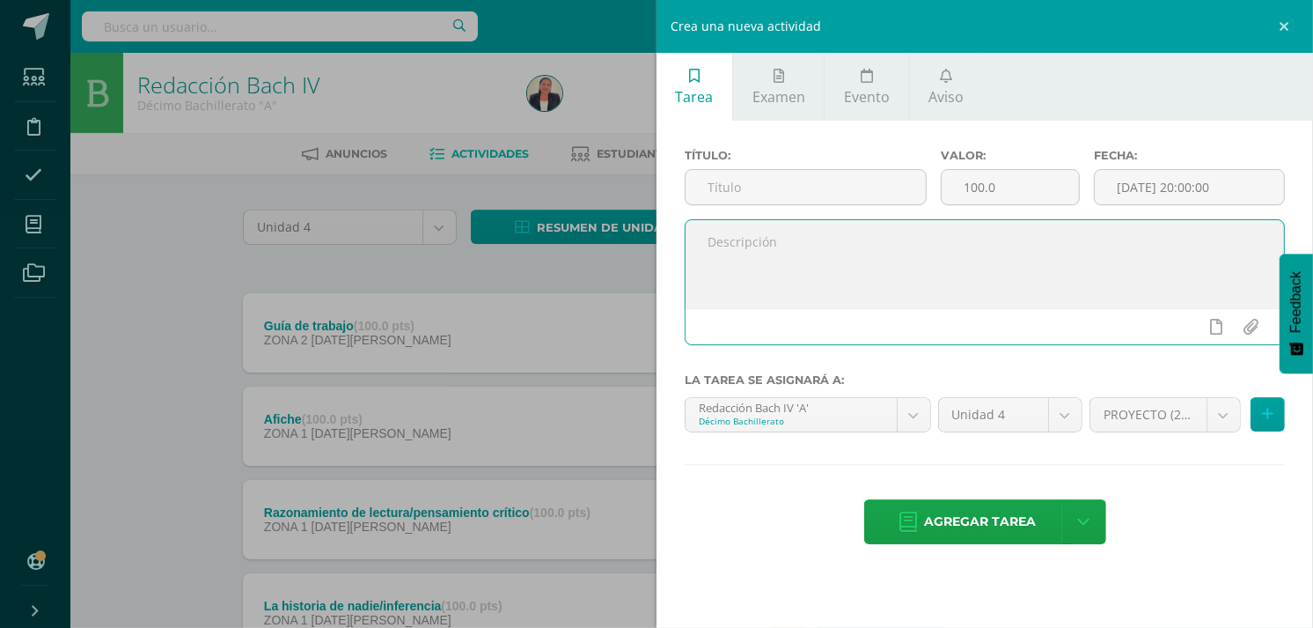
click at [861, 253] on textarea at bounding box center [985, 264] width 598 height 88
paste textarea "Elaborar un periódico cívico, tema "La Independencia". Se elabora en clase en f…"
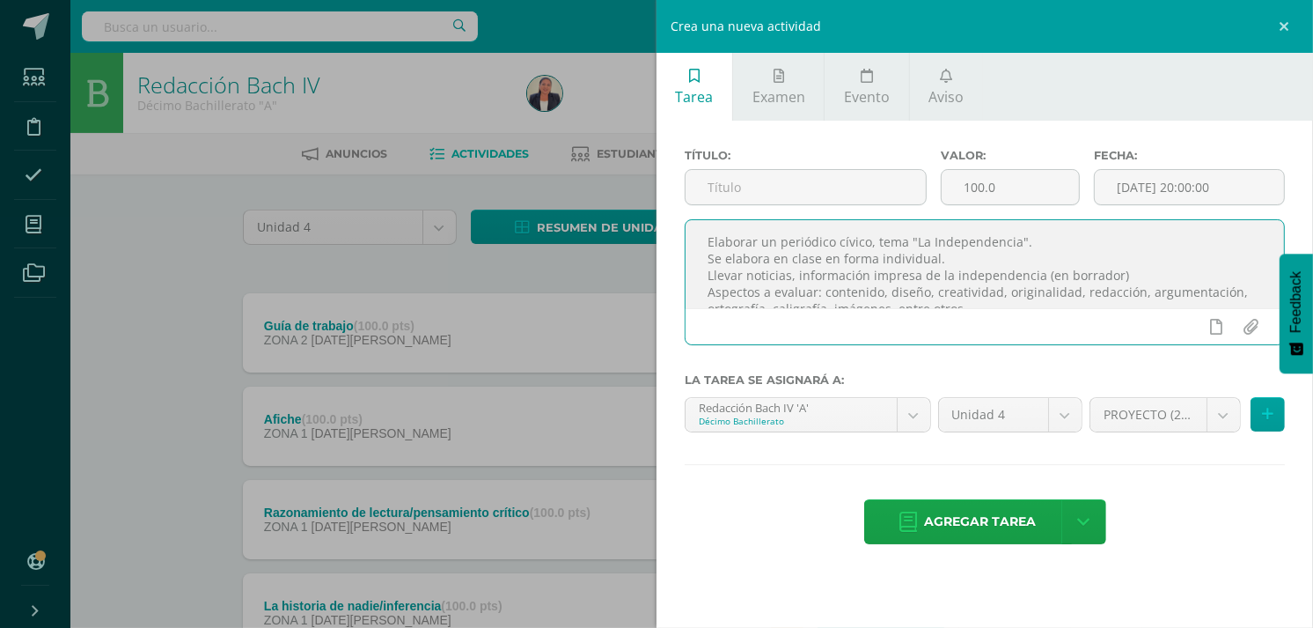
scroll to position [25, 0]
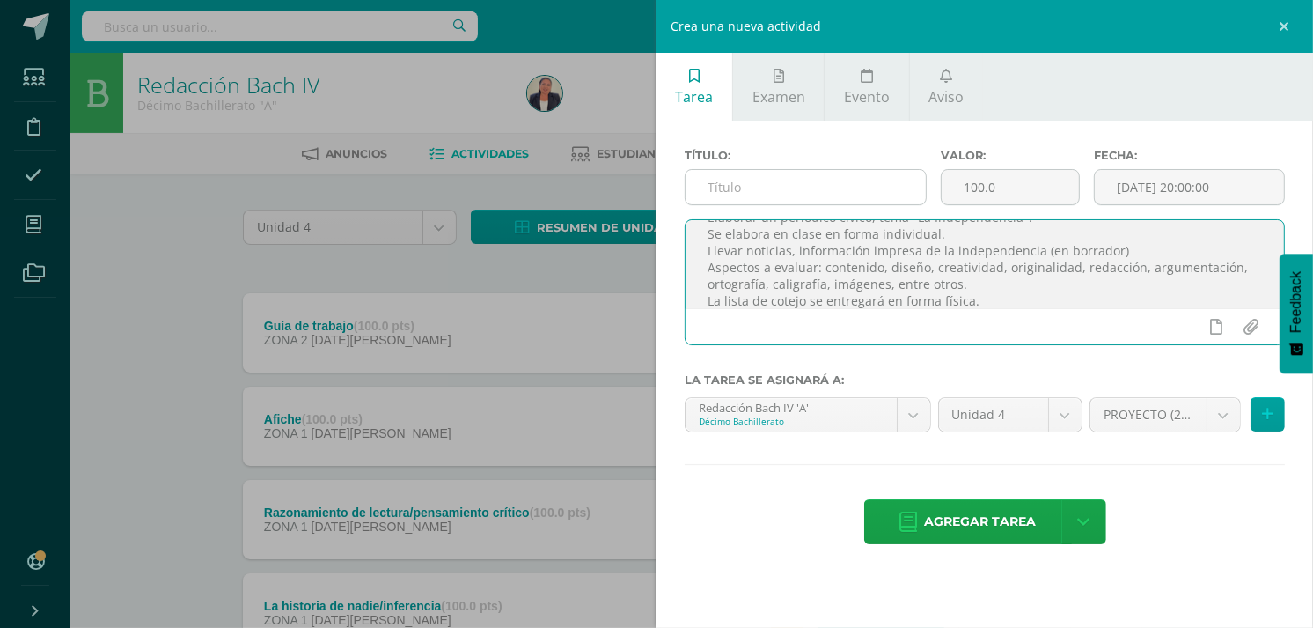
type textarea "Elaborar un periódico cívico, tema "La Independencia". Se elabora en clase en f…"
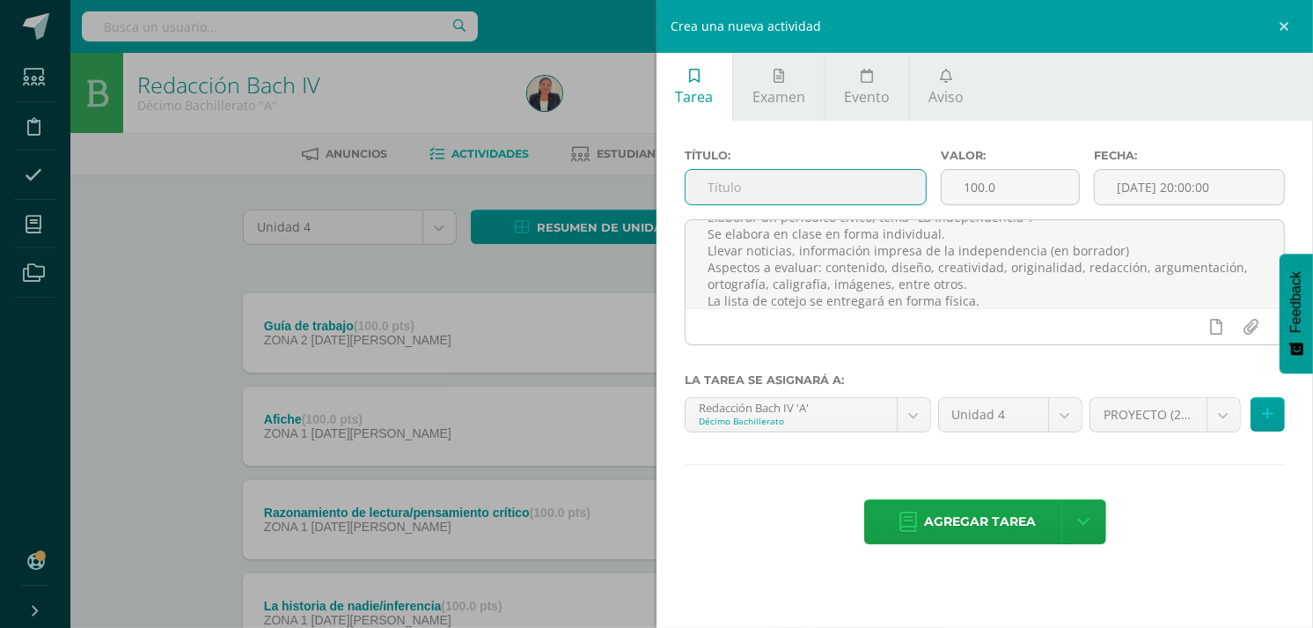
click at [814, 191] on input "text" at bounding box center [806, 187] width 240 height 34
type input "Periódico escolar"
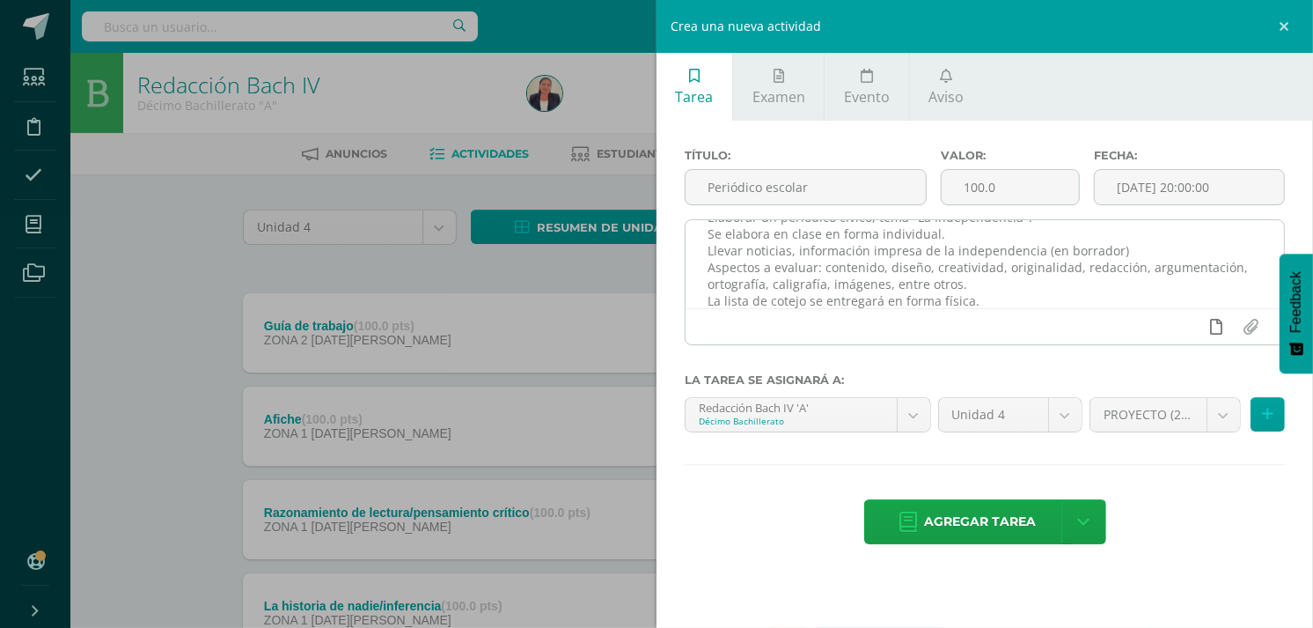
click at [1218, 321] on icon at bounding box center [1217, 327] width 12 height 16
click at [1188, 327] on icon at bounding box center [1183, 327] width 16 height 16
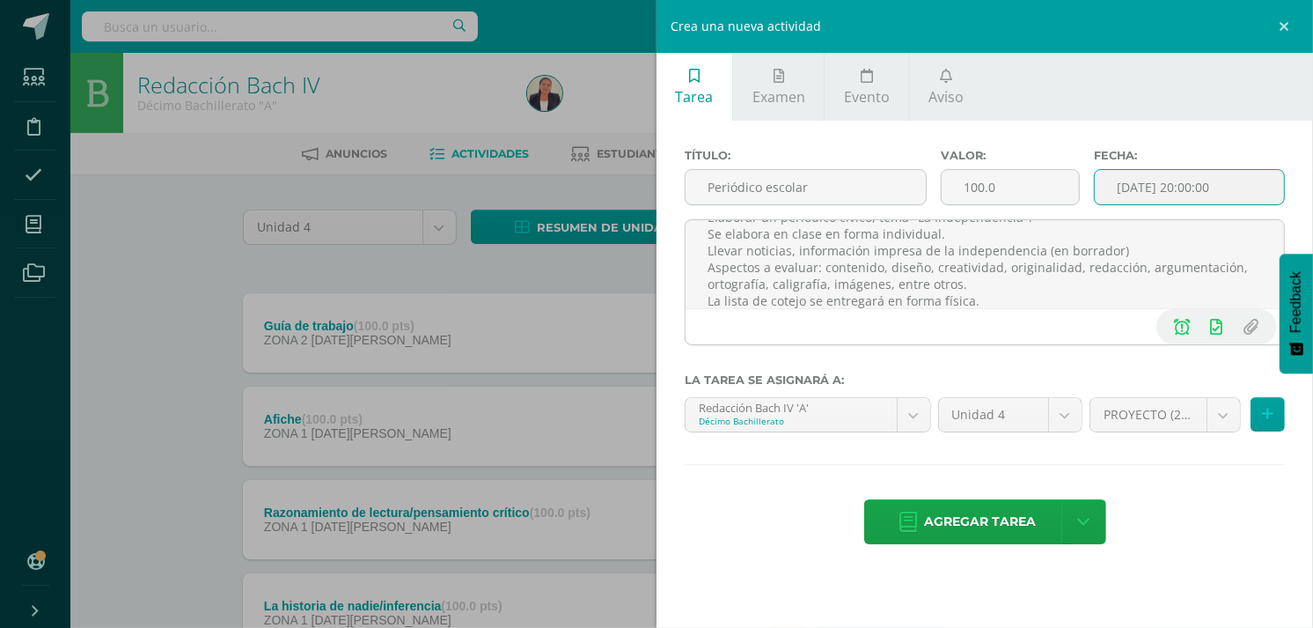
click at [1211, 180] on input "[DATE] 20:00:00" at bounding box center [1189, 187] width 189 height 34
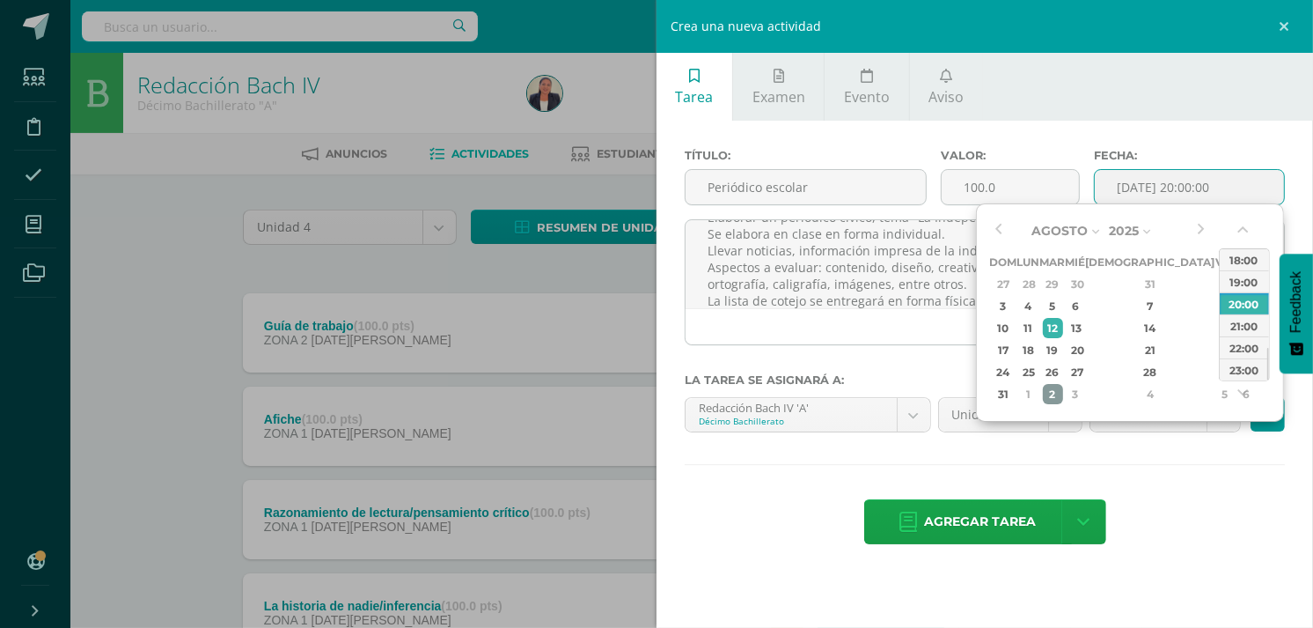
click at [1063, 393] on div "2" at bounding box center [1053, 394] width 20 height 20
type input "2025-09-02 20:00"
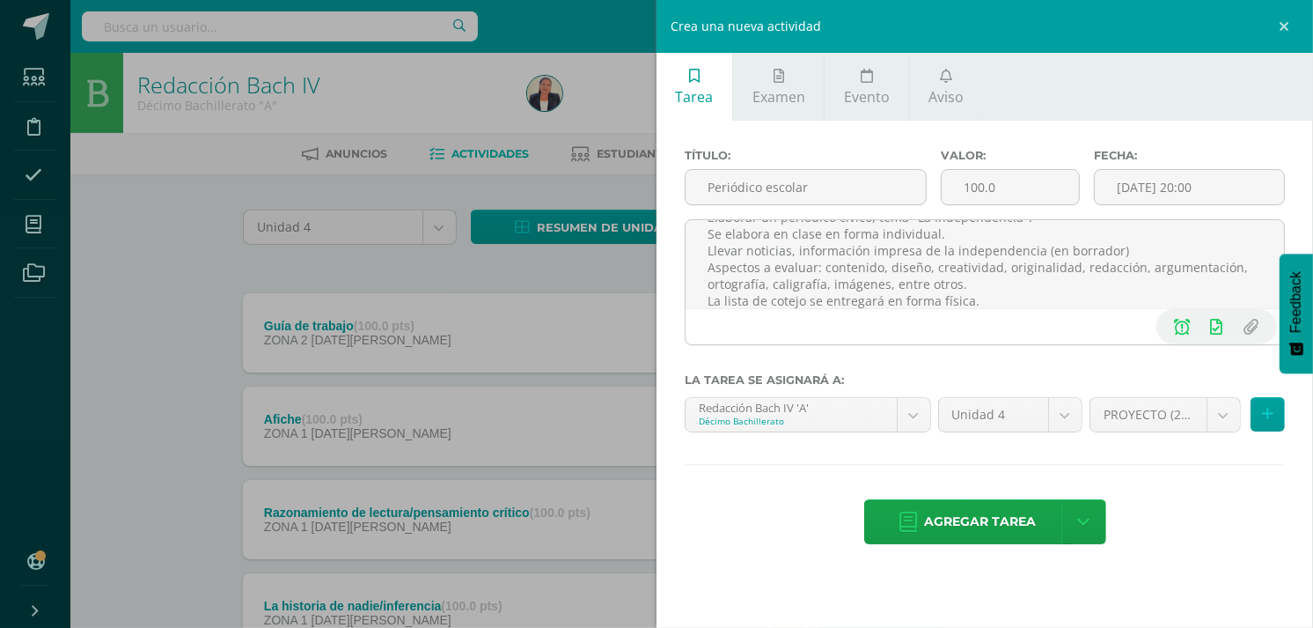
click at [1217, 452] on div "Título: Periódico escolar Valor: 100.0 Fecha: 2025-09-02 20:00 Elaborar un peri…" at bounding box center [985, 348] width 657 height 455
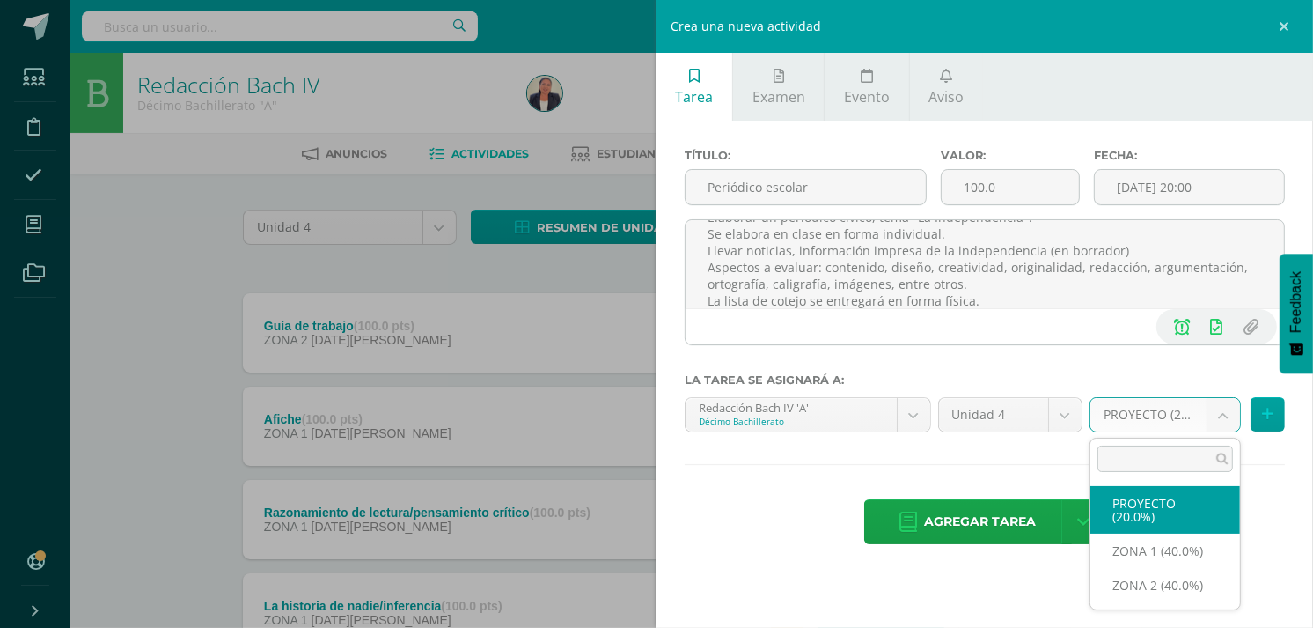
click at [1225, 421] on body "Tarea asignada exitosamente Estudiantes Disciplina Asistencia Mis cursos Archiv…" at bounding box center [656, 571] width 1313 height 1142
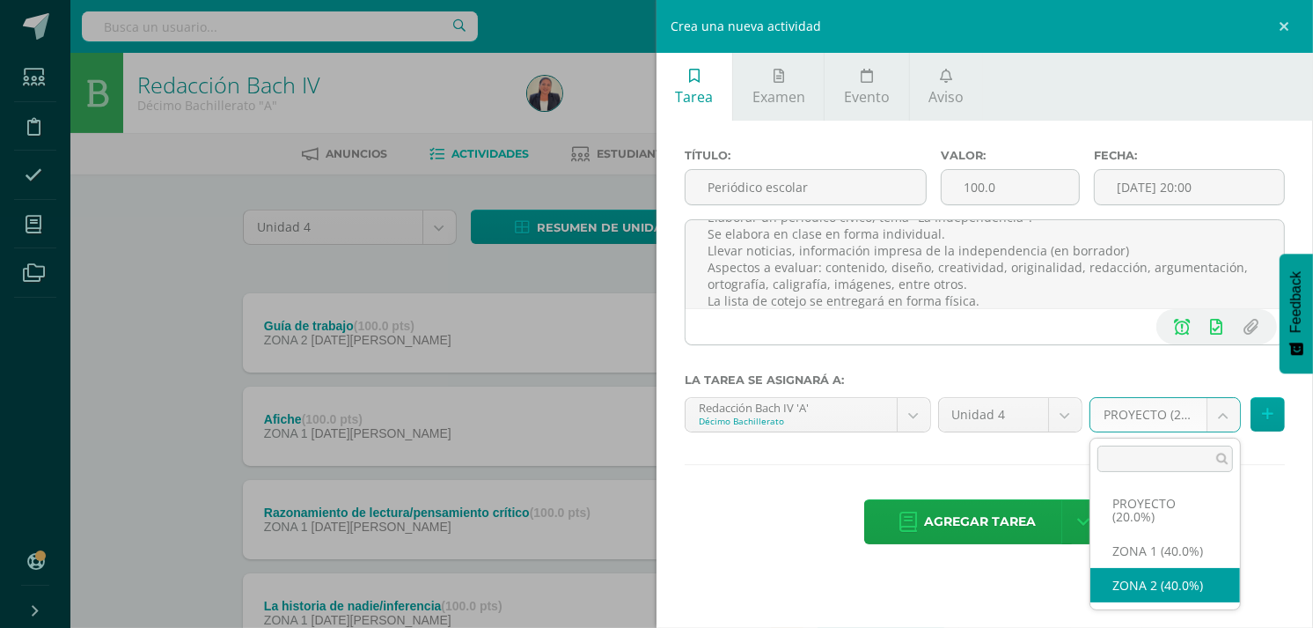
select select "30533"
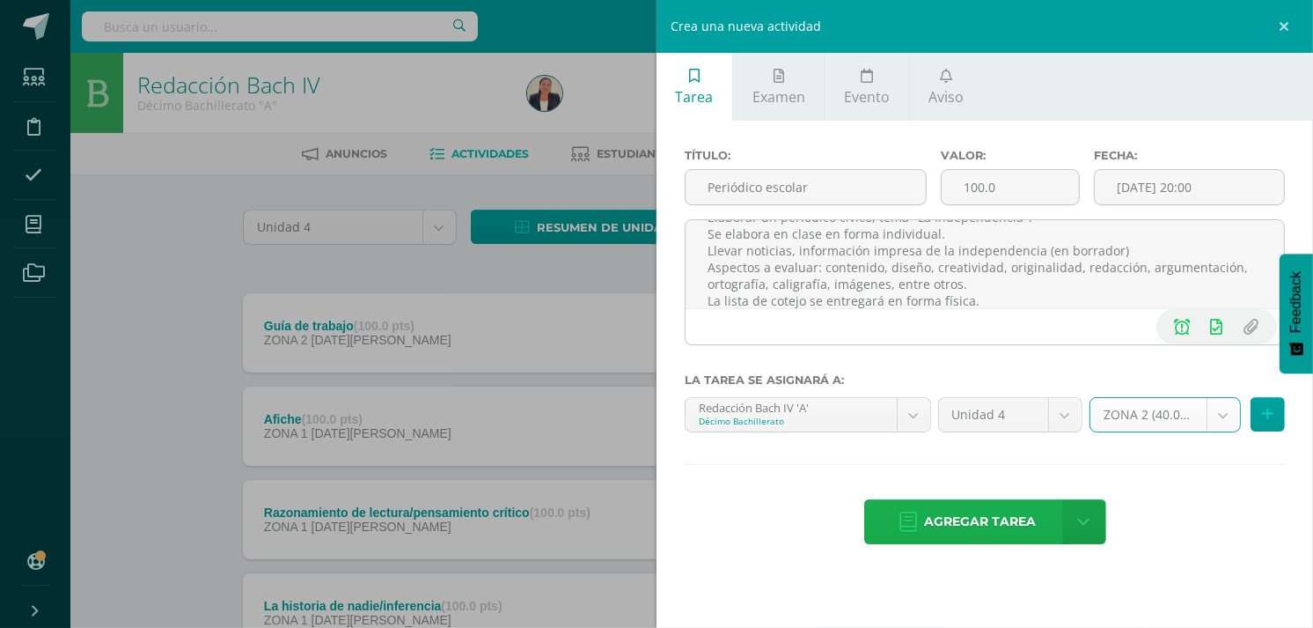
click at [983, 518] on span "Agregar tarea" at bounding box center [981, 521] width 112 height 43
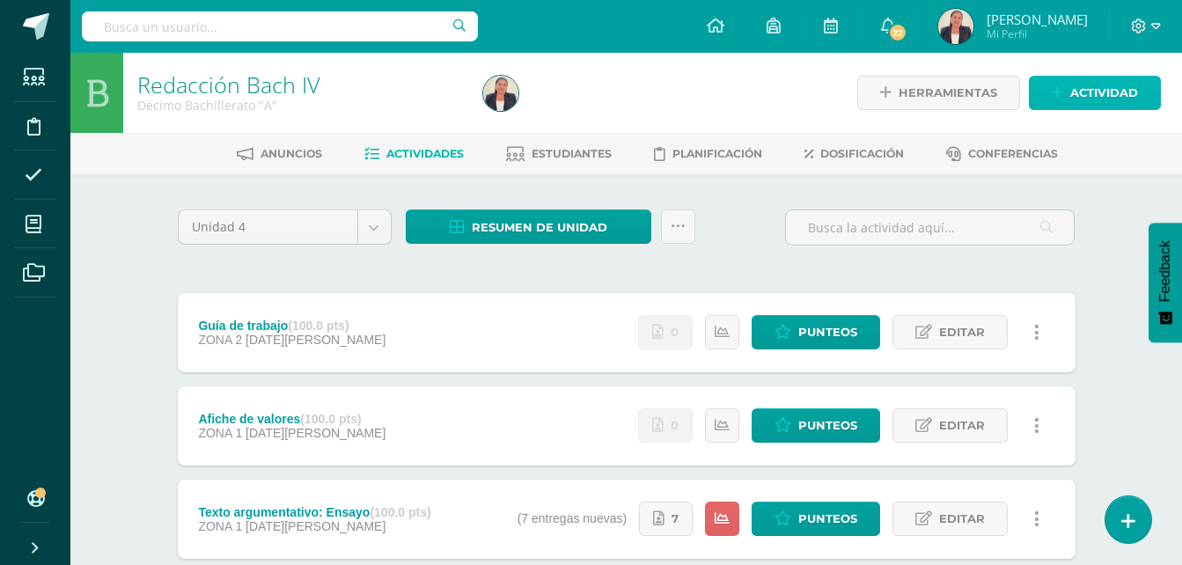
click at [1093, 89] on span "Actividad" at bounding box center [1104, 93] width 68 height 33
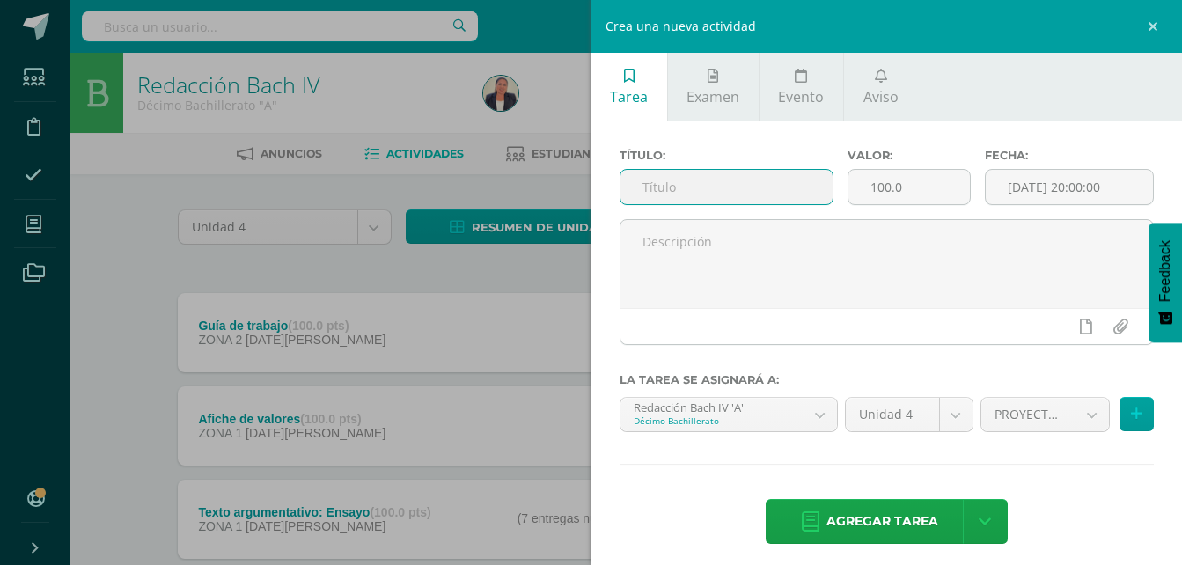
click at [717, 190] on input "text" at bounding box center [726, 187] width 213 height 34
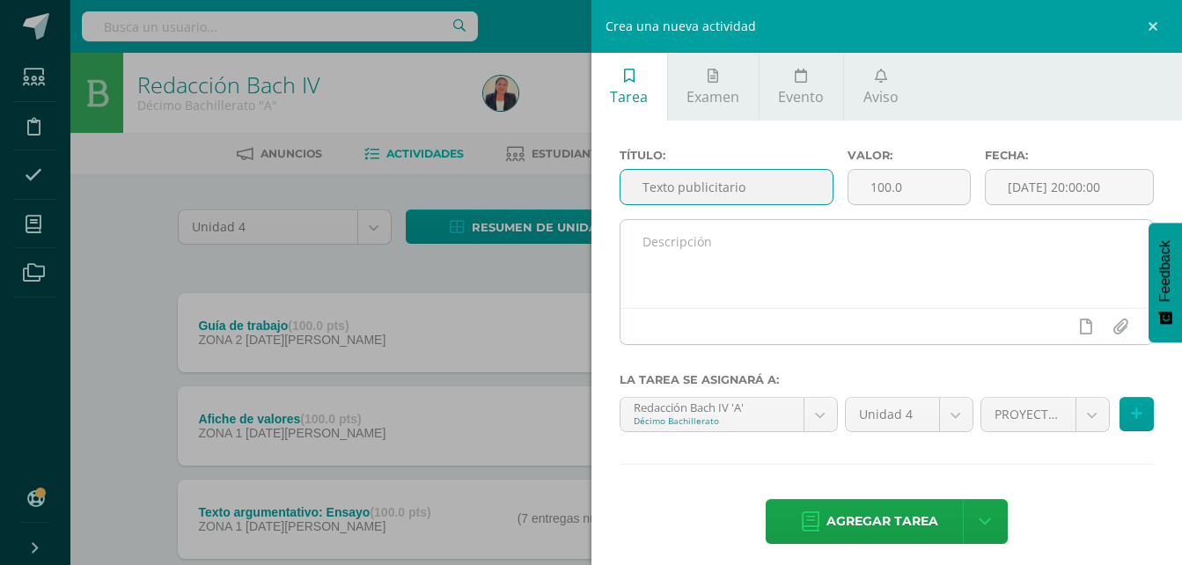
type input "Texto publicitario"
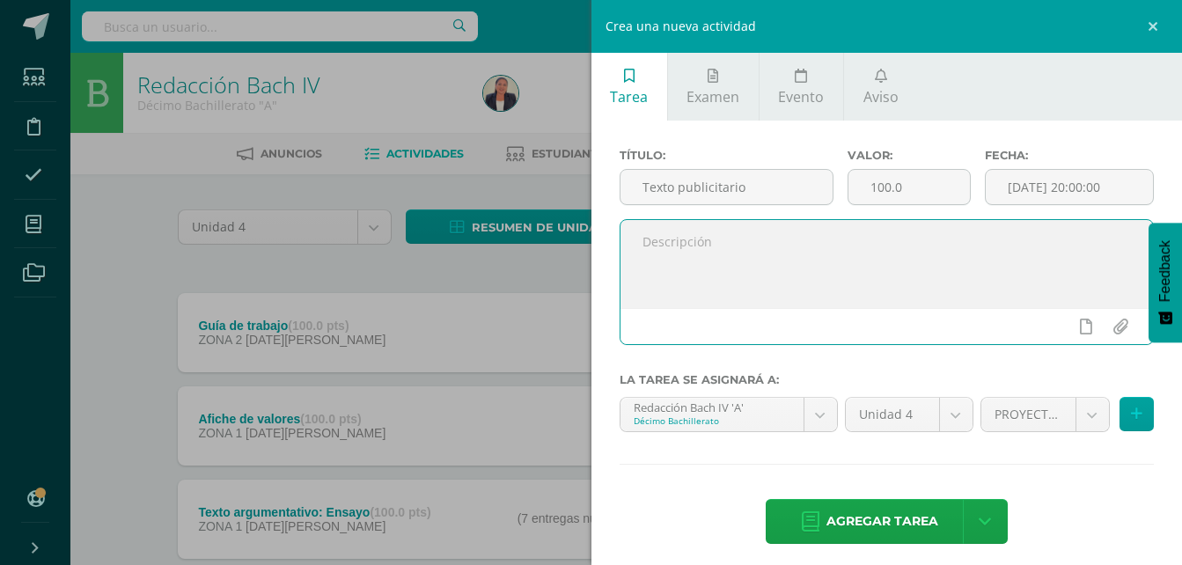
click at [710, 241] on textarea at bounding box center [886, 264] width 533 height 88
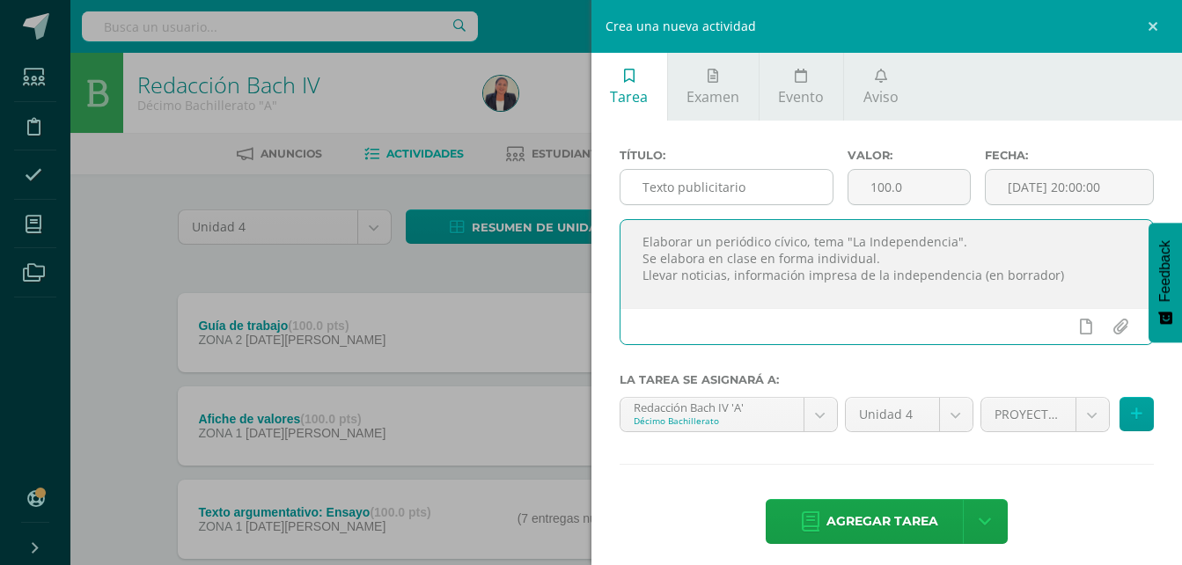
type textarea "Elaborar un periódico cívico, tema "La Independencia". Se elabora en clase en f…"
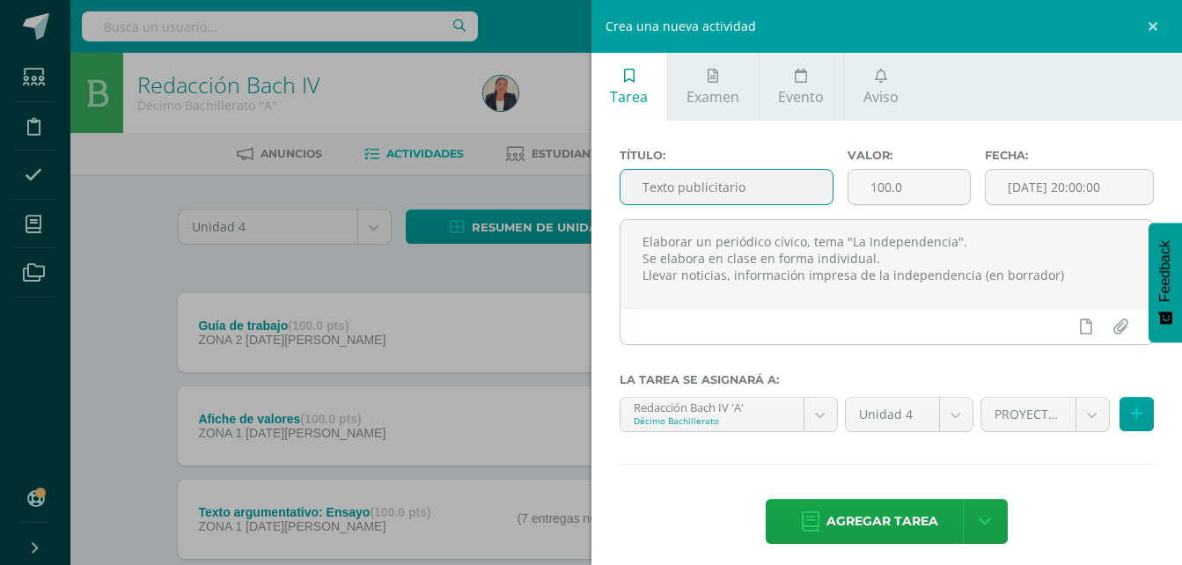
drag, startPoint x: 749, startPoint y: 184, endPoint x: 633, endPoint y: 186, distance: 116.2
click at [633, 186] on input "Texto publicitario" at bounding box center [726, 187] width 213 height 34
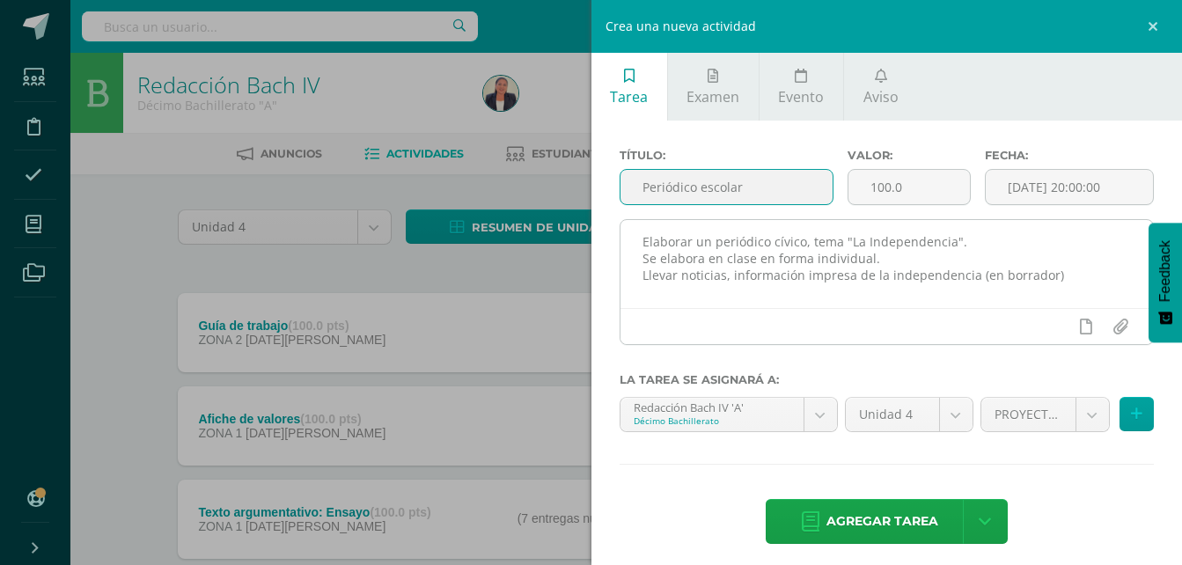
type input "Periódico escolar"
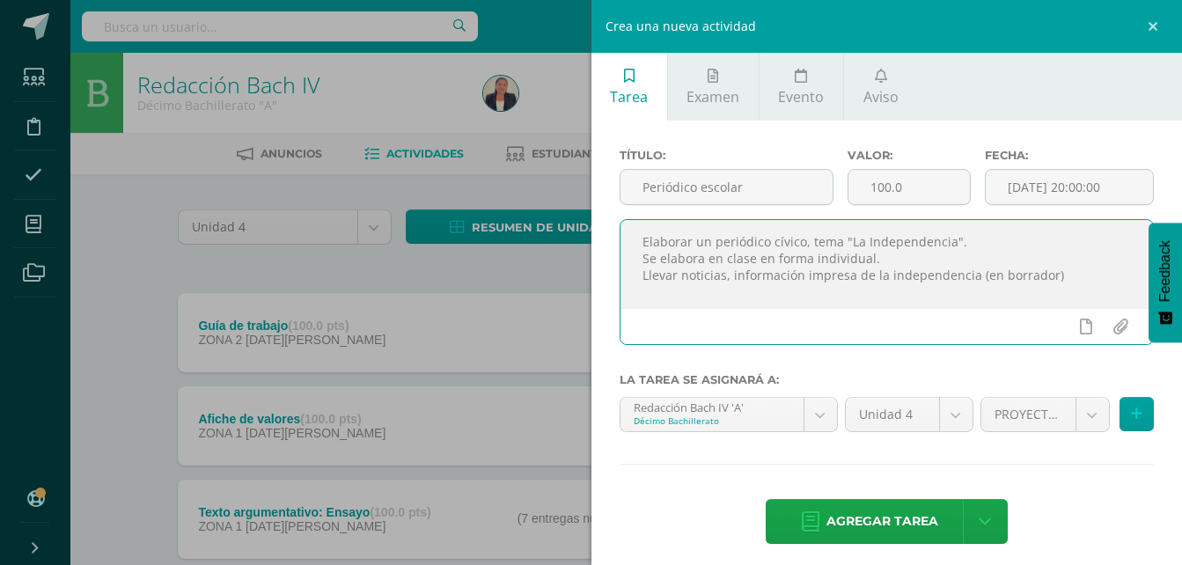
click at [1066, 276] on textarea "Elaborar un periódico cívico, tema "La Independencia". Se elabora en clase en f…" at bounding box center [886, 264] width 533 height 88
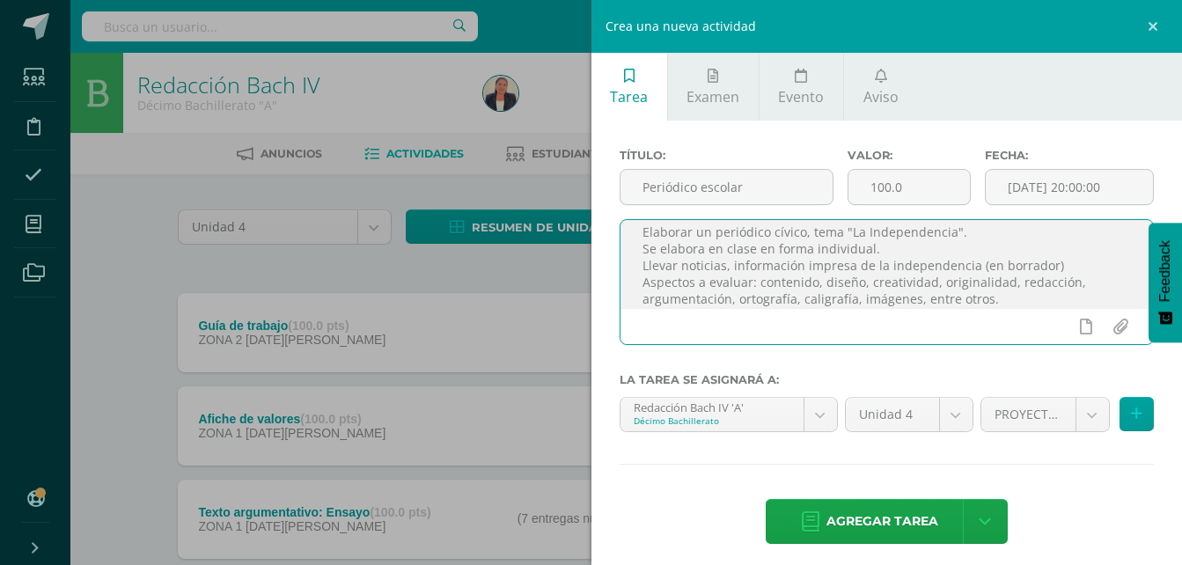
scroll to position [26, 0]
type textarea "Elaborar un periódico cívico, tema "La Independencia". Se elabora en clase en f…"
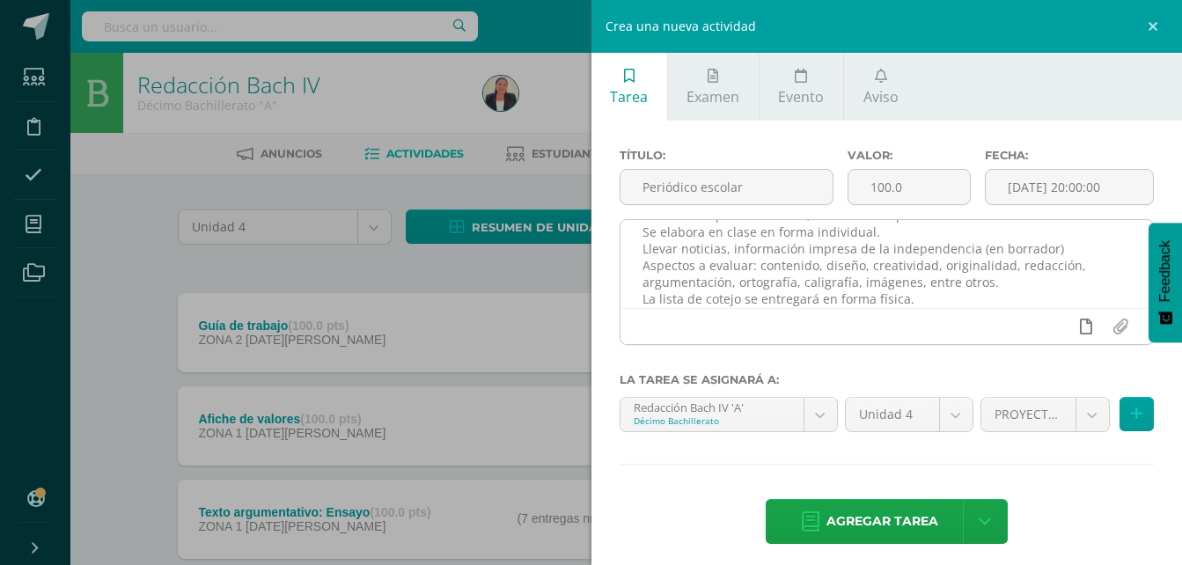
click at [1080, 325] on icon at bounding box center [1086, 327] width 12 height 16
click at [1034, 330] on link at bounding box center [1051, 326] width 34 height 33
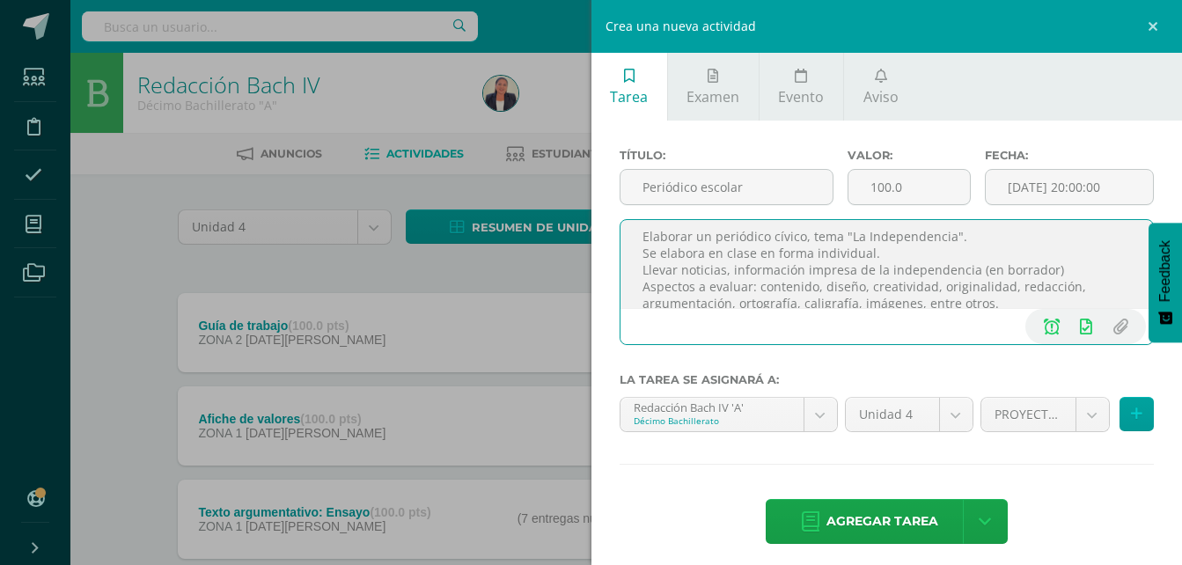
scroll to position [0, 0]
drag, startPoint x: 930, startPoint y: 299, endPoint x: 631, endPoint y: 214, distance: 311.2
click at [631, 214] on div "Título: Periódico escolar Valor: 100.0 Fecha: 2025-08-12 20:00:00 Elaborar un p…" at bounding box center [887, 254] width 535 height 210
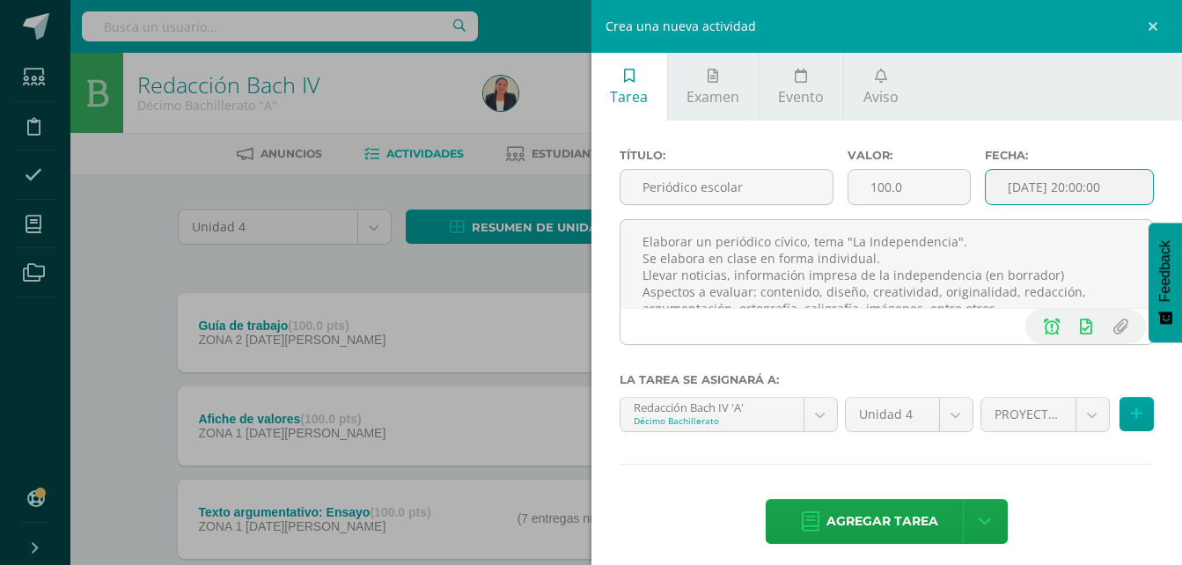
click at [1083, 187] on input "[DATE] 20:00:00" at bounding box center [1069, 187] width 167 height 34
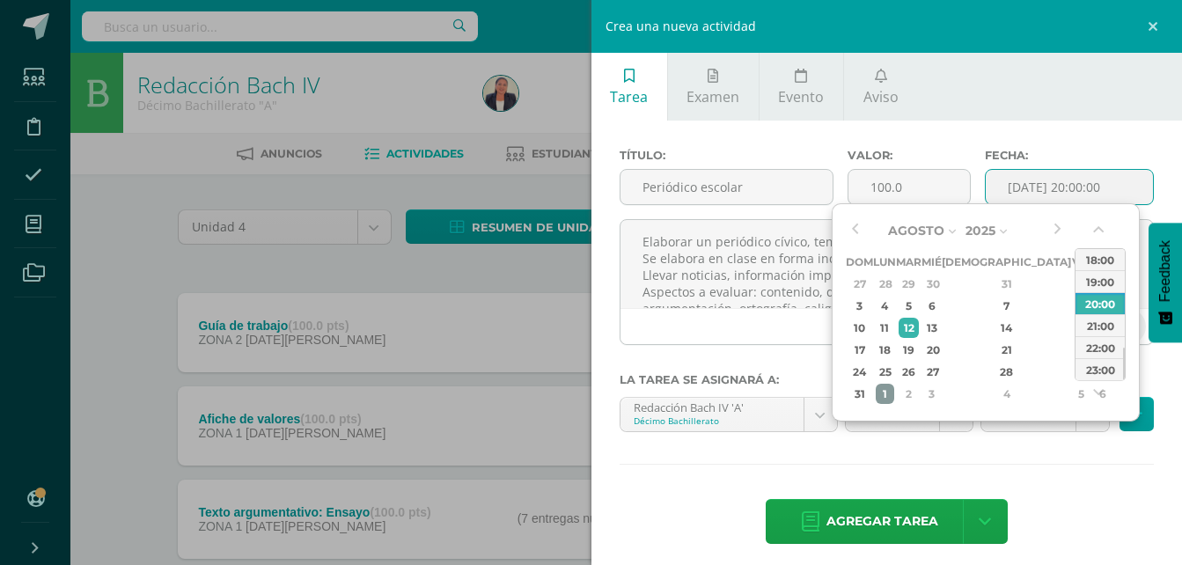
click at [894, 390] on div "1" at bounding box center [885, 394] width 18 height 20
type input "2025-09-01 20:00"
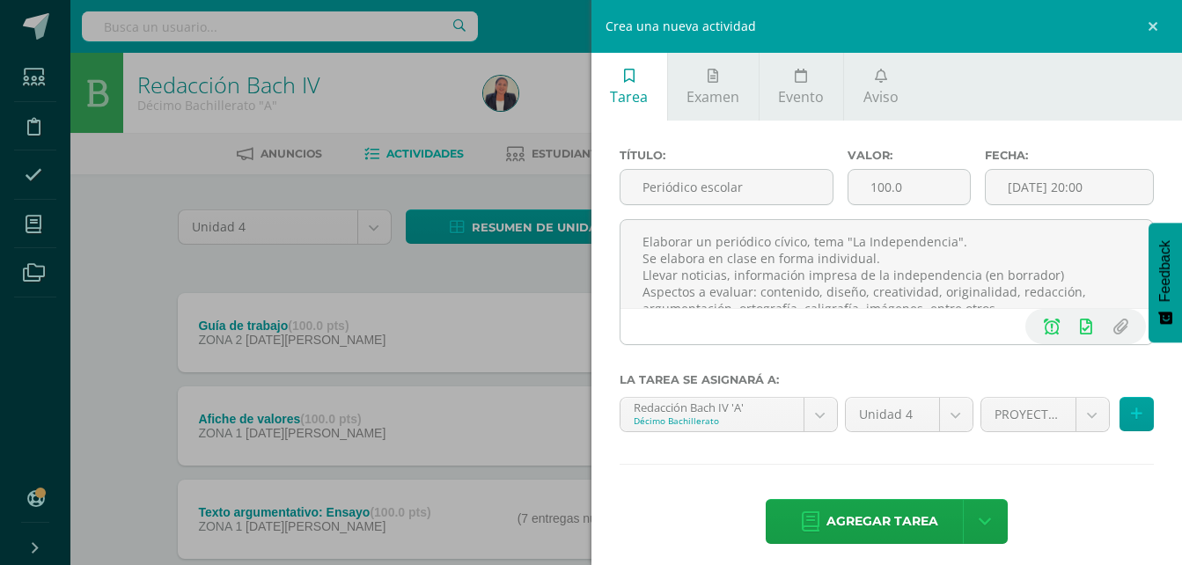
click at [706, 474] on div "Título: Periódico escolar Valor: 100.0 Fecha: 2025-09-01 20:00 Elaborar un peri…" at bounding box center [886, 348] width 591 height 455
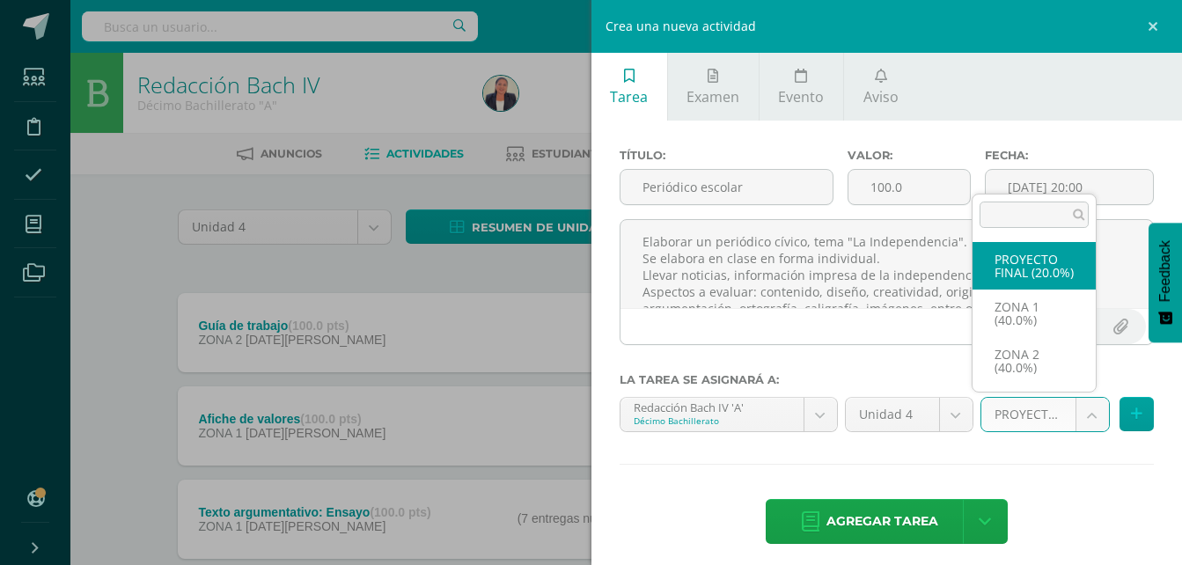
click at [1077, 412] on body "Tarea asignada exitosamente Estudiantes Disciplina Asistencia Mis cursos Archiv…" at bounding box center [591, 571] width 1182 height 1142
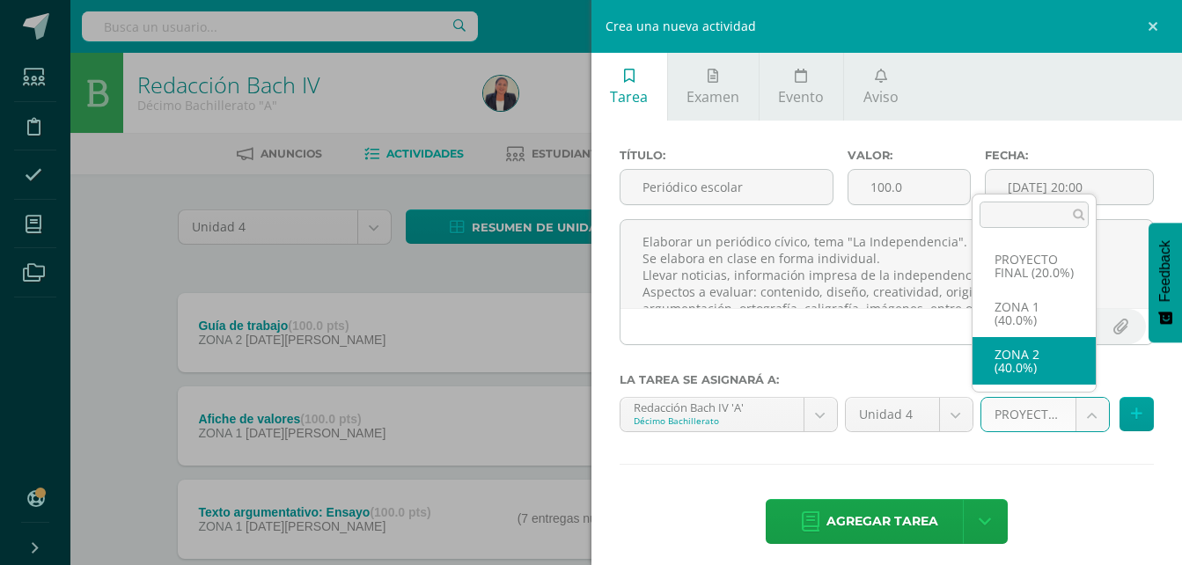
select select "29297"
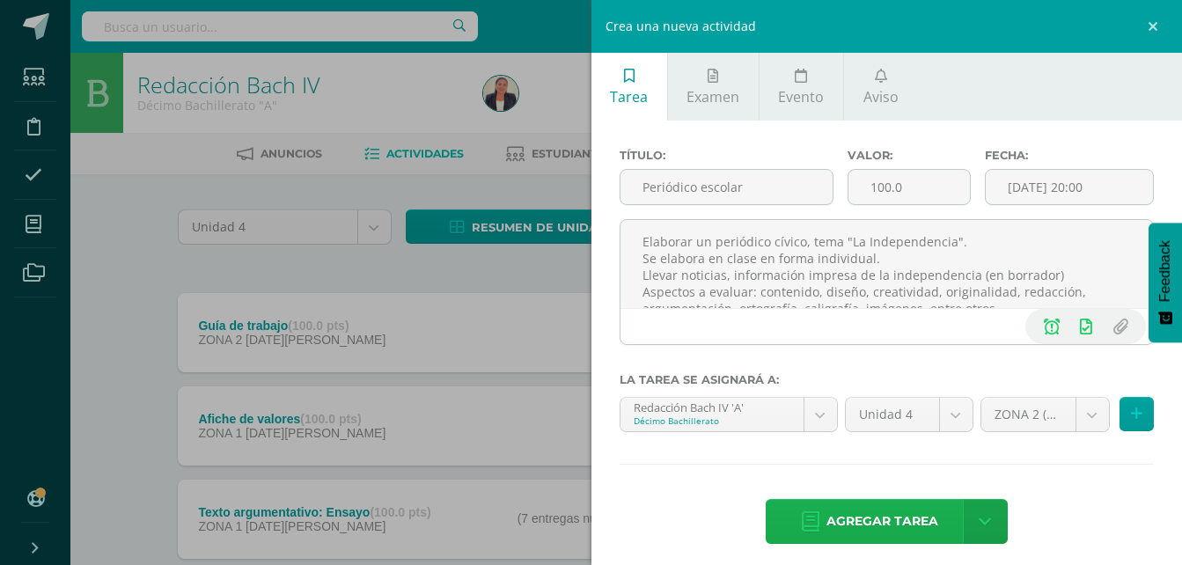
click at [902, 519] on span "Agregar tarea" at bounding box center [882, 521] width 112 height 43
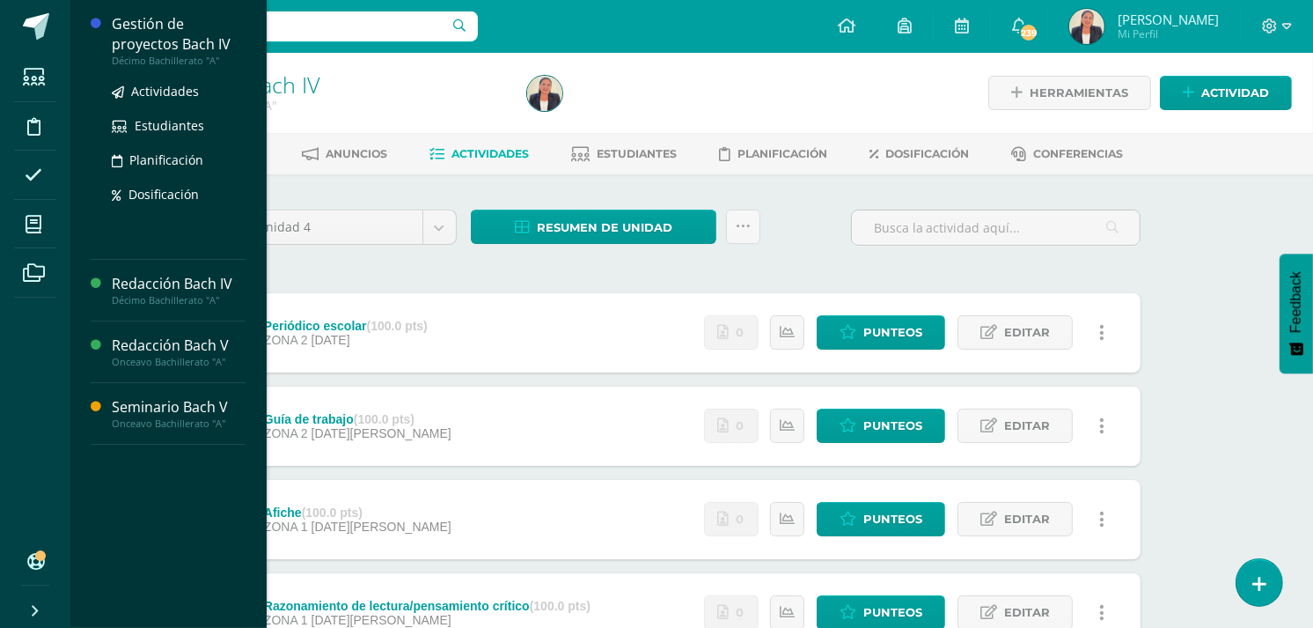
click at [179, 51] on div "Gestión de proyectos Bach IV" at bounding box center [179, 34] width 134 height 40
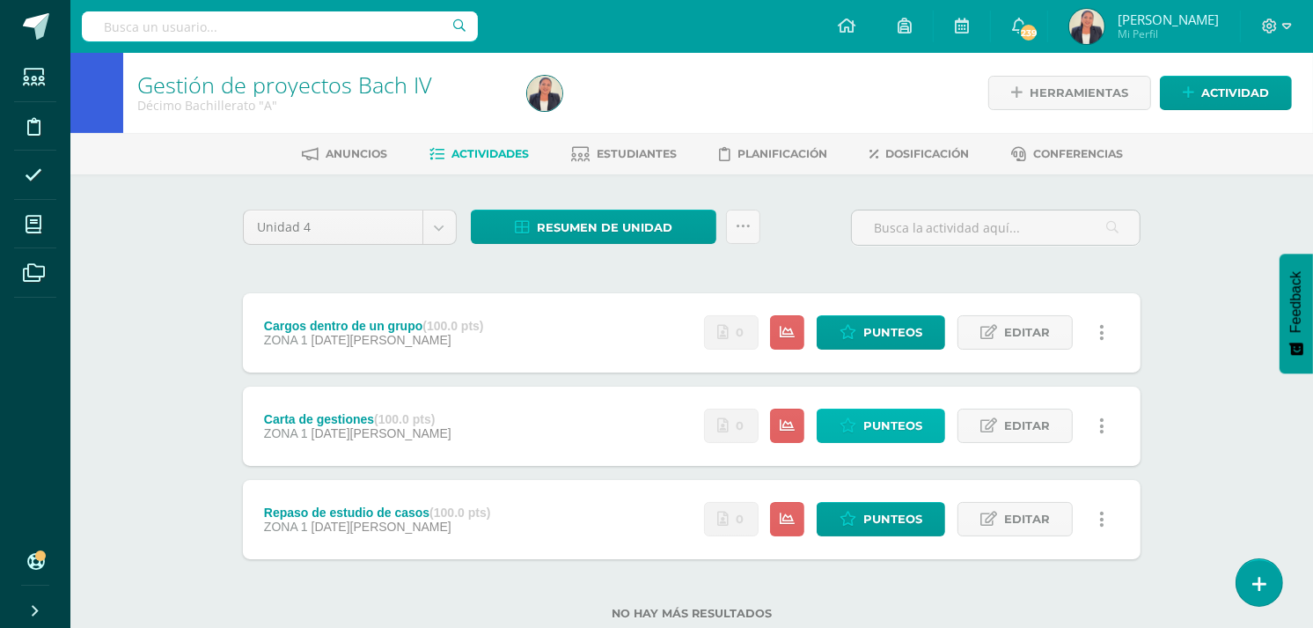
click at [880, 420] on span "Punteos" at bounding box center [892, 425] width 59 height 33
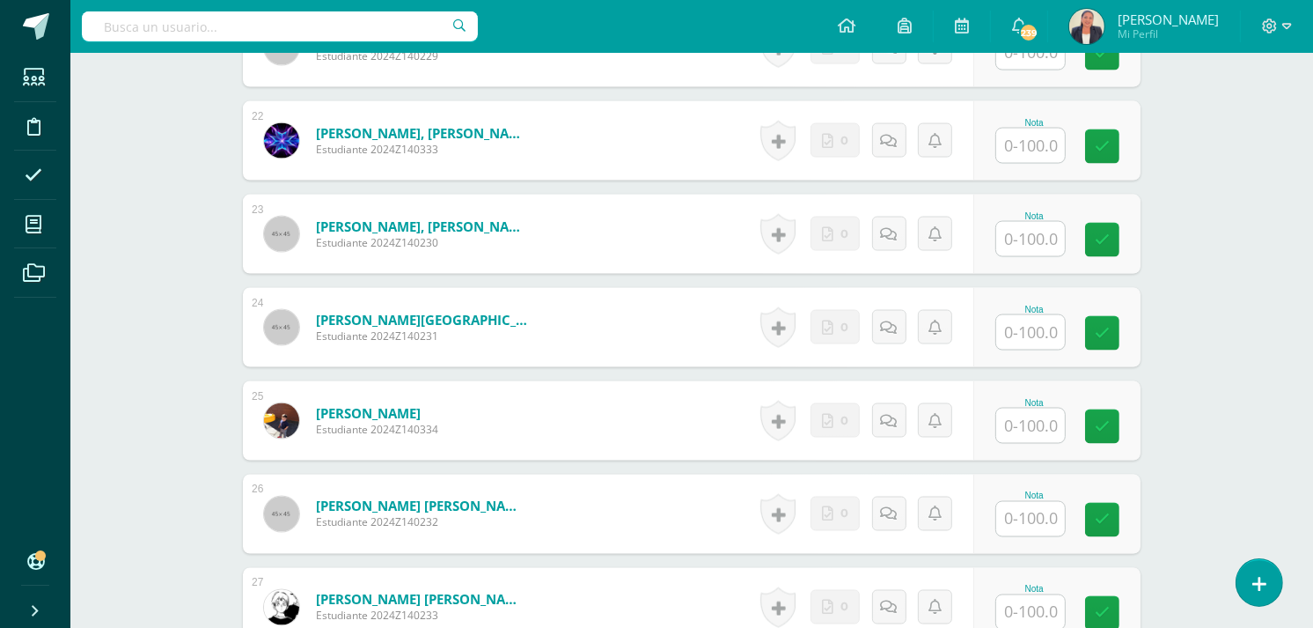
scroll to position [2508, 0]
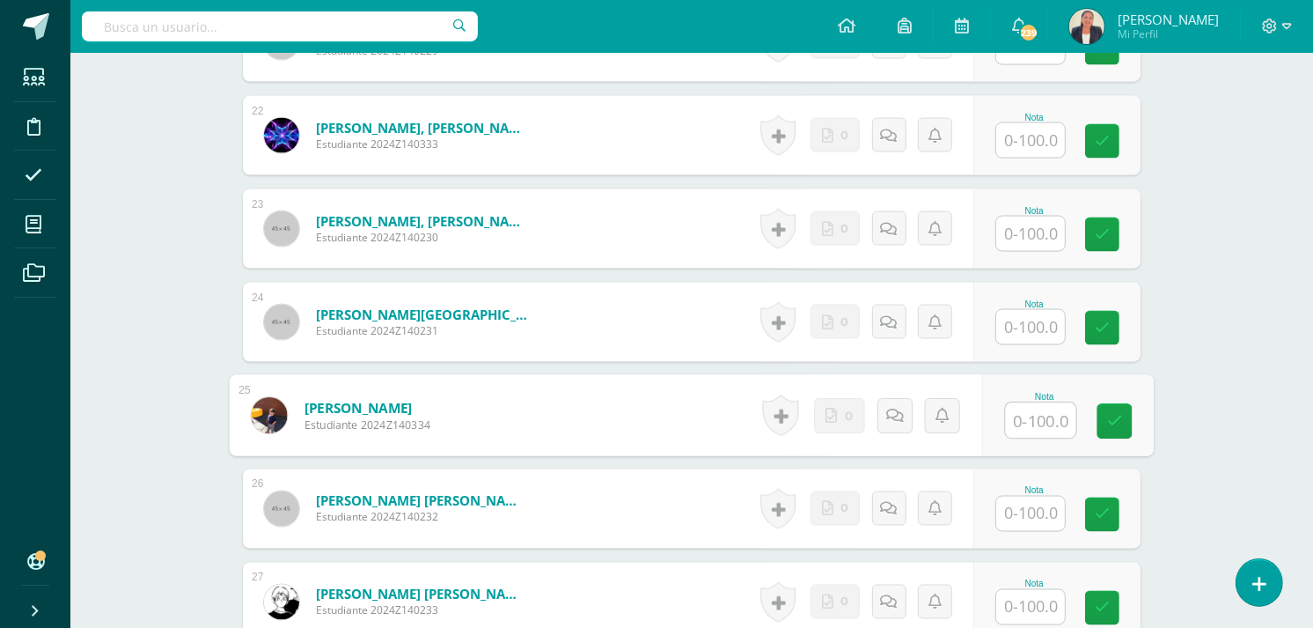
click at [1034, 424] on input "text" at bounding box center [1041, 420] width 70 height 35
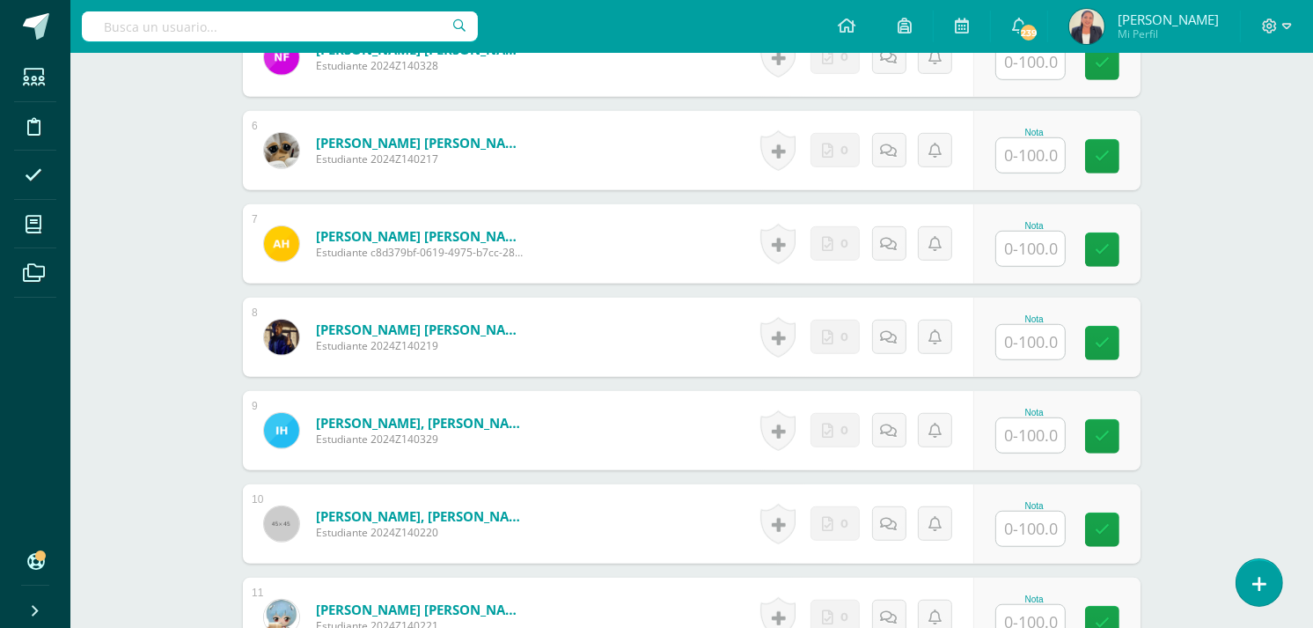
scroll to position [995, 0]
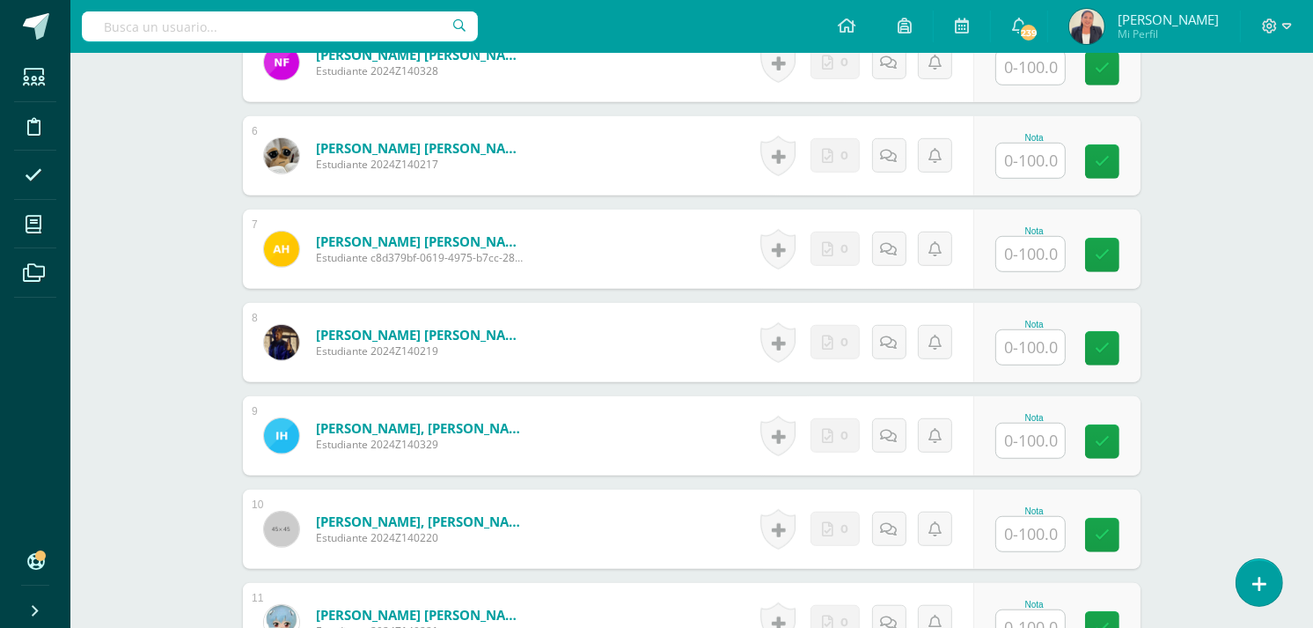
type input "100"
click at [1006, 163] on input "text" at bounding box center [1041, 160] width 70 height 35
type input "100"
click at [1019, 352] on input "text" at bounding box center [1041, 347] width 70 height 35
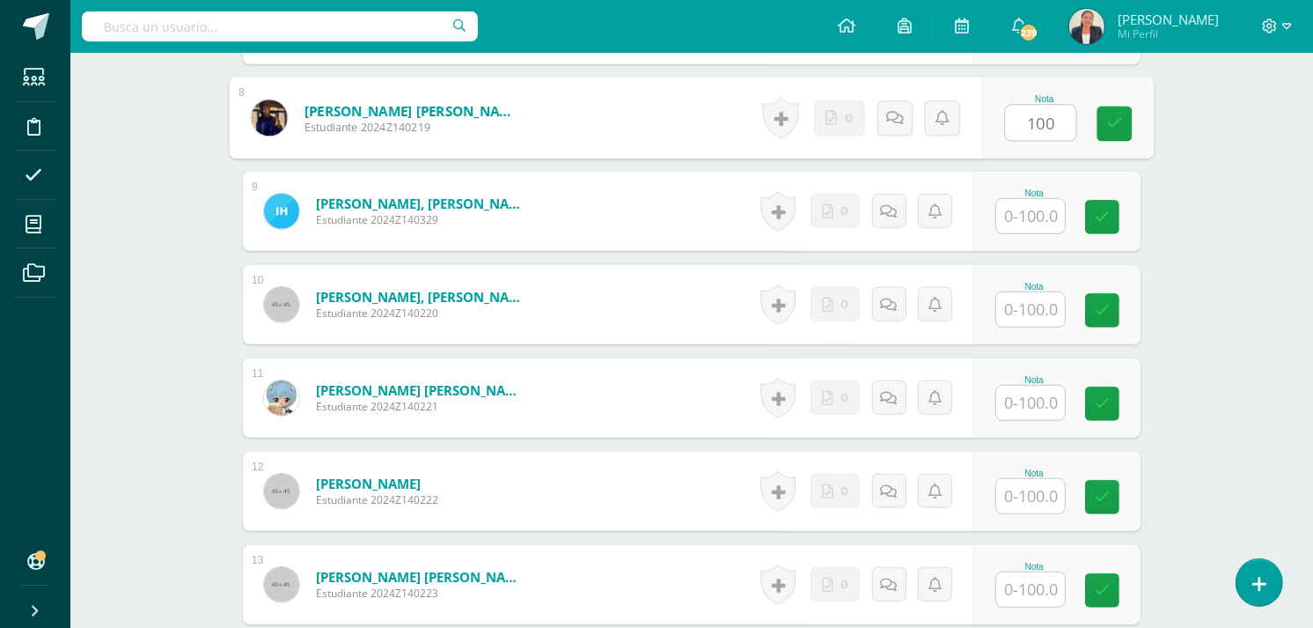
scroll to position [1226, 0]
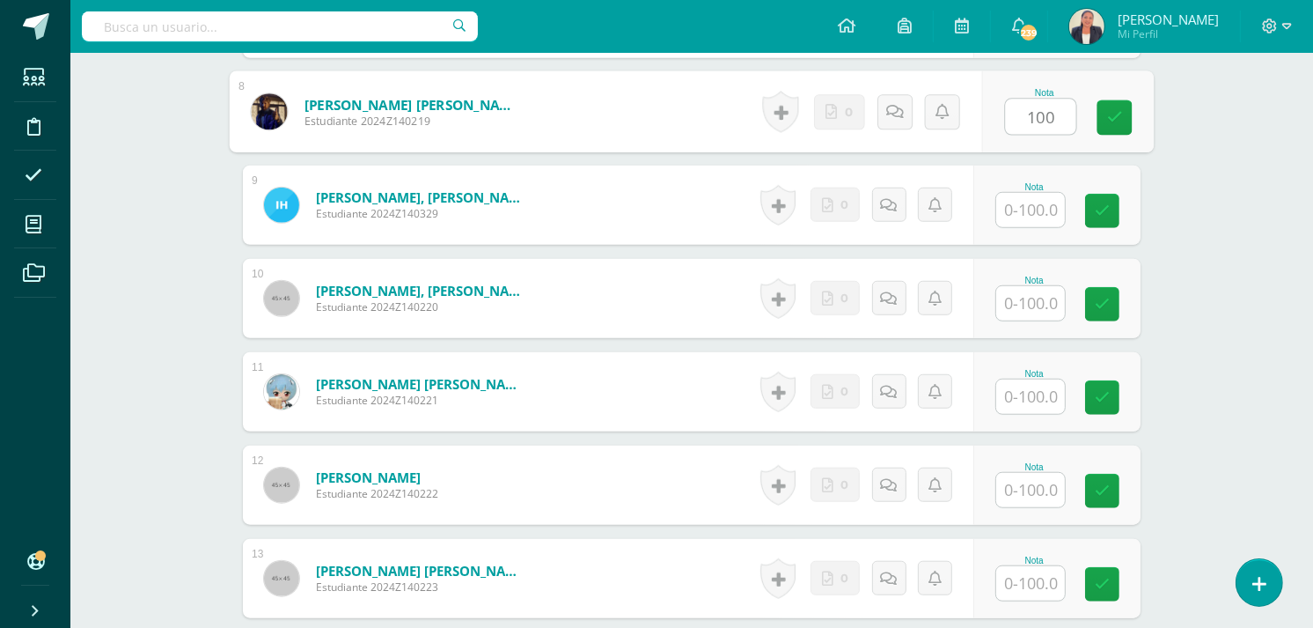
type input "100"
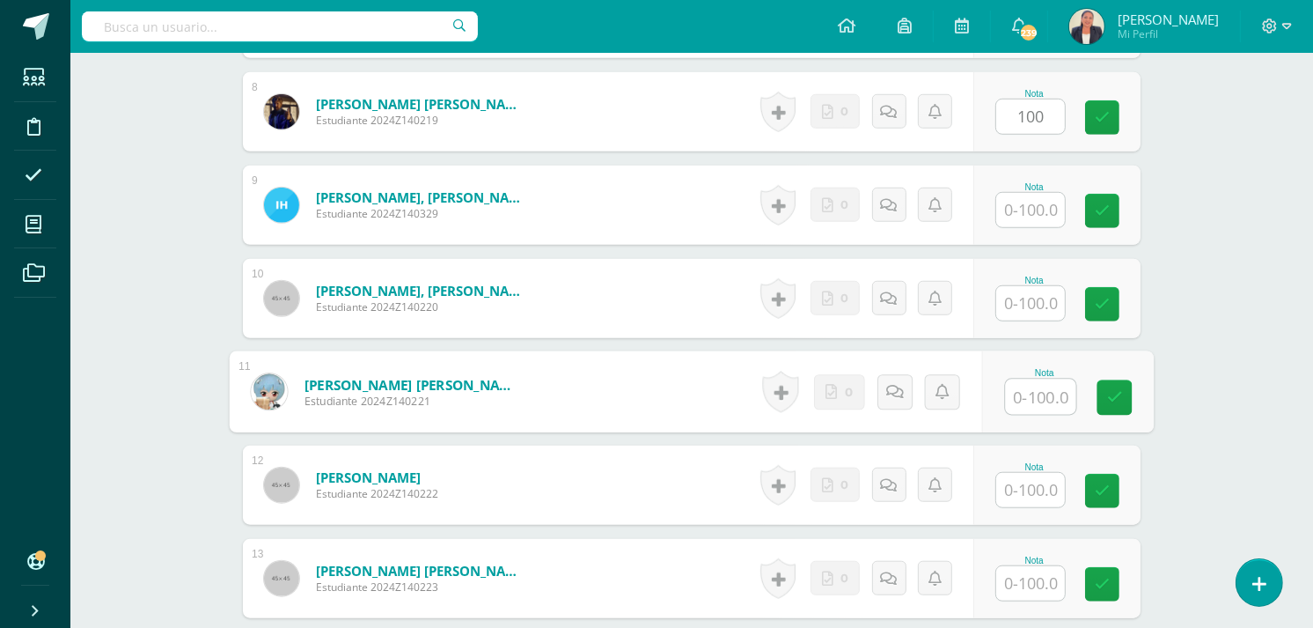
click at [1024, 400] on input "text" at bounding box center [1041, 396] width 70 height 35
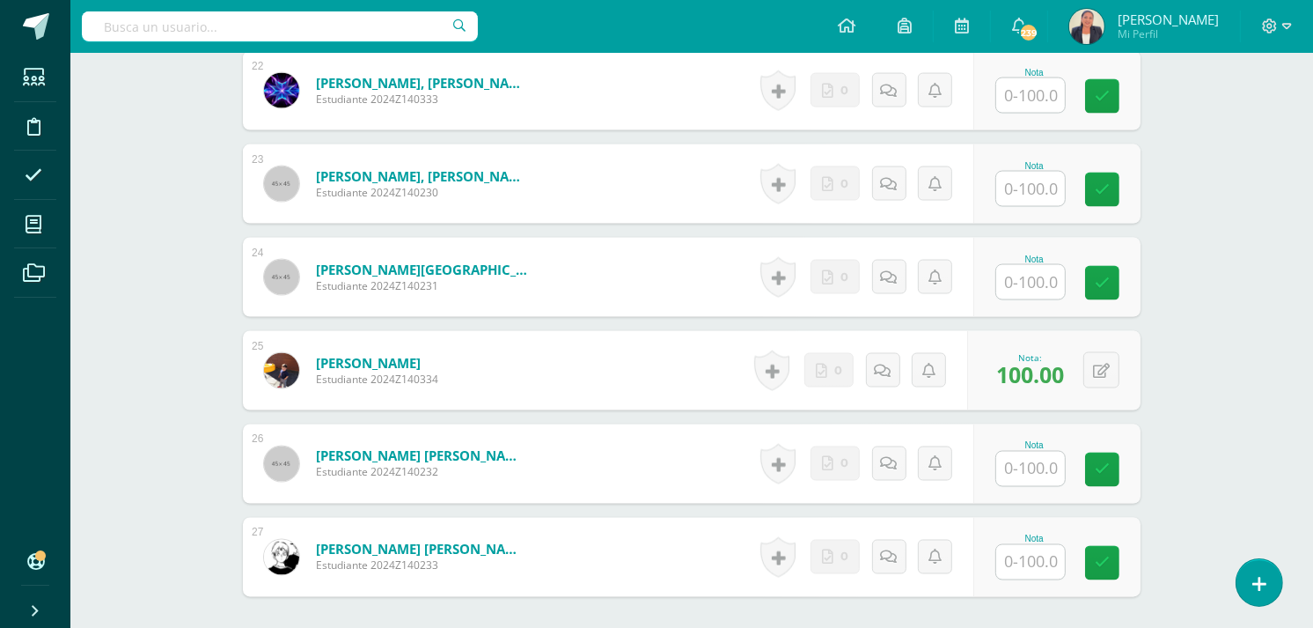
scroll to position [2638, 0]
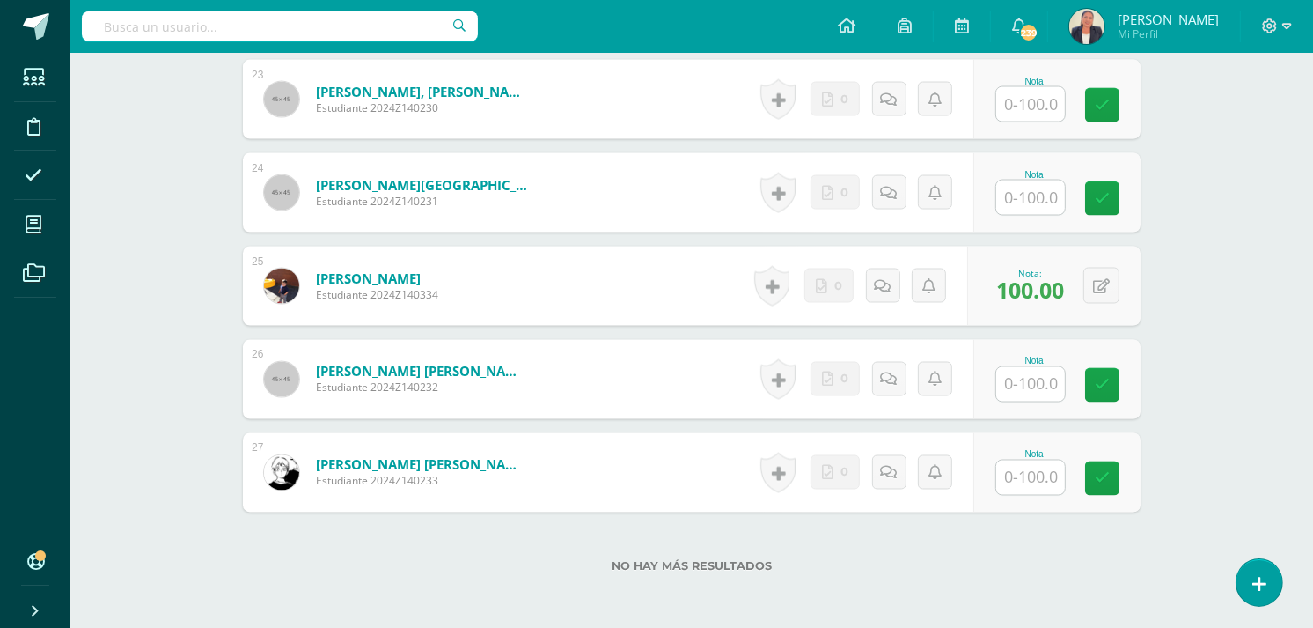
type input "100"
click at [1050, 467] on input "text" at bounding box center [1041, 477] width 70 height 35
type input "100"
click at [1040, 383] on input "text" at bounding box center [1041, 384] width 70 height 35
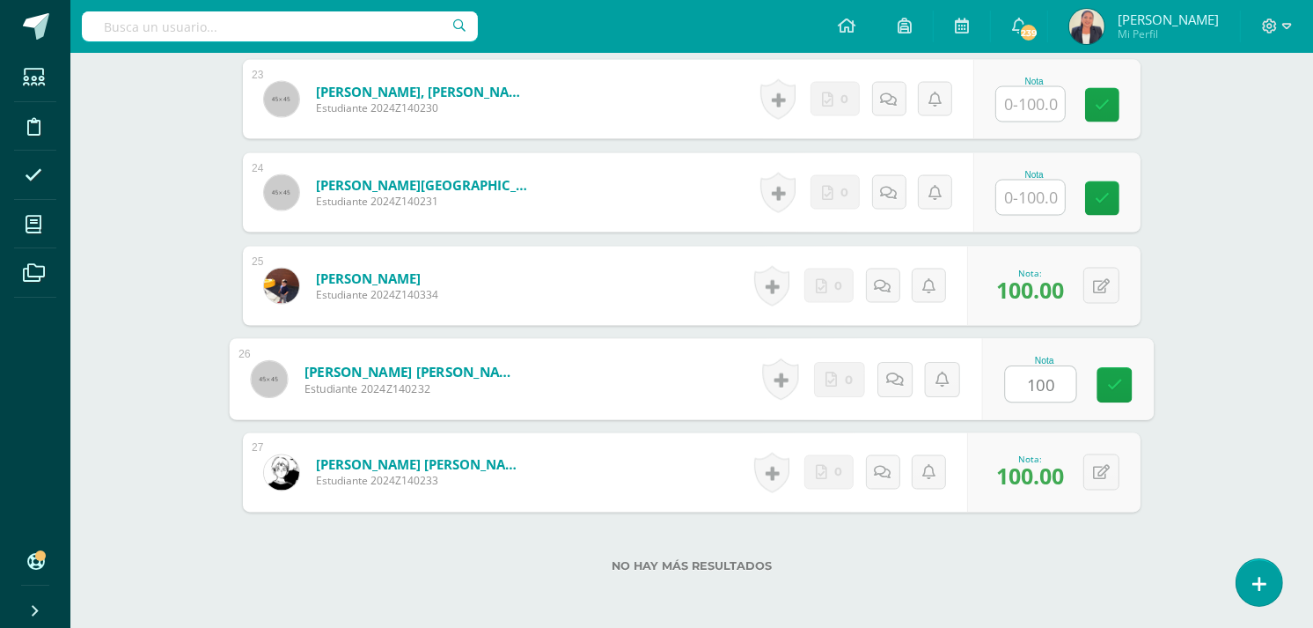
type input "100"
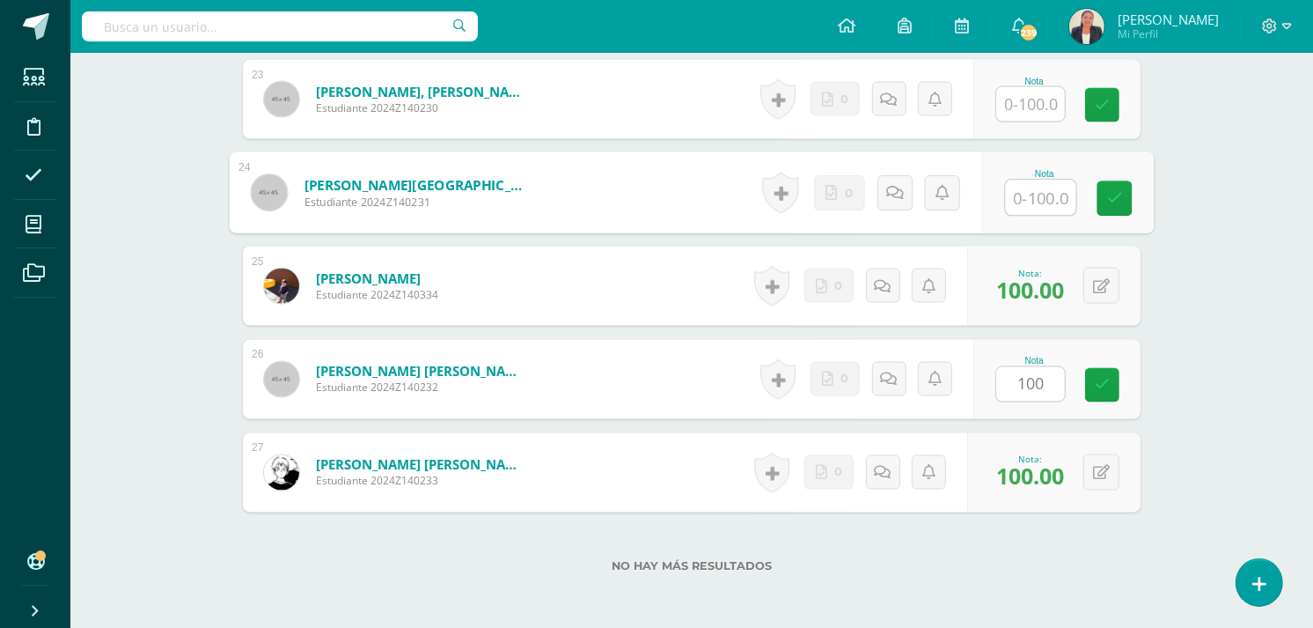
click at [1025, 200] on input "text" at bounding box center [1041, 197] width 70 height 35
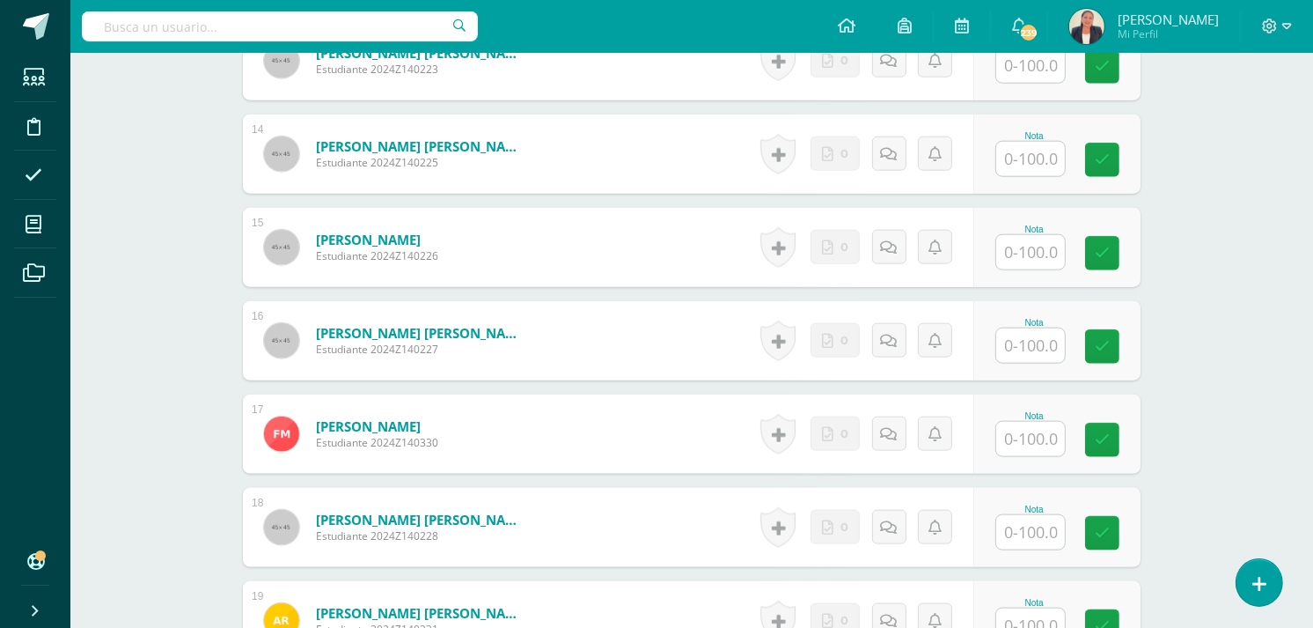
scroll to position [1737, 0]
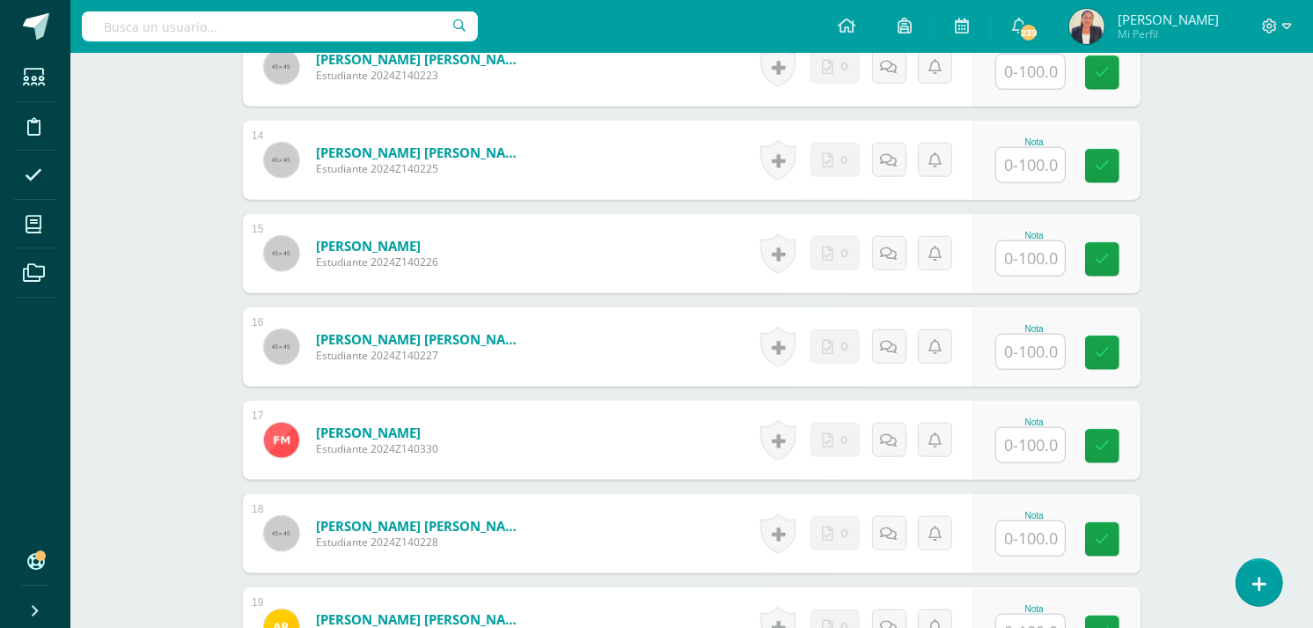
type input "100"
click at [1051, 349] on input "text" at bounding box center [1041, 351] width 70 height 35
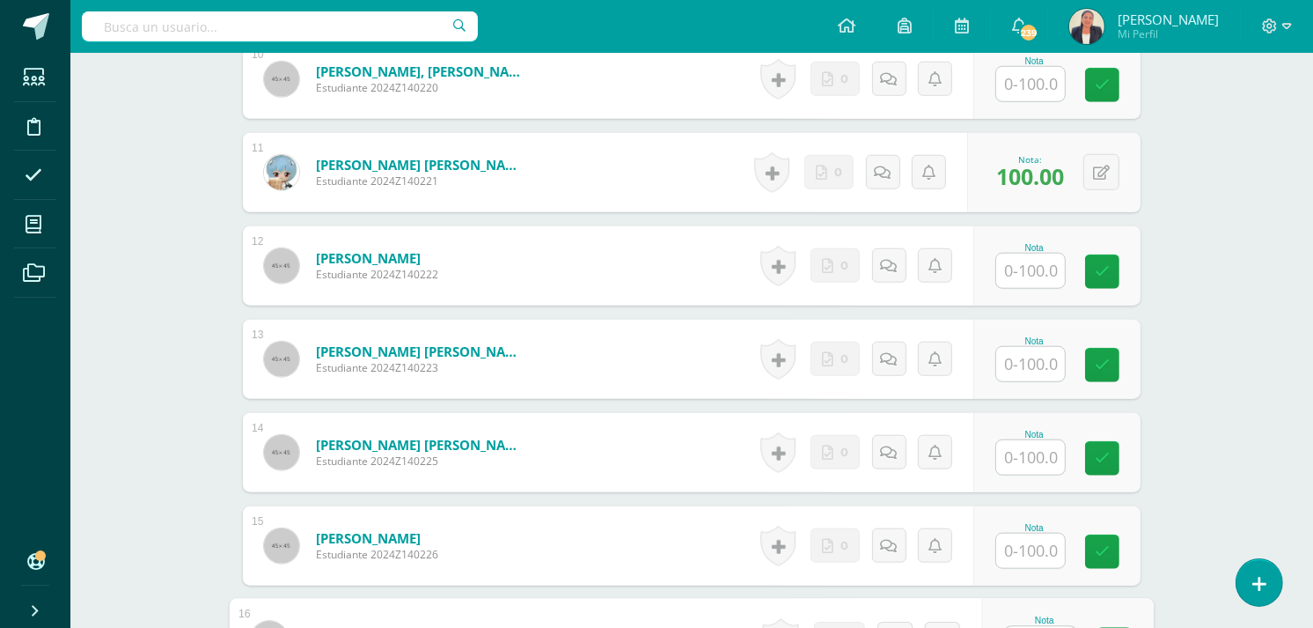
scroll to position [1462, 0]
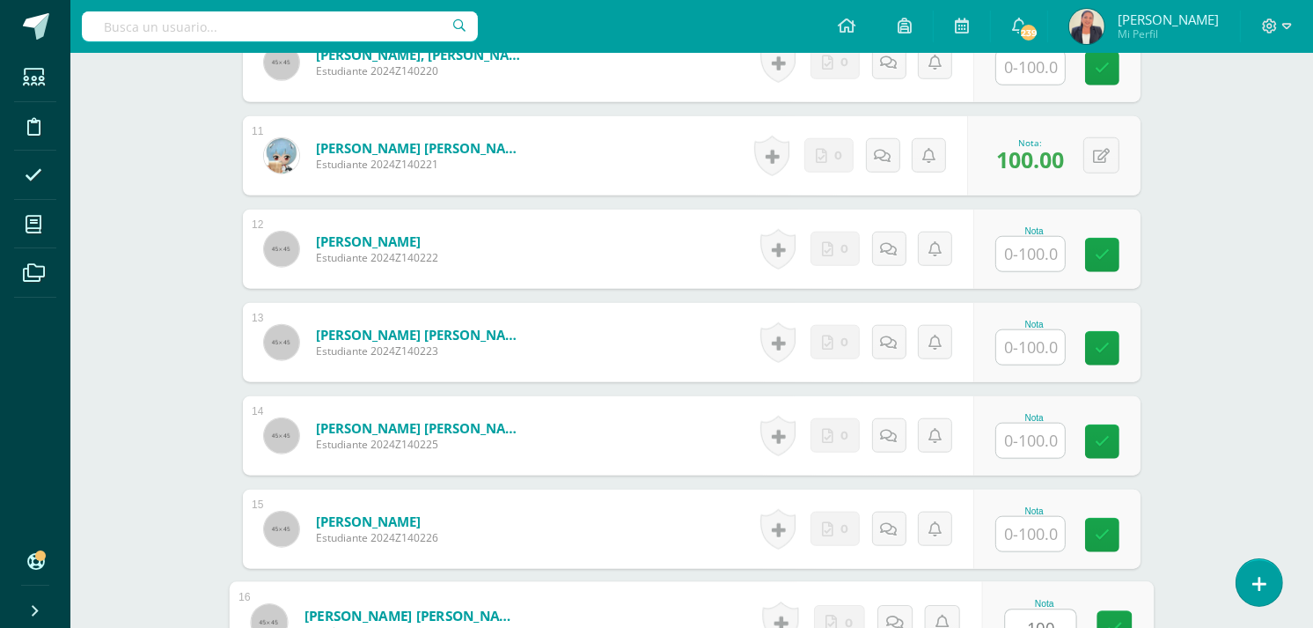
type input "100"
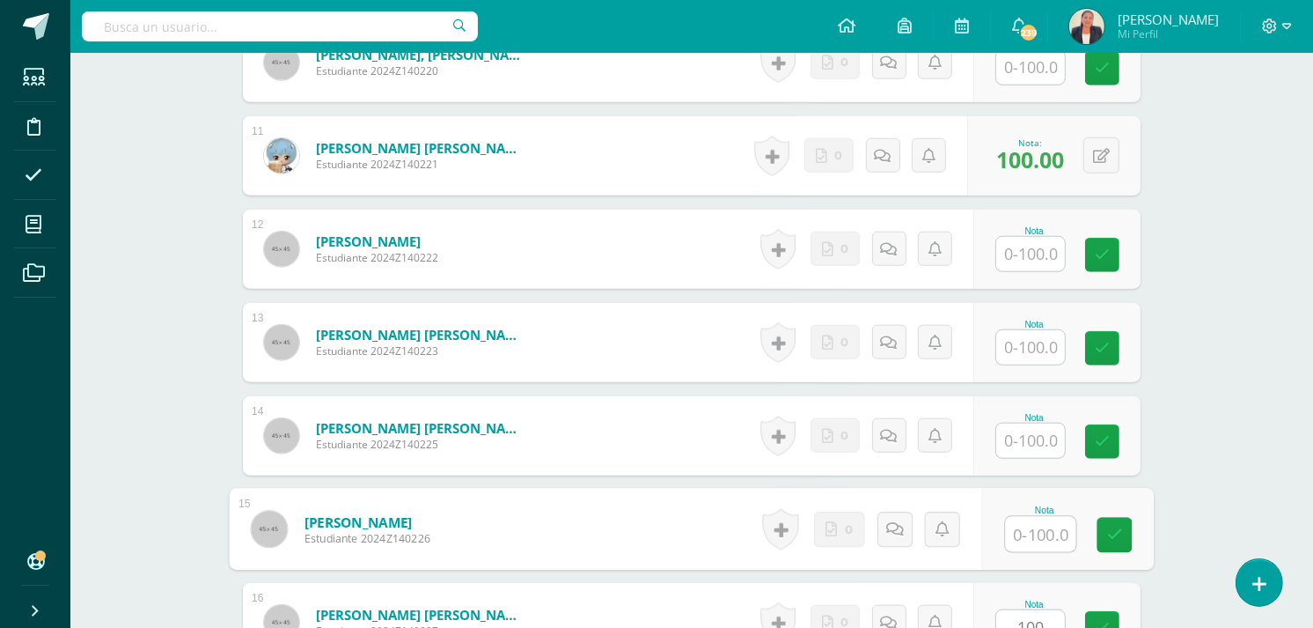
click at [1050, 534] on input "text" at bounding box center [1041, 534] width 70 height 35
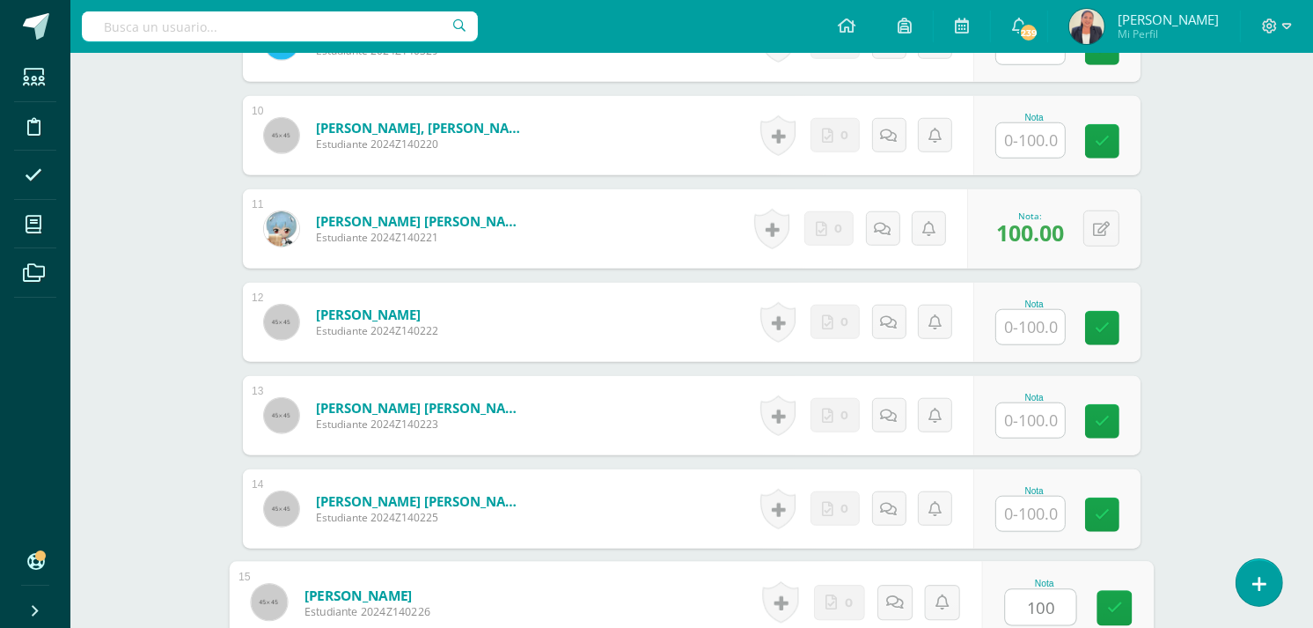
scroll to position [1310, 0]
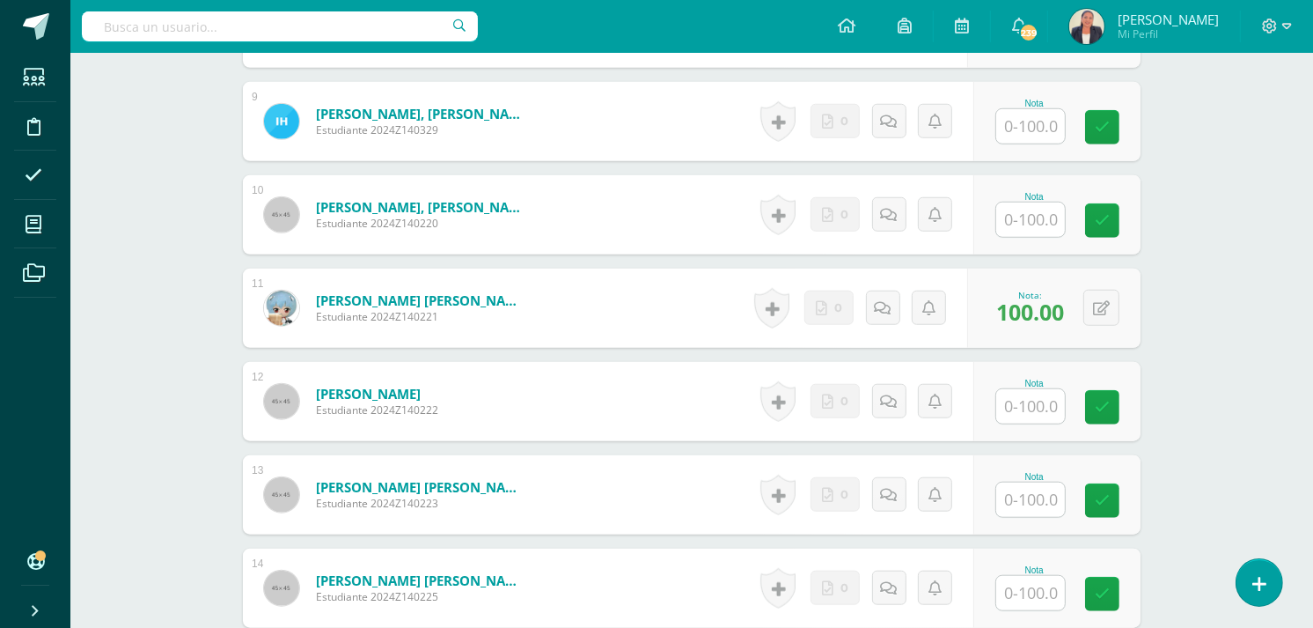
type input "100"
click at [1008, 215] on input "text" at bounding box center [1041, 219] width 70 height 35
type input "100"
click at [1009, 406] on input "text" at bounding box center [1041, 406] width 70 height 35
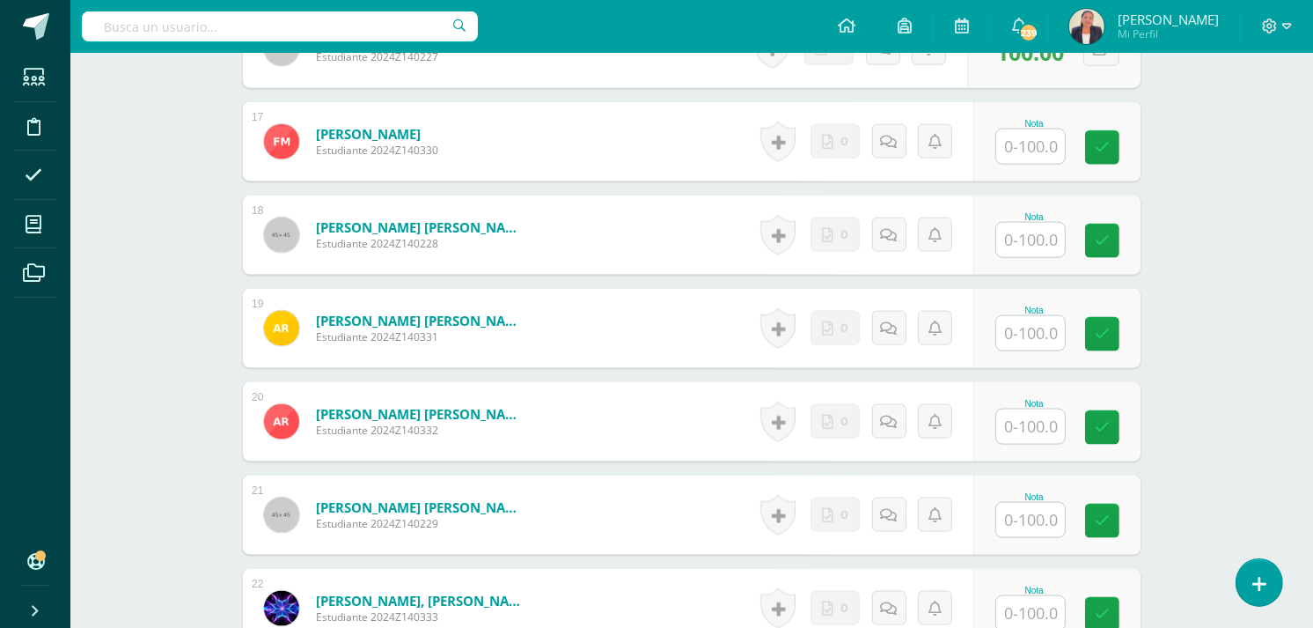
scroll to position [2042, 0]
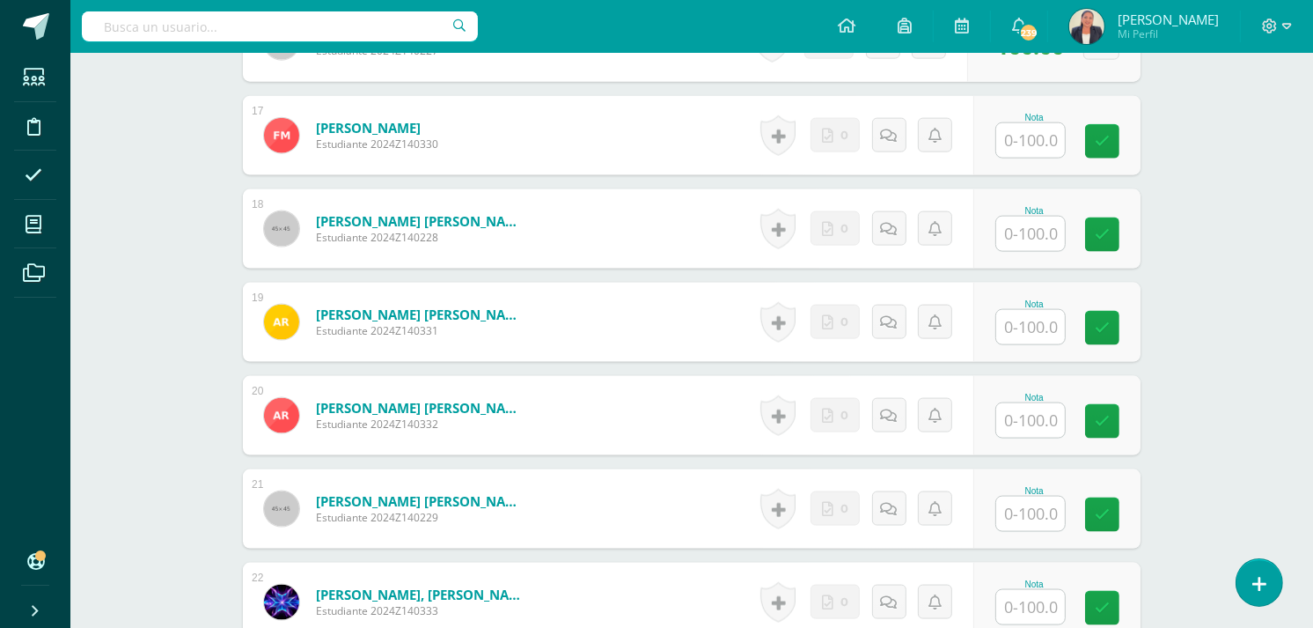
type input "100"
click at [1017, 333] on input "text" at bounding box center [1041, 327] width 70 height 35
type input "100"
click at [1030, 231] on input "text" at bounding box center [1041, 234] width 70 height 35
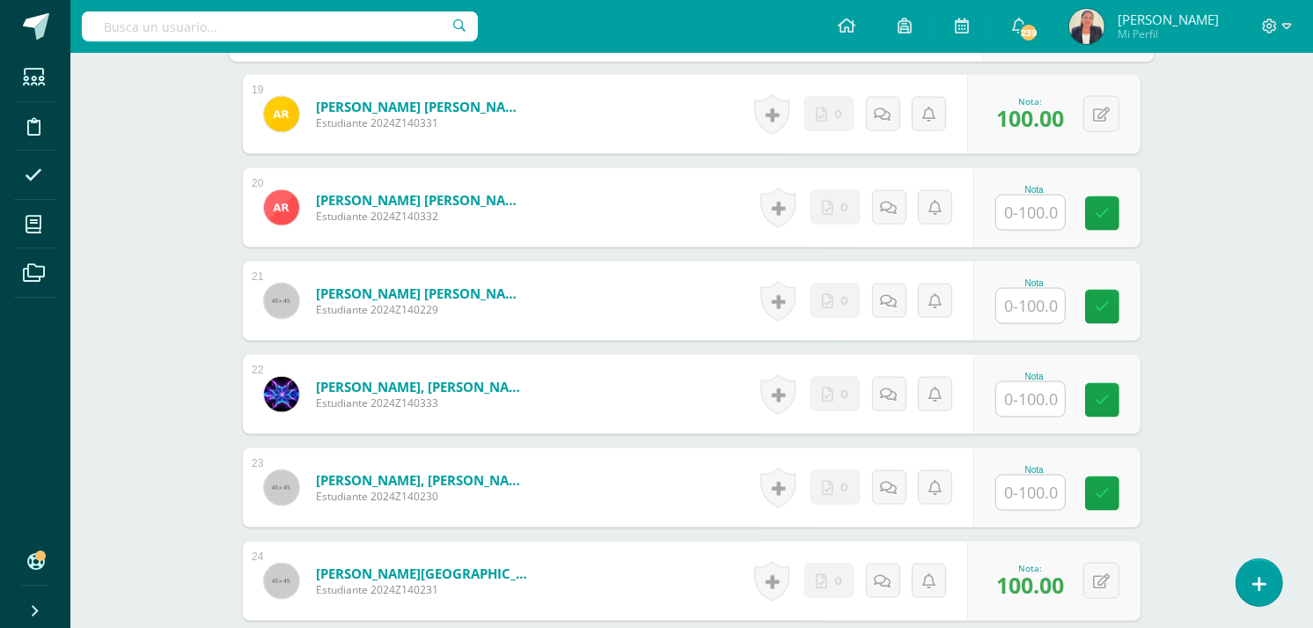
scroll to position [2256, 0]
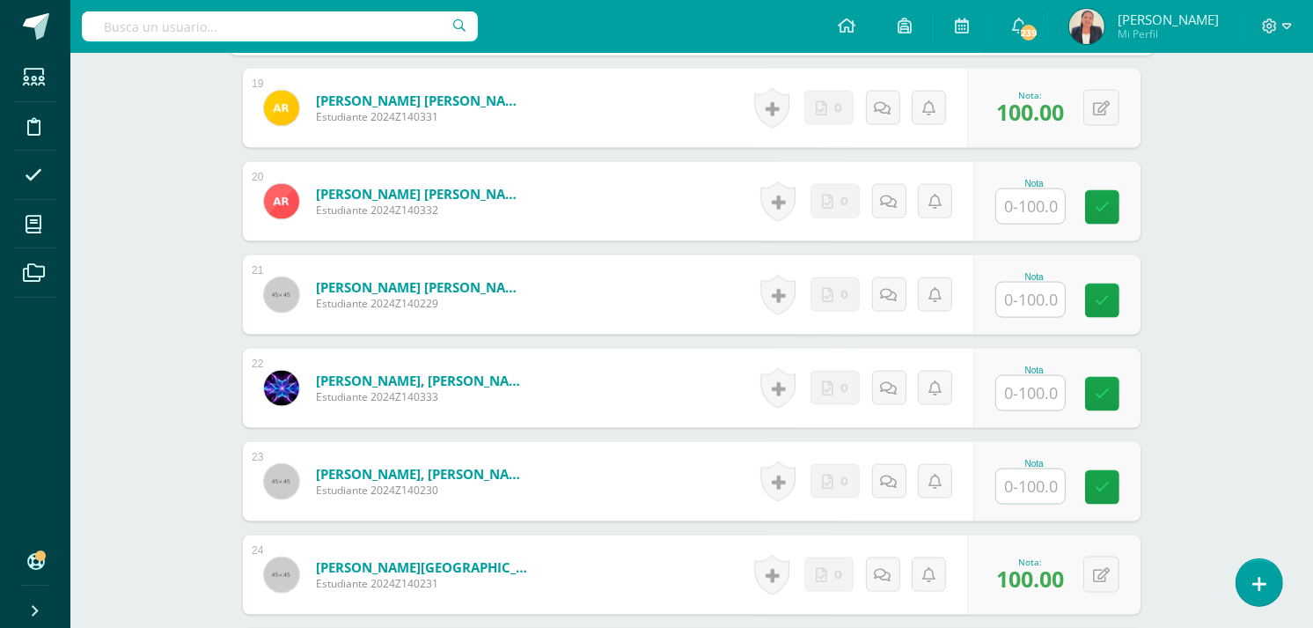
type input "100"
click at [1041, 482] on input "text" at bounding box center [1041, 486] width 70 height 35
type input "100"
click at [1032, 385] on input "text" at bounding box center [1041, 393] width 70 height 35
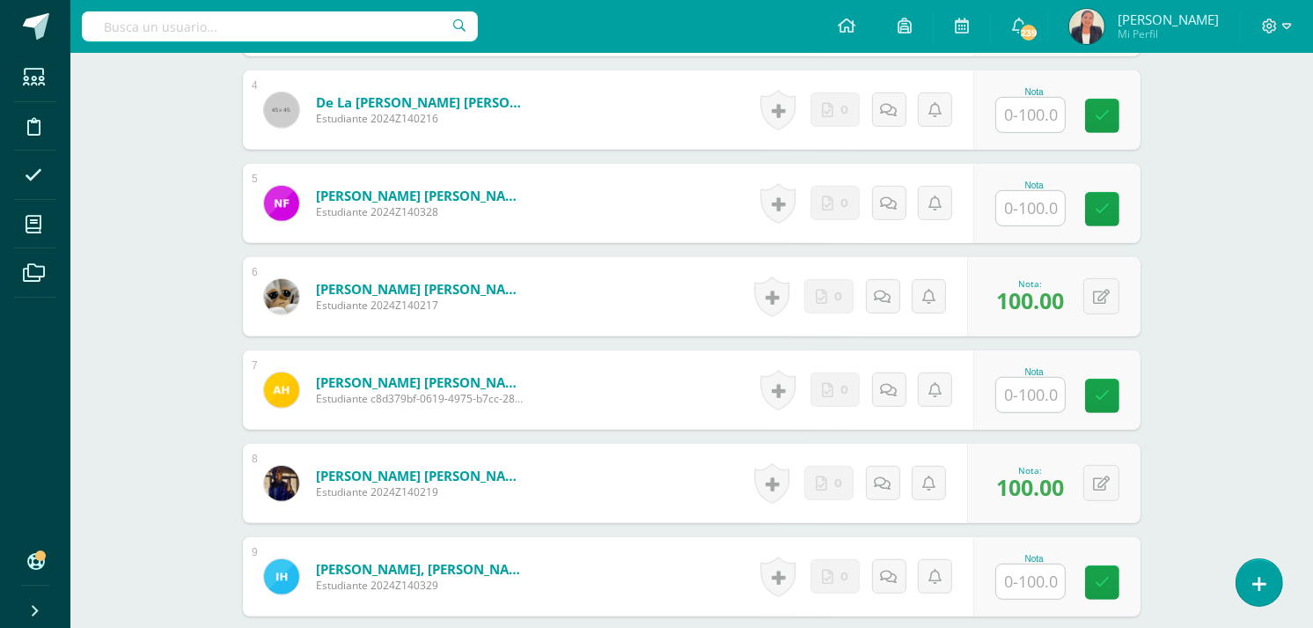
scroll to position [832, 0]
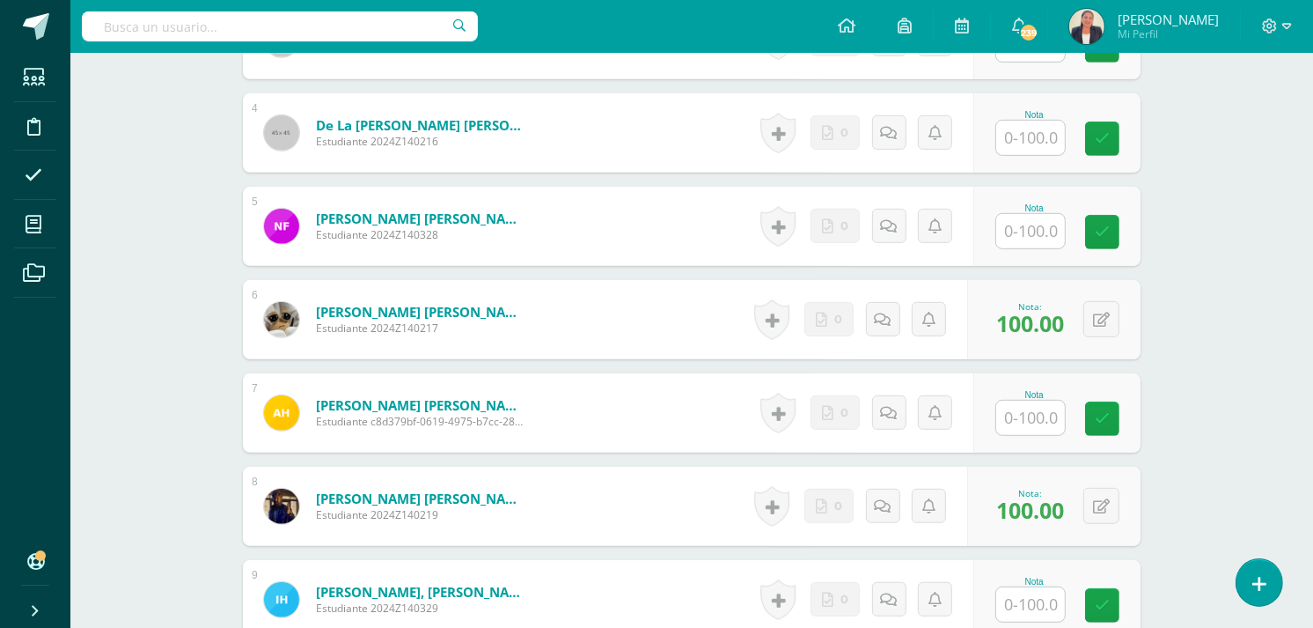
type input "100"
click at [1036, 233] on input "text" at bounding box center [1041, 231] width 70 height 35
type input "75"
click at [892, 224] on icon at bounding box center [895, 225] width 18 height 15
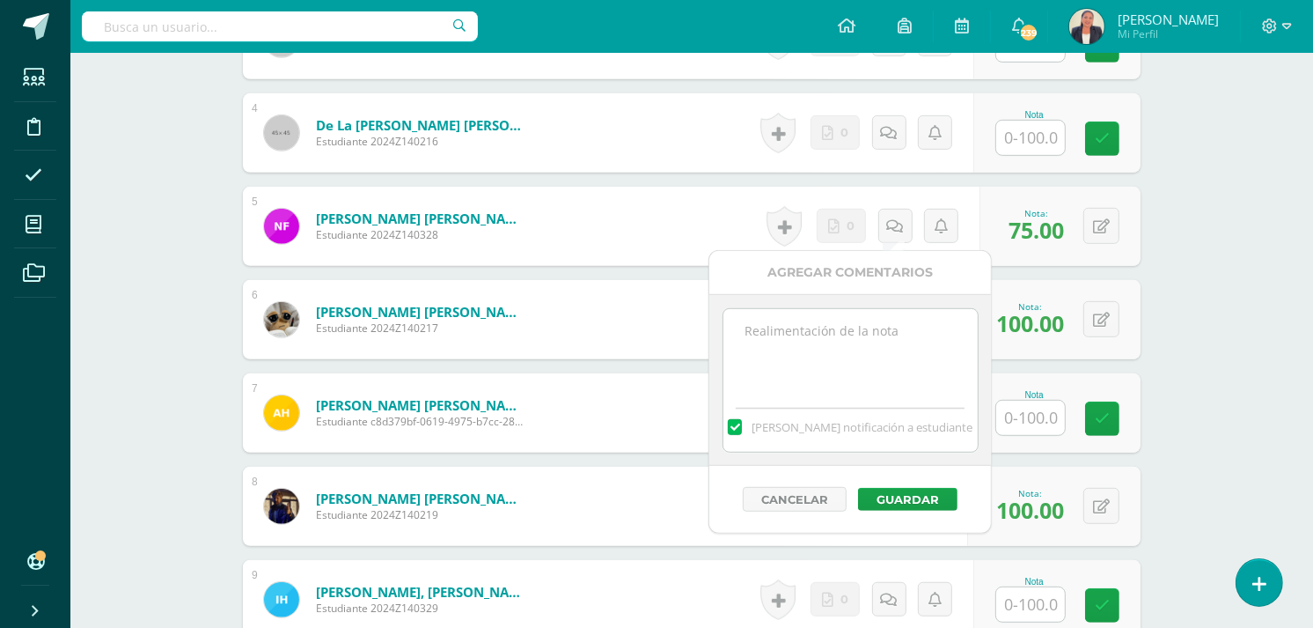
click at [827, 330] on textarea at bounding box center [850, 353] width 254 height 88
drag, startPoint x: 922, startPoint y: 388, endPoint x: 737, endPoint y: 323, distance: 196.8
click at [737, 323] on textarea "[DATE][PERSON_NAME]. Urge arreglar la redacción, ortografía, uso de mayúsculas,…" at bounding box center [850, 353] width 254 height 88
type textarea "12 de agosto. Urge arreglar la redacción, ortografía, uso de mayúsculas, tildes…"
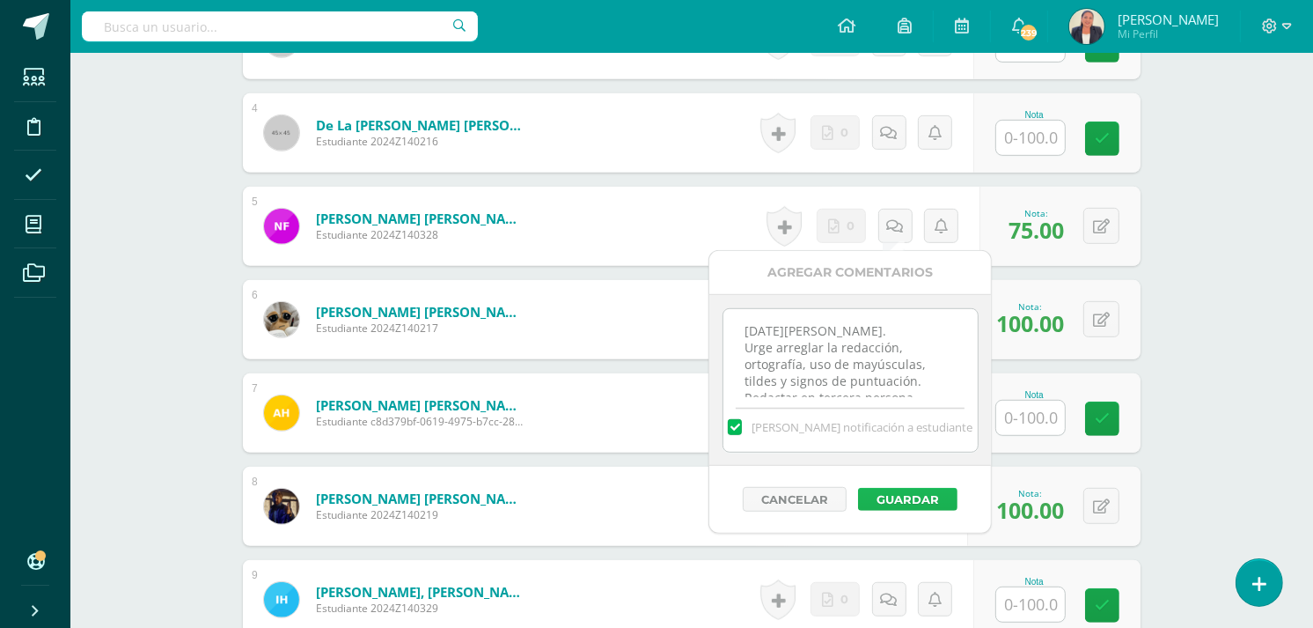
click at [922, 502] on button "Guardar" at bounding box center [907, 499] width 99 height 23
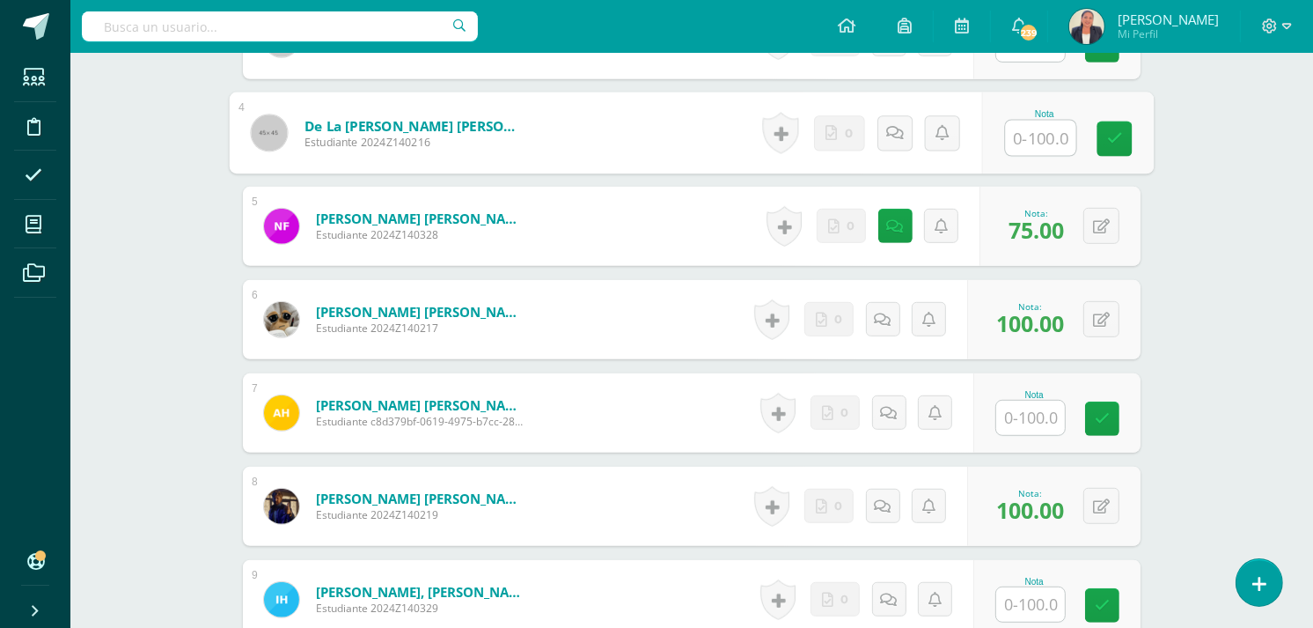
click at [1034, 133] on input "text" at bounding box center [1041, 138] width 70 height 35
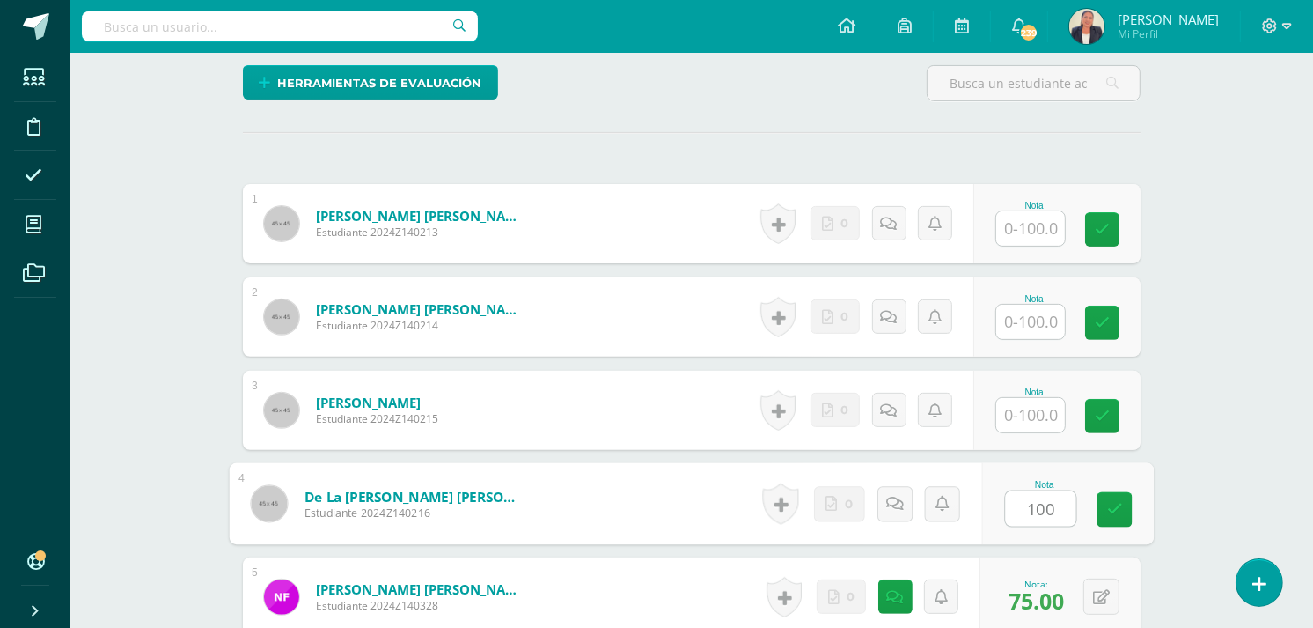
scroll to position [405, 0]
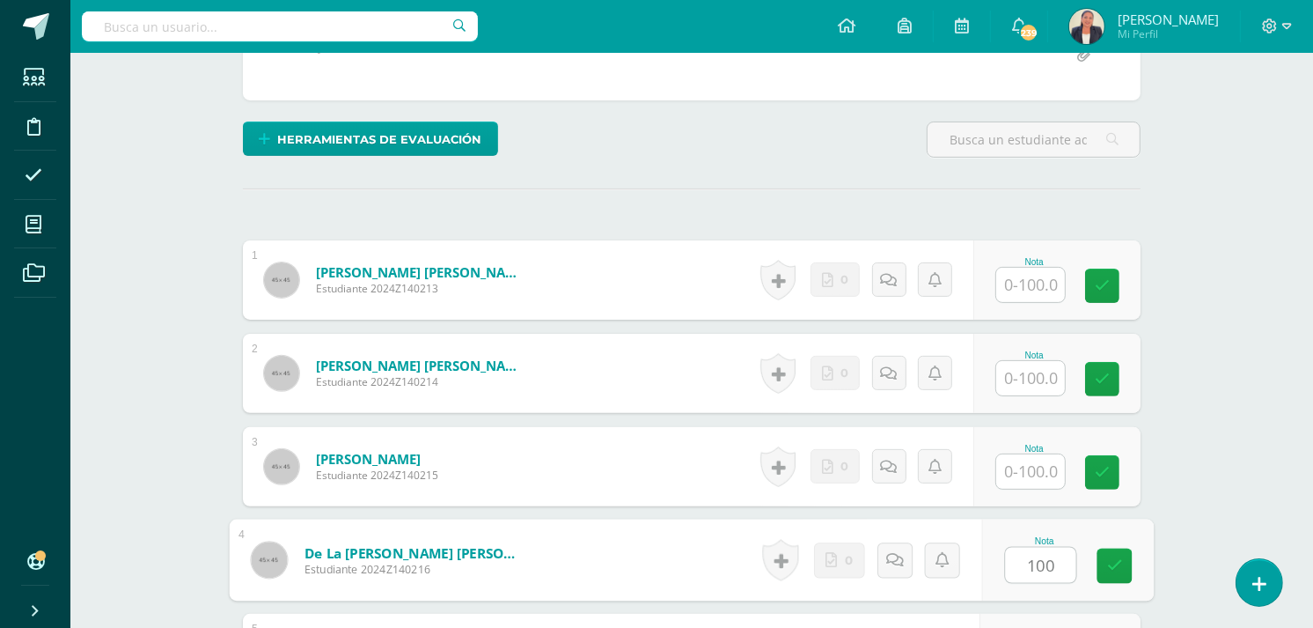
type input "100"
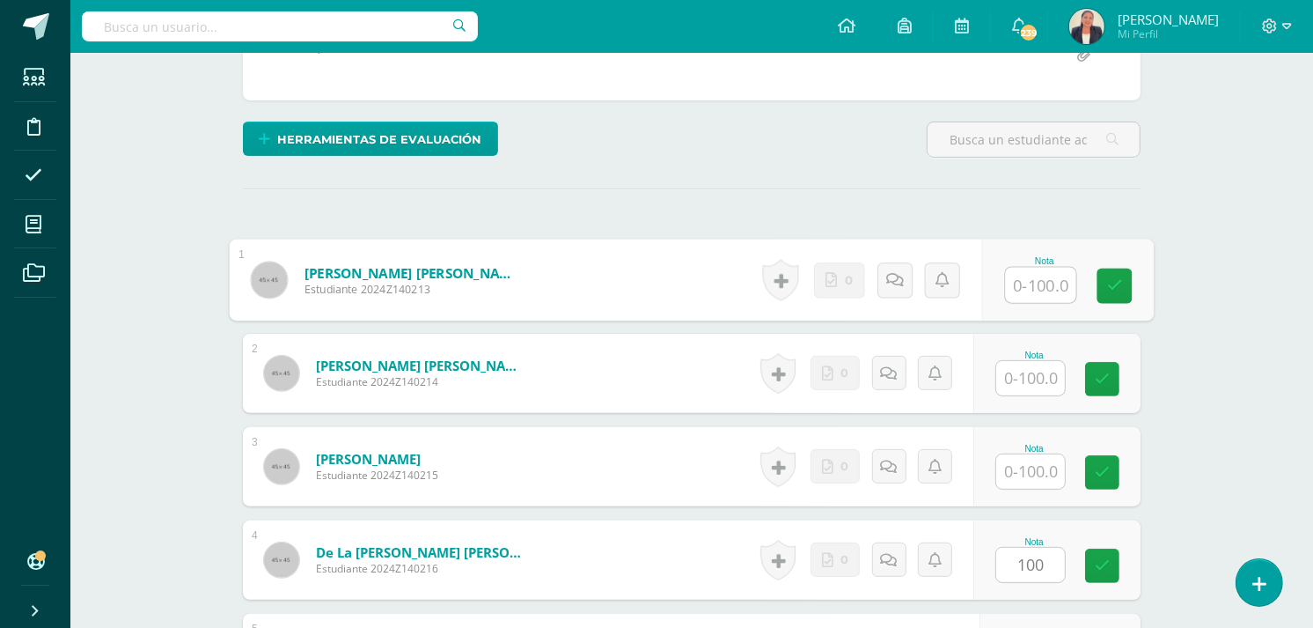
click at [1044, 293] on input "text" at bounding box center [1041, 285] width 70 height 35
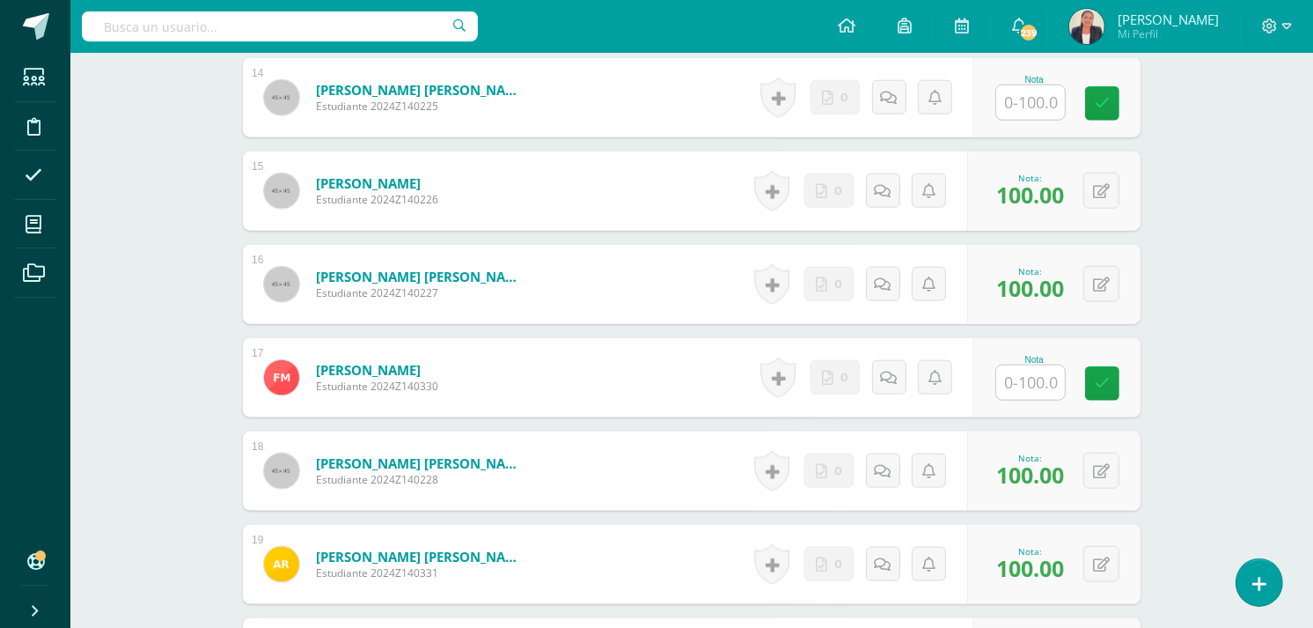
scroll to position [2074, 0]
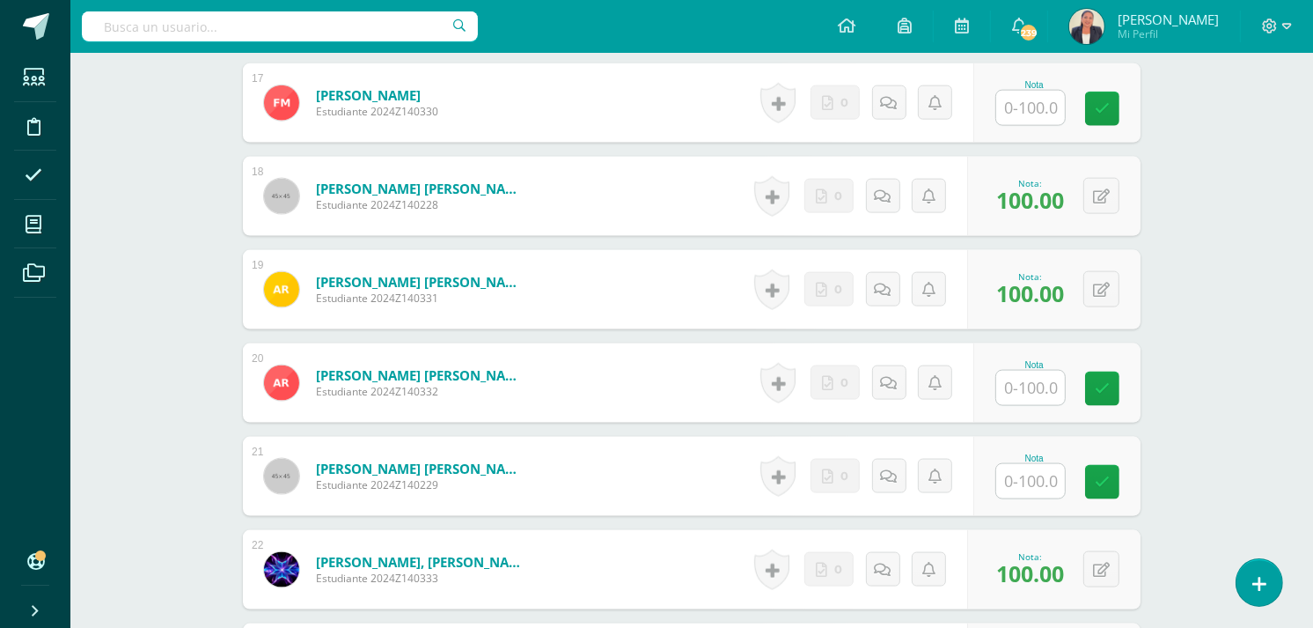
type input "100"
click at [1028, 389] on input "text" at bounding box center [1041, 388] width 70 height 35
type input "90"
click at [896, 384] on icon at bounding box center [895, 382] width 18 height 15
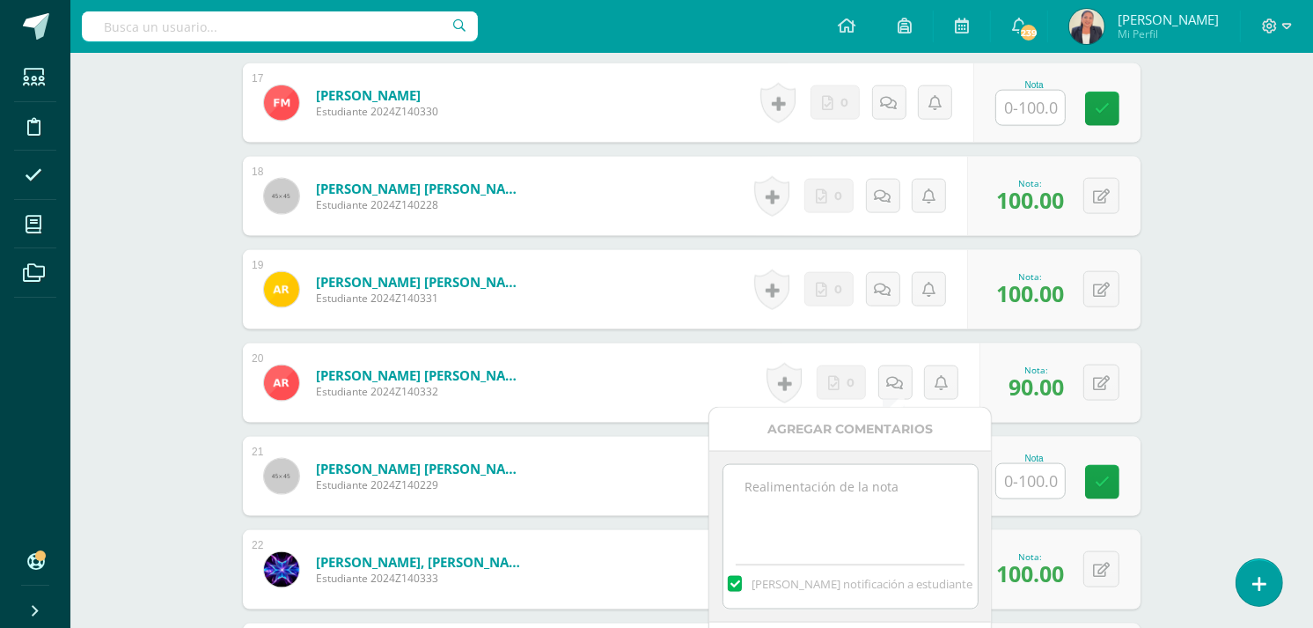
click at [841, 488] on textarea at bounding box center [850, 509] width 254 height 88
type textarea "12 de agosto. Faltan algunos datos. En general, esta bien."
click at [857, 596] on div "Mandar notificación a estudiante" at bounding box center [850, 580] width 254 height 55
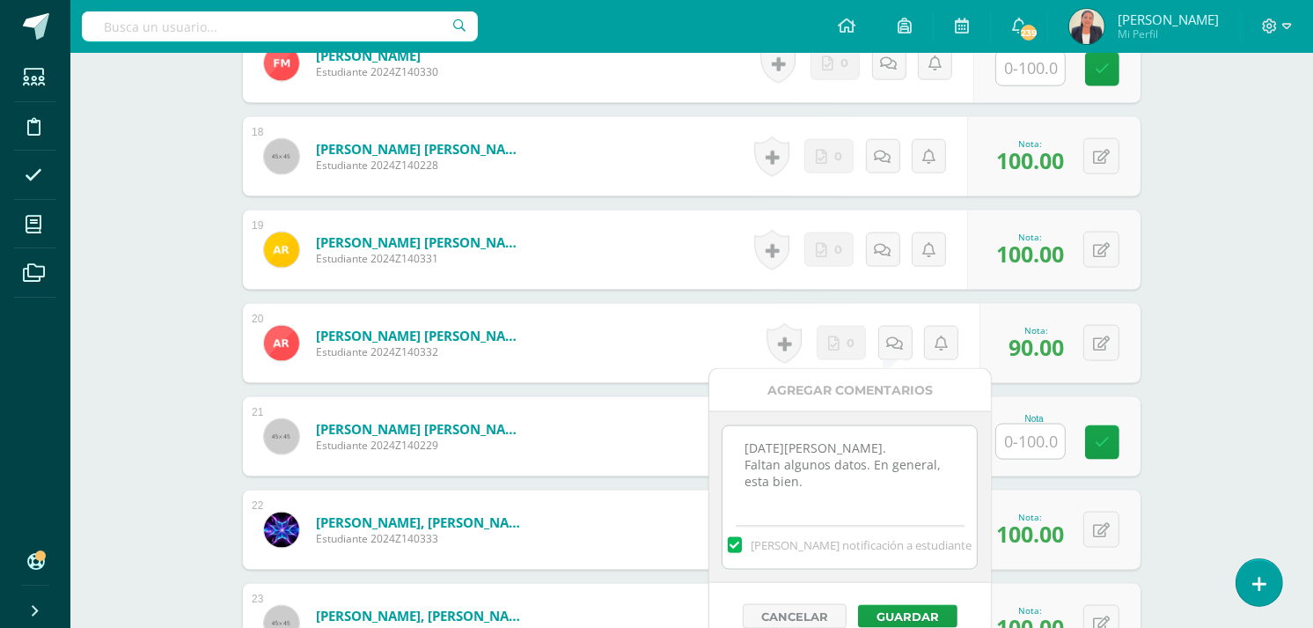
scroll to position [2153, 0]
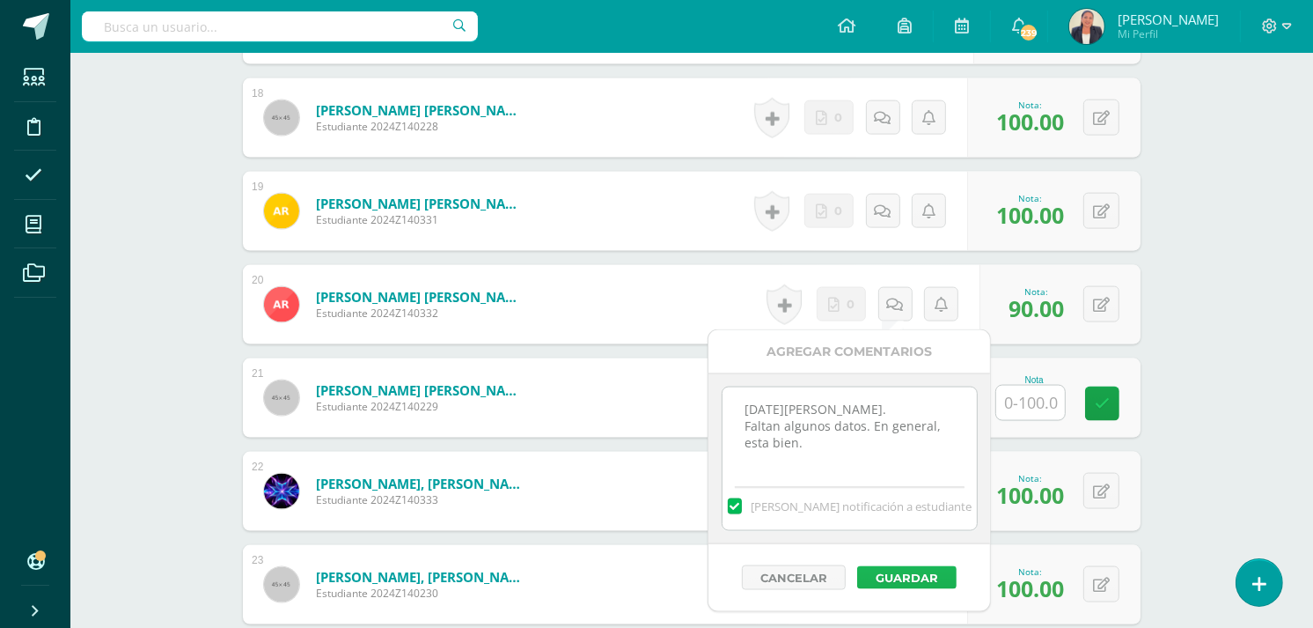
click at [899, 578] on button "Guardar" at bounding box center [906, 577] width 99 height 23
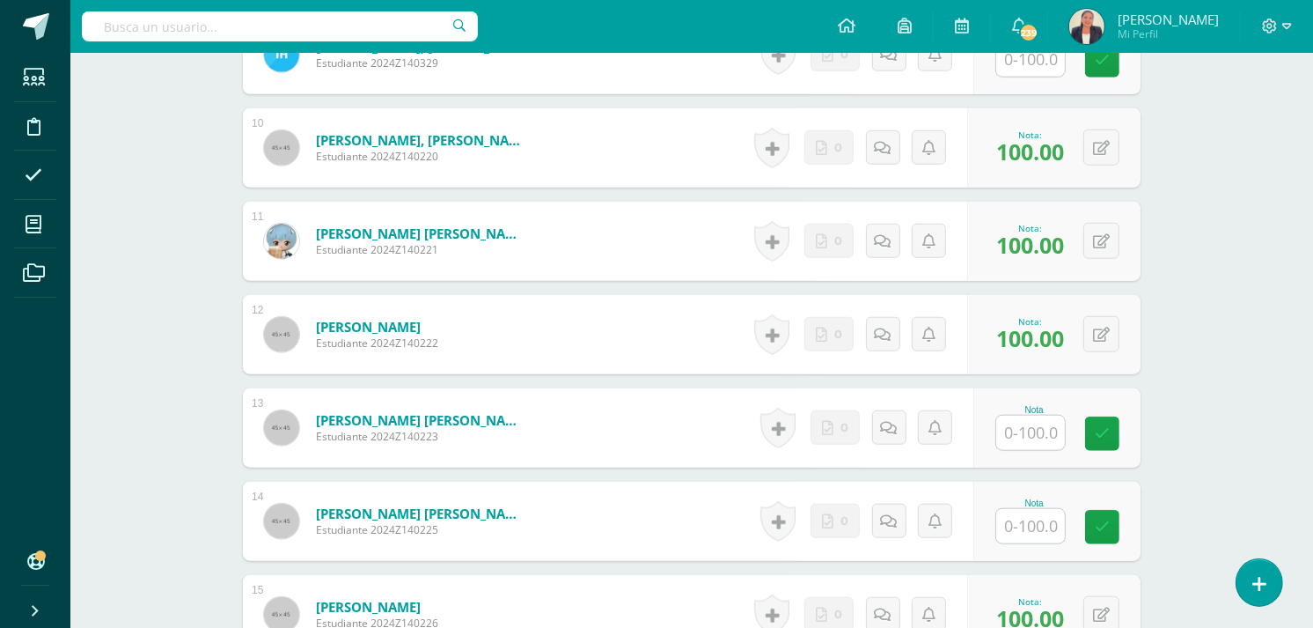
scroll to position [1370, 0]
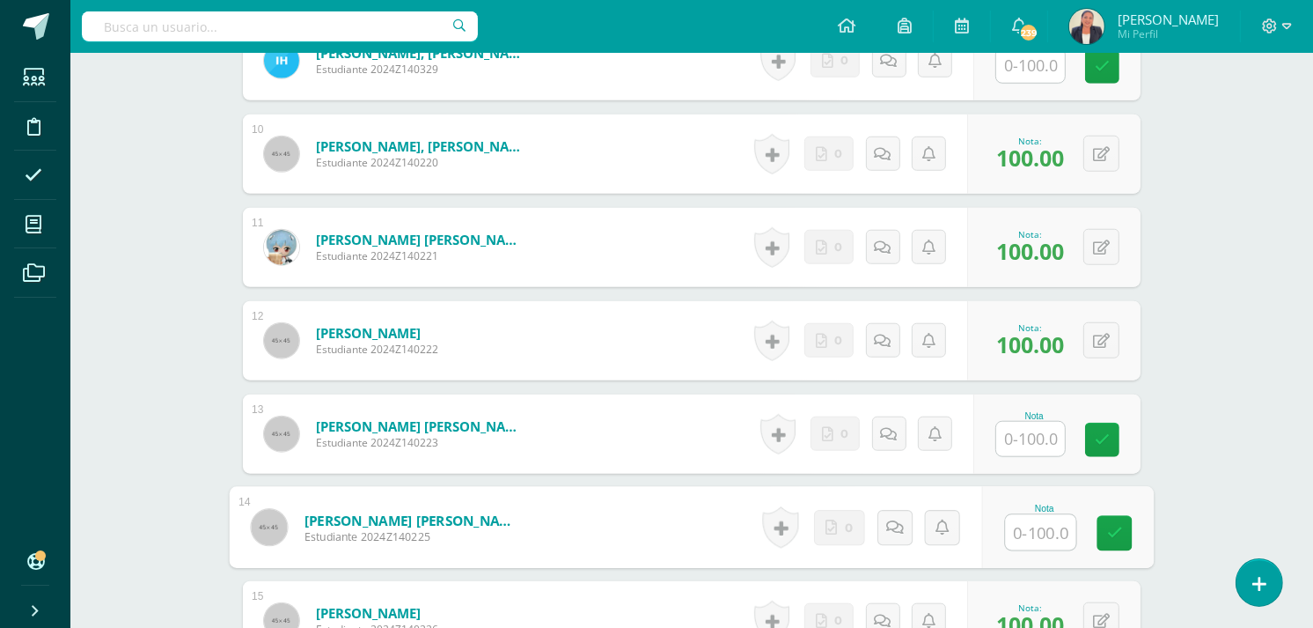
click at [1021, 523] on input "text" at bounding box center [1041, 532] width 70 height 35
type input "1"
type input "90"
click at [883, 530] on link at bounding box center [894, 527] width 35 height 35
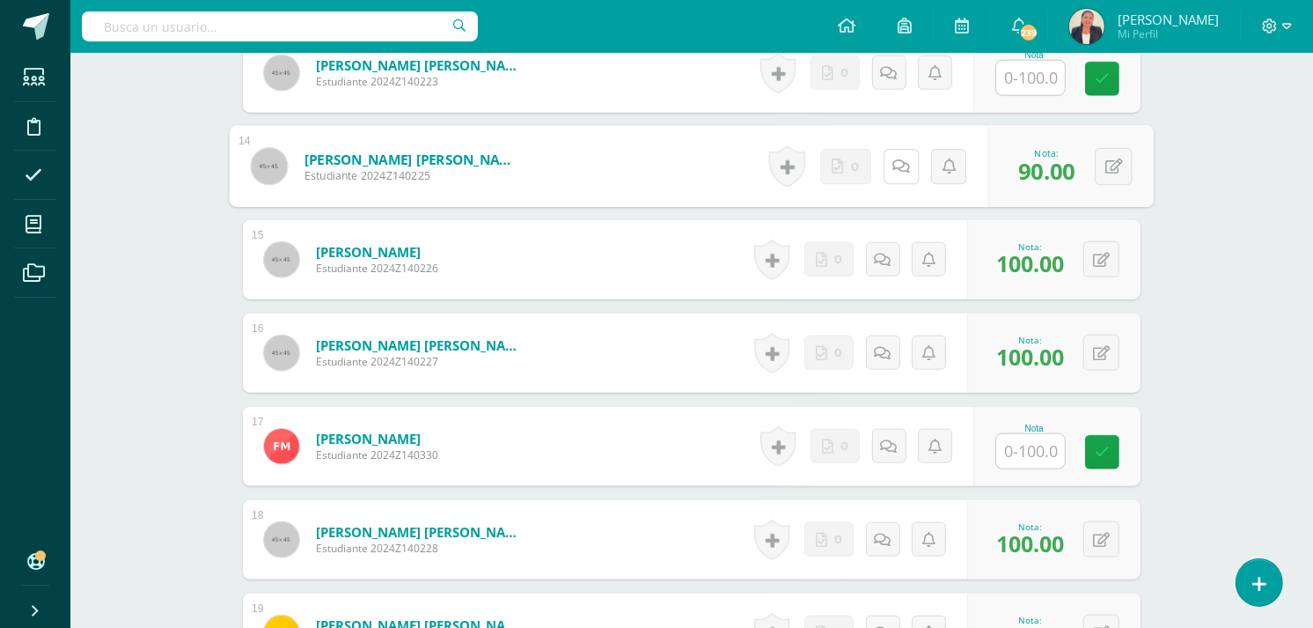
scroll to position [1737, 0]
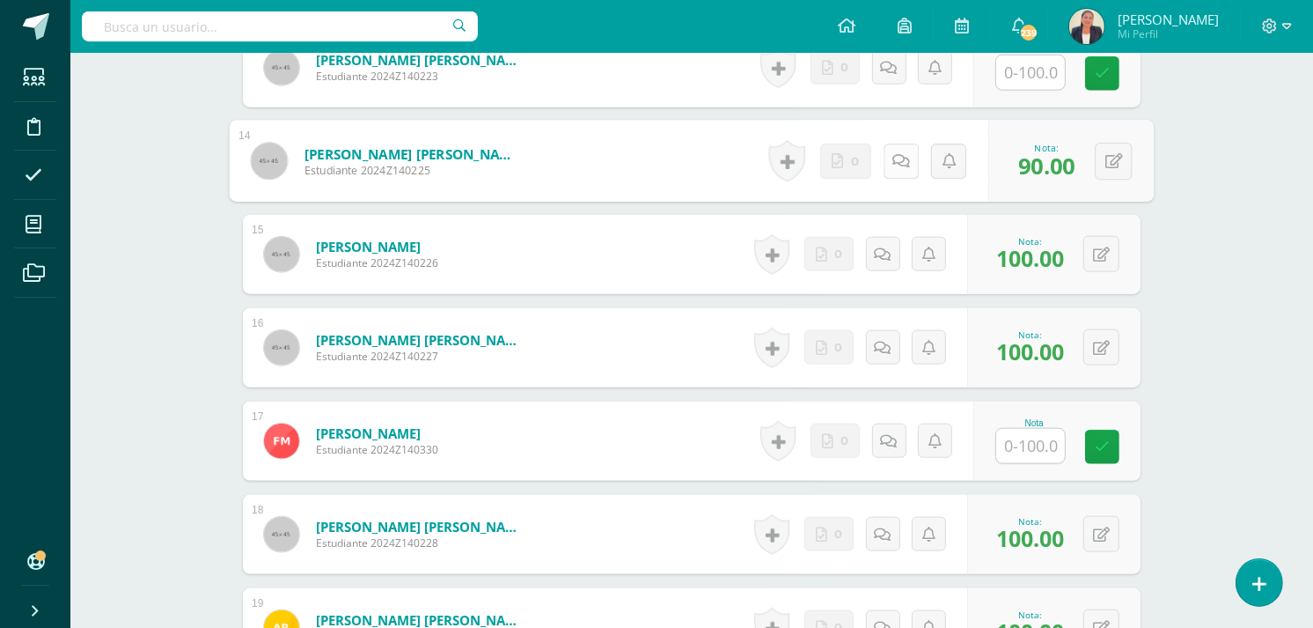
click at [899, 164] on icon at bounding box center [901, 160] width 18 height 15
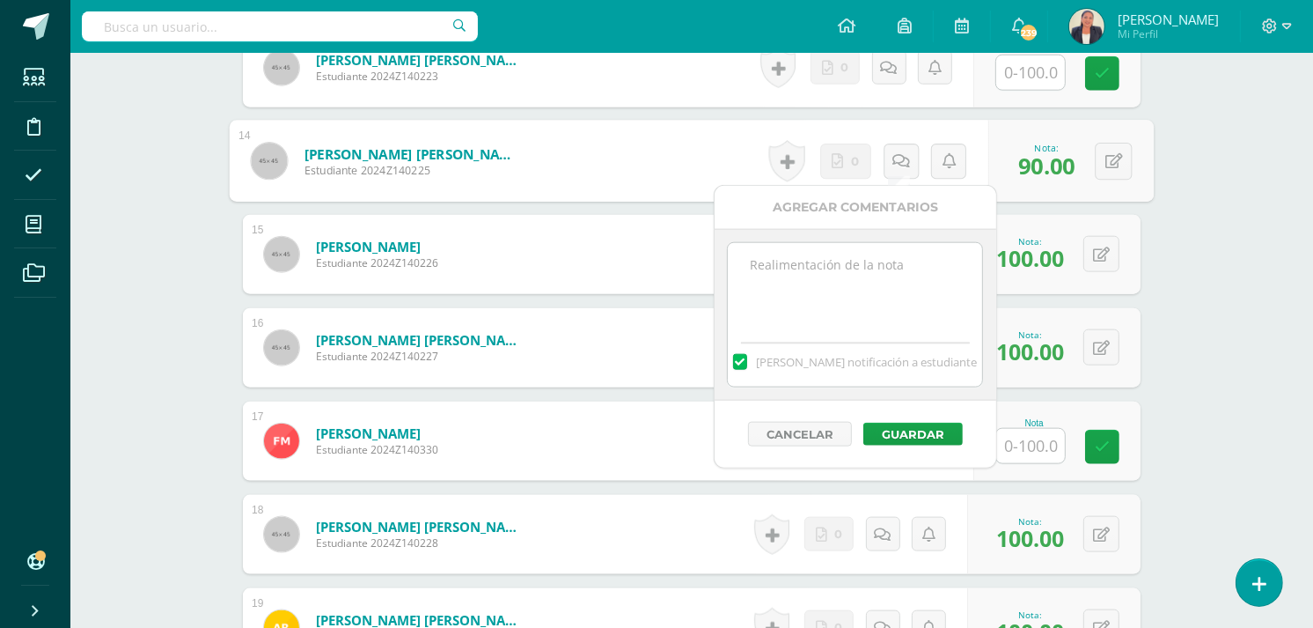
click at [829, 269] on textarea at bounding box center [855, 287] width 254 height 88
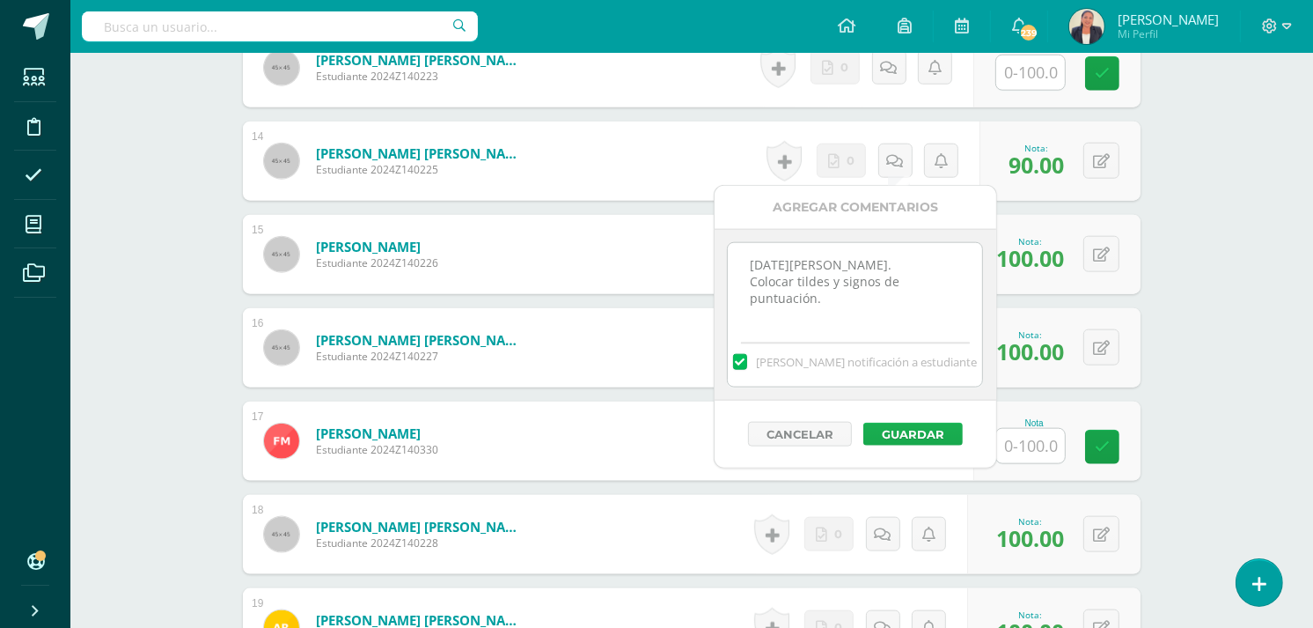
type textarea "12 de agosto. Colocar tildes y signos de puntuación."
click at [924, 431] on button "Guardar" at bounding box center [912, 433] width 99 height 23
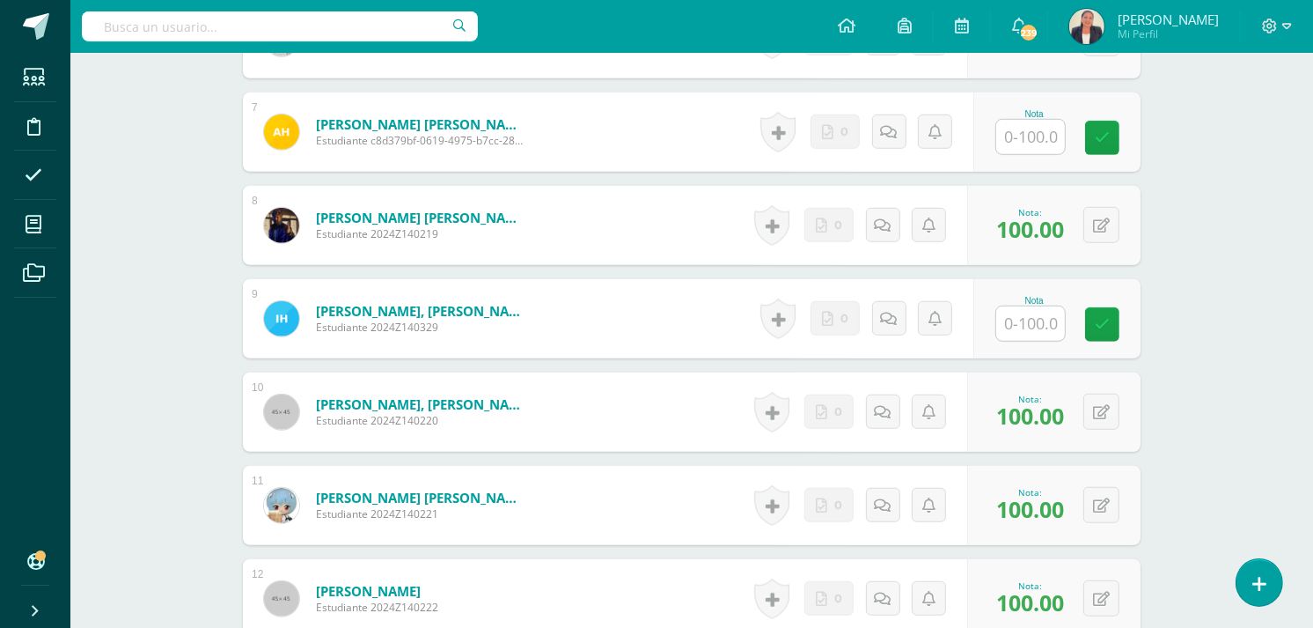
scroll to position [1106, 0]
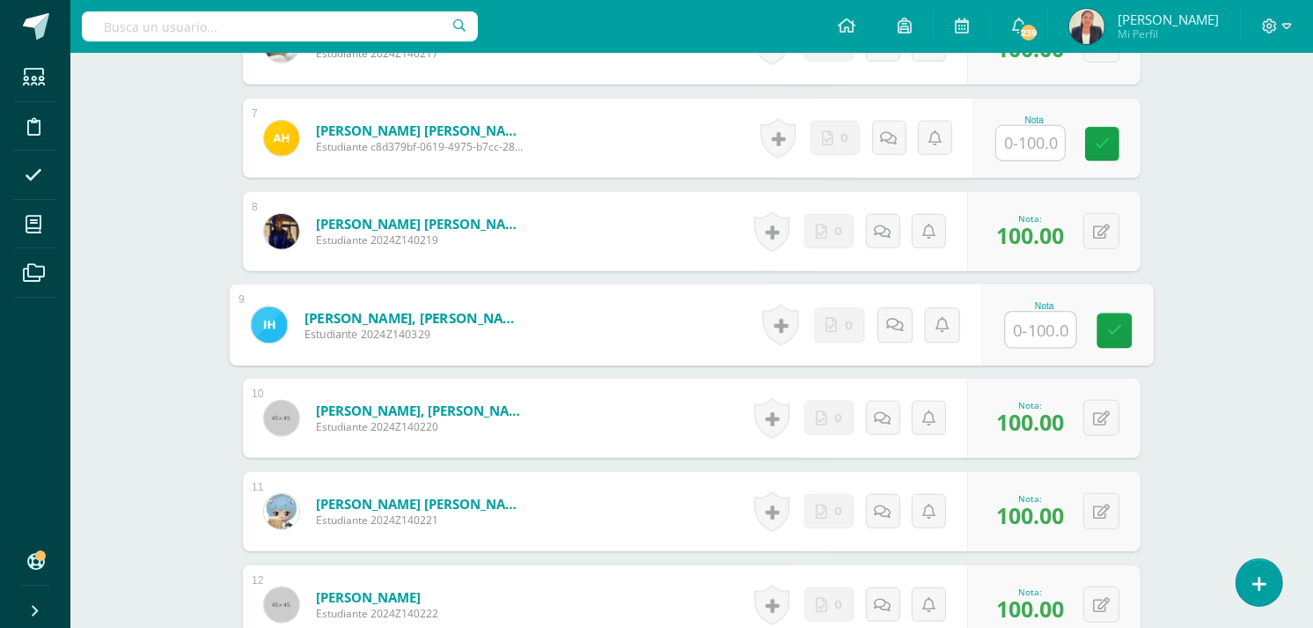
click at [1039, 324] on input "text" at bounding box center [1041, 329] width 70 height 35
type input "100"
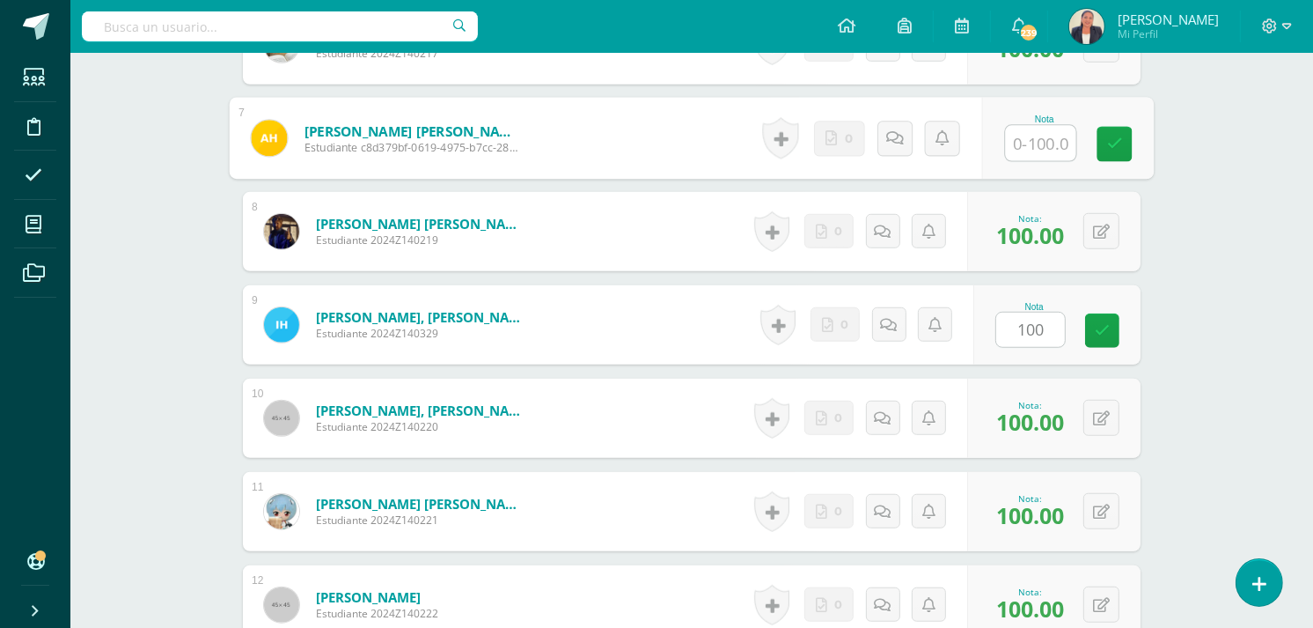
click at [1034, 136] on input "text" at bounding box center [1041, 143] width 70 height 35
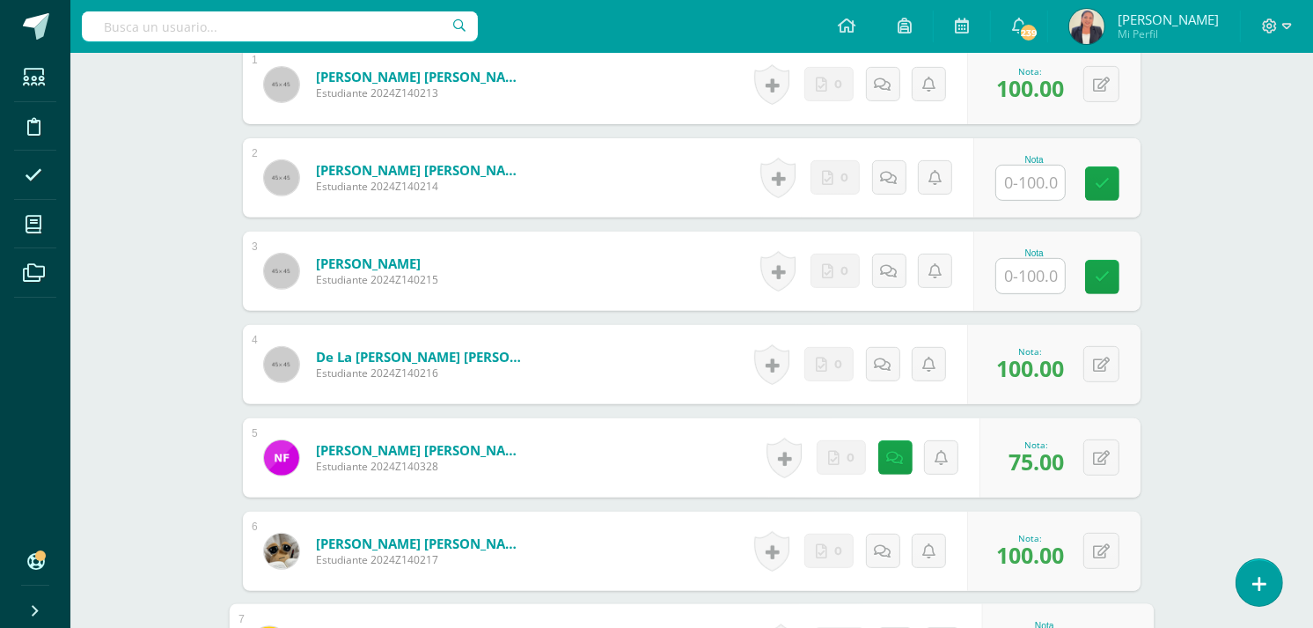
scroll to position [628, 0]
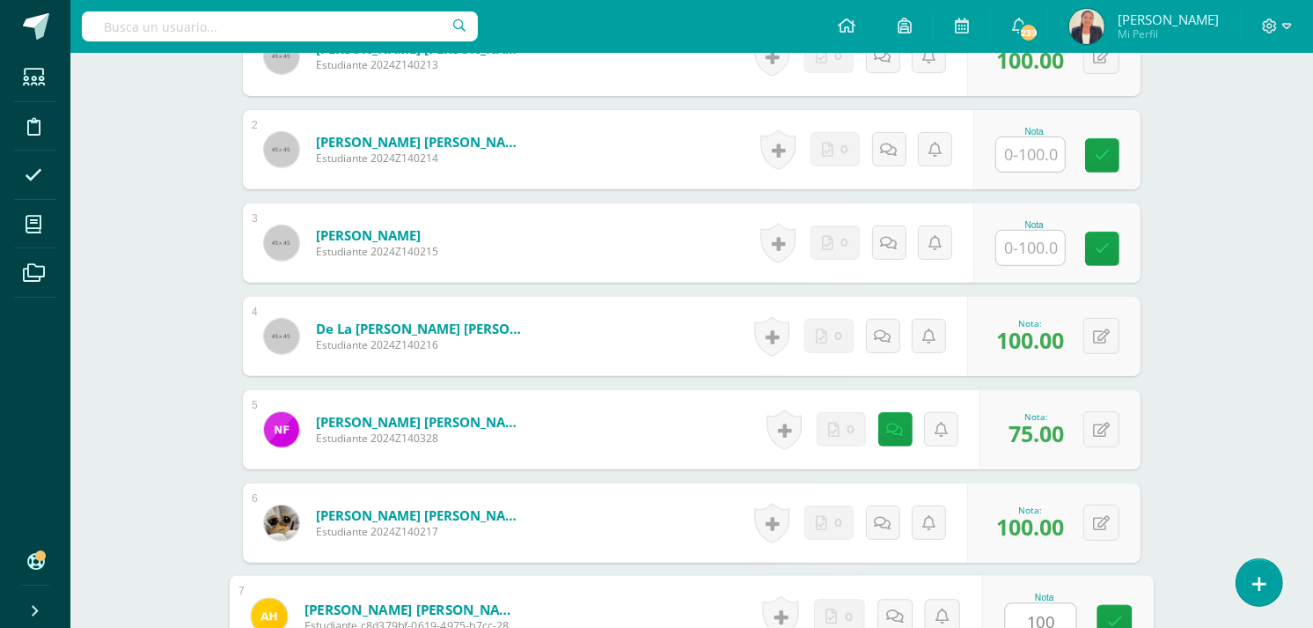
type input "100"
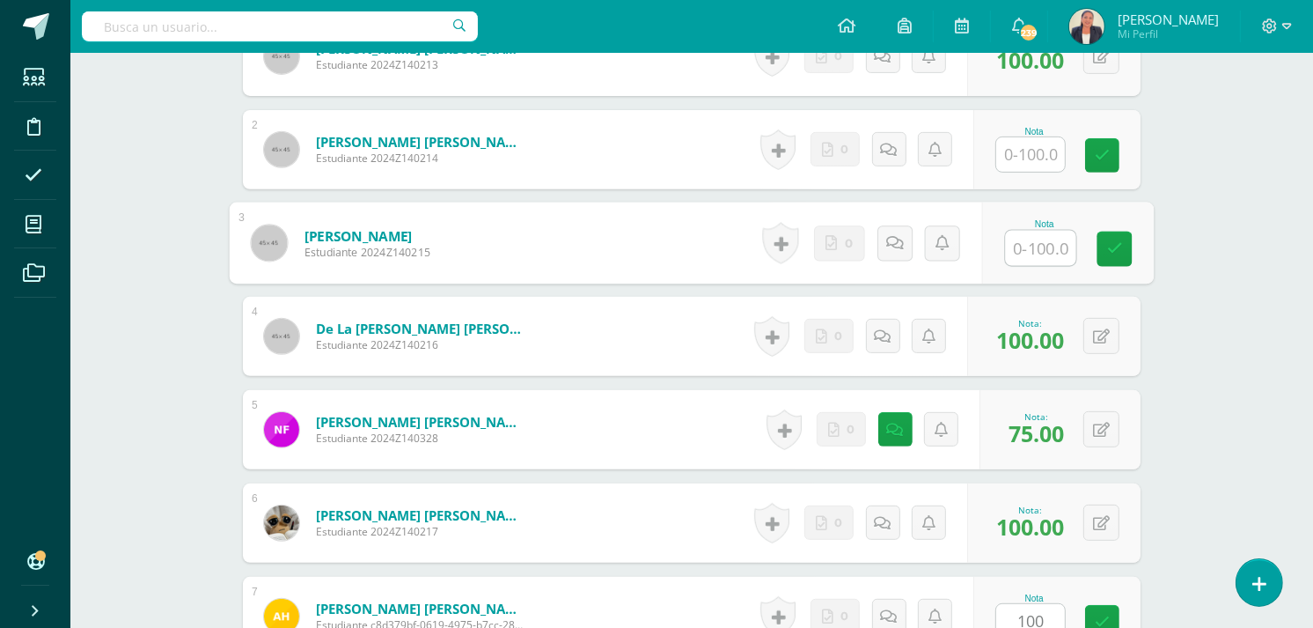
click at [1036, 251] on input "text" at bounding box center [1041, 248] width 70 height 35
type input "90"
click at [899, 244] on icon at bounding box center [895, 242] width 18 height 15
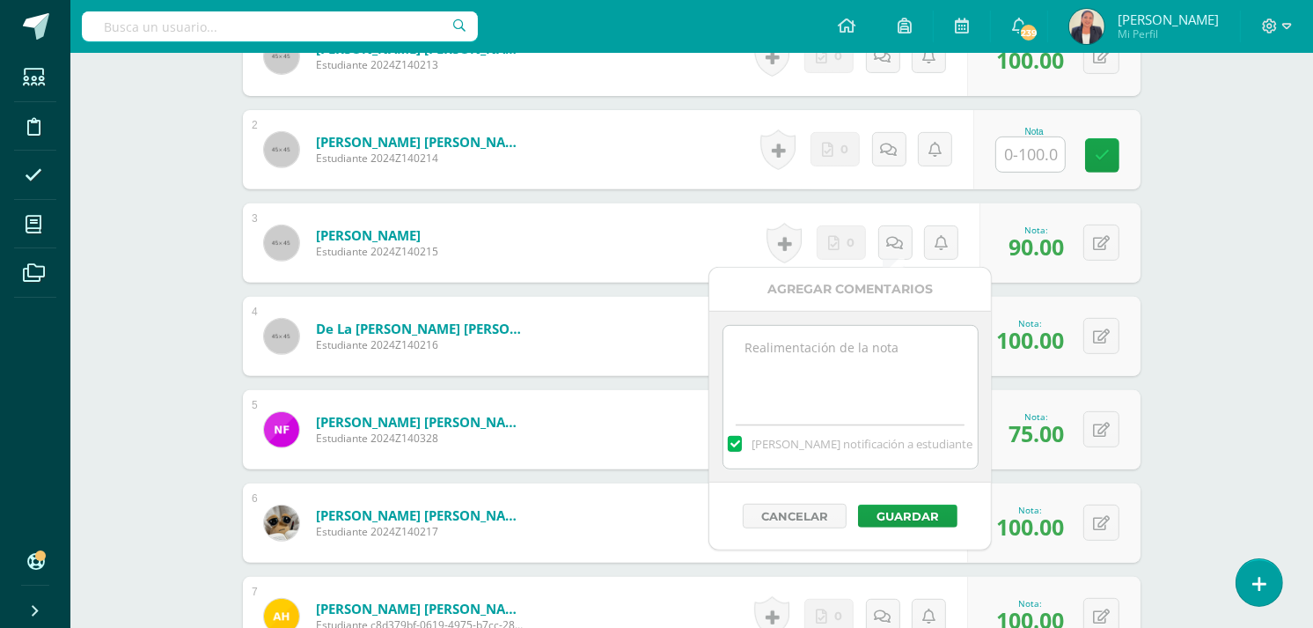
click at [865, 355] on textarea at bounding box center [850, 370] width 254 height 88
type textarea "12 de agosto. Faltaron algunos lineamientos."
click at [927, 513] on button "Guardar" at bounding box center [907, 515] width 99 height 23
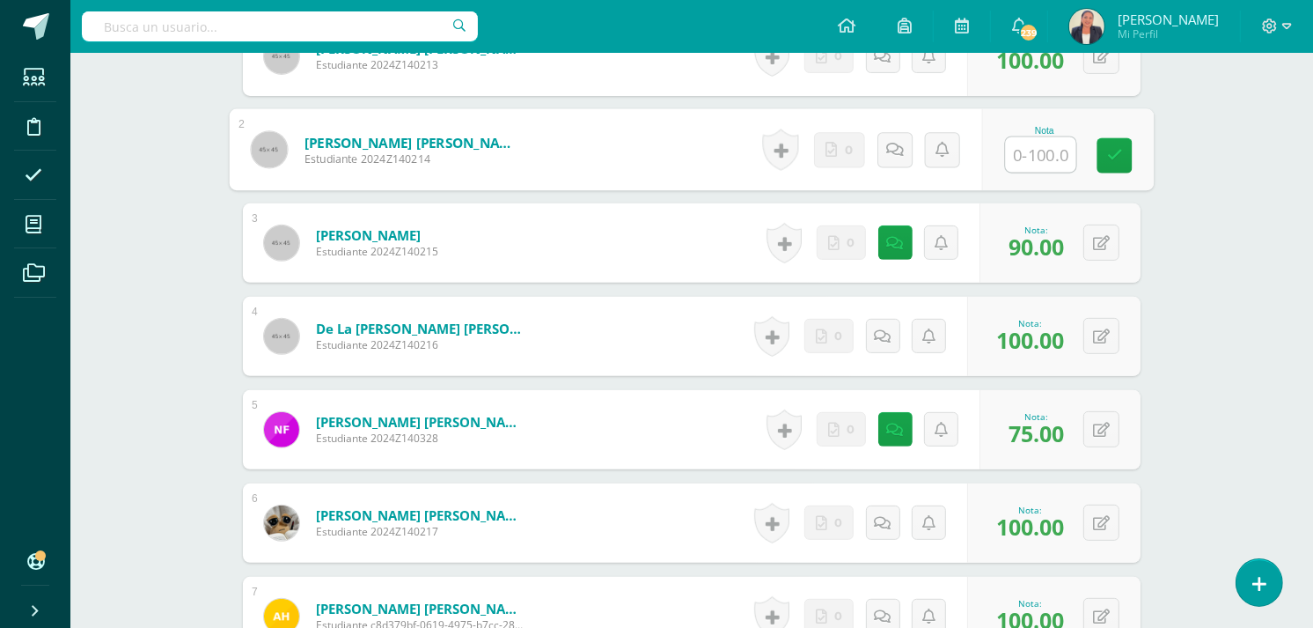
click at [1031, 159] on input "text" at bounding box center [1041, 154] width 70 height 35
type input "95"
click at [886, 155] on icon at bounding box center [895, 149] width 18 height 15
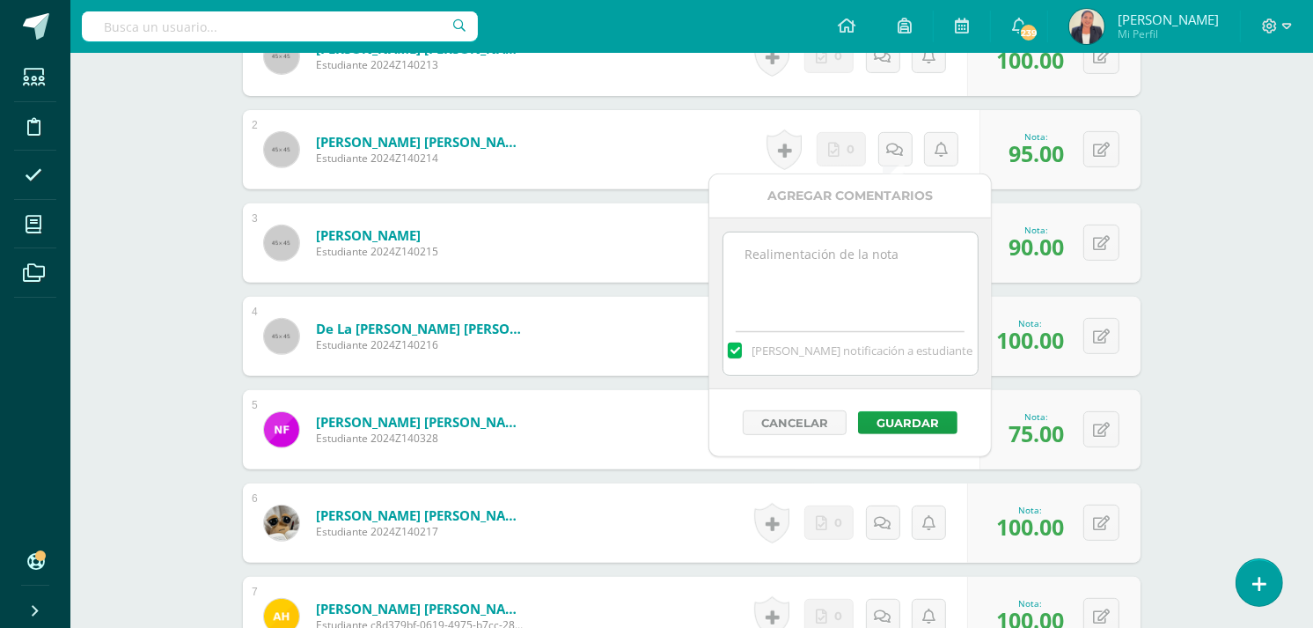
click at [863, 258] on textarea at bounding box center [850, 276] width 254 height 88
type textarea "12 de agosto. No aparece el nombre."
click at [928, 424] on button "Guardar" at bounding box center [907, 422] width 99 height 23
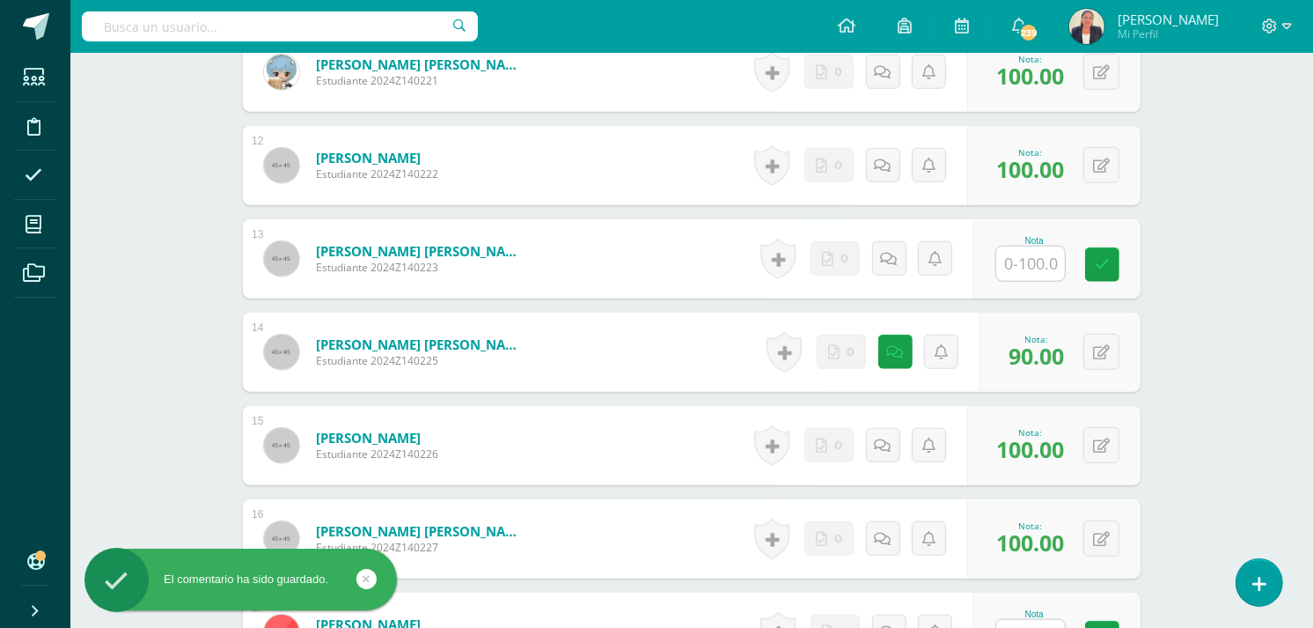
scroll to position [1552, 0]
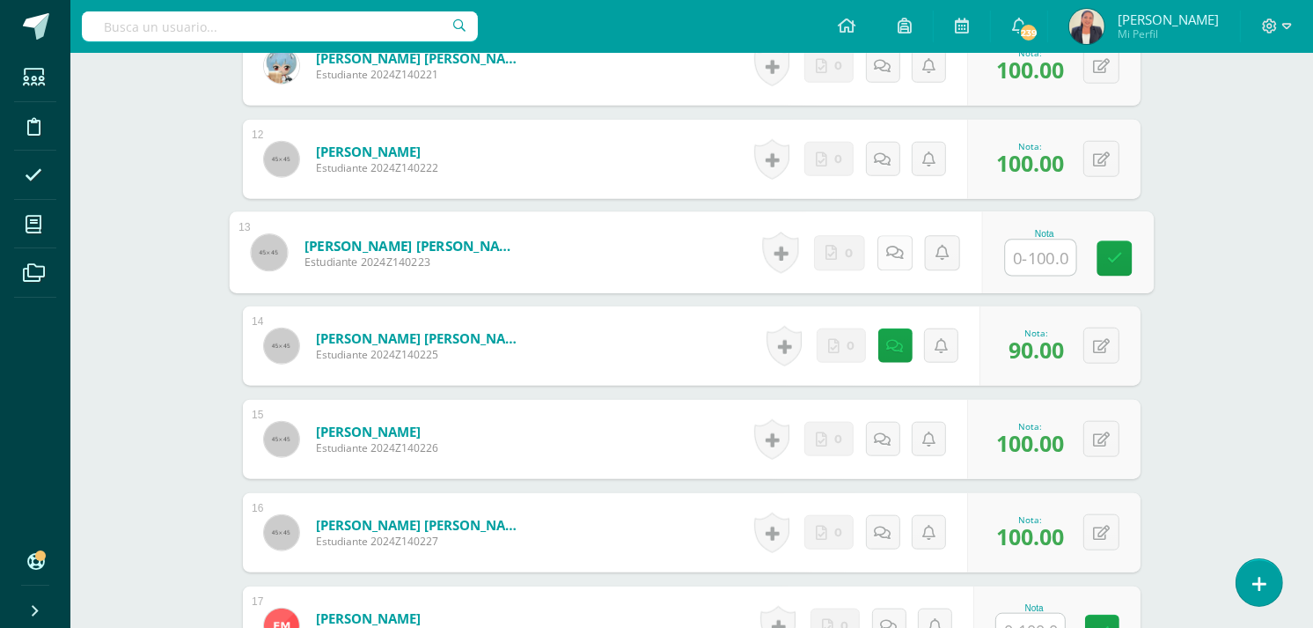
click at [899, 256] on link at bounding box center [894, 252] width 35 height 35
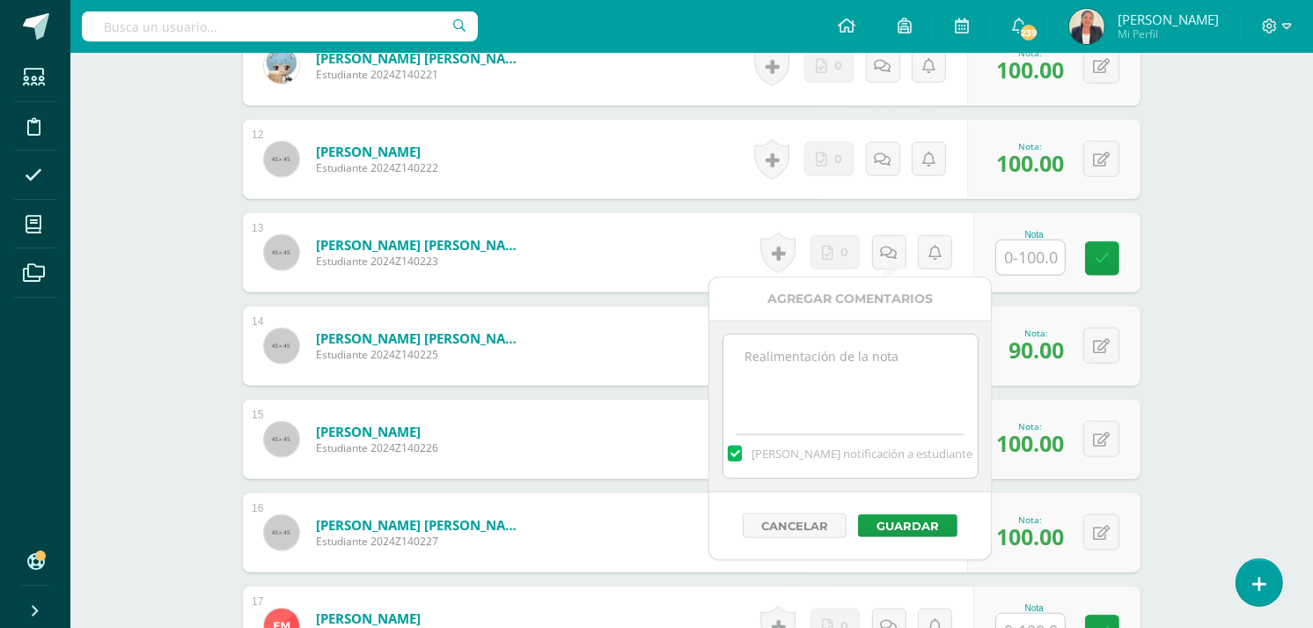
click at [855, 361] on textarea at bounding box center [850, 378] width 254 height 88
drag, startPoint x: 801, startPoint y: 392, endPoint x: 744, endPoint y: 370, distance: 61.3
click at [744, 370] on textarea "12 de agosto. Entregarla sin falta el próximo martes." at bounding box center [850, 378] width 254 height 88
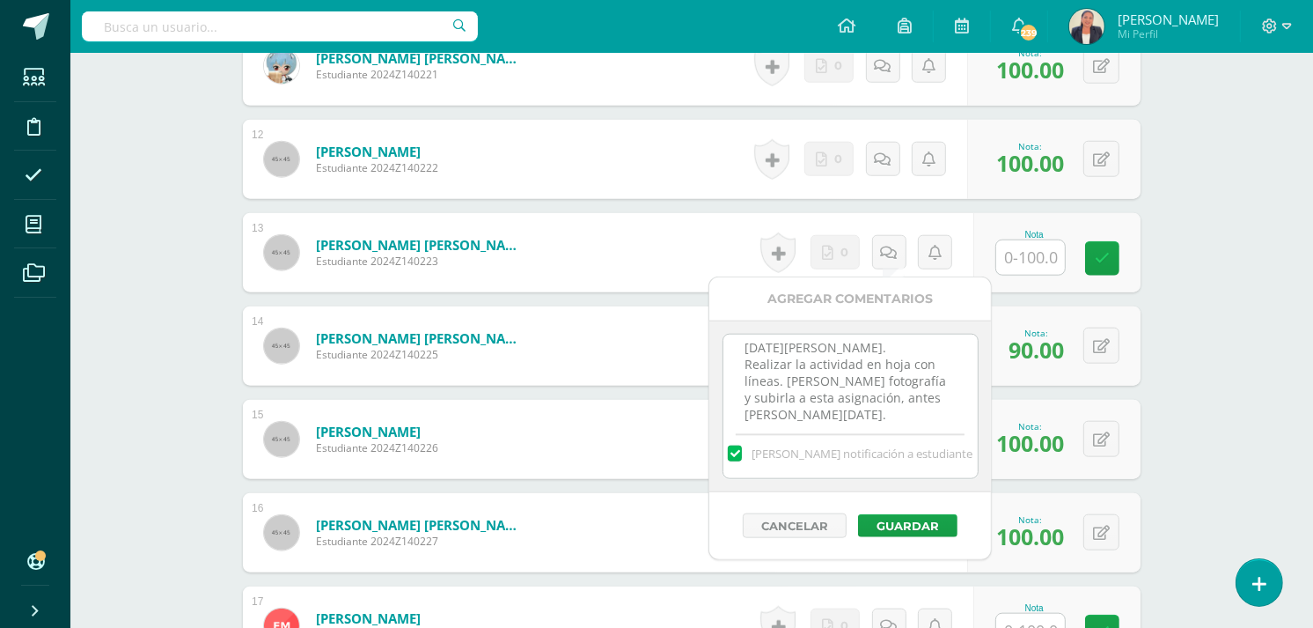
scroll to position [11, 0]
drag, startPoint x: 840, startPoint y: 419, endPoint x: 894, endPoint y: 399, distance: 58.2
click at [894, 399] on textarea "12 de agosto. Realizar la actividad en hoja con líneas. Tomarle fotografía y su…" at bounding box center [850, 378] width 254 height 88
drag, startPoint x: 944, startPoint y: 402, endPoint x: 745, endPoint y: 350, distance: 205.6
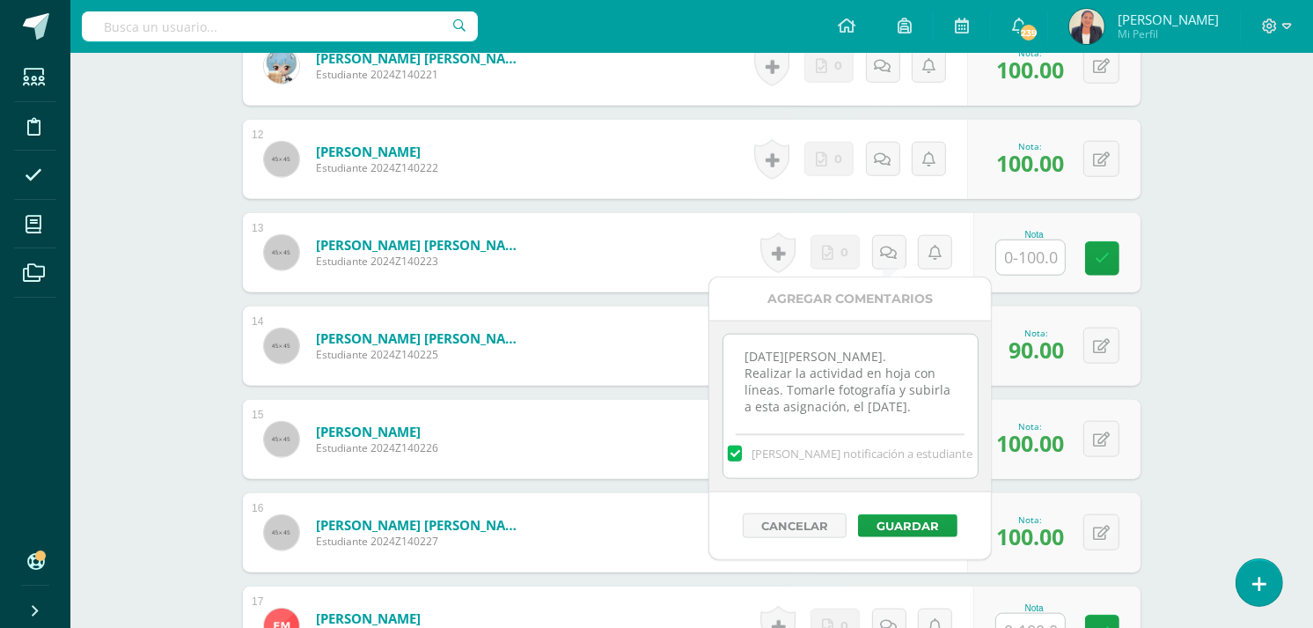
click at [745, 350] on textarea "12 de agosto. Realizar la actividad en hoja con líneas. Tomarle fotografía y su…" at bounding box center [850, 378] width 254 height 88
type textarea "12 de agosto. Realizar la actividad en hoja con líneas. Tomarle fotografía y su…"
click at [925, 526] on button "Guardar" at bounding box center [907, 525] width 99 height 23
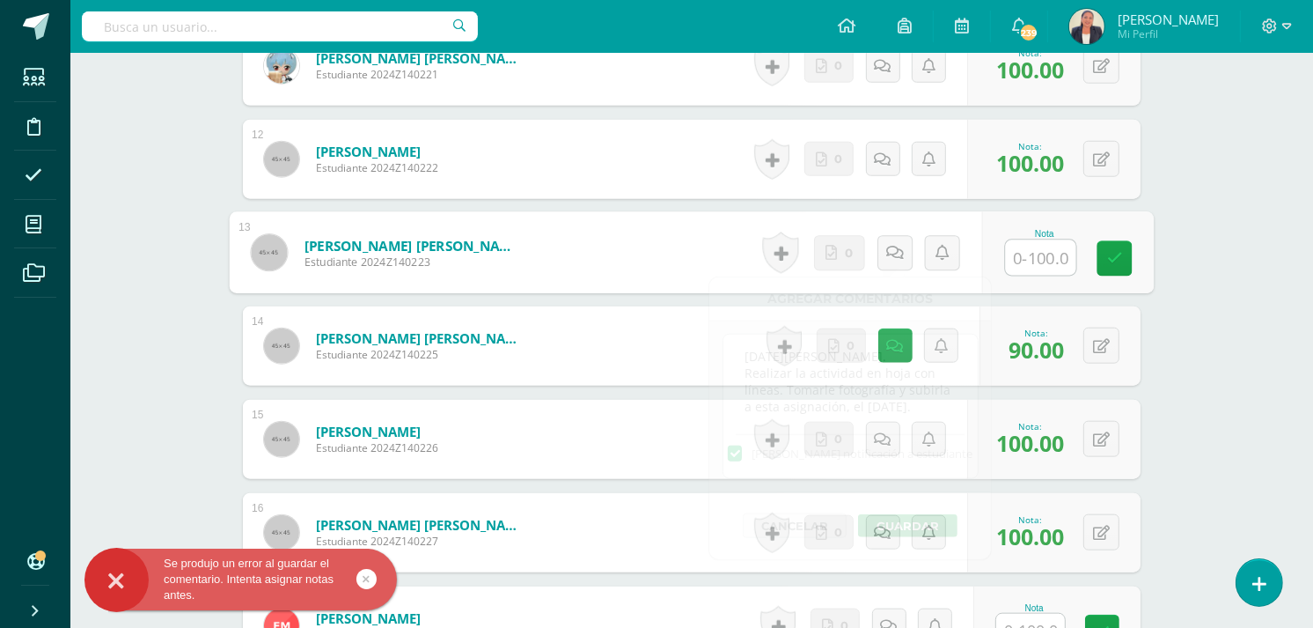
click at [1041, 249] on input "text" at bounding box center [1041, 257] width 70 height 35
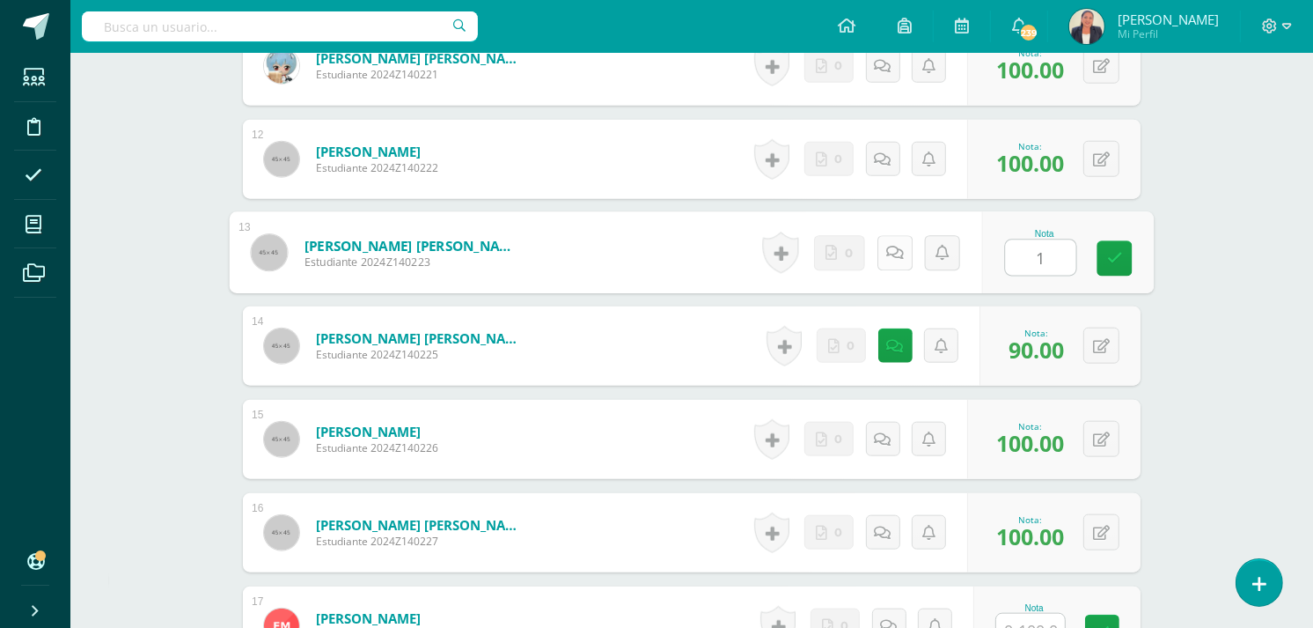
type input "1"
click at [896, 255] on icon at bounding box center [895, 252] width 18 height 15
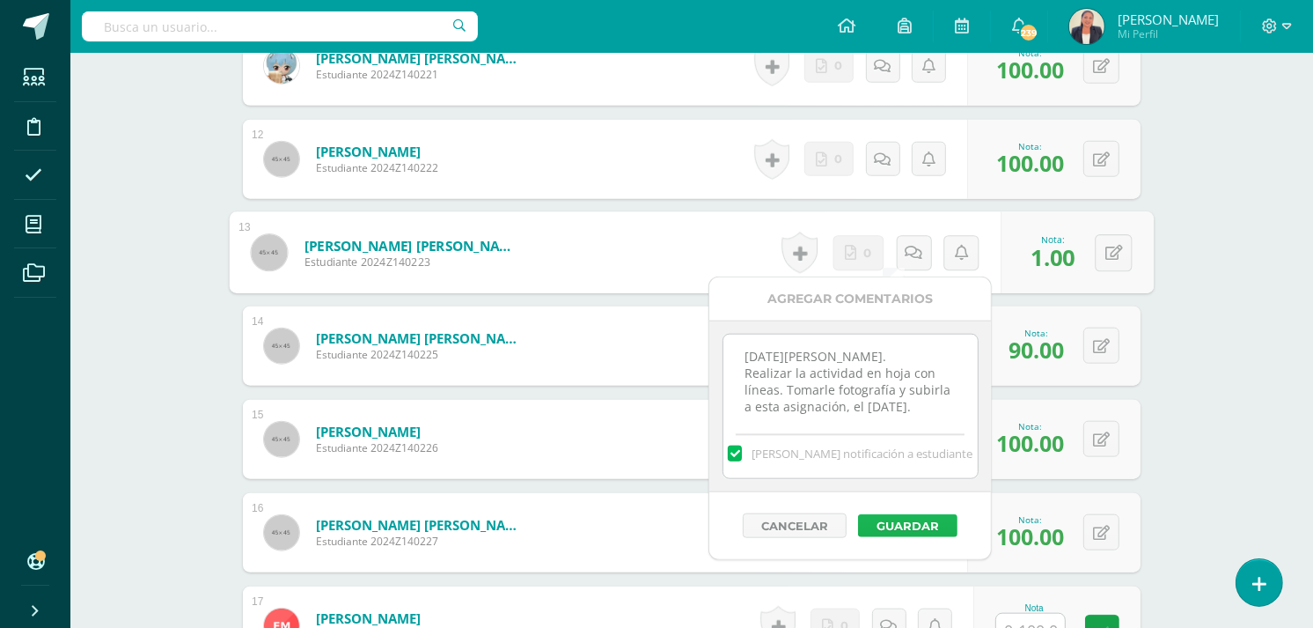
click at [920, 523] on button "Guardar" at bounding box center [907, 525] width 99 height 23
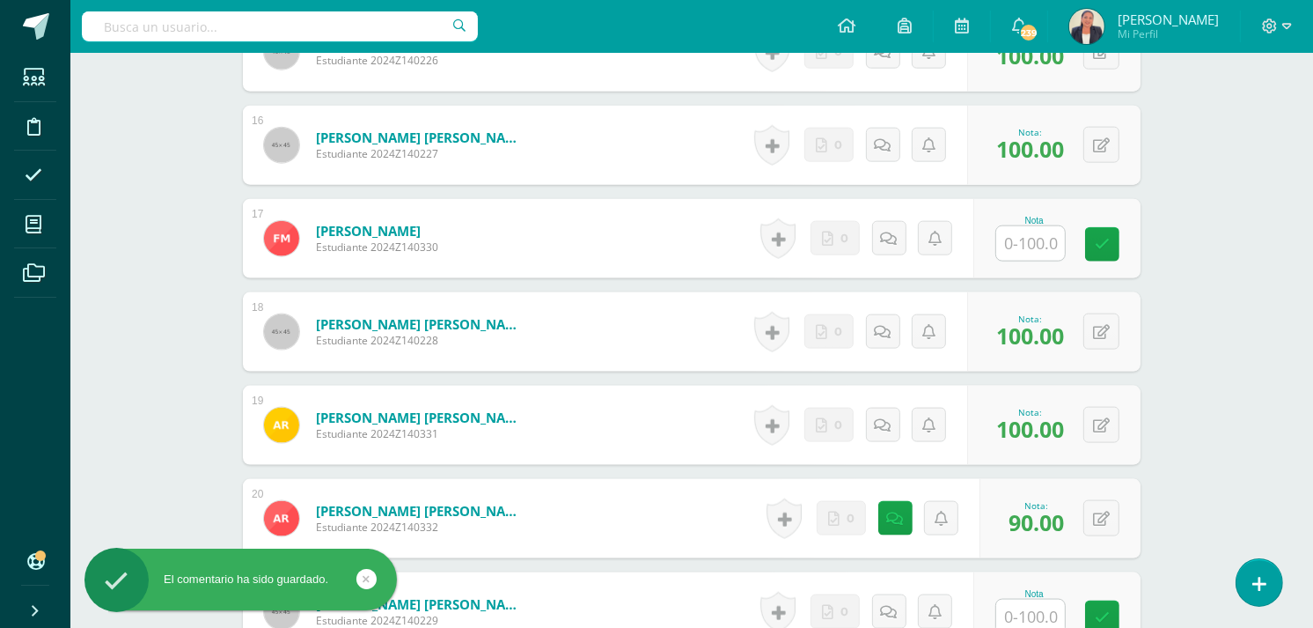
scroll to position [1950, 0]
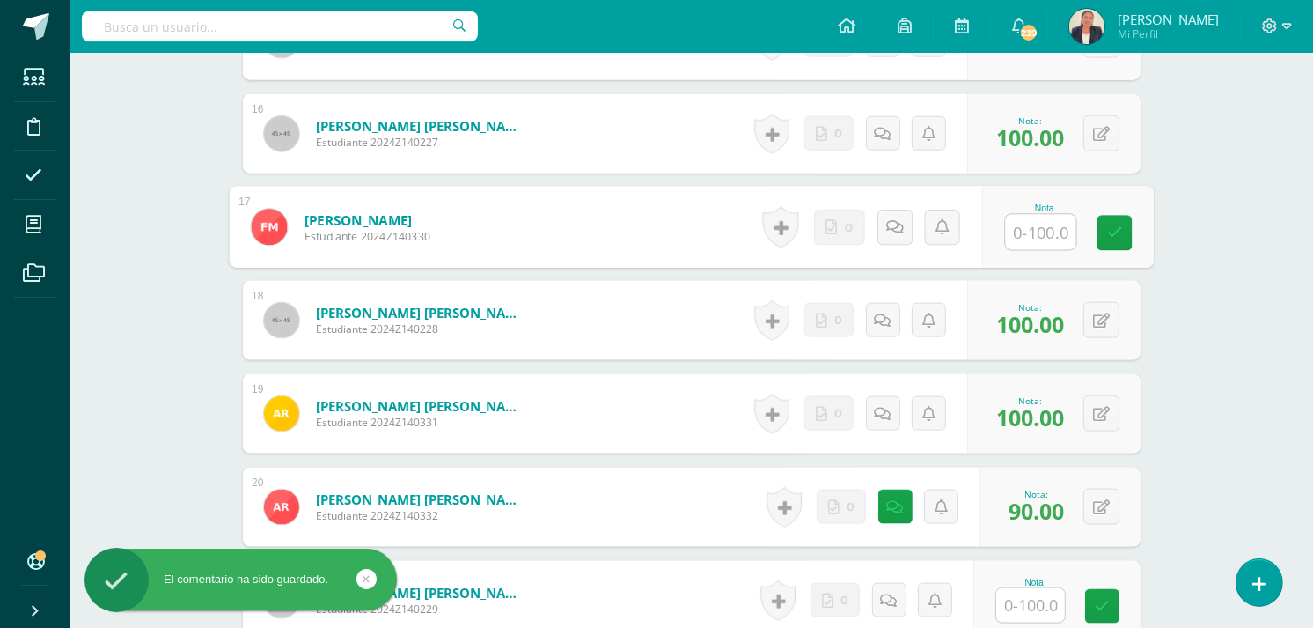
click at [1049, 226] on input "text" at bounding box center [1041, 232] width 70 height 35
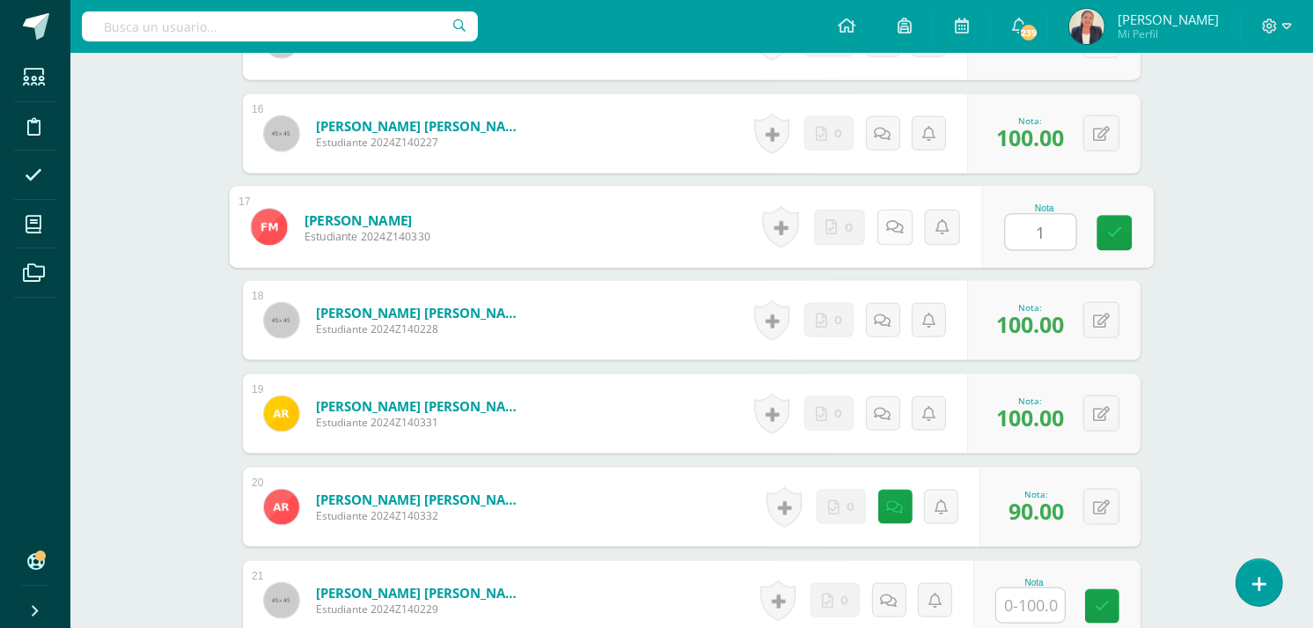
type input "1"
click at [890, 226] on icon at bounding box center [895, 226] width 18 height 15
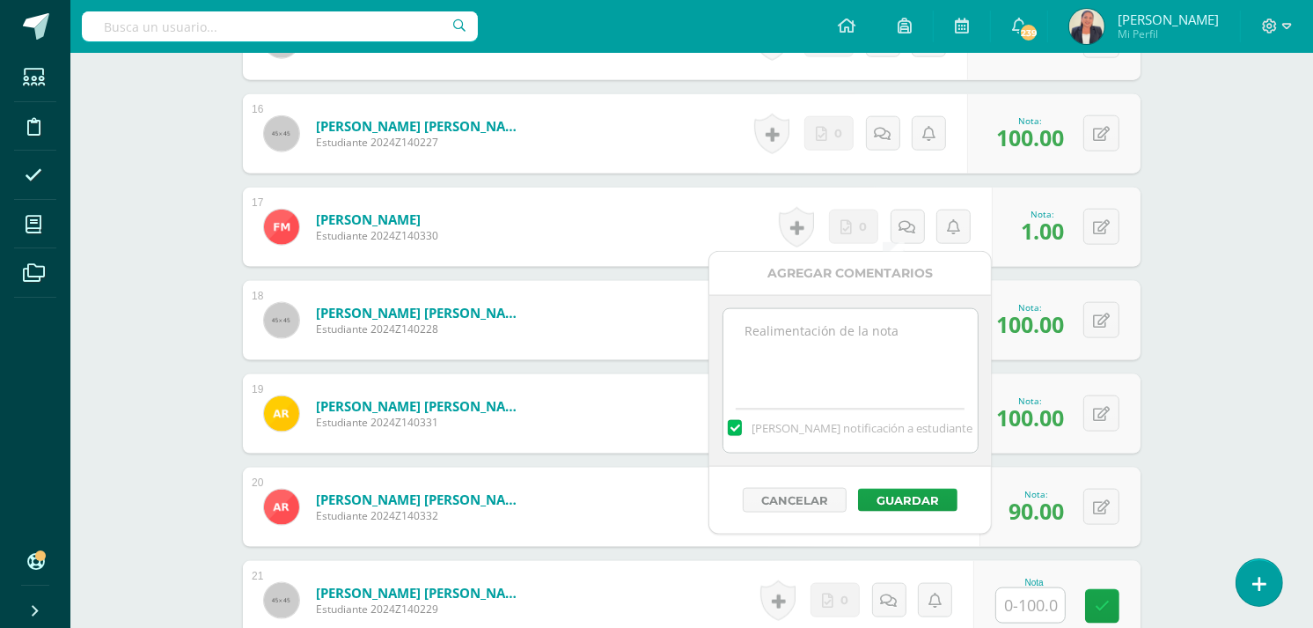
click at [851, 327] on textarea at bounding box center [850, 353] width 254 height 88
paste textarea "12 de agosto. Realizar la actividad en hoja con líneas. Tomarle fotografía y su…"
type textarea "12 de agosto. Realizar la actividad en hoja con líneas. Tomarle fotografía y su…"
click at [907, 494] on button "Guardar" at bounding box center [907, 499] width 99 height 23
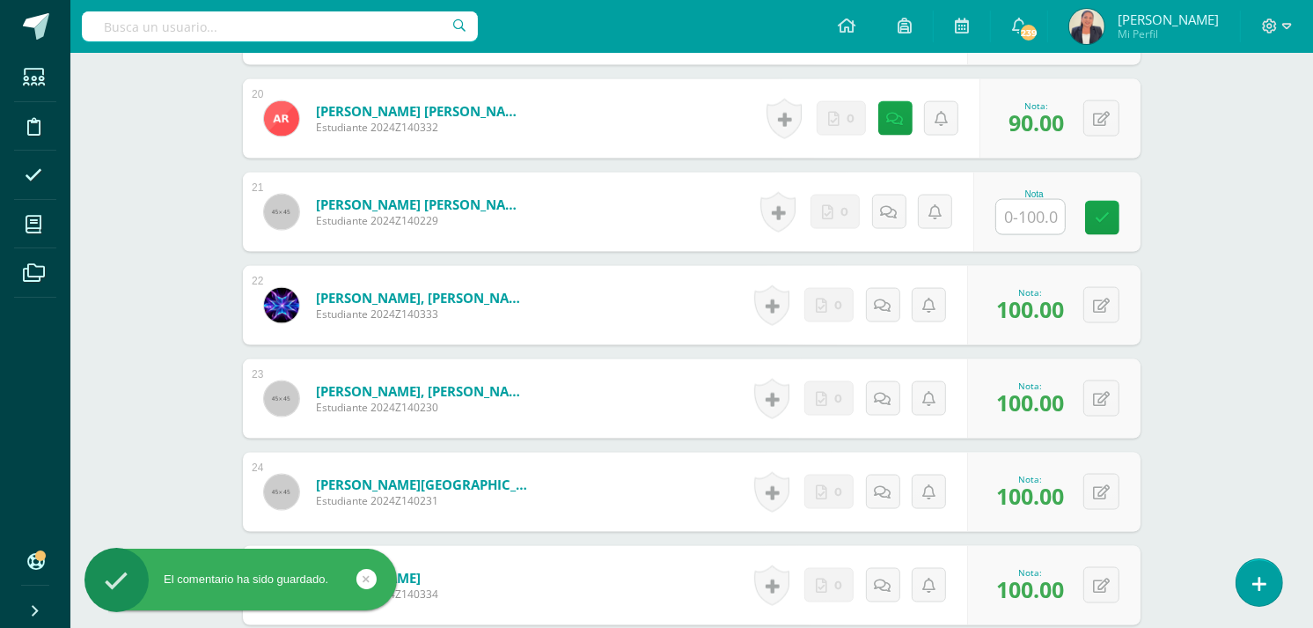
scroll to position [2345, 0]
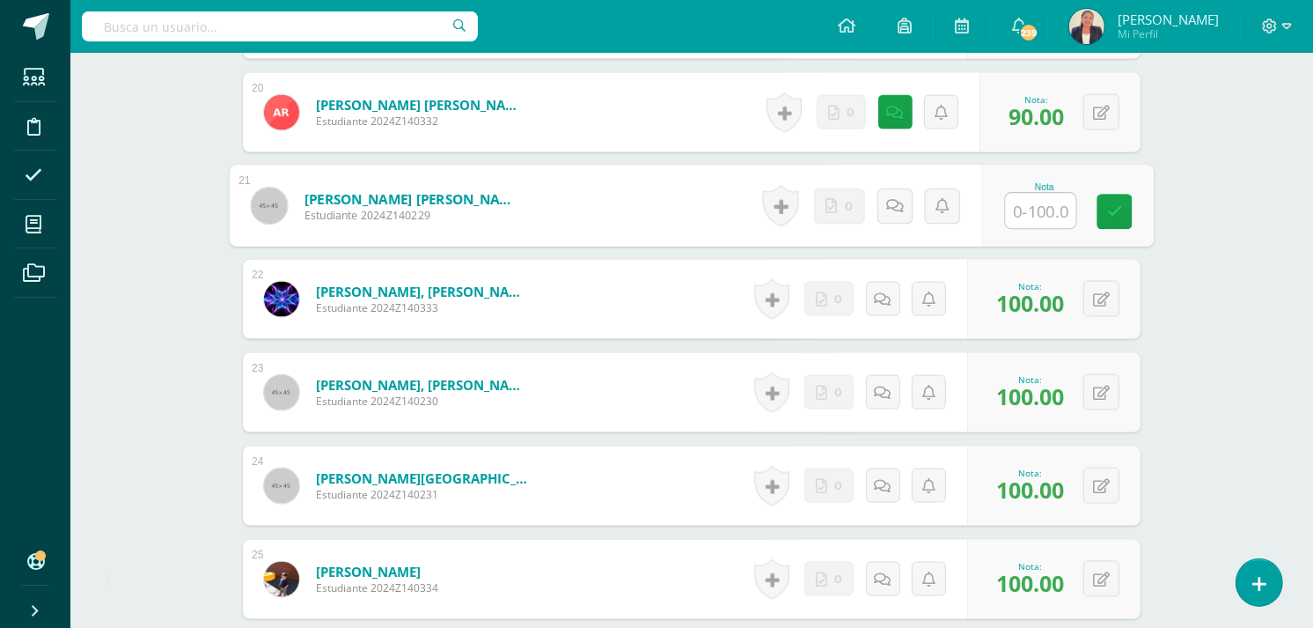
click at [1017, 208] on input "text" at bounding box center [1041, 211] width 70 height 35
type input "1"
click at [892, 206] on icon at bounding box center [895, 205] width 18 height 15
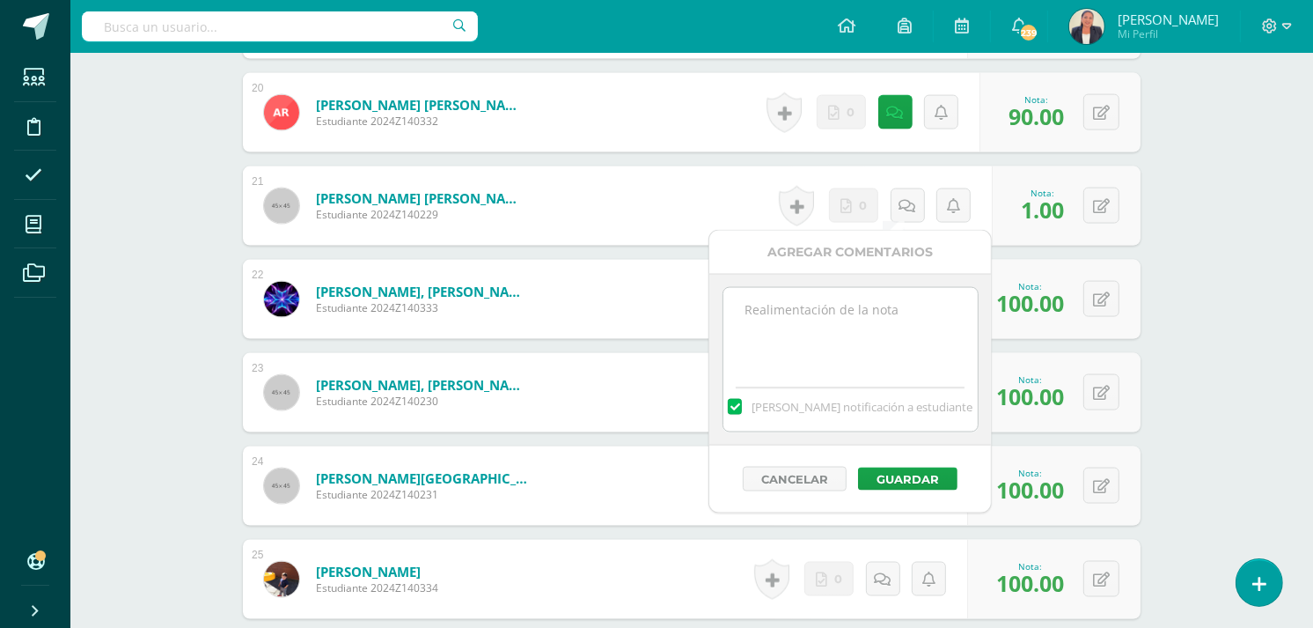
click at [807, 306] on textarea at bounding box center [850, 332] width 254 height 88
paste textarea "12 de agosto. Realizar la actividad en hoja con líneas. Tomarle fotografía y su…"
type textarea "12 de agosto. Realizar la actividad en hoja con líneas. Tomarle fotografía y su…"
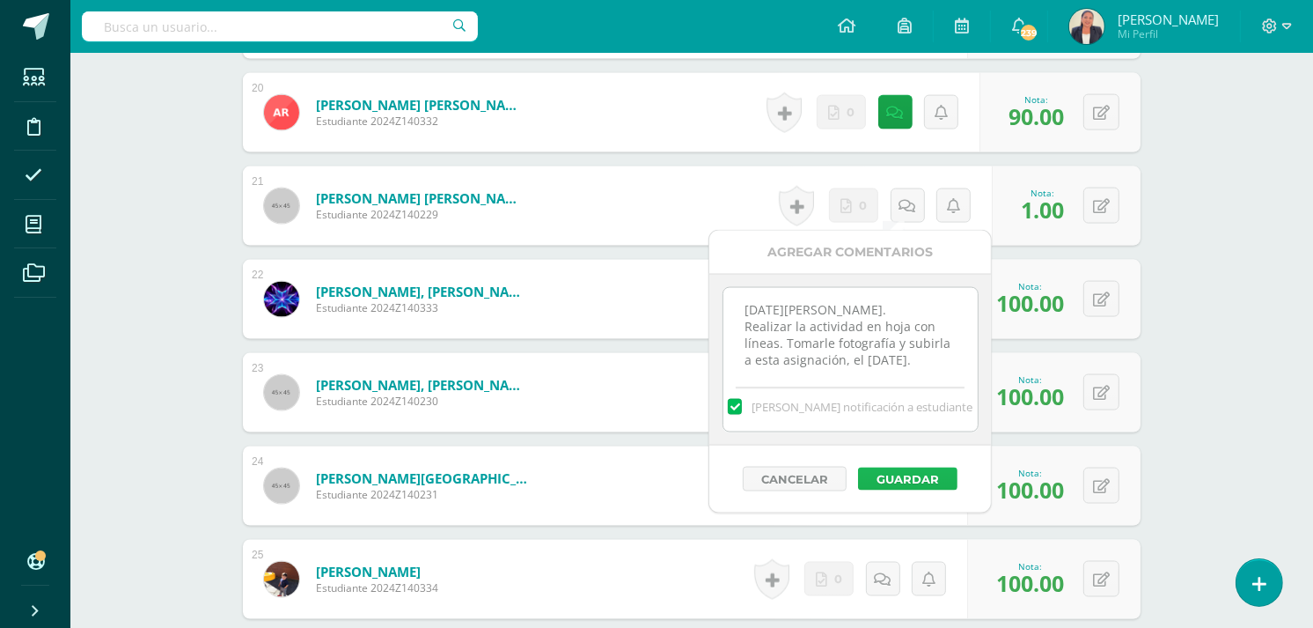
click at [901, 470] on button "Guardar" at bounding box center [907, 478] width 99 height 23
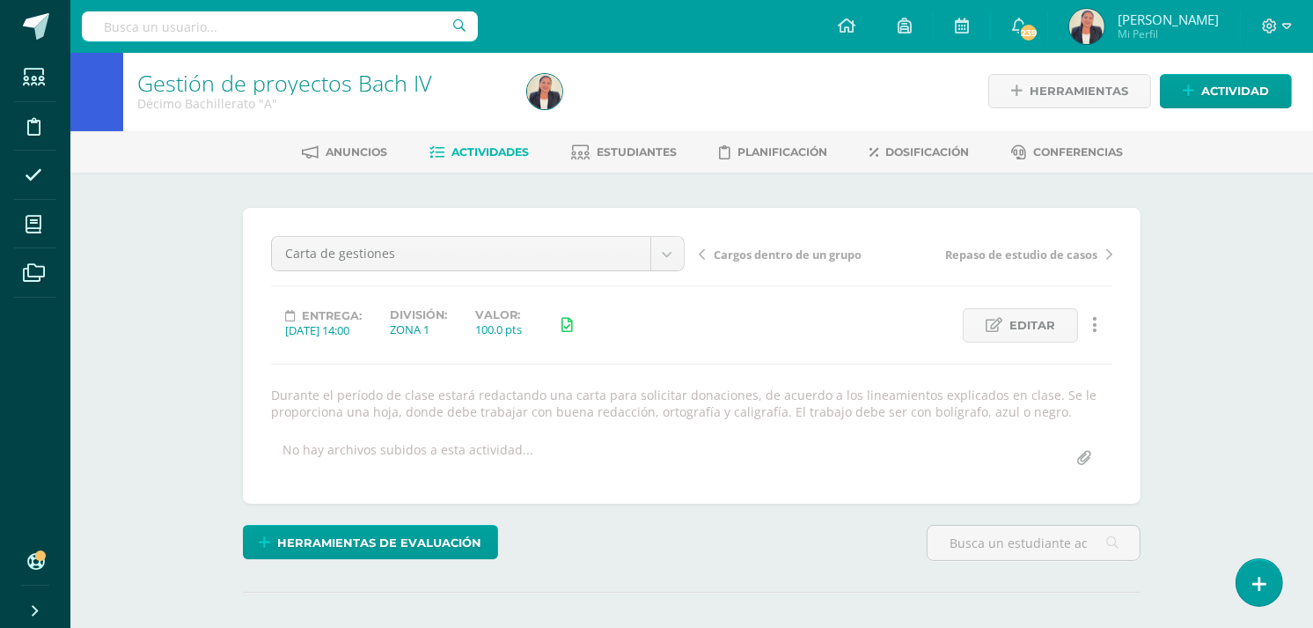
scroll to position [0, 0]
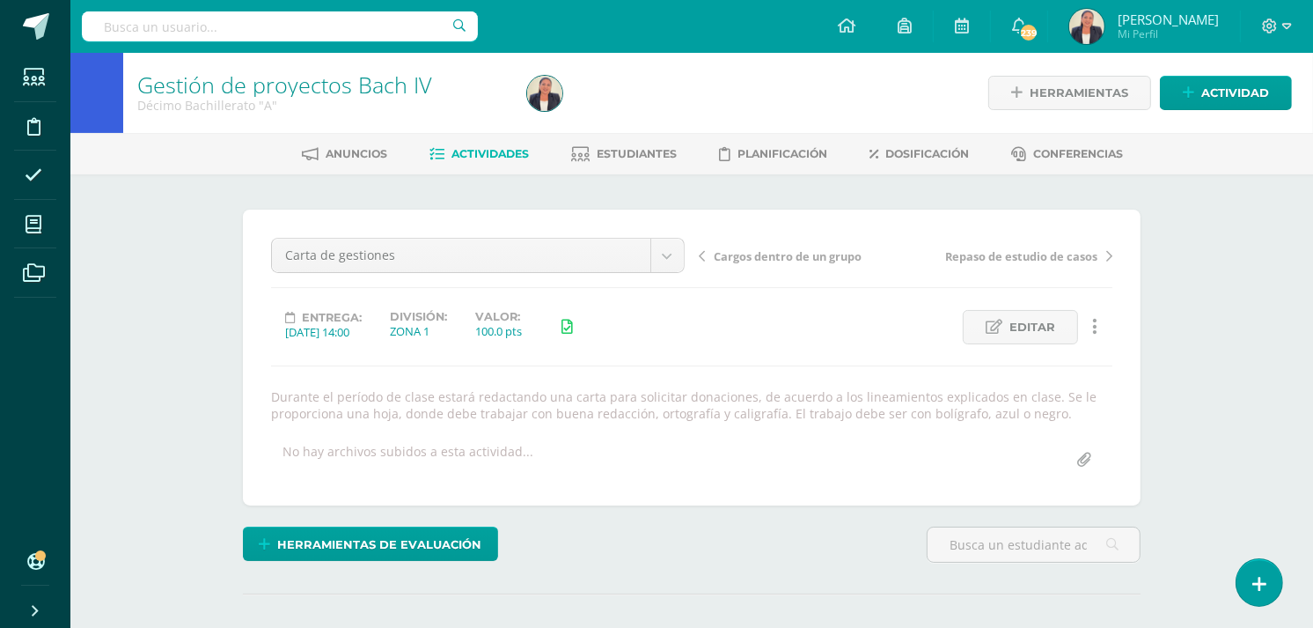
click at [473, 154] on span "Actividades" at bounding box center [490, 153] width 77 height 13
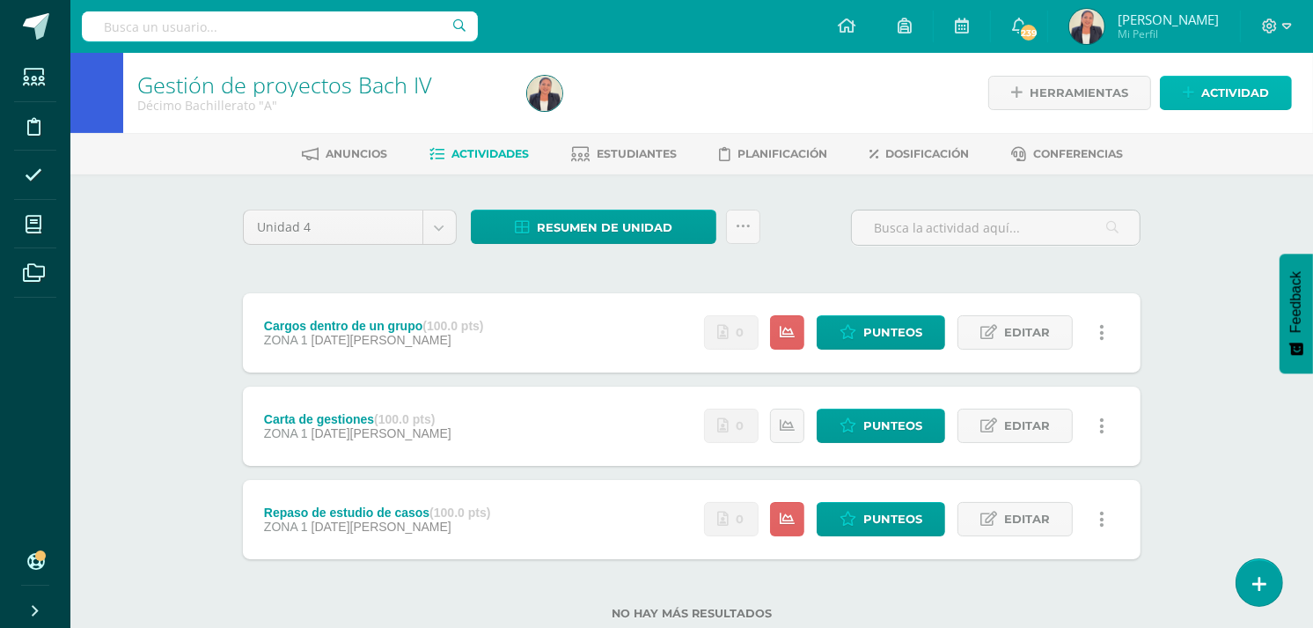
click at [1227, 84] on span "Actividad" at bounding box center [1235, 93] width 68 height 33
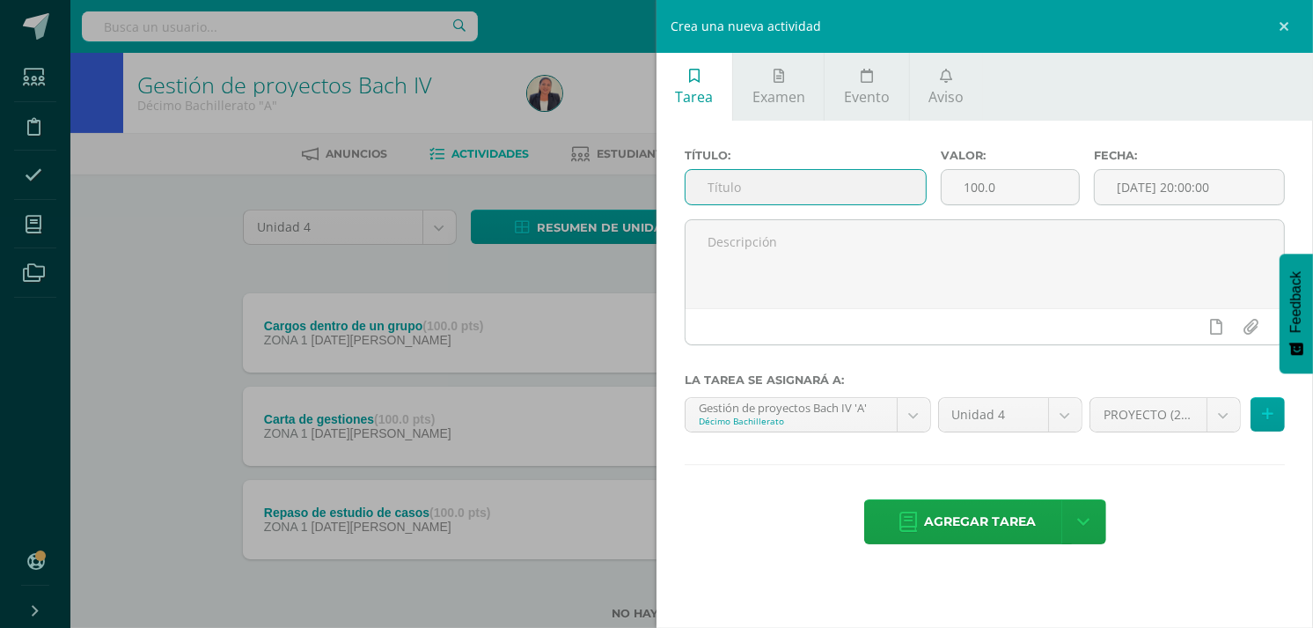
click at [736, 187] on input "text" at bounding box center [806, 187] width 240 height 34
type input "Plan de acción"
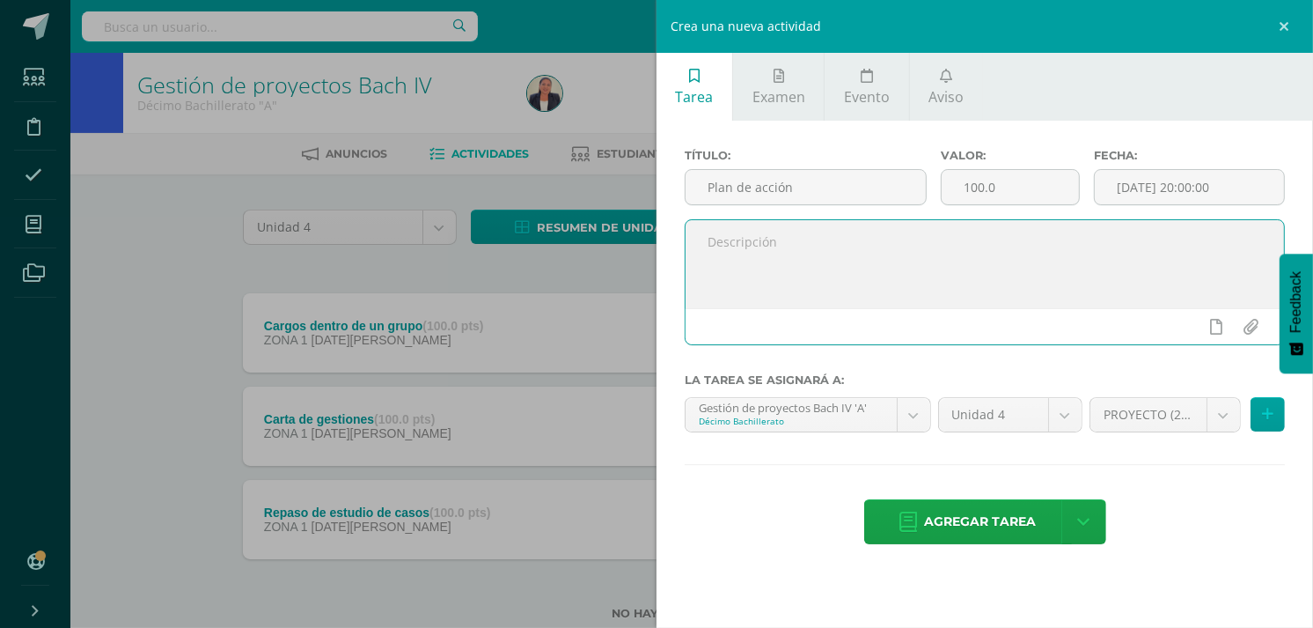
click at [724, 242] on textarea at bounding box center [985, 264] width 598 height 88
paste textarea "Un plan de acción es una herramienta estratégica que detalla los pasos específi…"
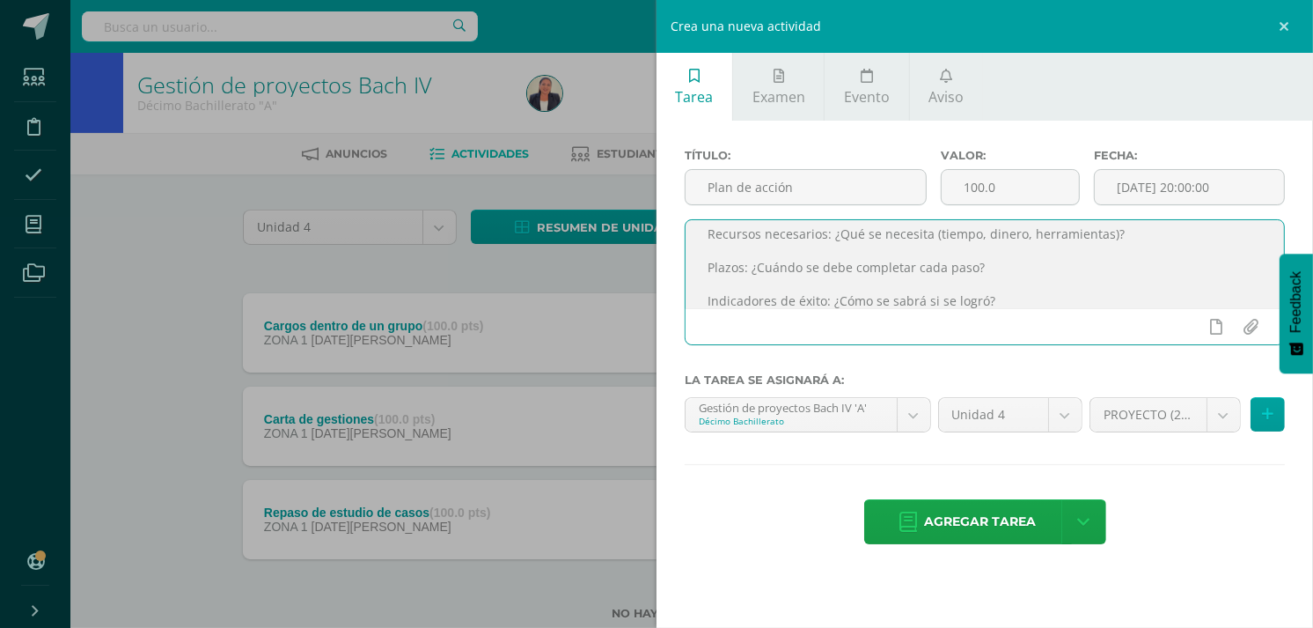
scroll to position [209, 0]
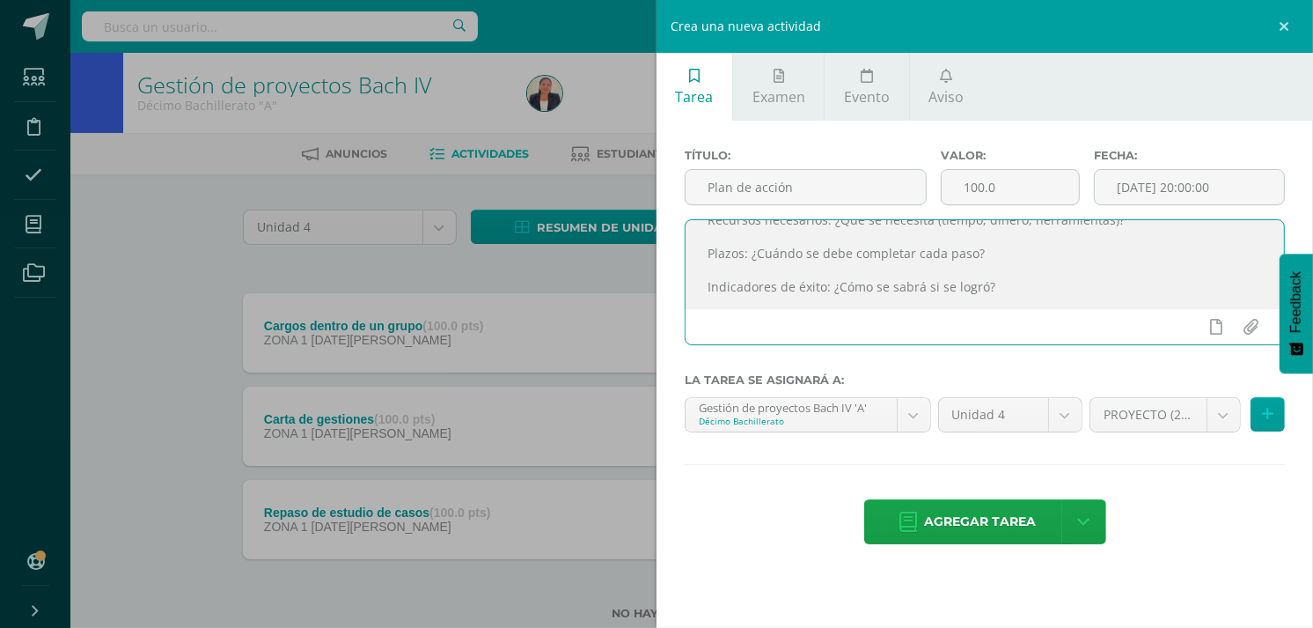
paste textarea "Ejemplo básico: Objetivo: Mejorar las ventas en un negocio local. Plan de acció…"
paste textarea "Permite medir el progreso y corregir errores."
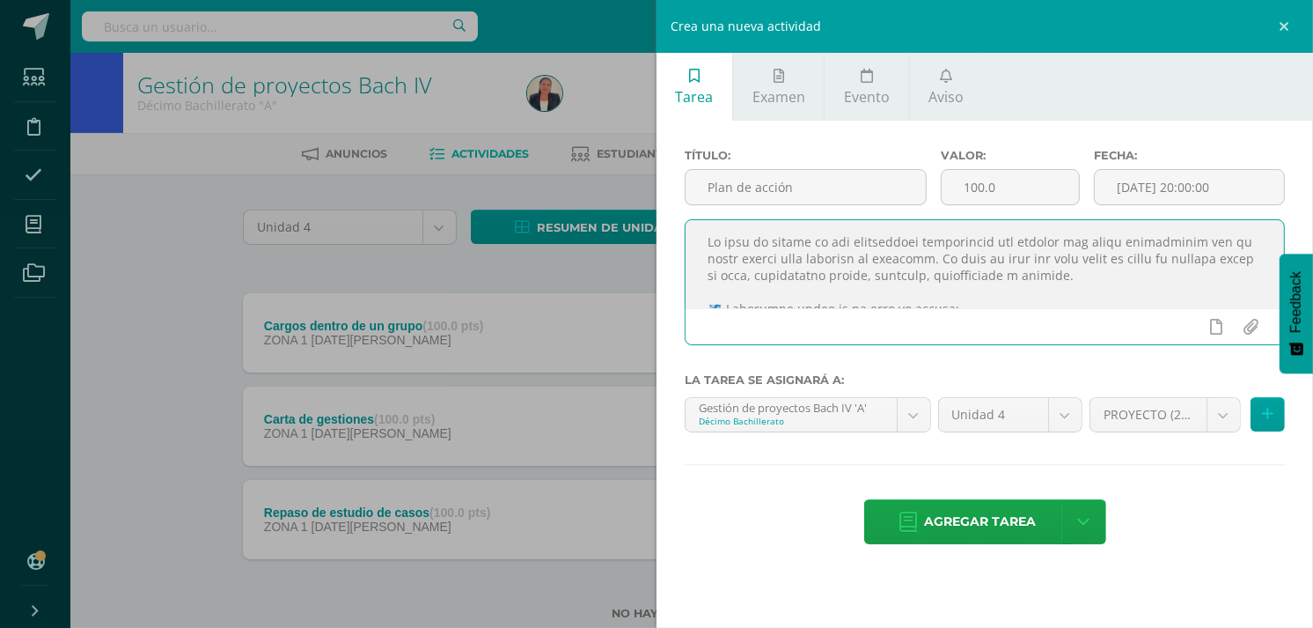
click at [1040, 295] on textarea at bounding box center [985, 264] width 598 height 88
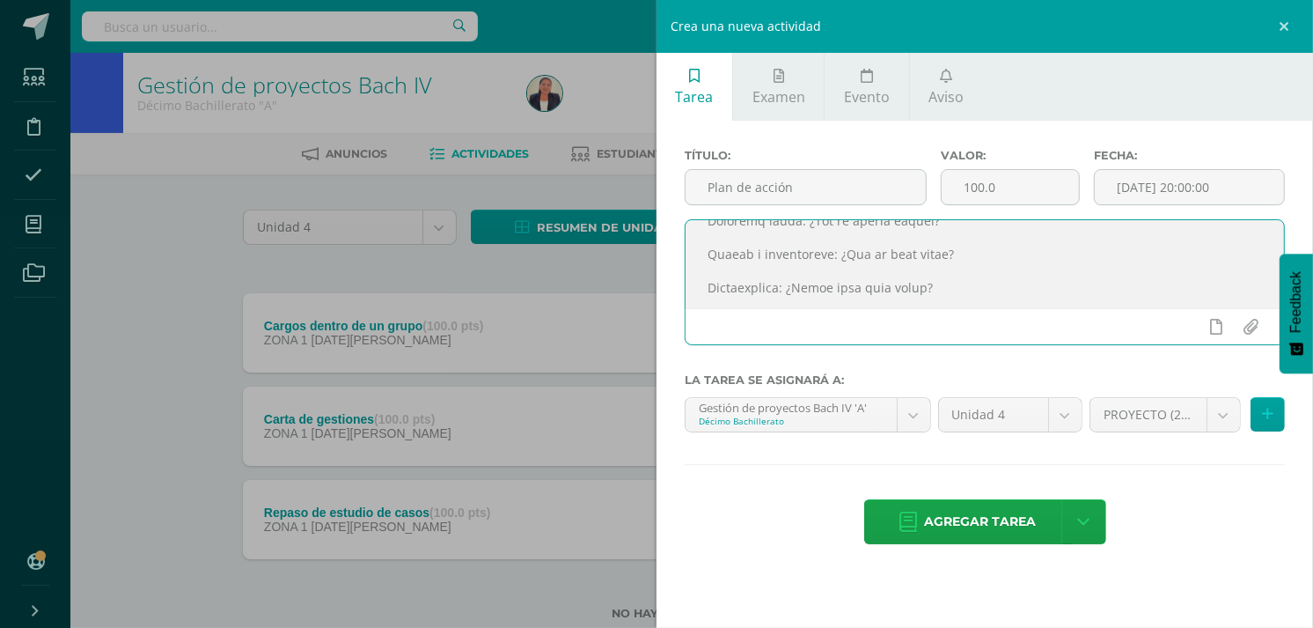
scroll to position [91, 0]
click at [924, 238] on textarea at bounding box center [985, 264] width 598 height 88
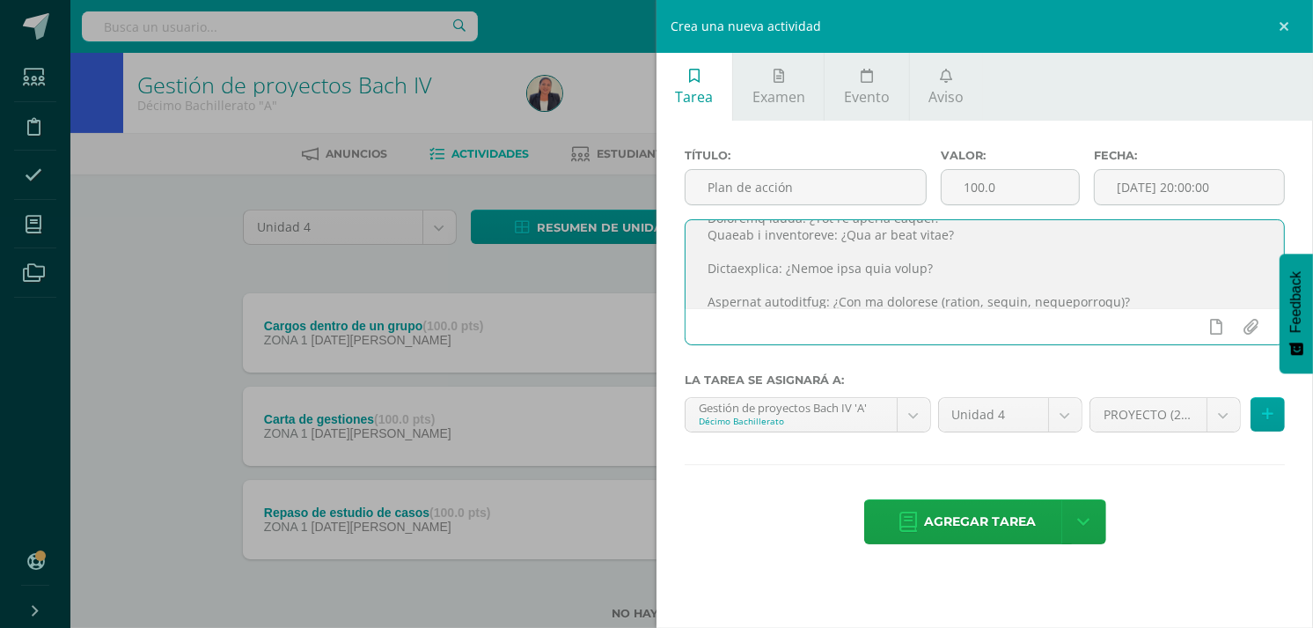
scroll to position [74, 0]
click at [847, 268] on textarea at bounding box center [985, 264] width 598 height 88
click at [833, 286] on textarea at bounding box center [985, 264] width 598 height 88
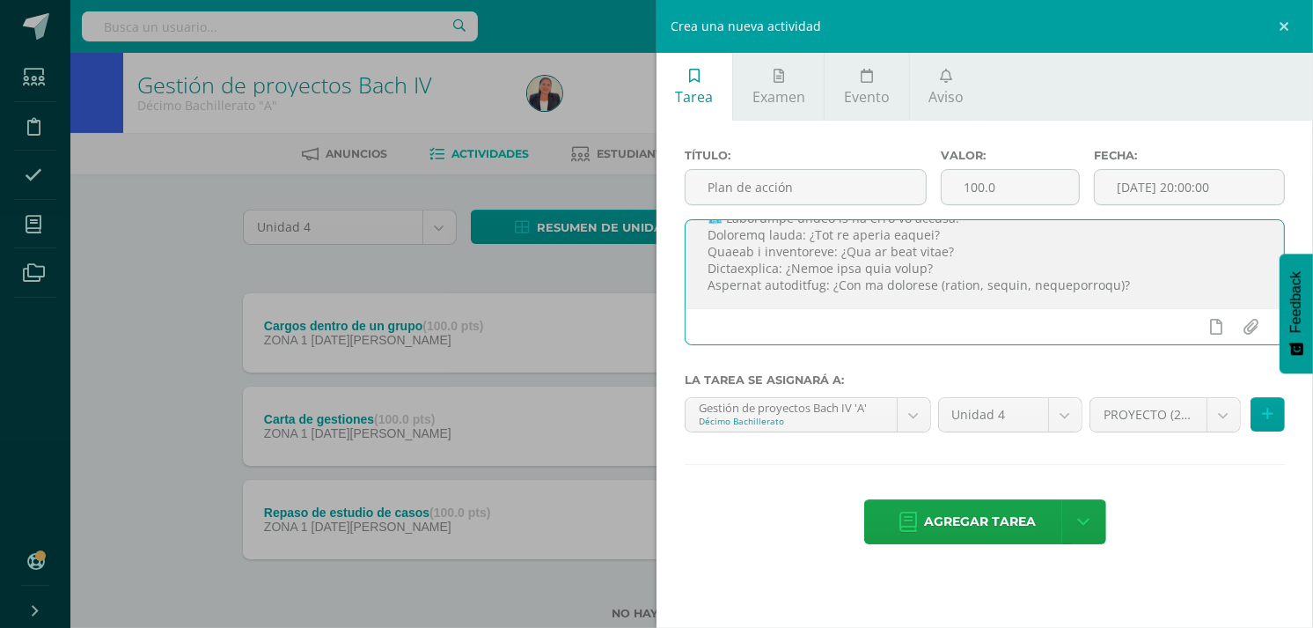
click at [804, 300] on textarea at bounding box center [985, 264] width 598 height 88
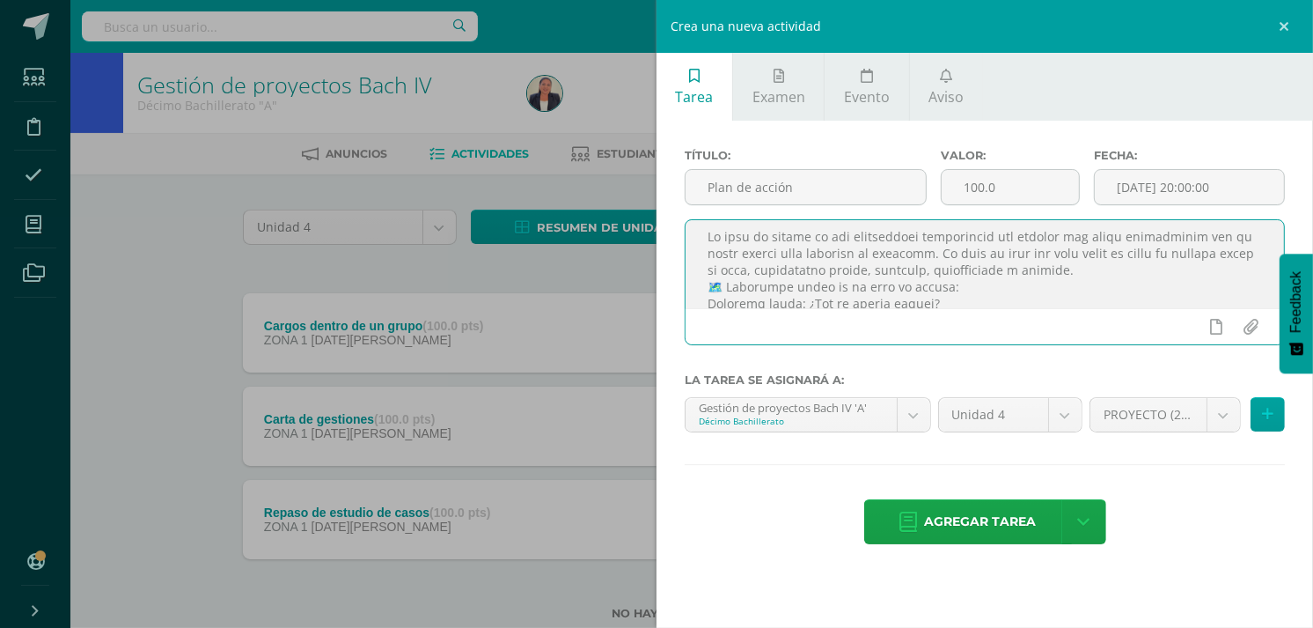
scroll to position [0, 0]
click at [728, 292] on textarea at bounding box center [985, 264] width 598 height 88
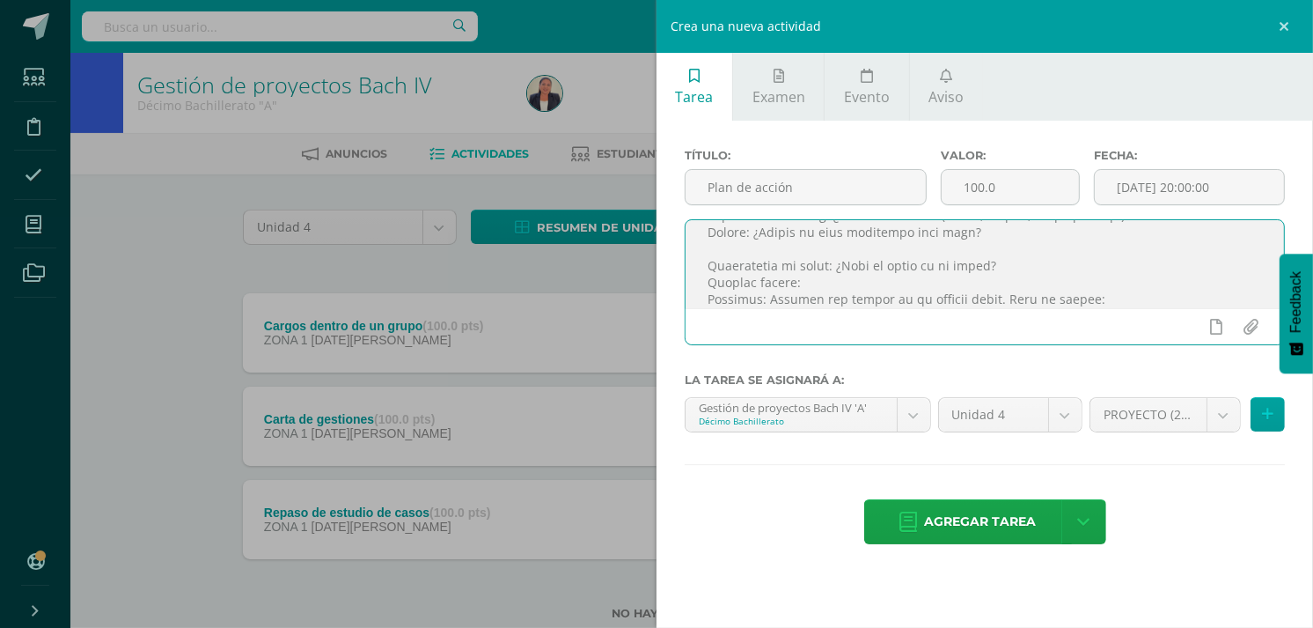
scroll to position [156, 0]
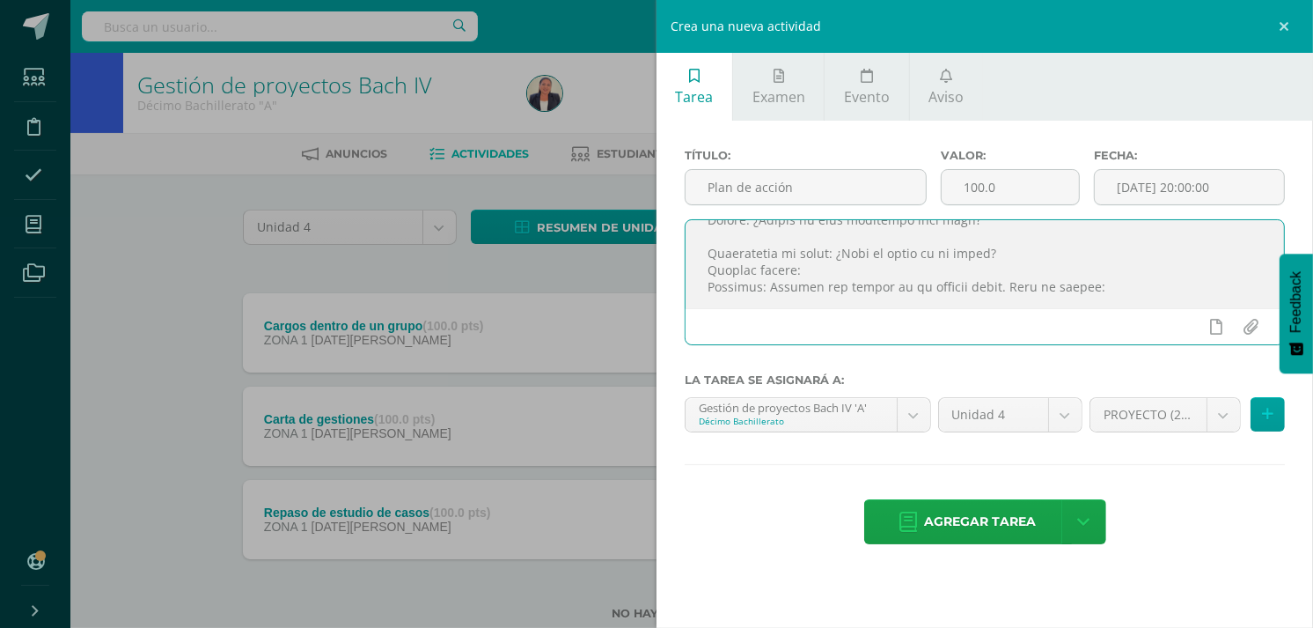
click at [945, 236] on textarea at bounding box center [985, 264] width 598 height 88
click at [928, 242] on textarea at bounding box center [985, 264] width 598 height 88
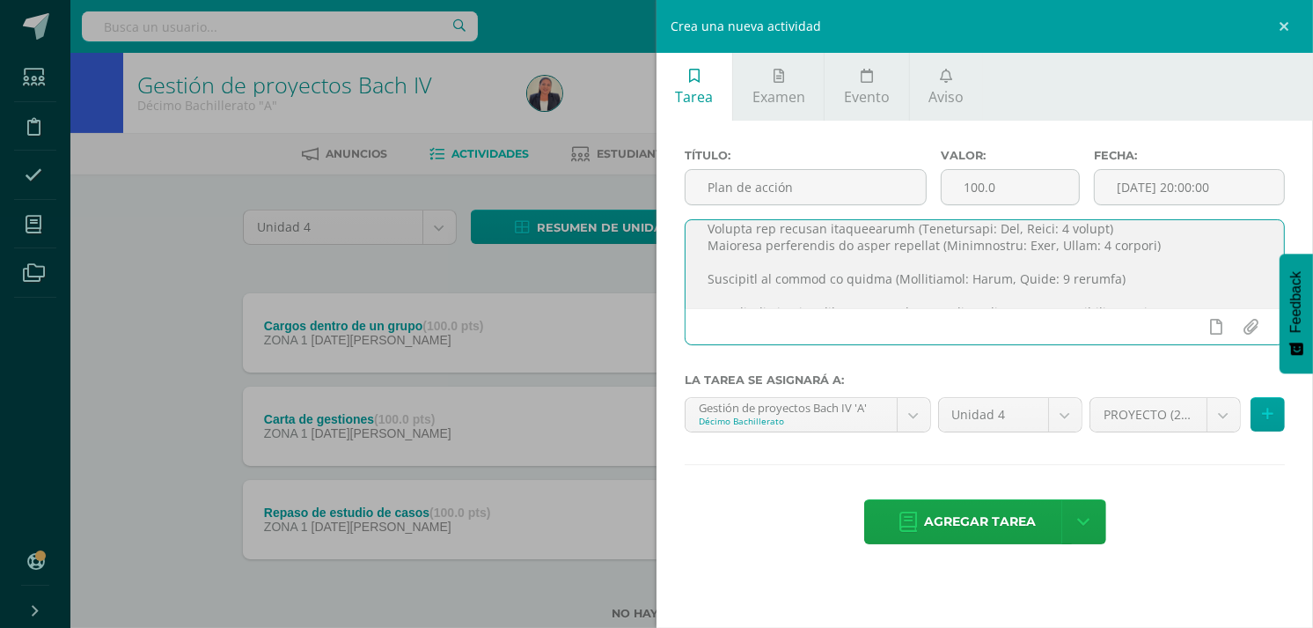
scroll to position [214, 0]
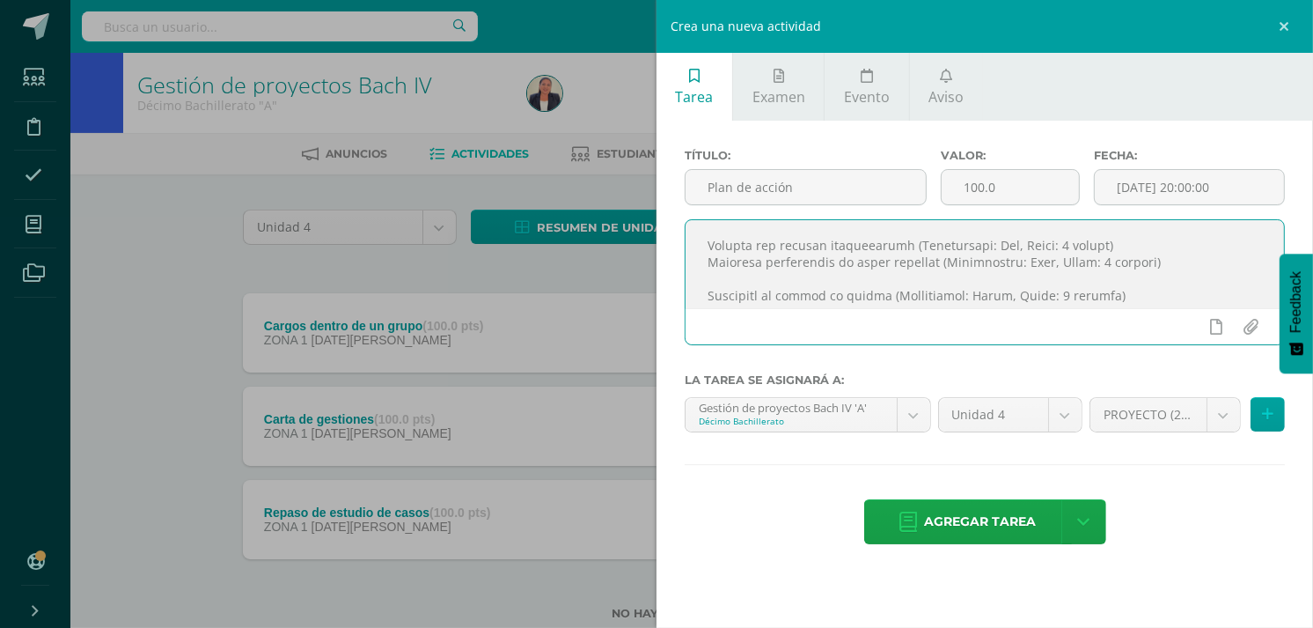
click at [828, 229] on textarea at bounding box center [985, 264] width 598 height 88
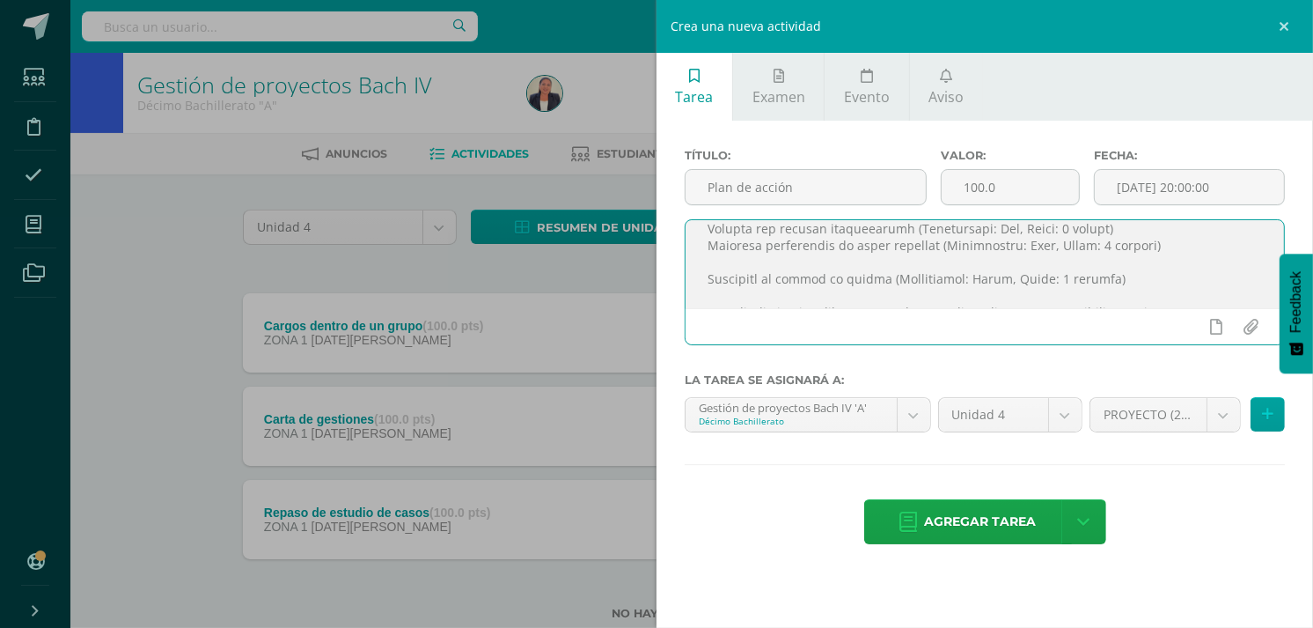
scroll to position [195, 0]
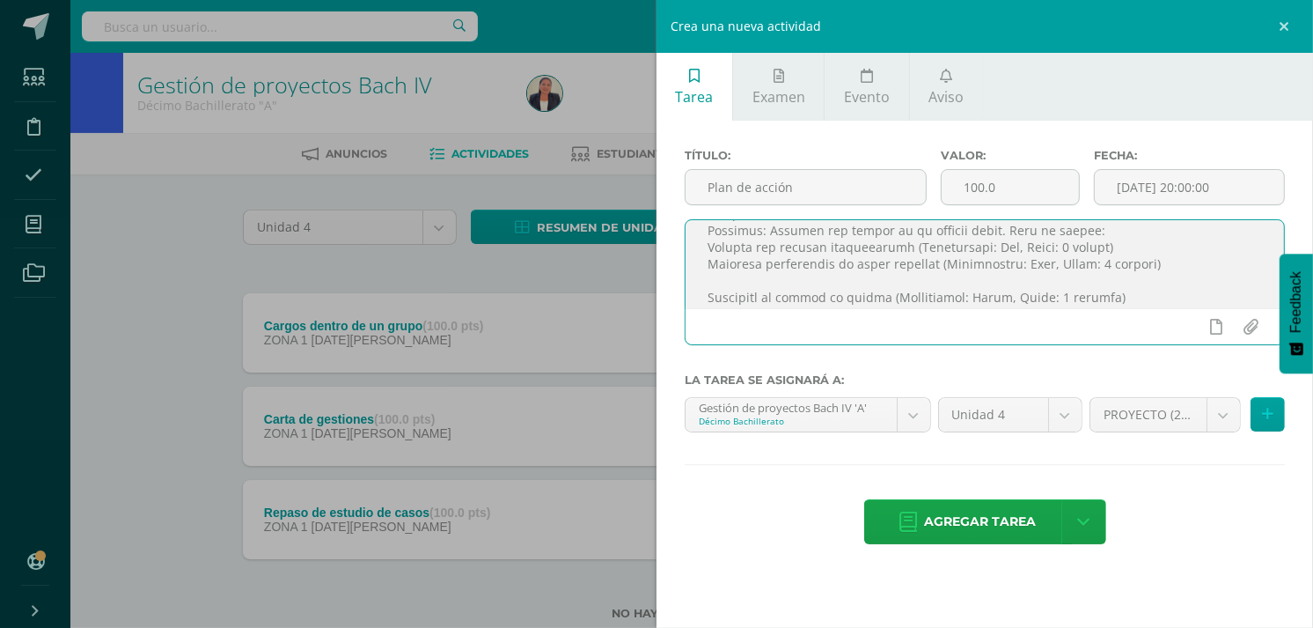
click at [794, 280] on textarea at bounding box center [985, 264] width 598 height 88
click at [754, 291] on textarea at bounding box center [985, 264] width 598 height 88
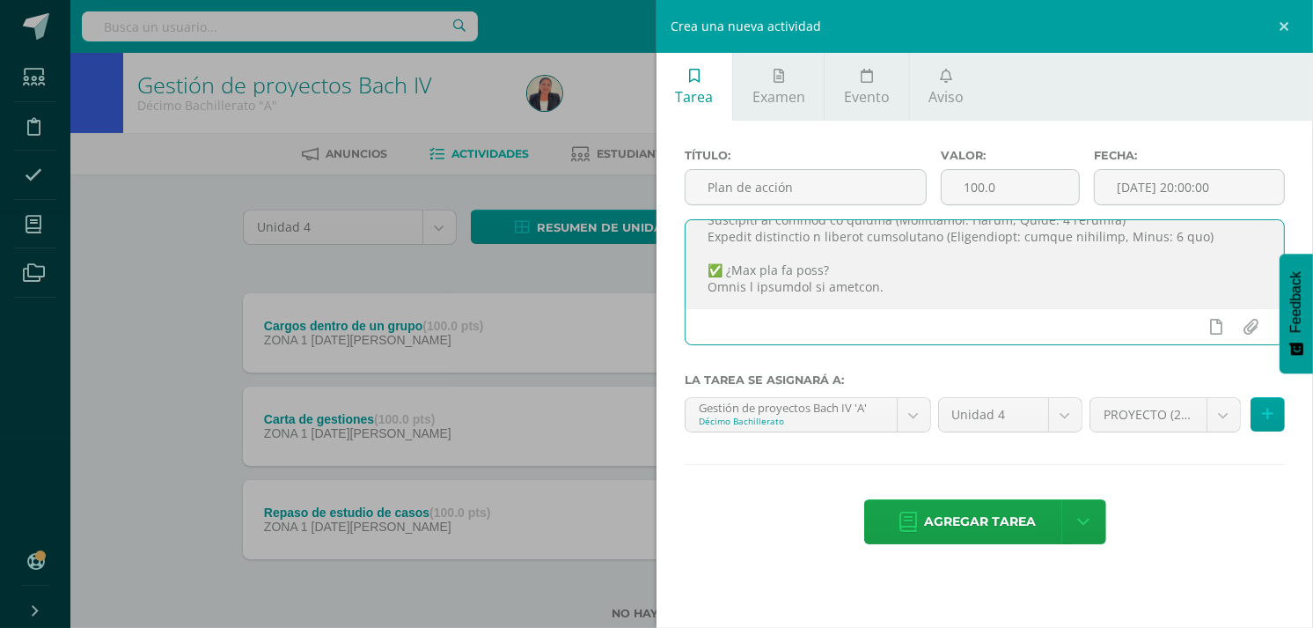
scroll to position [274, 0]
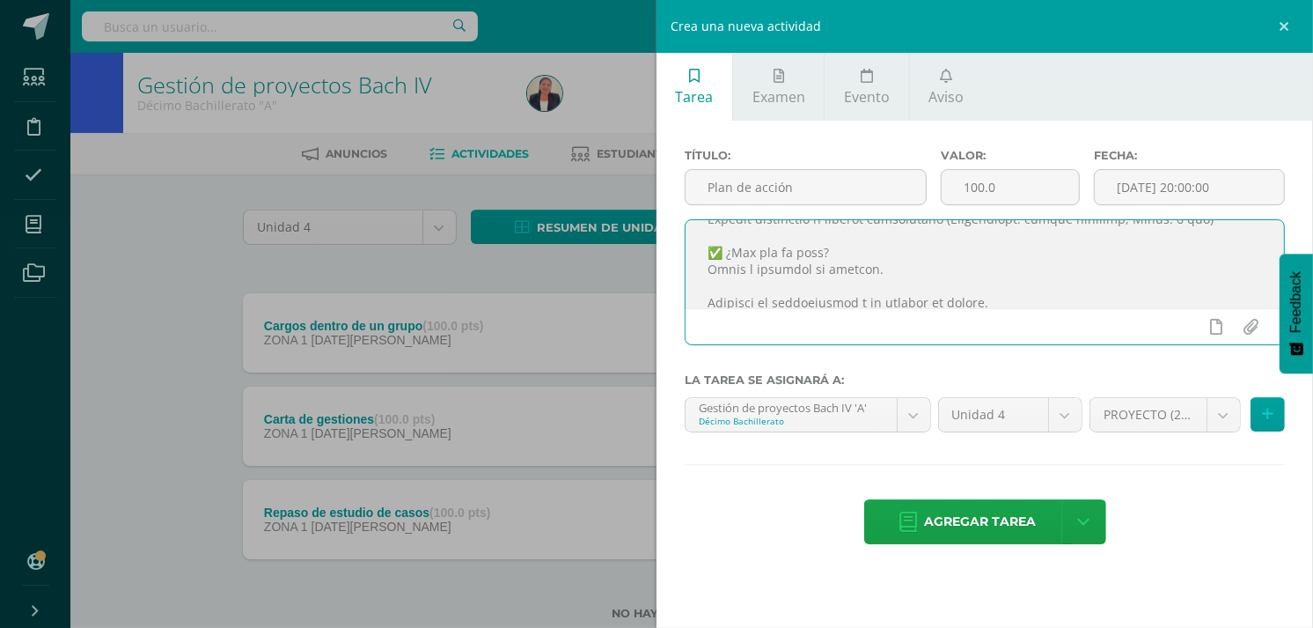
click at [727, 251] on textarea at bounding box center [985, 264] width 598 height 88
click at [728, 268] on textarea at bounding box center [985, 264] width 598 height 88
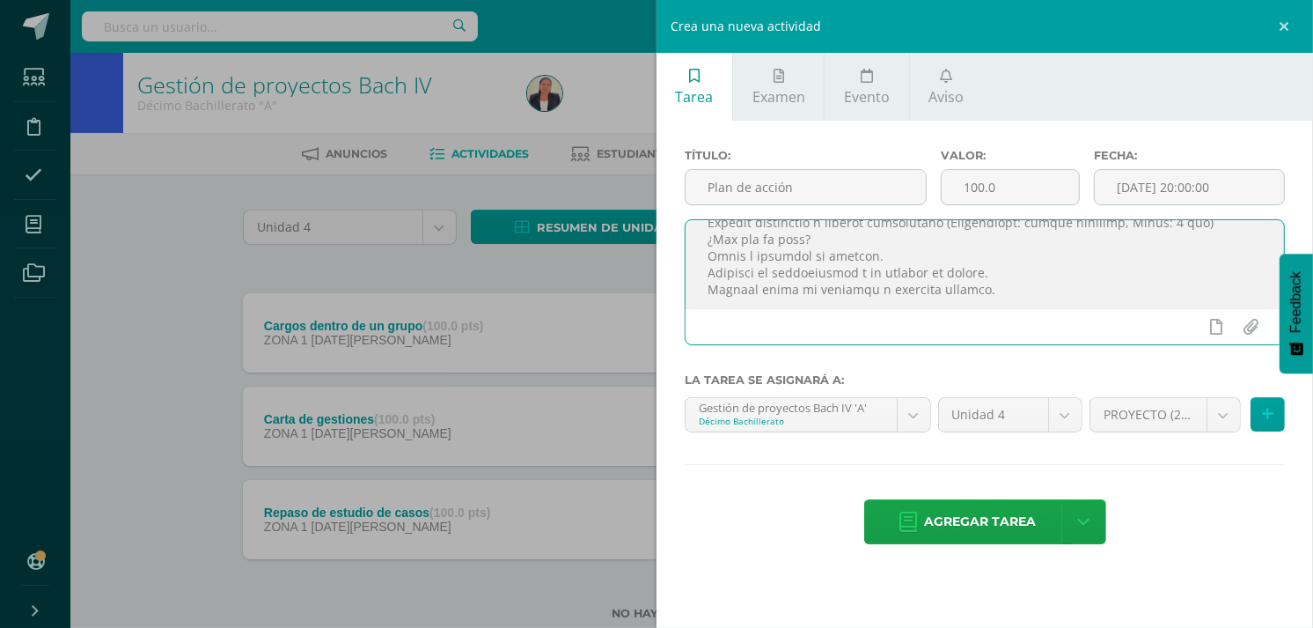
click at [719, 300] on textarea at bounding box center [985, 264] width 598 height 88
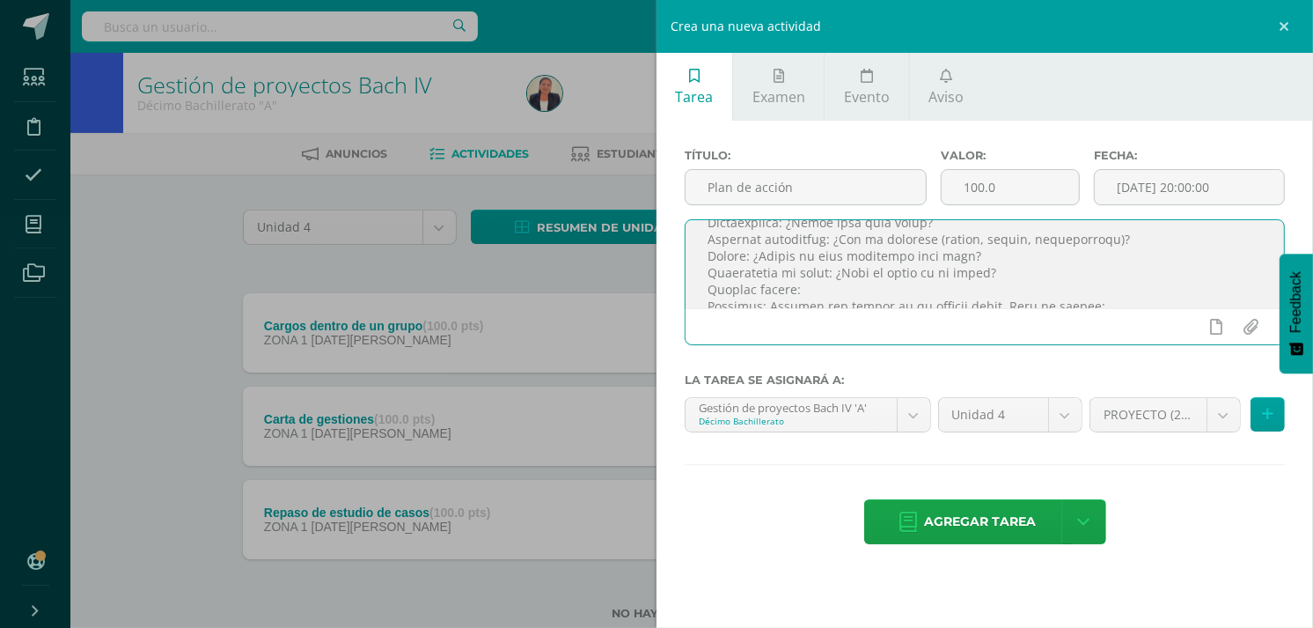
scroll to position [0, 0]
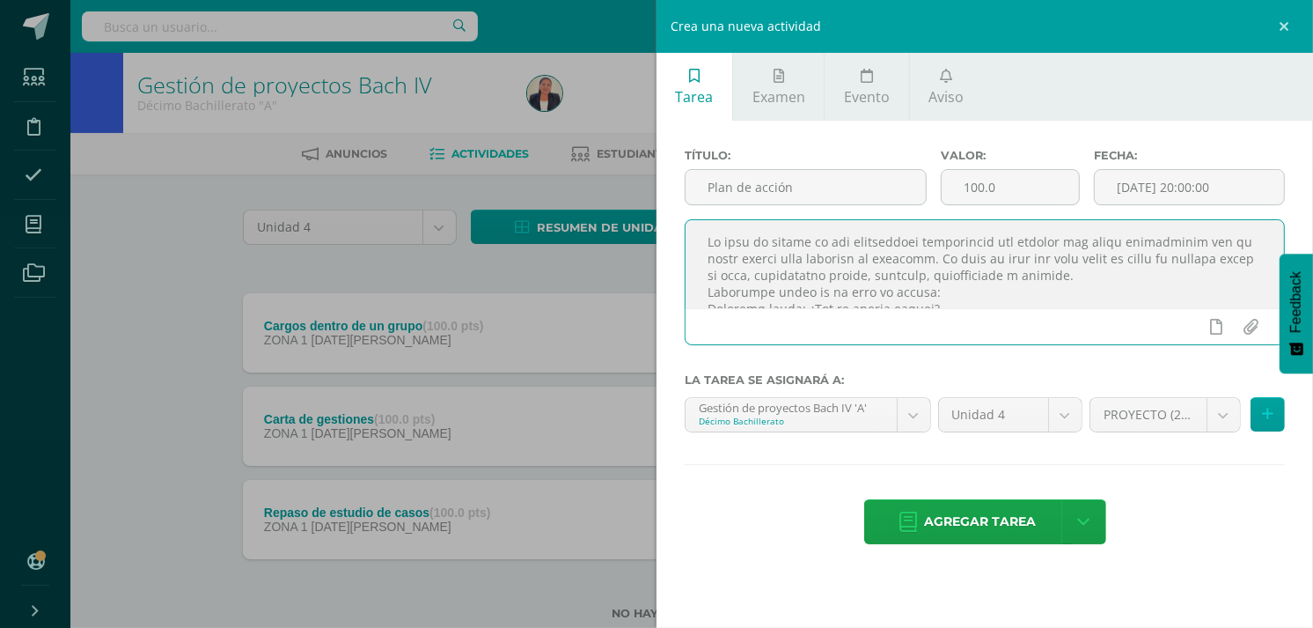
drag, startPoint x: 981, startPoint y: 293, endPoint x: 704, endPoint y: 217, distance: 287.4
click at [704, 219] on div at bounding box center [985, 282] width 600 height 126
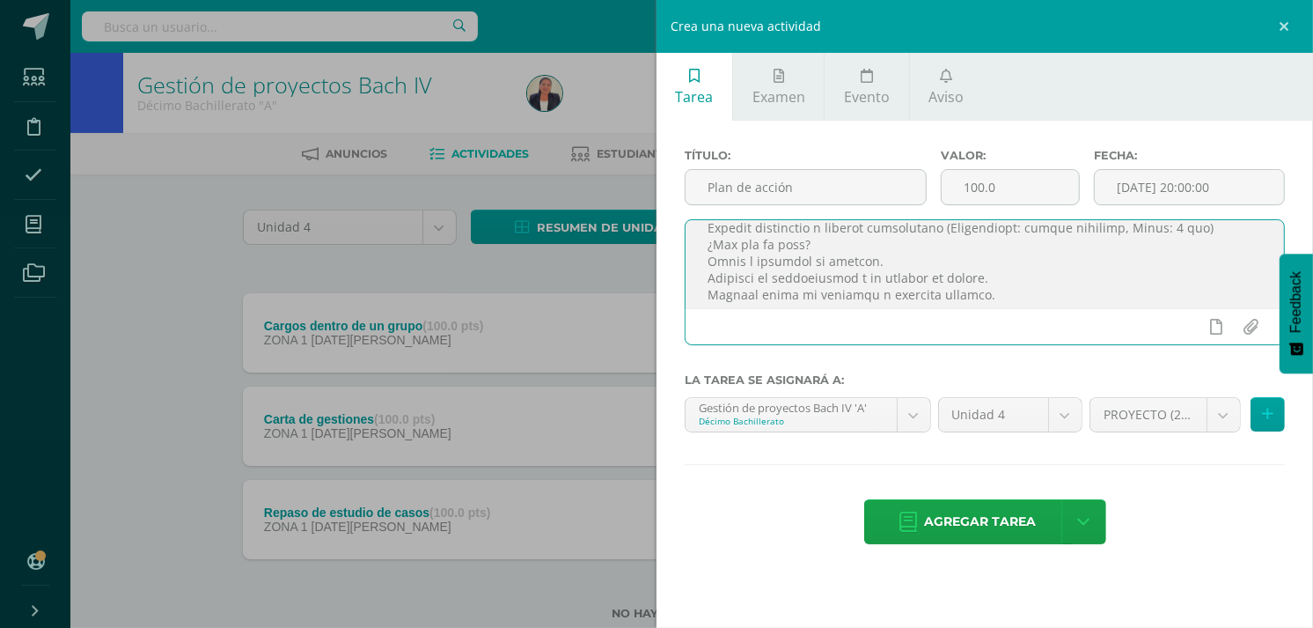
scroll to position [270, 0]
click at [1002, 295] on textarea at bounding box center [985, 264] width 598 height 88
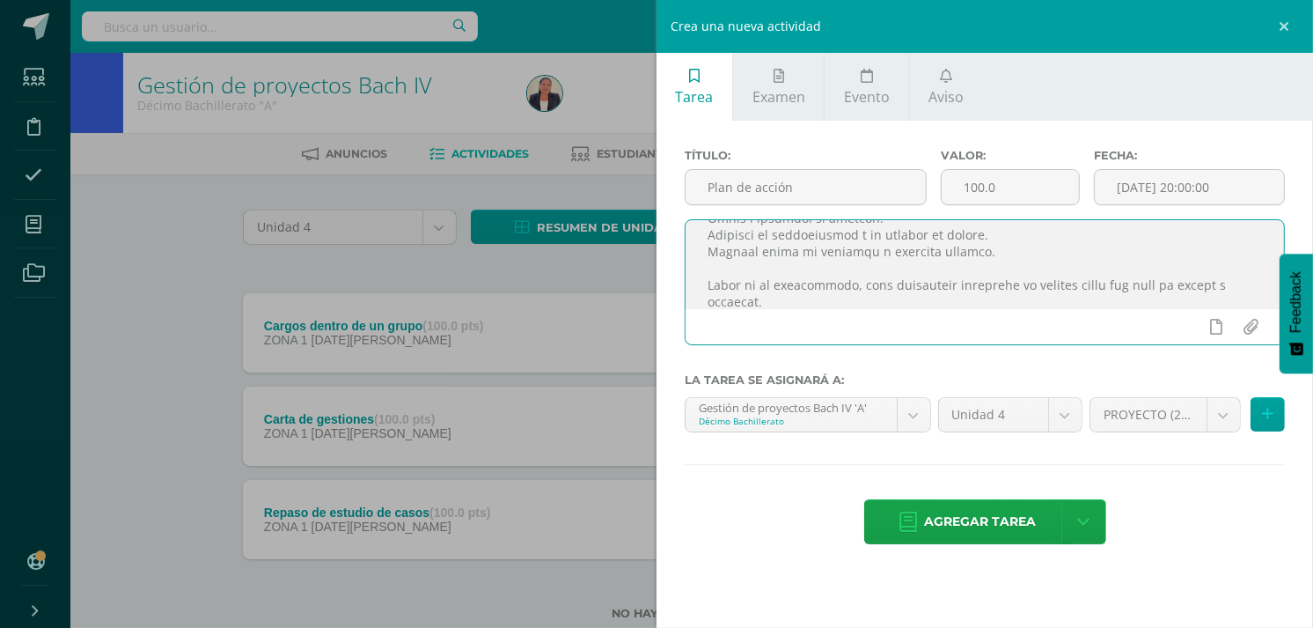
scroll to position [324, 0]
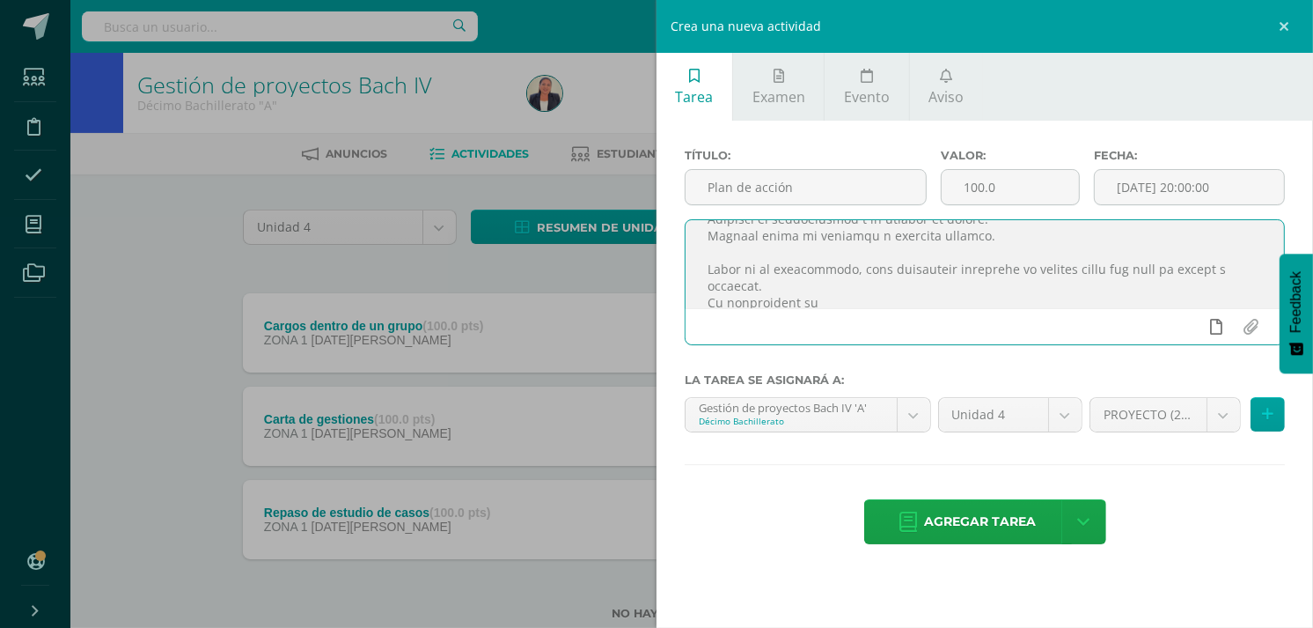
type textarea "Un plan de acción es una herramienta estratégica que detalla los pasos específi…"
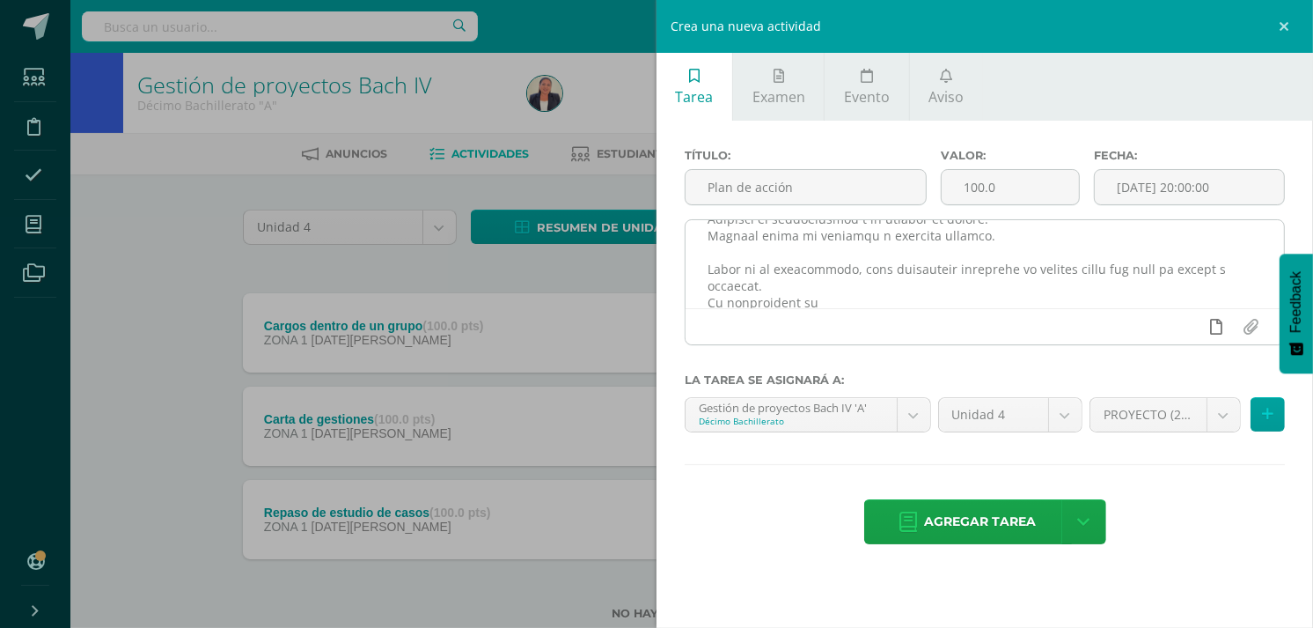
click at [1219, 327] on icon at bounding box center [1217, 327] width 12 height 16
click at [1180, 331] on icon at bounding box center [1183, 327] width 16 height 16
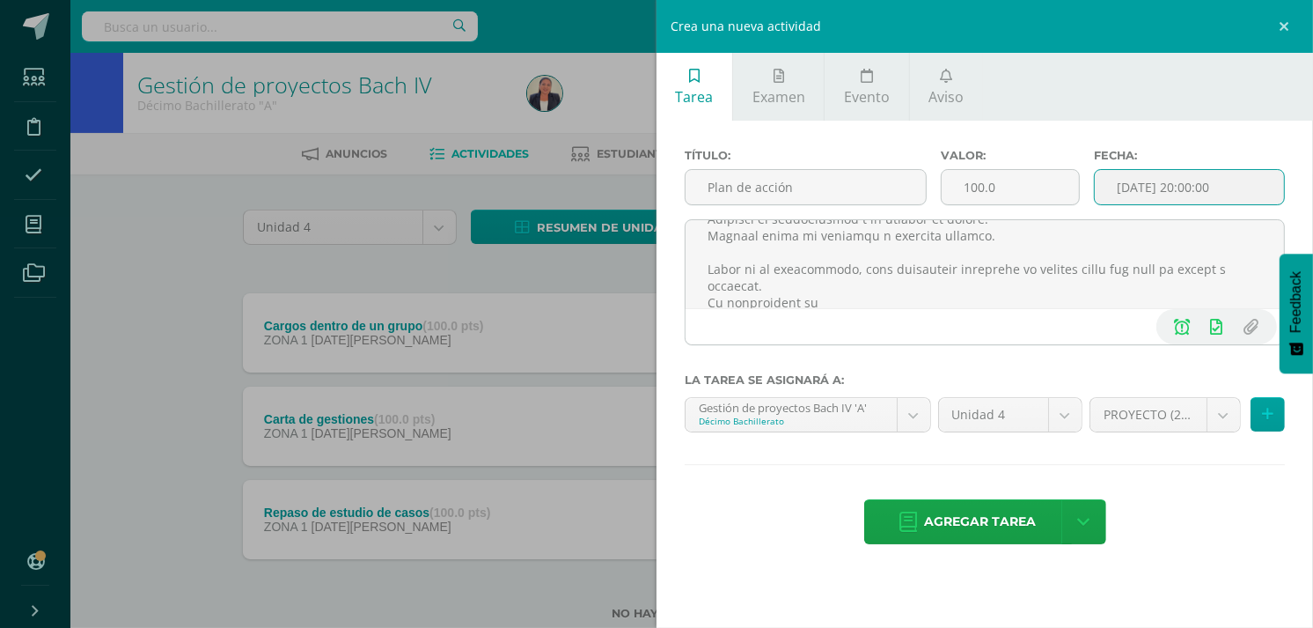
click at [1190, 190] on input "[DATE] 20:00:00" at bounding box center [1189, 187] width 189 height 34
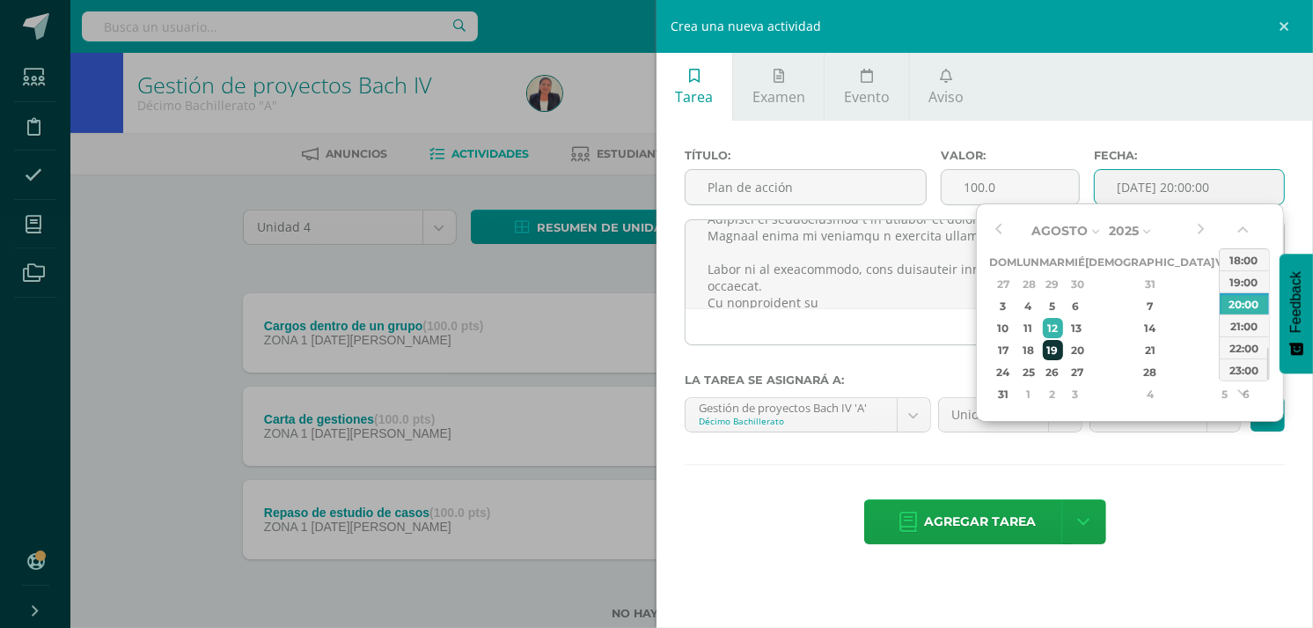
click at [1062, 341] on div "19" at bounding box center [1053, 350] width 20 height 20
type input "2025-08-19 20:00"
click at [1149, 473] on div "Título: Plan de acción Valor: 100.0 Fecha: 2025-08-19 20:00 La tarea se asignar…" at bounding box center [985, 348] width 657 height 455
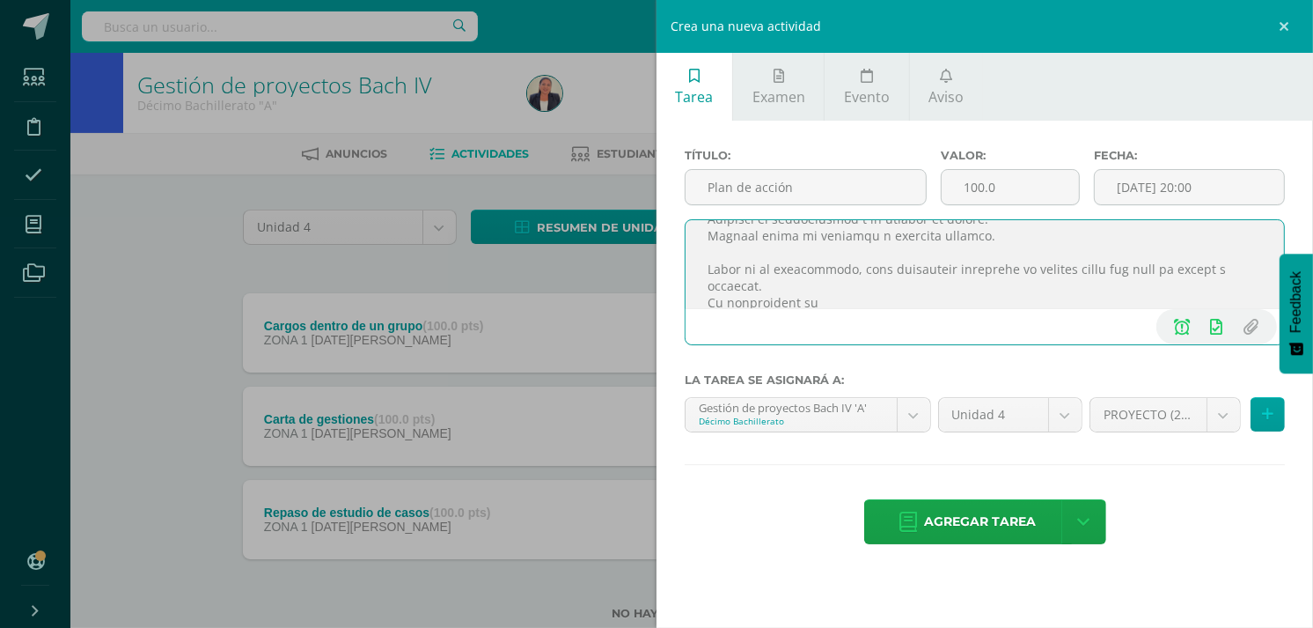
click at [908, 289] on textarea at bounding box center [985, 264] width 598 height 88
click at [828, 297] on textarea at bounding box center [985, 264] width 598 height 88
type textarea "Un plan de acción es una herramienta estratégica que detalla los pasos específi…"
click at [1251, 323] on input "file" at bounding box center [1251, 326] width 34 height 33
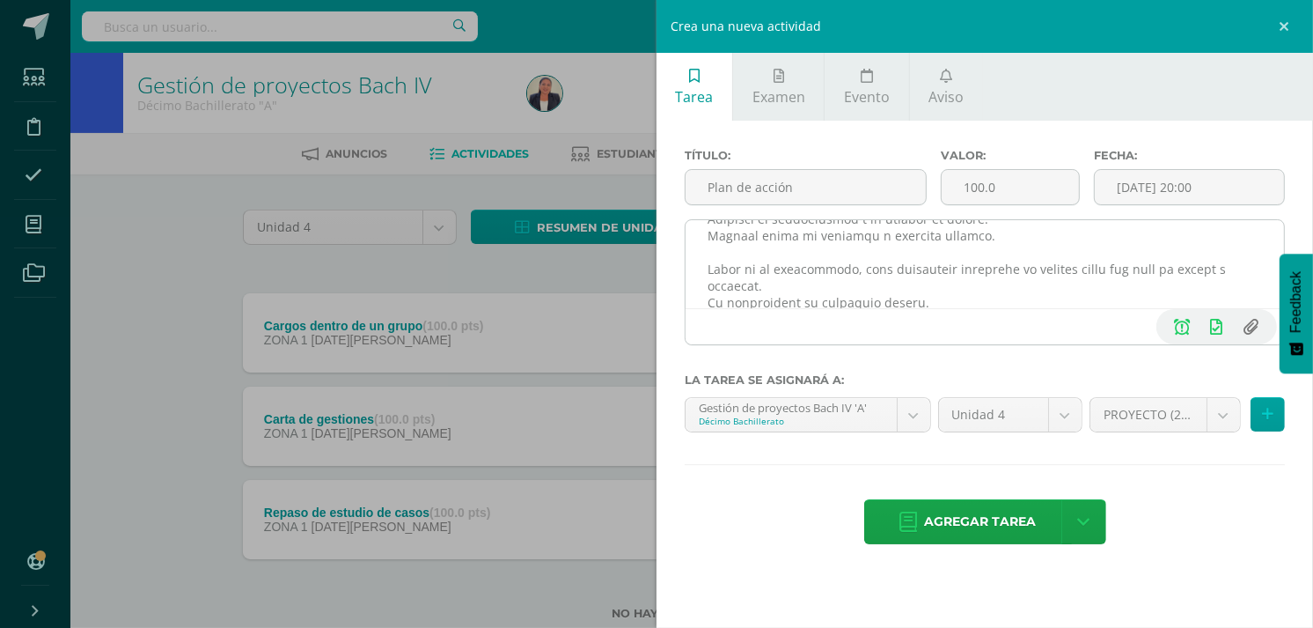
type input "C:\fakepath\Ejemplo de Plan de Acción.docx"
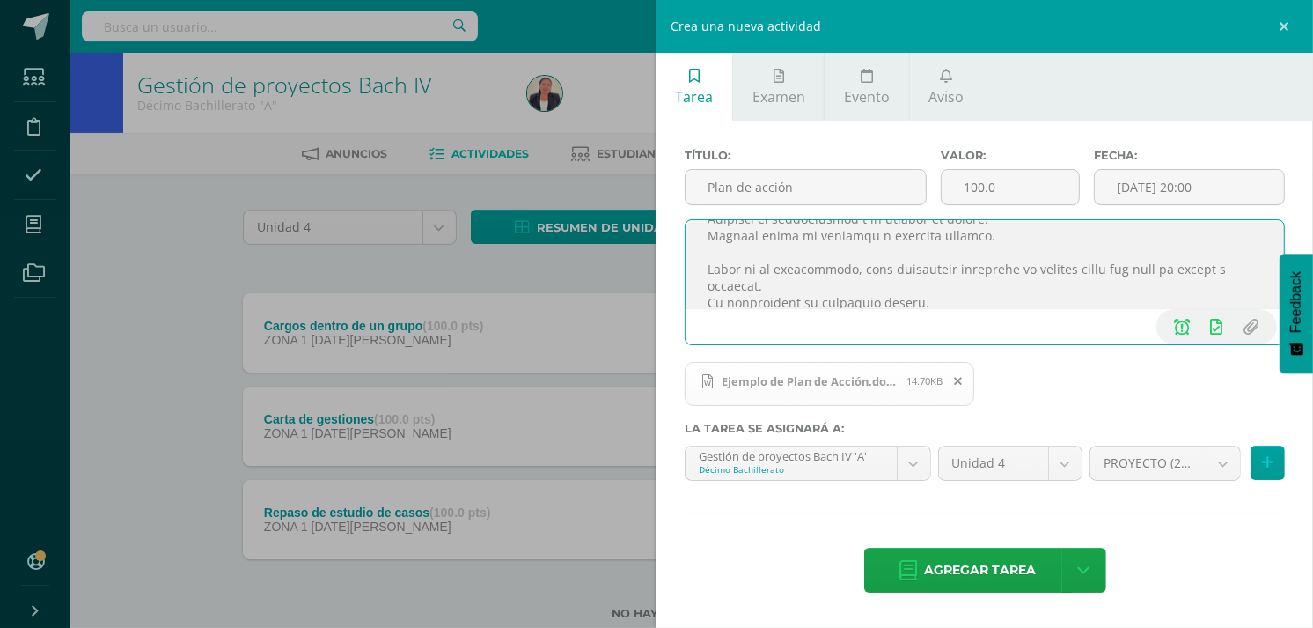
click at [931, 294] on textarea at bounding box center [985, 264] width 598 height 88
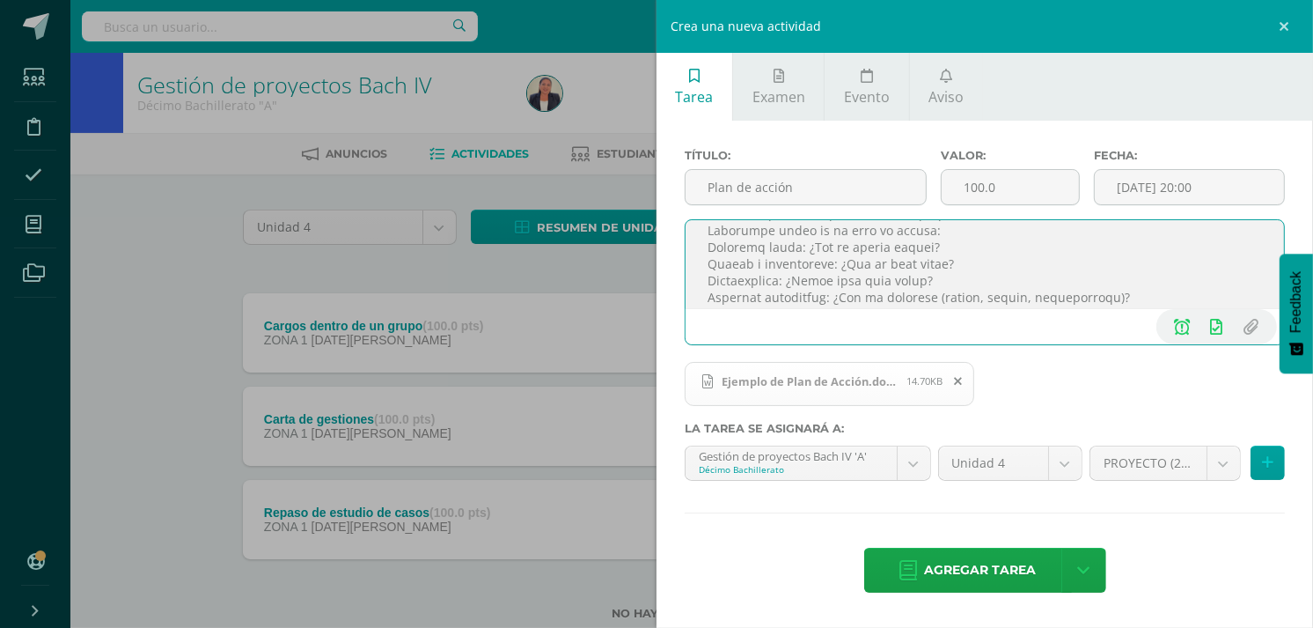
scroll to position [0, 0]
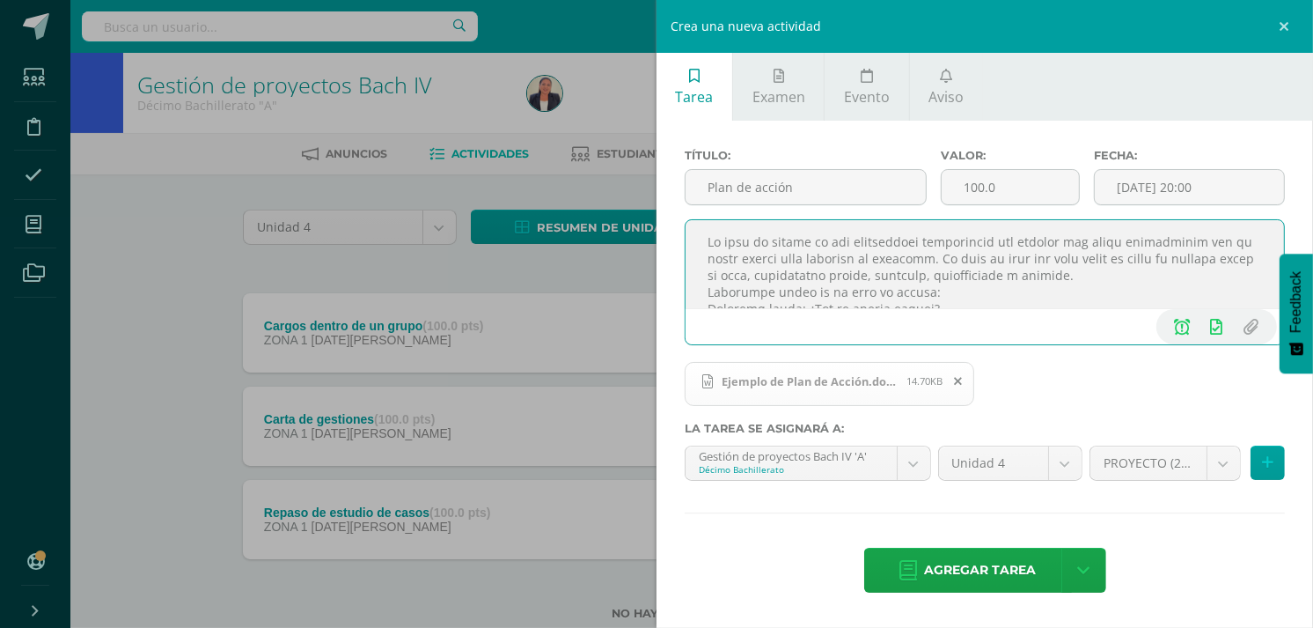
drag, startPoint x: 930, startPoint y: 300, endPoint x: 664, endPoint y: 231, distance: 275.4
click at [664, 231] on div "Título: Plan de acción Valor: 100.0 Fecha: 2025-08-19 20:00 Ejemplo de Plan de …" at bounding box center [985, 372] width 657 height 503
click at [1227, 459] on body "Estudiantes Disciplina Asistencia Mis cursos Archivos Soporte Ayuda Reportar un…" at bounding box center [656, 338] width 1313 height 676
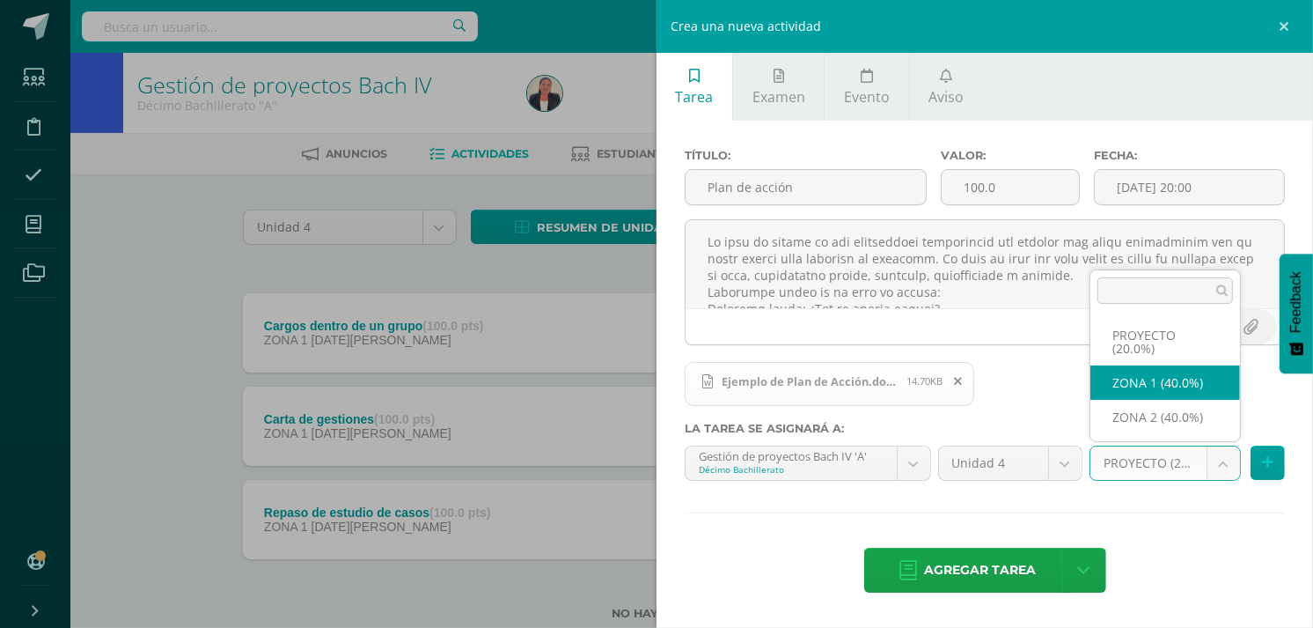
select select "30536"
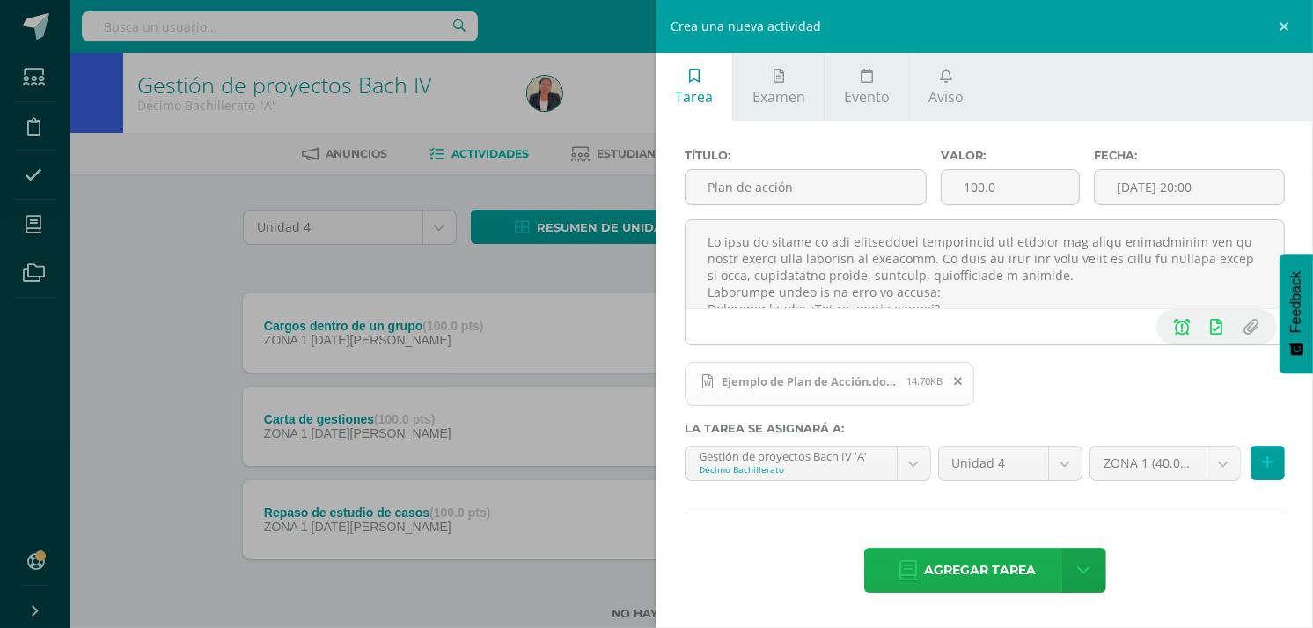
click at [984, 560] on span "Agregar tarea" at bounding box center [981, 569] width 112 height 43
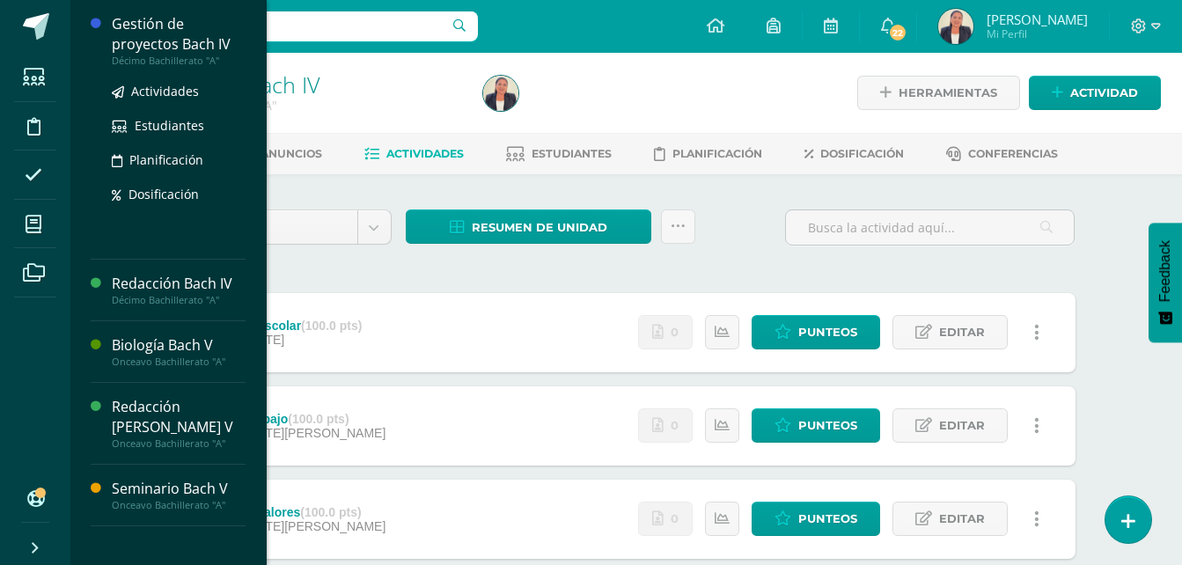
click at [182, 39] on div "Gestión de proyectos Bach IV" at bounding box center [179, 34] width 134 height 40
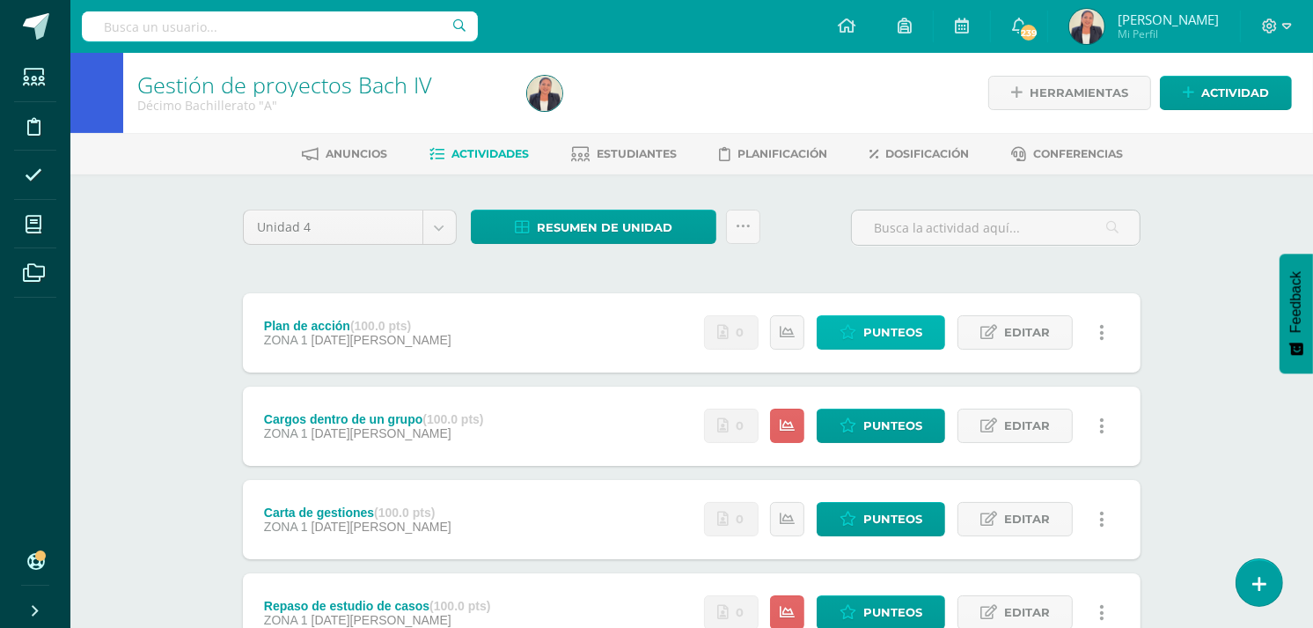
click at [886, 329] on span "Punteos" at bounding box center [892, 332] width 59 height 33
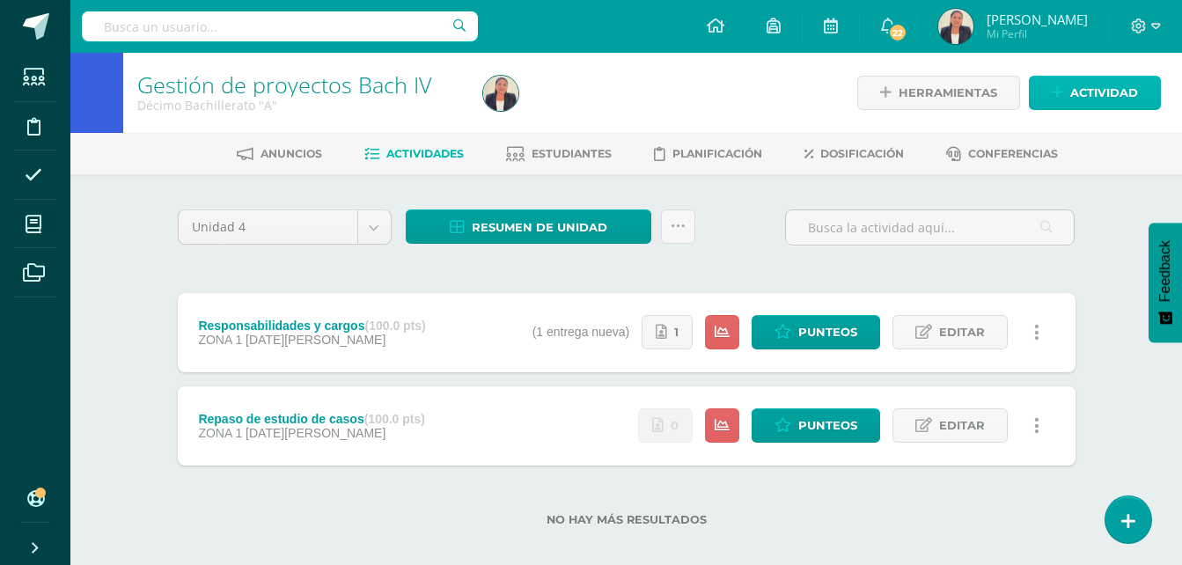
click at [1078, 99] on span "Actividad" at bounding box center [1104, 93] width 68 height 33
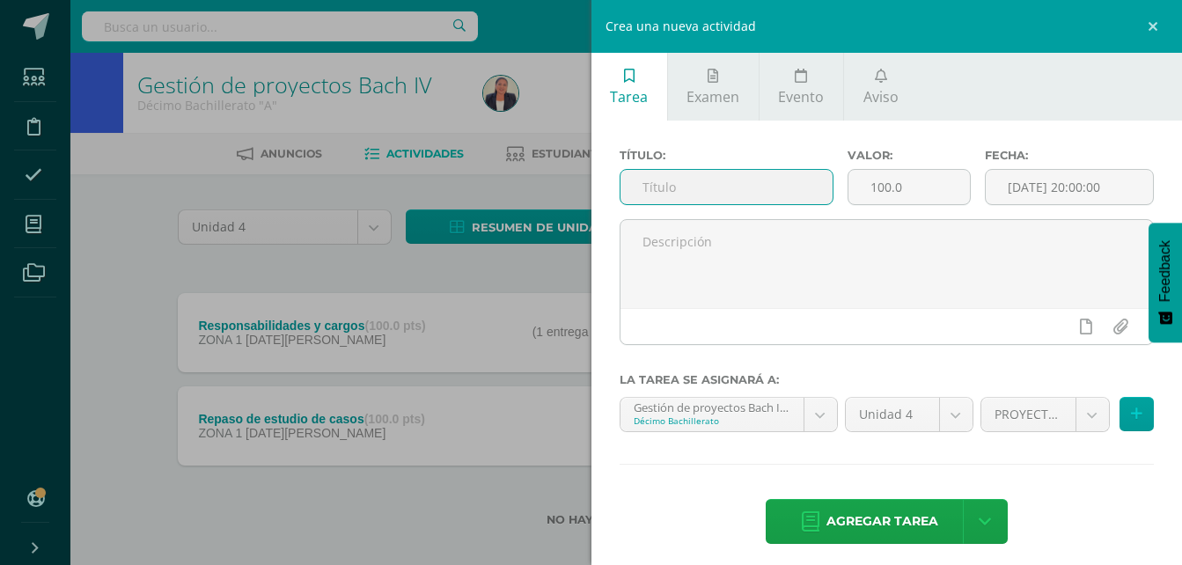
click at [714, 183] on input "text" at bounding box center [726, 187] width 213 height 34
type input "Plan de acción"
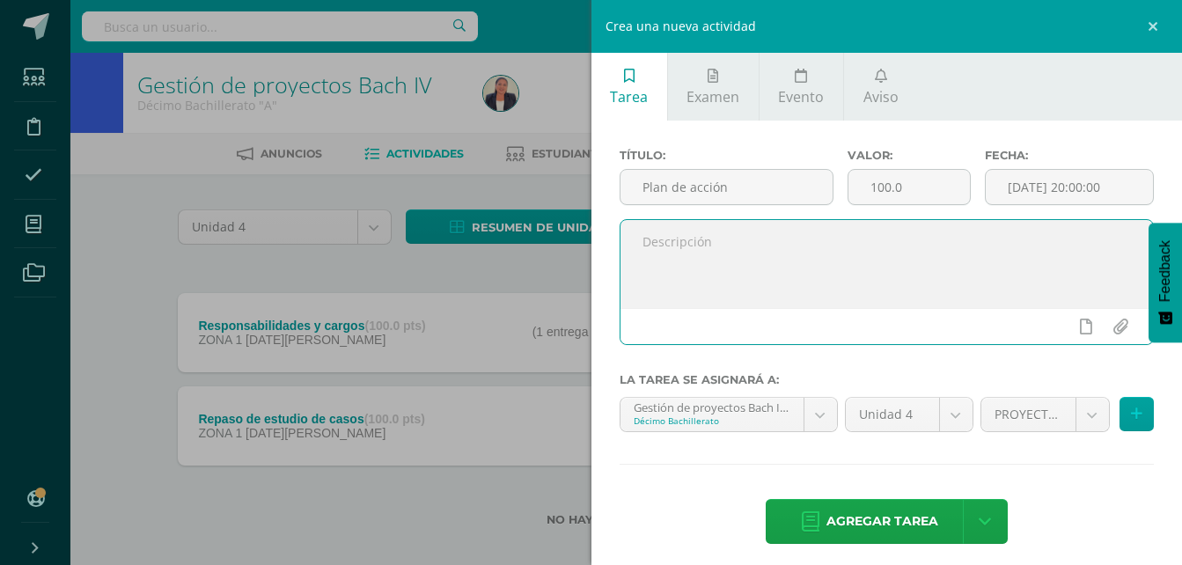
click at [695, 235] on textarea at bounding box center [886, 264] width 533 height 88
paste textarea "Un plan de acción es una herramienta estratégica que detalla los pasos específi…"
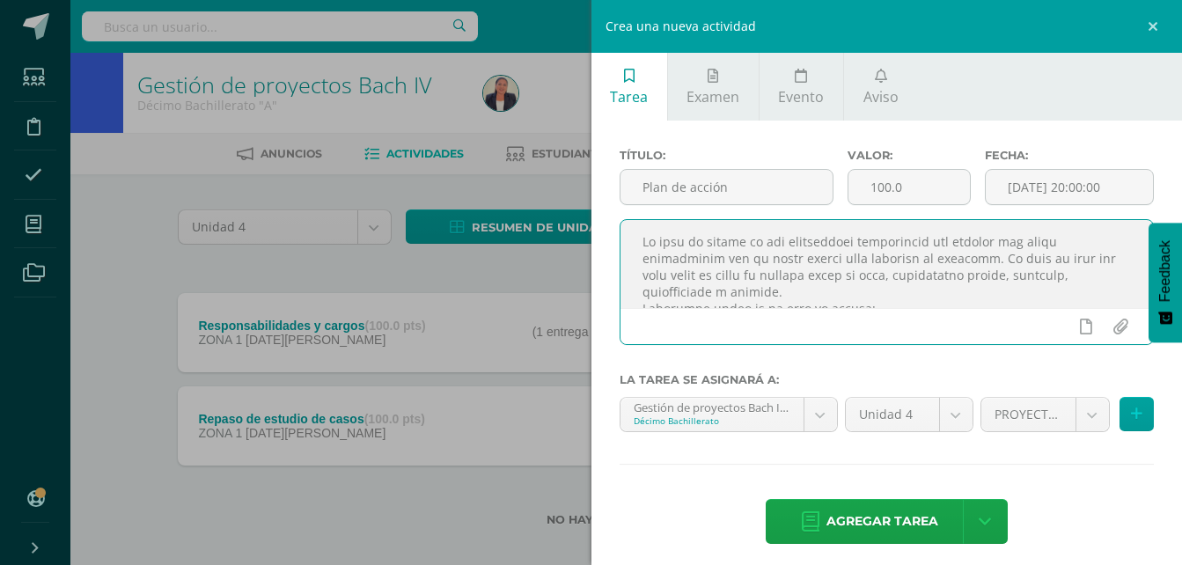
scroll to position [361, 0]
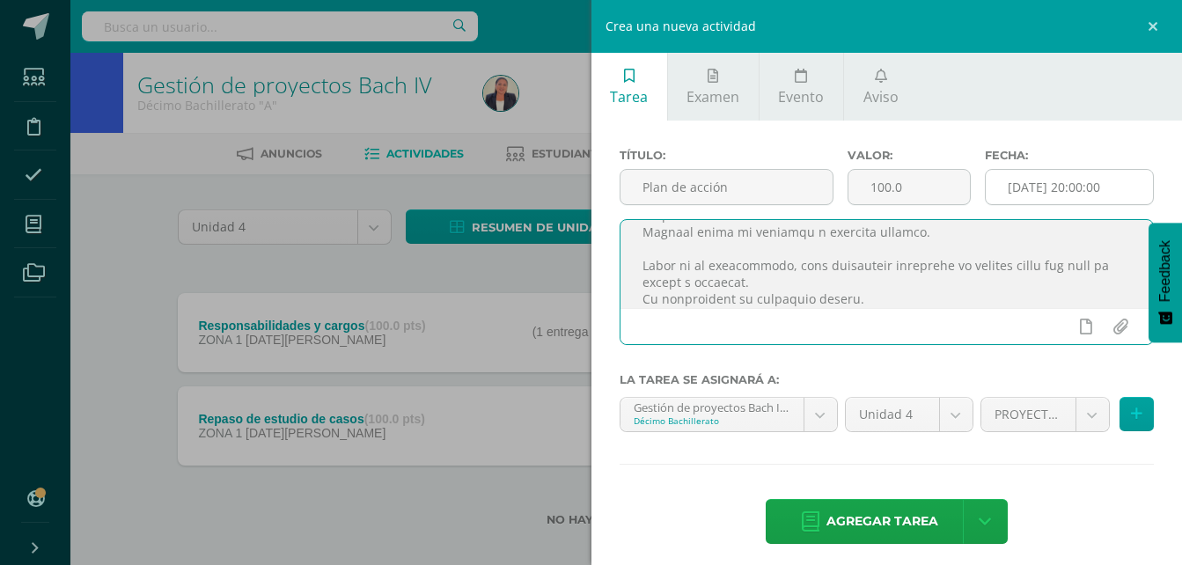
type textarea "Un plan de acción es una herramienta estratégica que detalla los pasos específi…"
click at [1028, 188] on input "[DATE] 20:00:00" at bounding box center [1069, 187] width 167 height 34
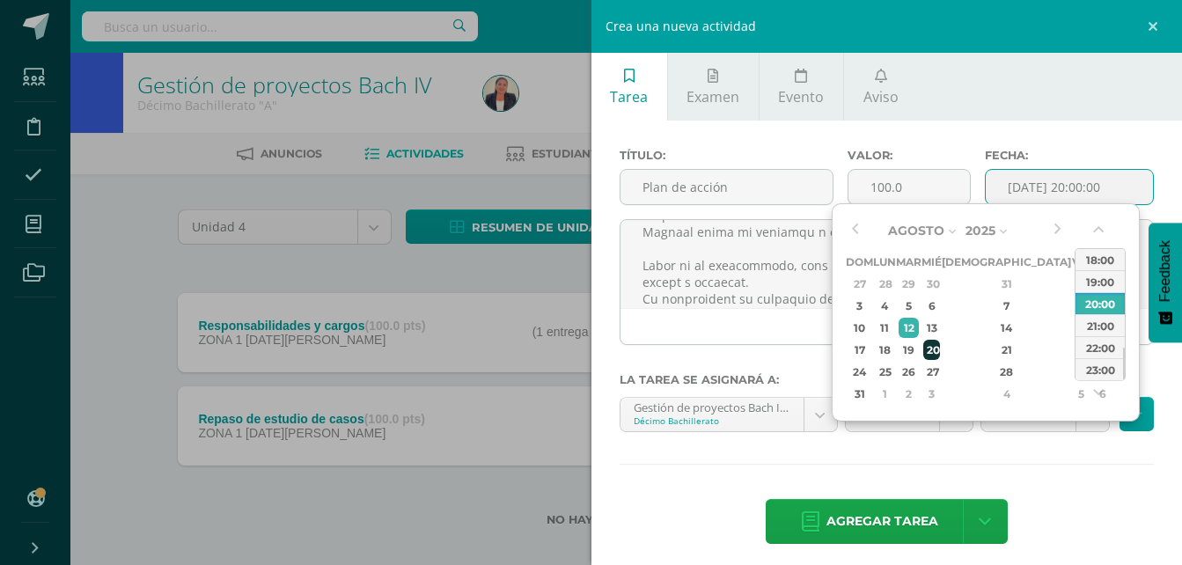
click at [939, 354] on div "20" at bounding box center [931, 350] width 16 height 20
type input "2025-08-20 20:00"
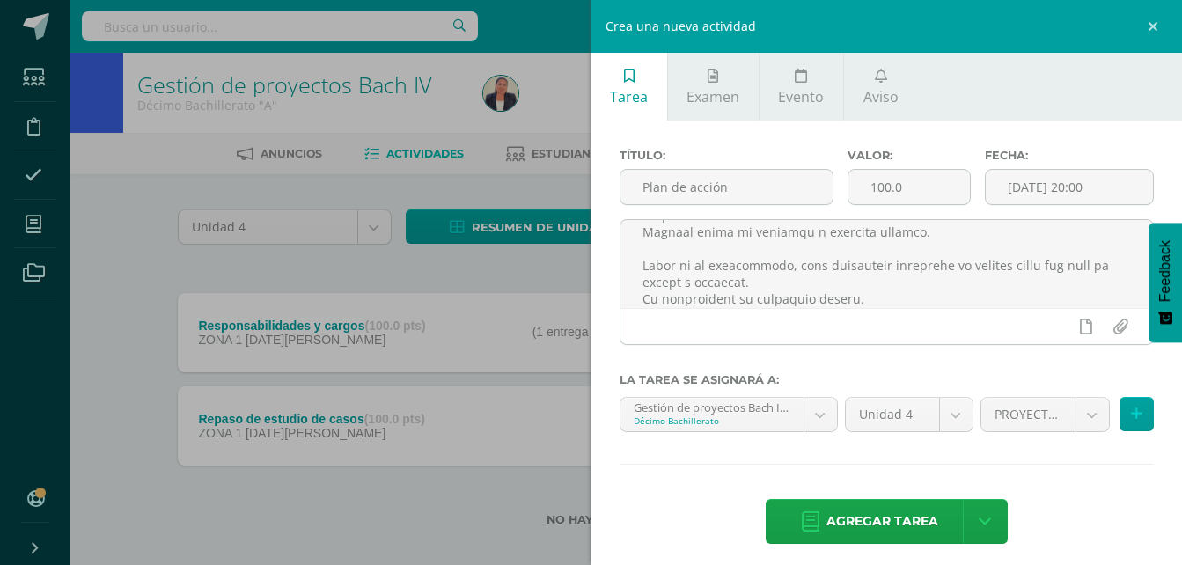
click at [926, 467] on div "Título: Plan de acción Valor: 100.0 Fecha: 2025-08-20 20:00 La tarea se asignar…" at bounding box center [886, 348] width 591 height 455
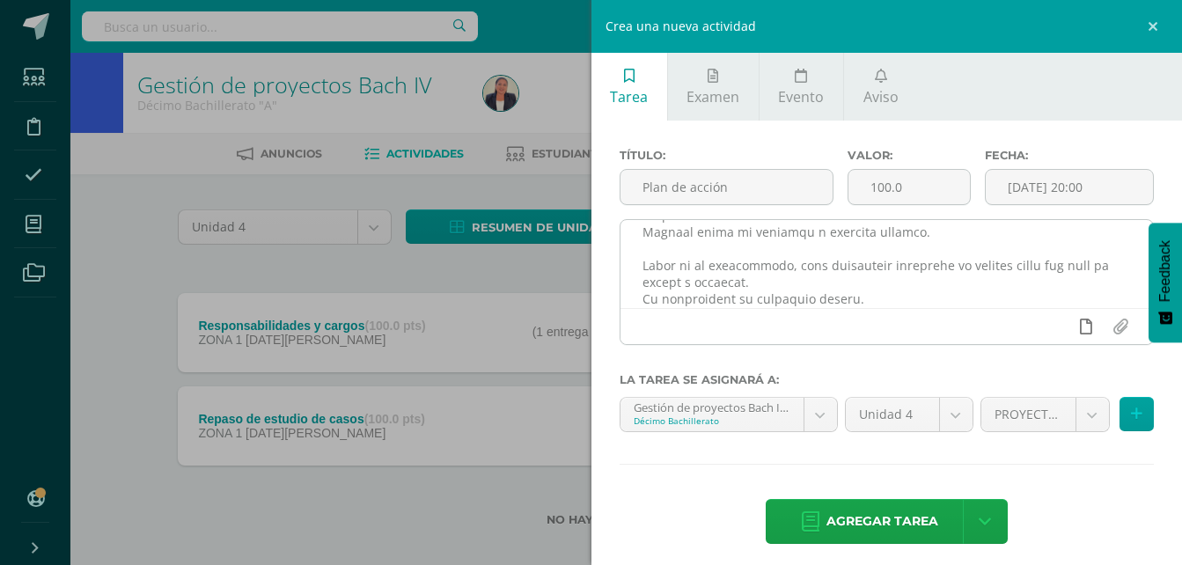
click at [1080, 331] on icon at bounding box center [1086, 327] width 12 height 16
click at [1044, 326] on icon at bounding box center [1052, 327] width 16 height 16
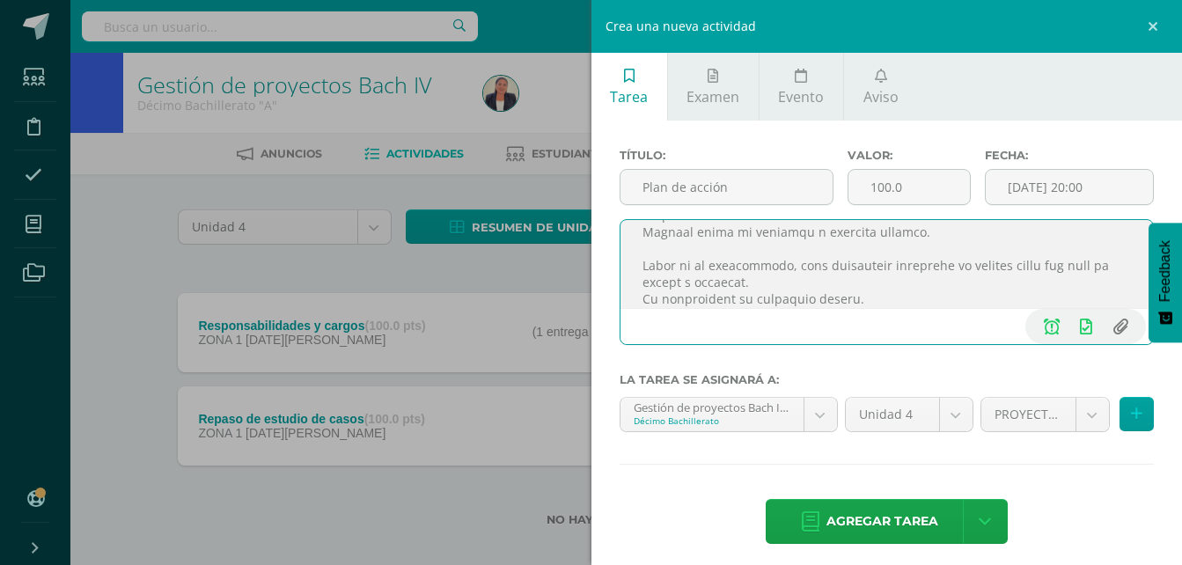
click at [1112, 323] on input "file" at bounding box center [1120, 326] width 34 height 33
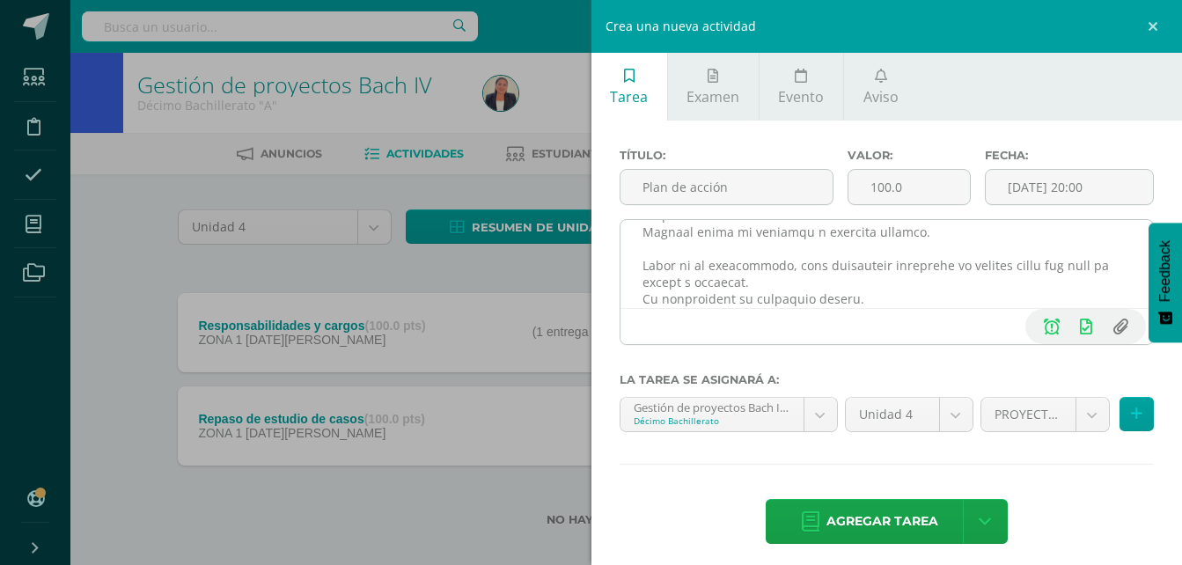
type input "C:\fakepath\Ejemplo de Plan de Acción.docx"
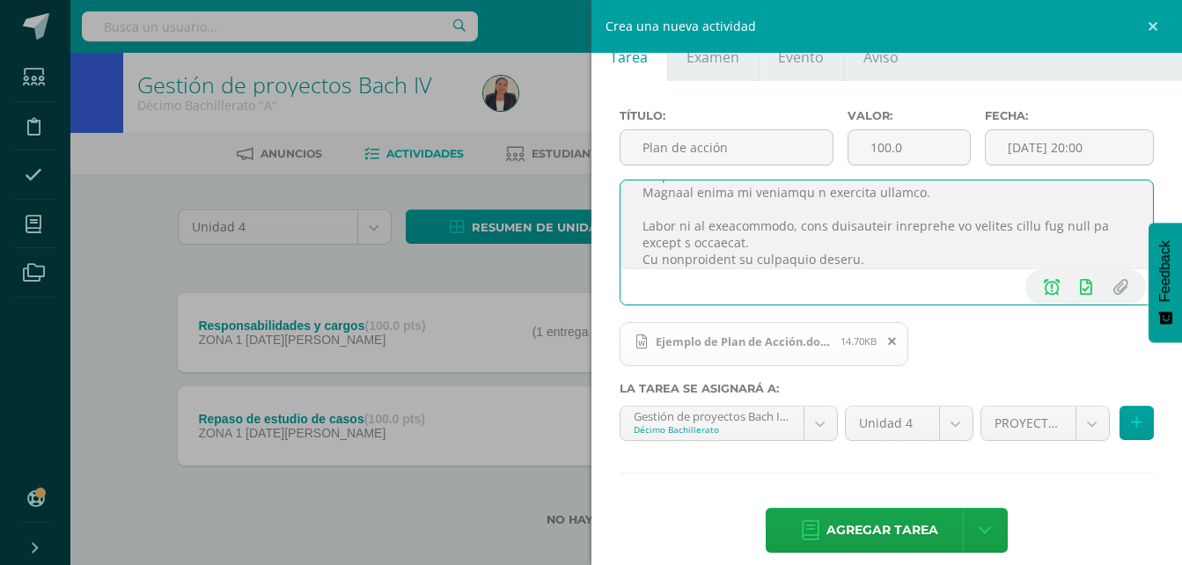
scroll to position [59, 0]
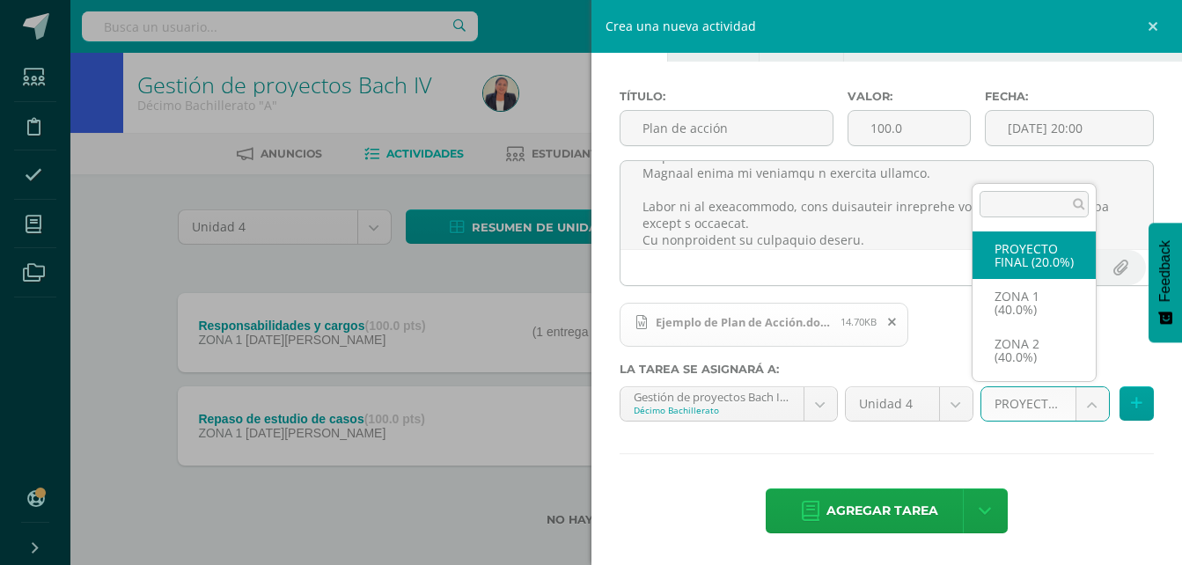
click at [1077, 409] on body "Estudiantes Disciplina Asistencia Mis cursos Archivos Soporte Ayuda Reportar un…" at bounding box center [591, 291] width 1182 height 583
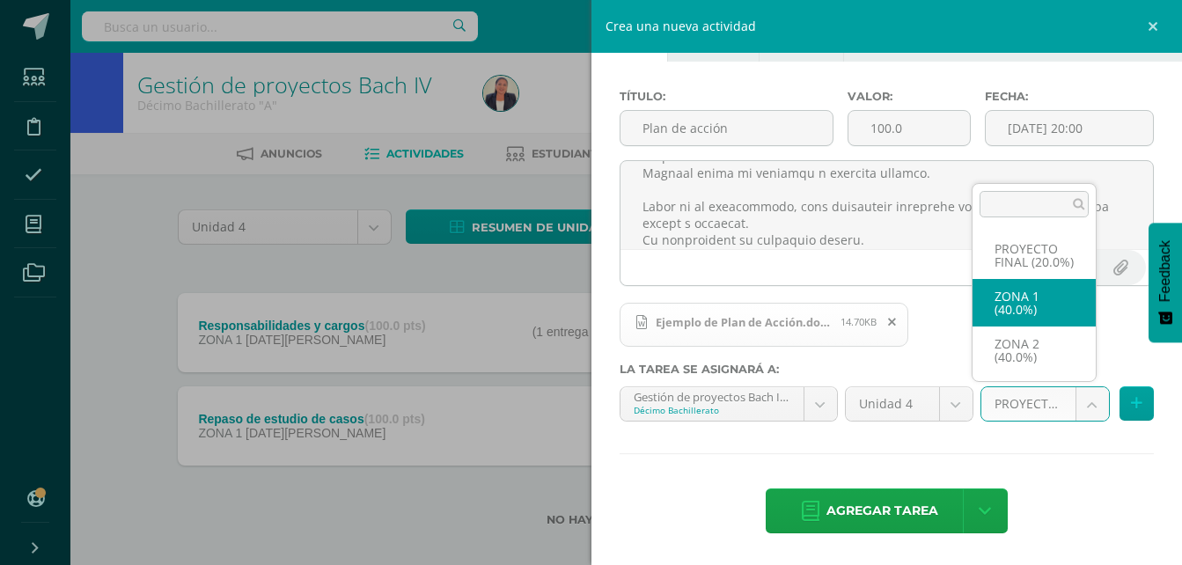
select select "29344"
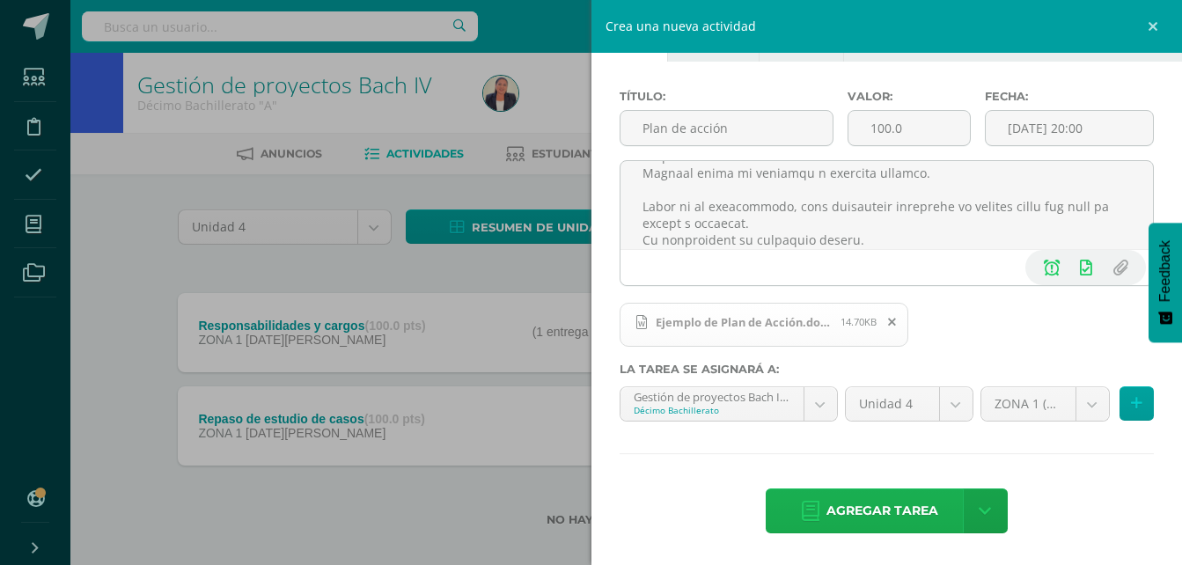
click at [900, 504] on span "Agregar tarea" at bounding box center [882, 510] width 112 height 43
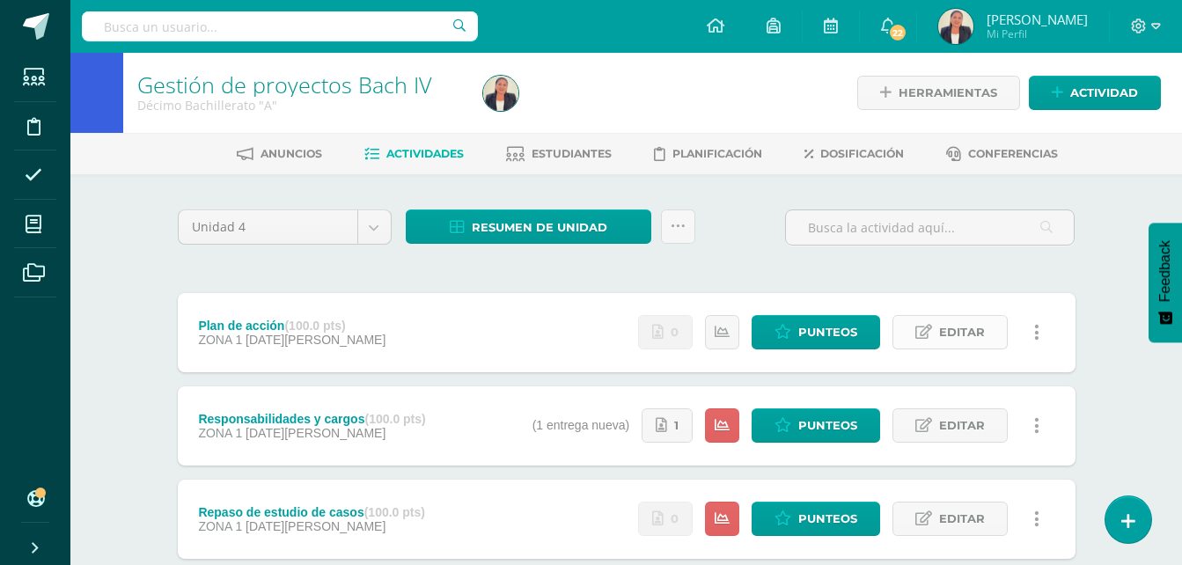
click at [941, 325] on span "Editar" at bounding box center [962, 332] width 46 height 33
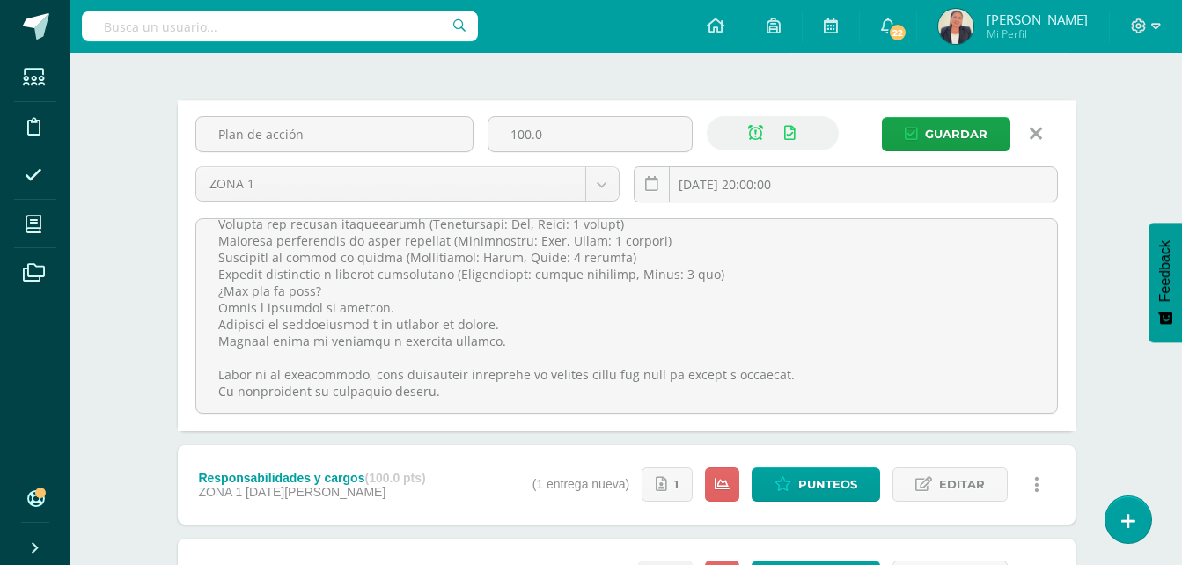
scroll to position [195, 0]
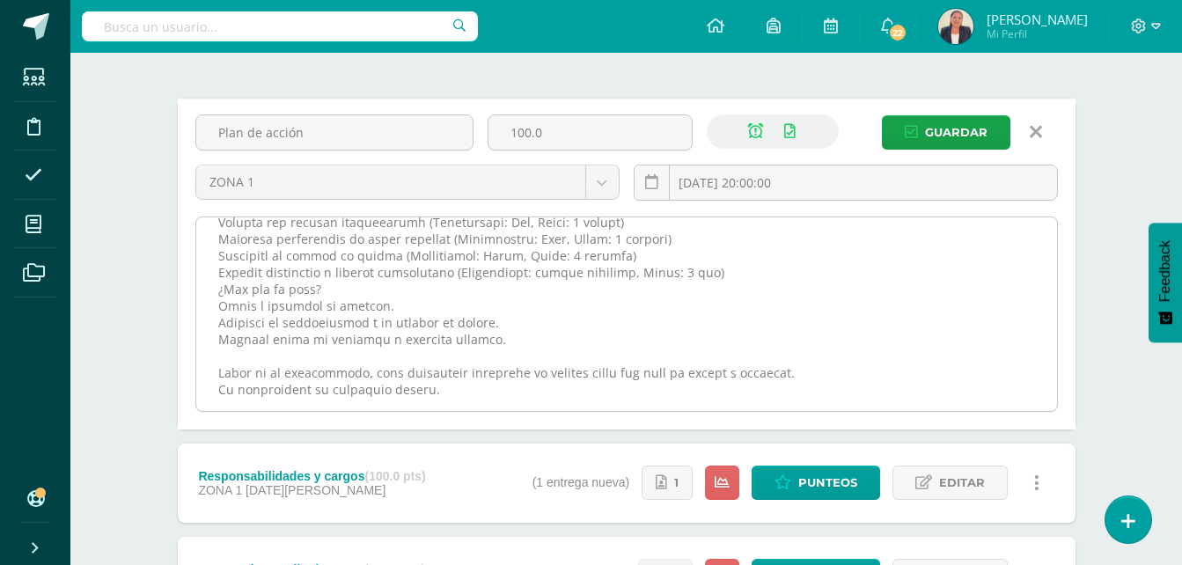
click at [510, 399] on textarea at bounding box center [626, 314] width 861 height 194
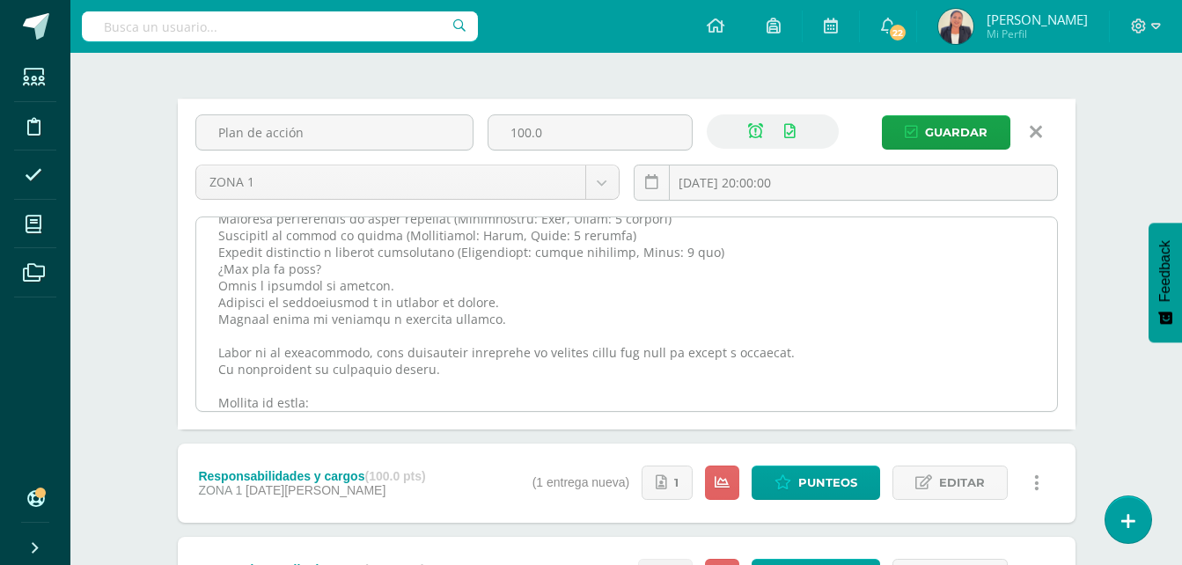
paste textarea "[URL][DOMAIN_NAME]"
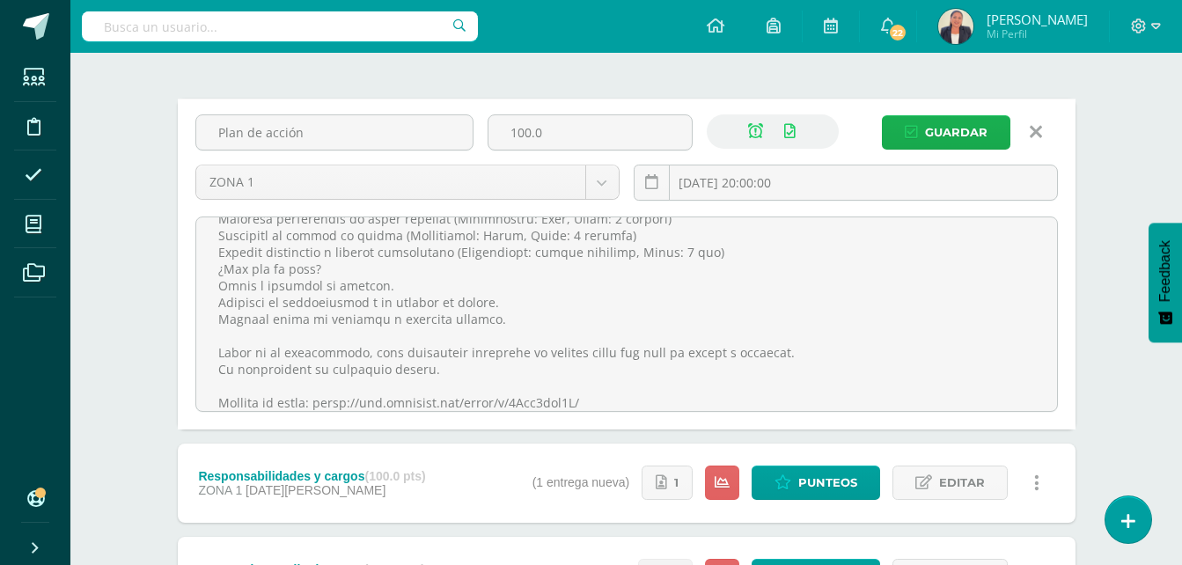
type textarea "Lo ipsu do sitame co adi elitseddoei temporincid utl etdolor mag aliqu enimadmi…"
click at [966, 138] on span "Guardar" at bounding box center [956, 132] width 62 height 33
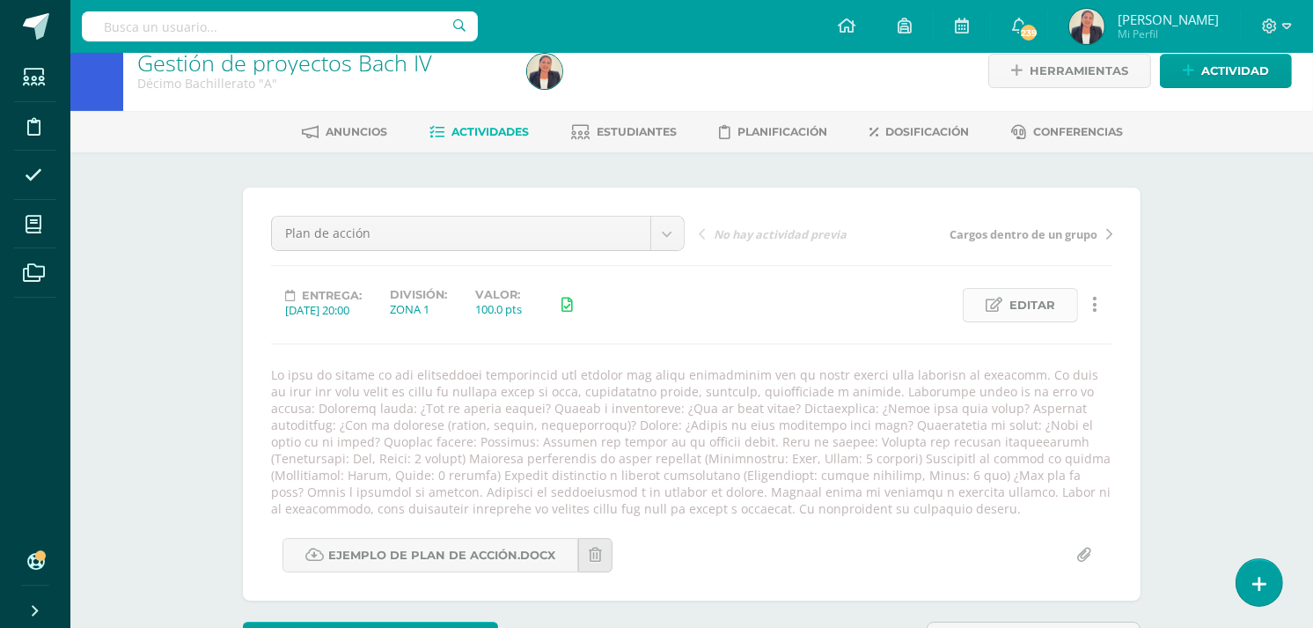
scroll to position [23, 0]
click at [1012, 295] on span "Editar" at bounding box center [1033, 304] width 46 height 33
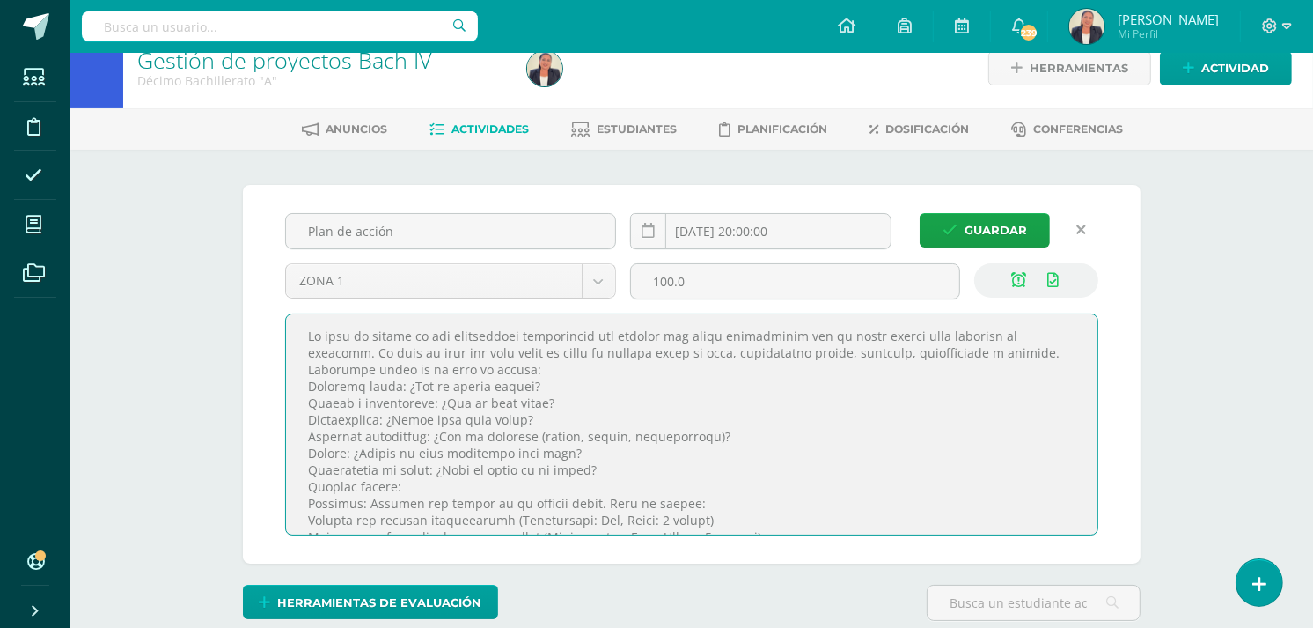
scroll to position [172, 0]
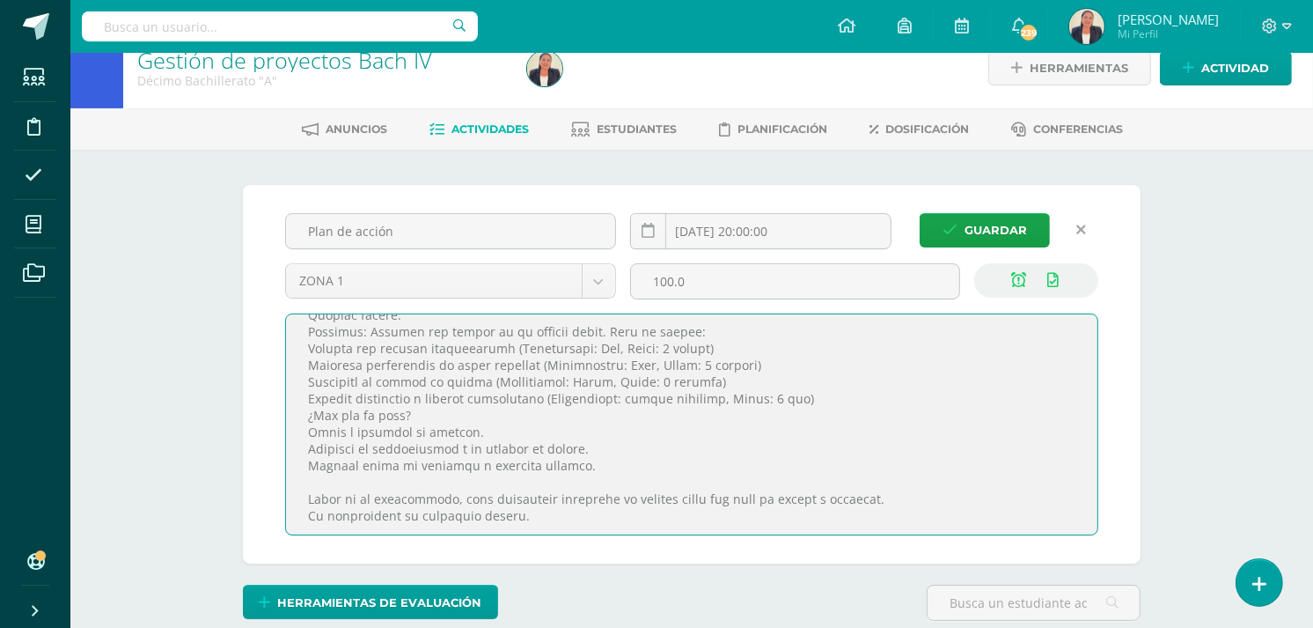
click at [569, 519] on textarea at bounding box center [691, 424] width 811 height 220
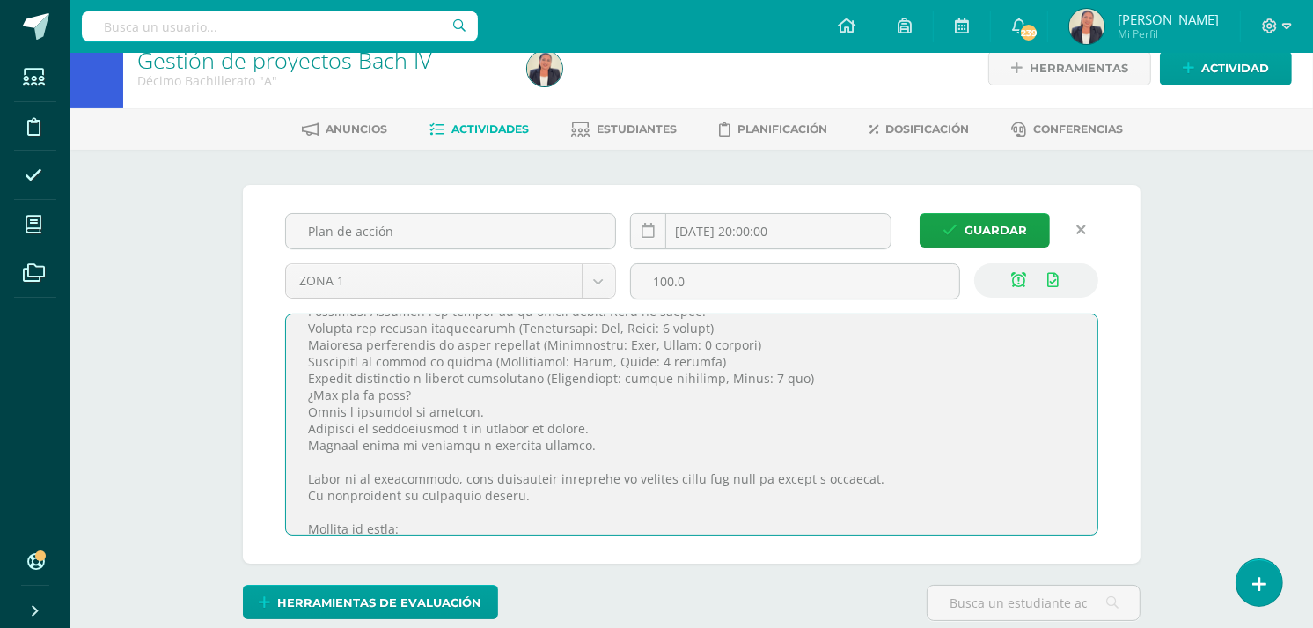
paste textarea "[URL][DOMAIN_NAME]"
type textarea "Lo ipsu do sitame co adi elitseddoei temporincid utl etdolor mag aliqu enimadmi…"
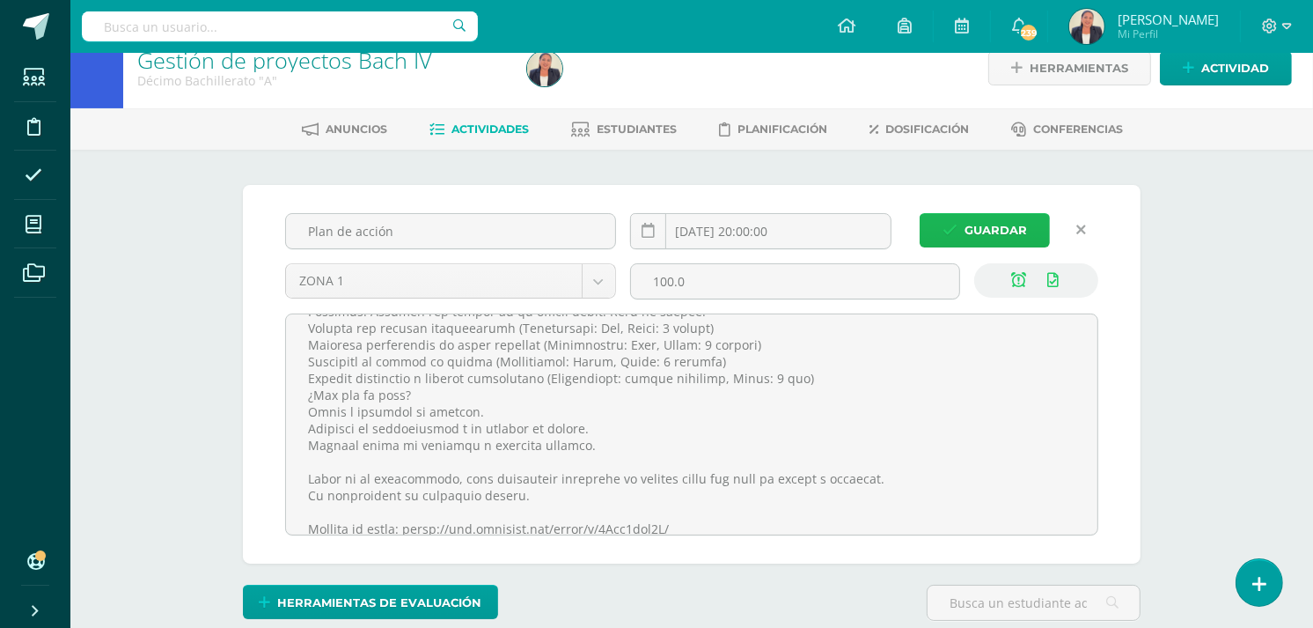
click at [1017, 224] on span "Guardar" at bounding box center [996, 230] width 62 height 33
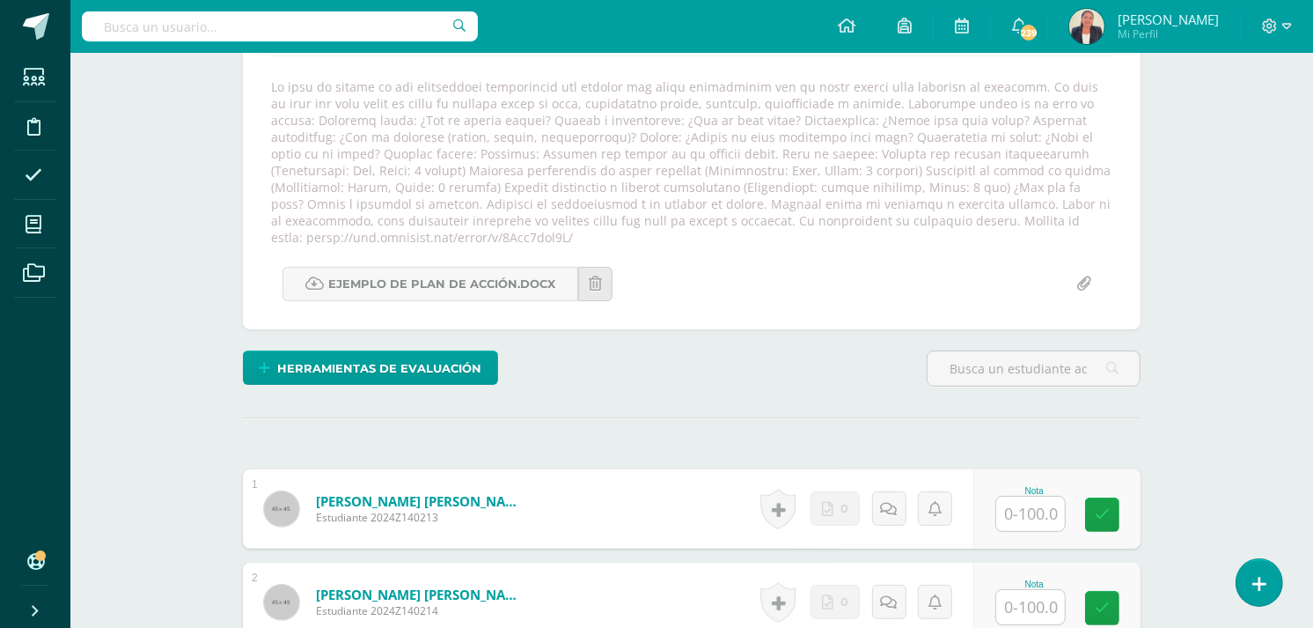
scroll to position [311, 0]
